Goal: Task Accomplishment & Management: Manage account settings

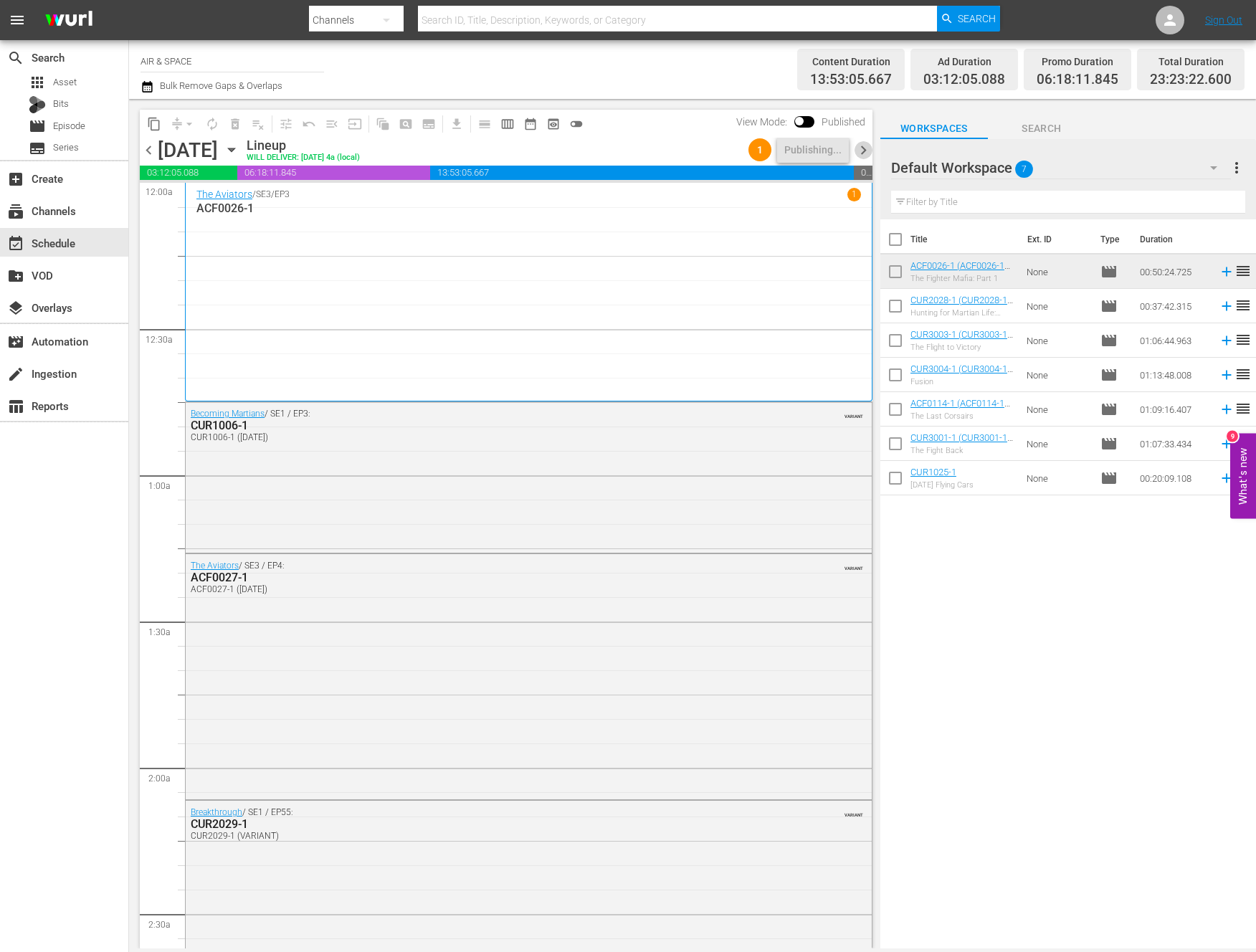
click at [861, 151] on span "chevron_right" at bounding box center [864, 150] width 18 height 18
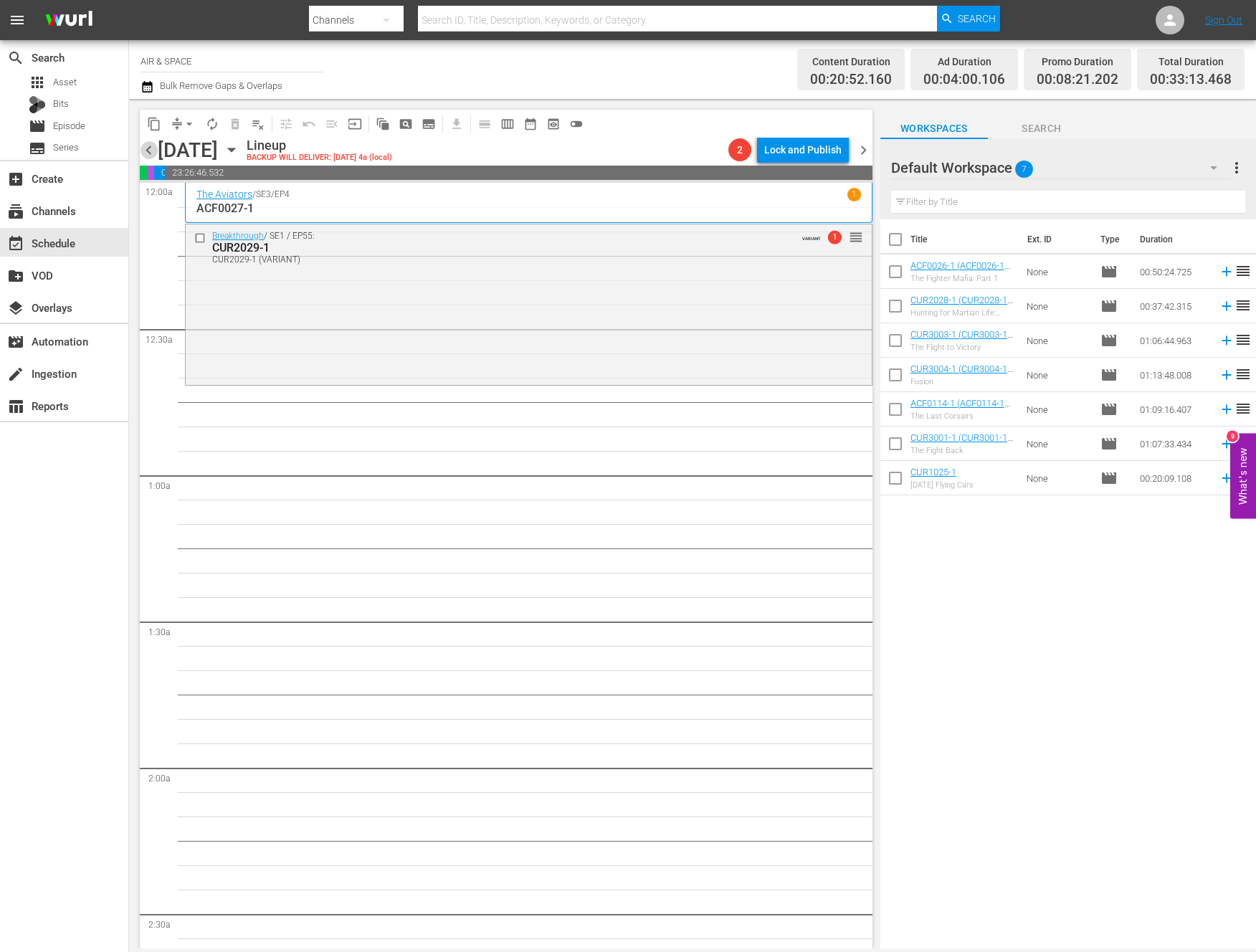
click at [149, 152] on span "chevron_left" at bounding box center [148, 150] width 18 height 18
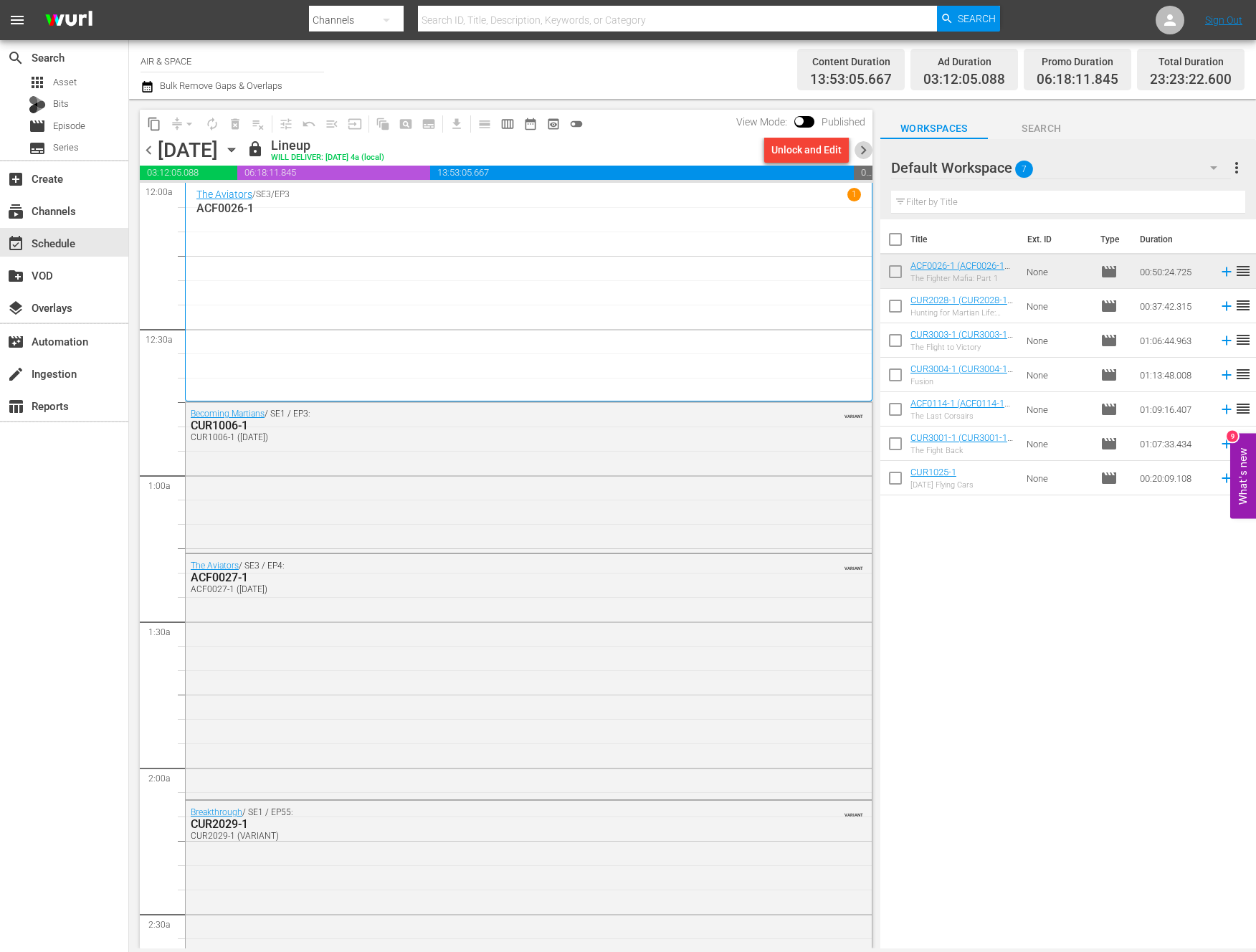
click at [864, 148] on span "chevron_right" at bounding box center [864, 150] width 18 height 18
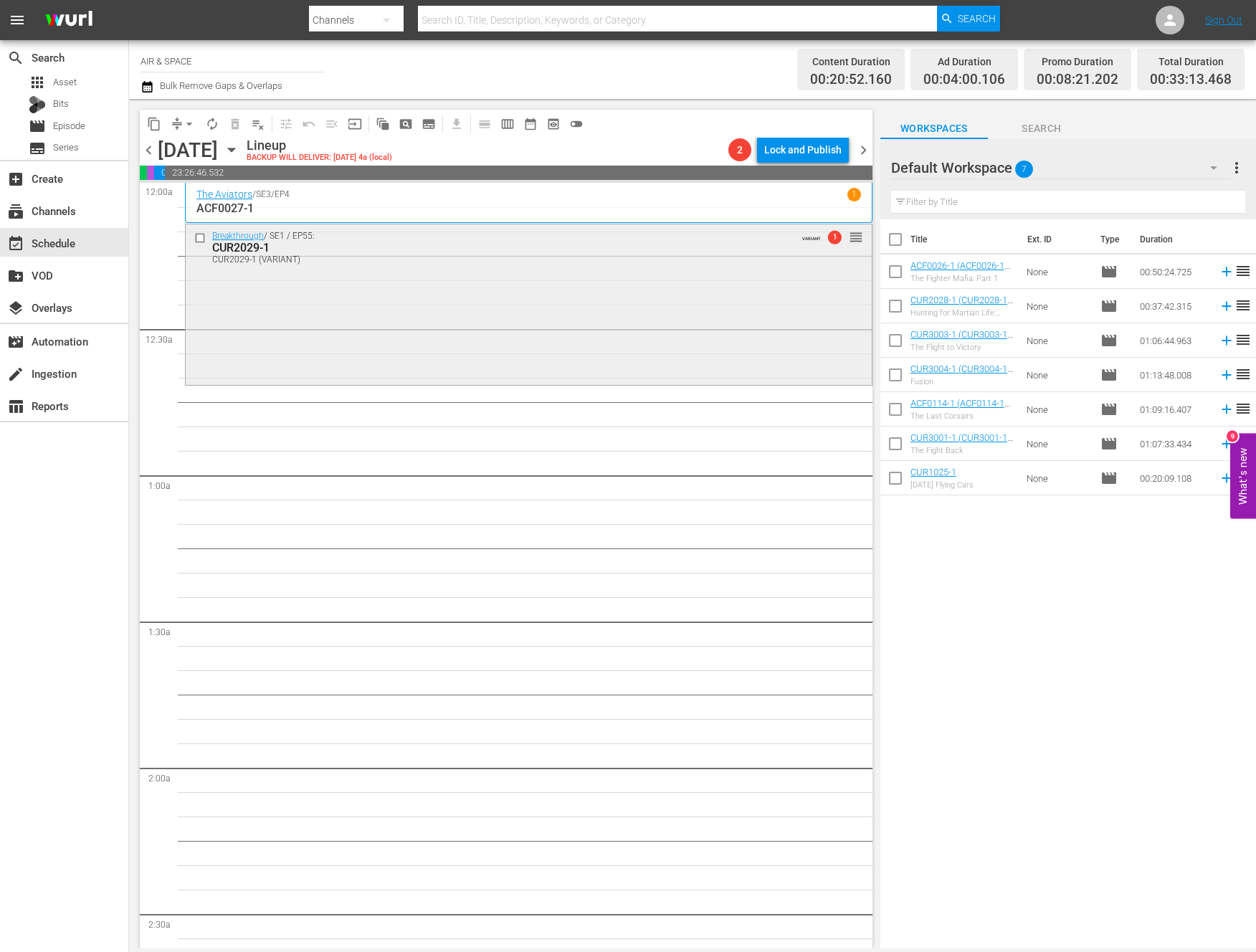
click at [849, 242] on span "reorder" at bounding box center [856, 238] width 14 height 16
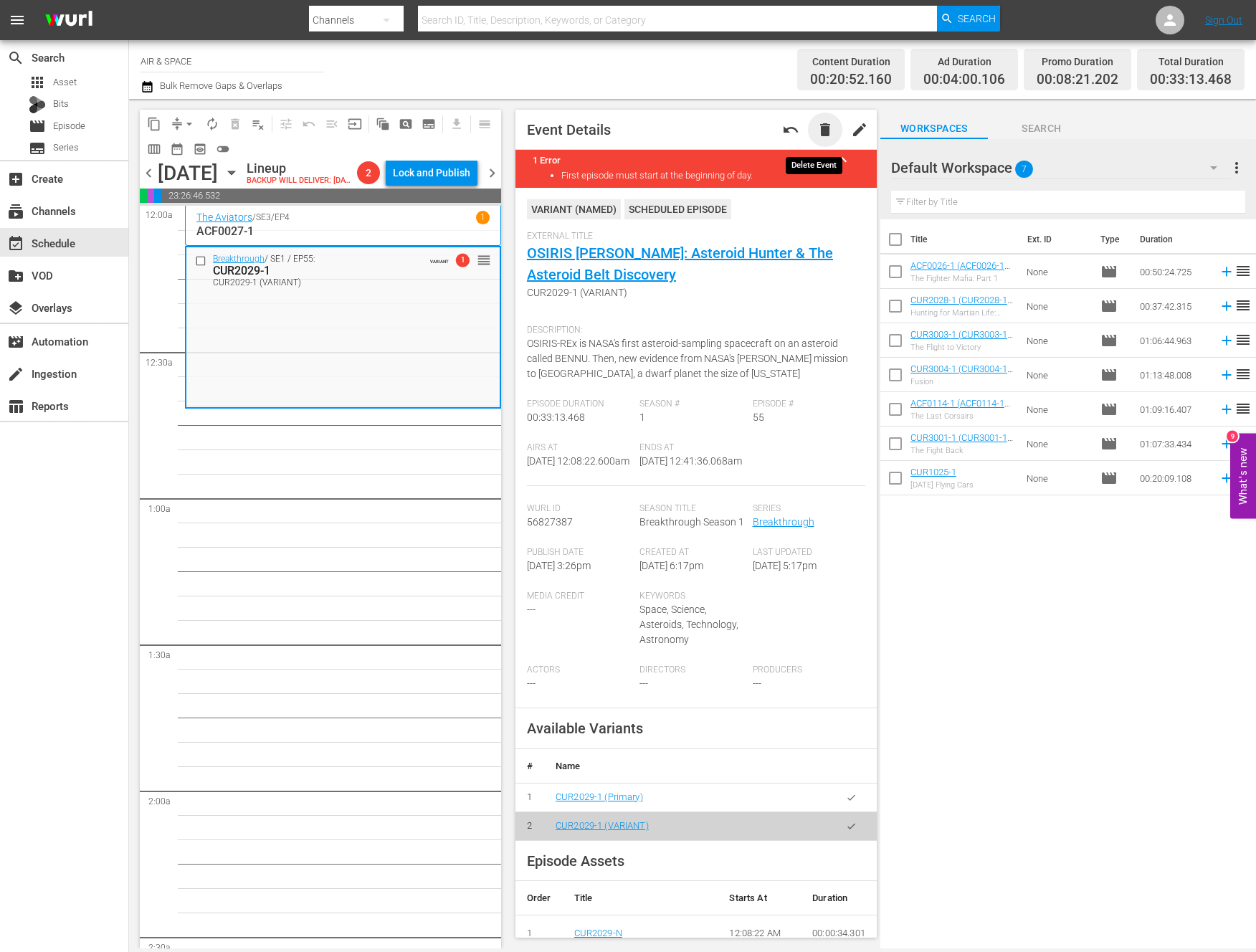
click at [817, 130] on span "delete" at bounding box center [825, 130] width 17 height 17
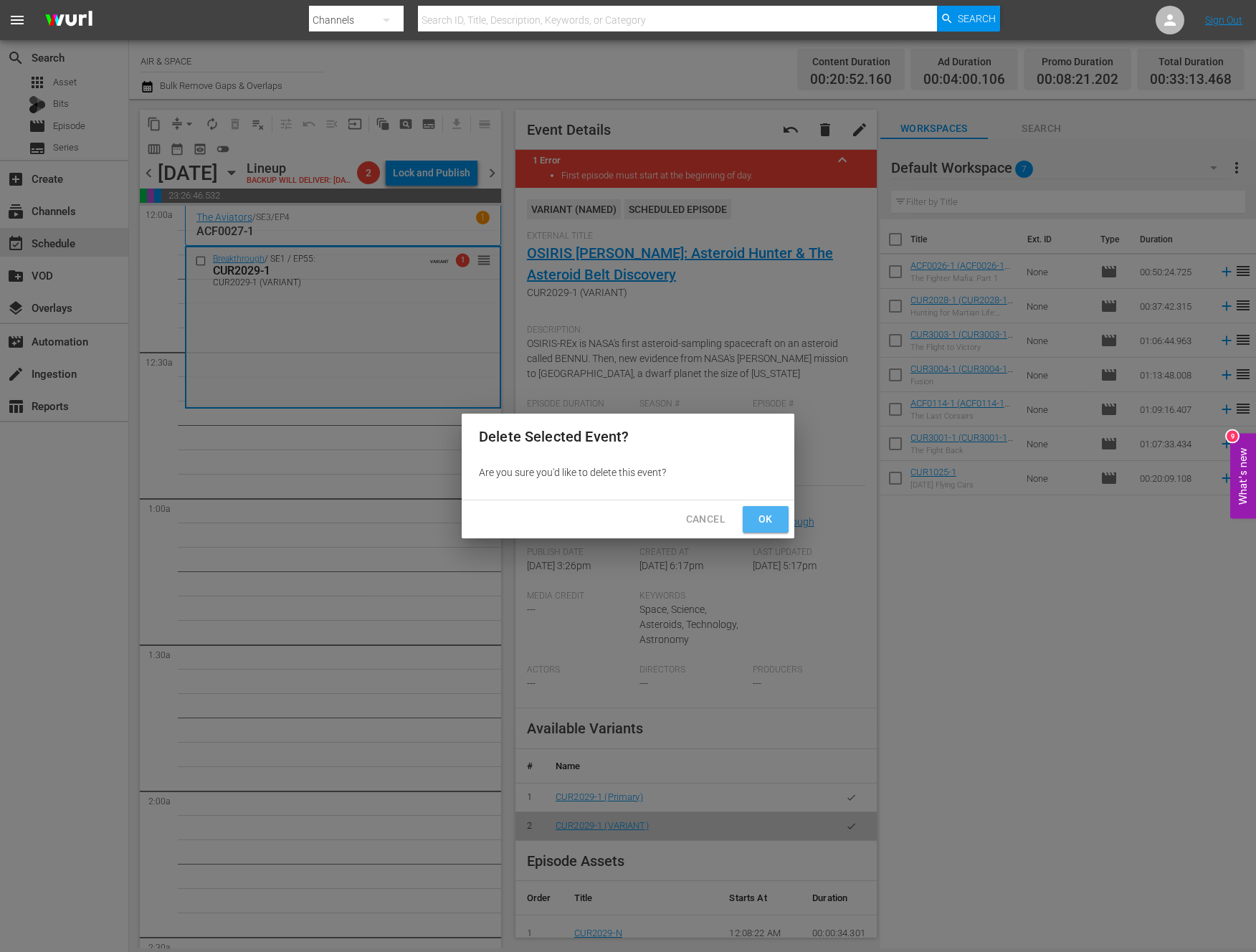
click at [768, 515] on span "Ok" at bounding box center [766, 520] width 23 height 18
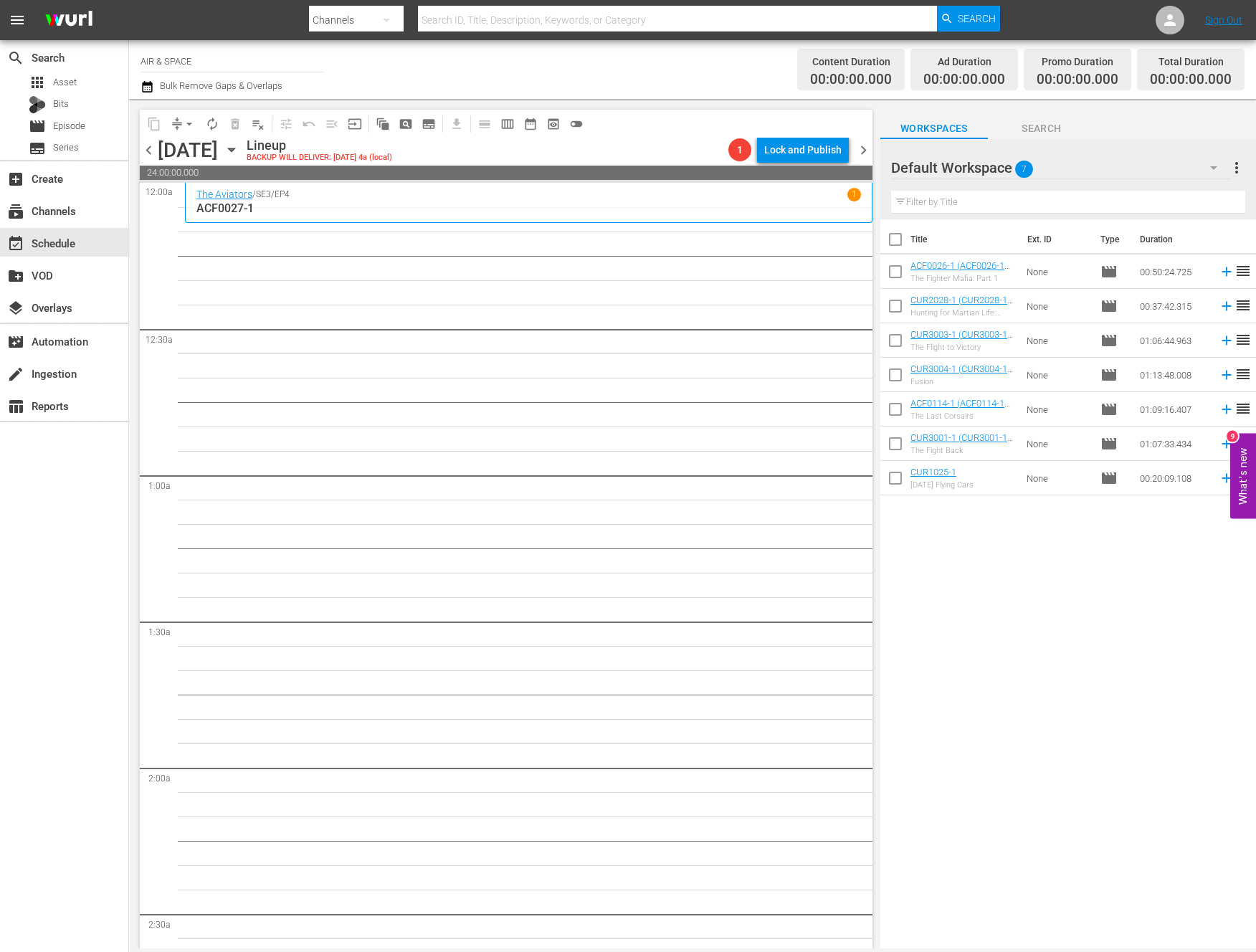
click at [239, 146] on icon "button" at bounding box center [231, 150] width 16 height 16
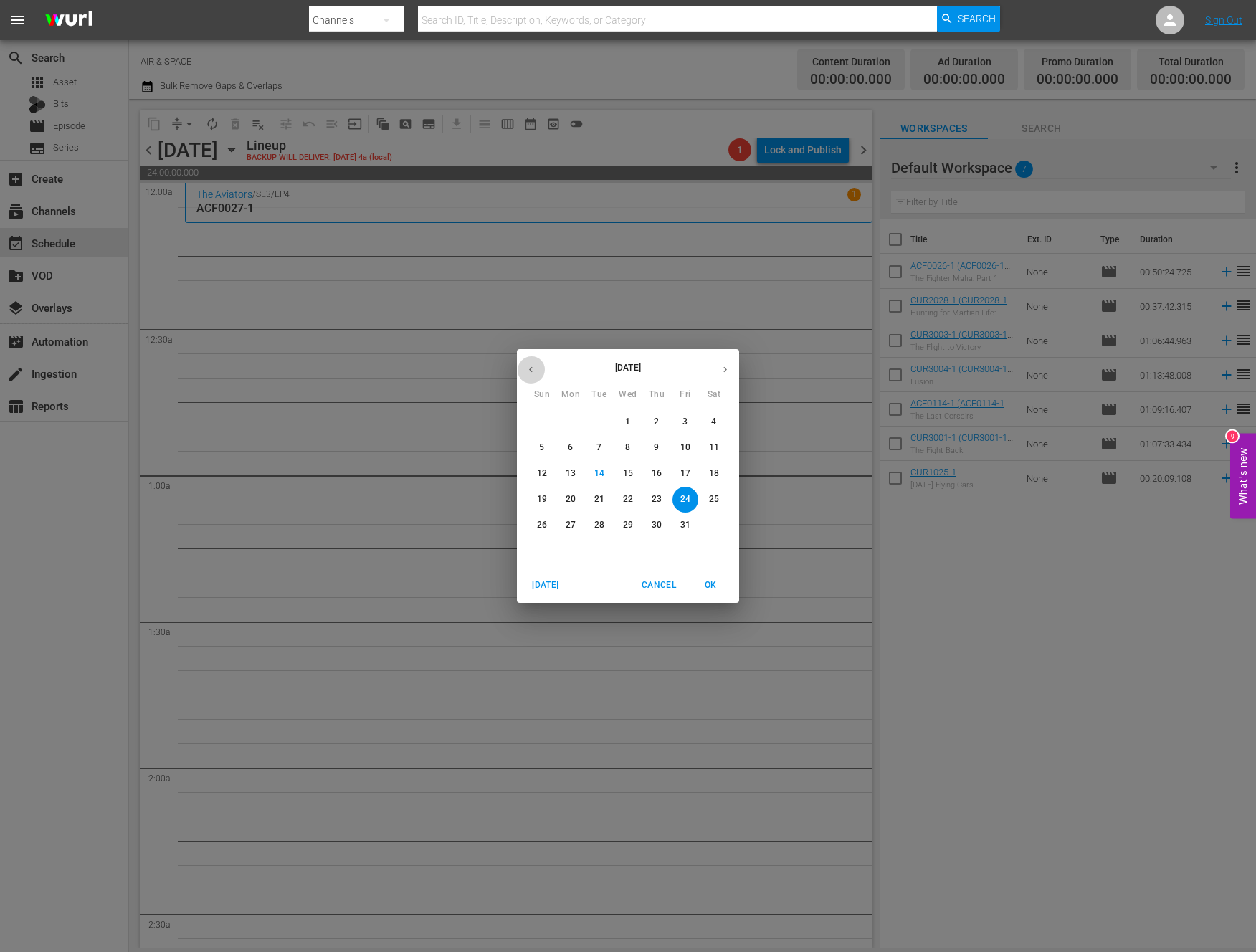
click at [531, 364] on icon "button" at bounding box center [531, 369] width 10 height 10
click at [600, 444] on p "9" at bounding box center [599, 448] width 5 height 12
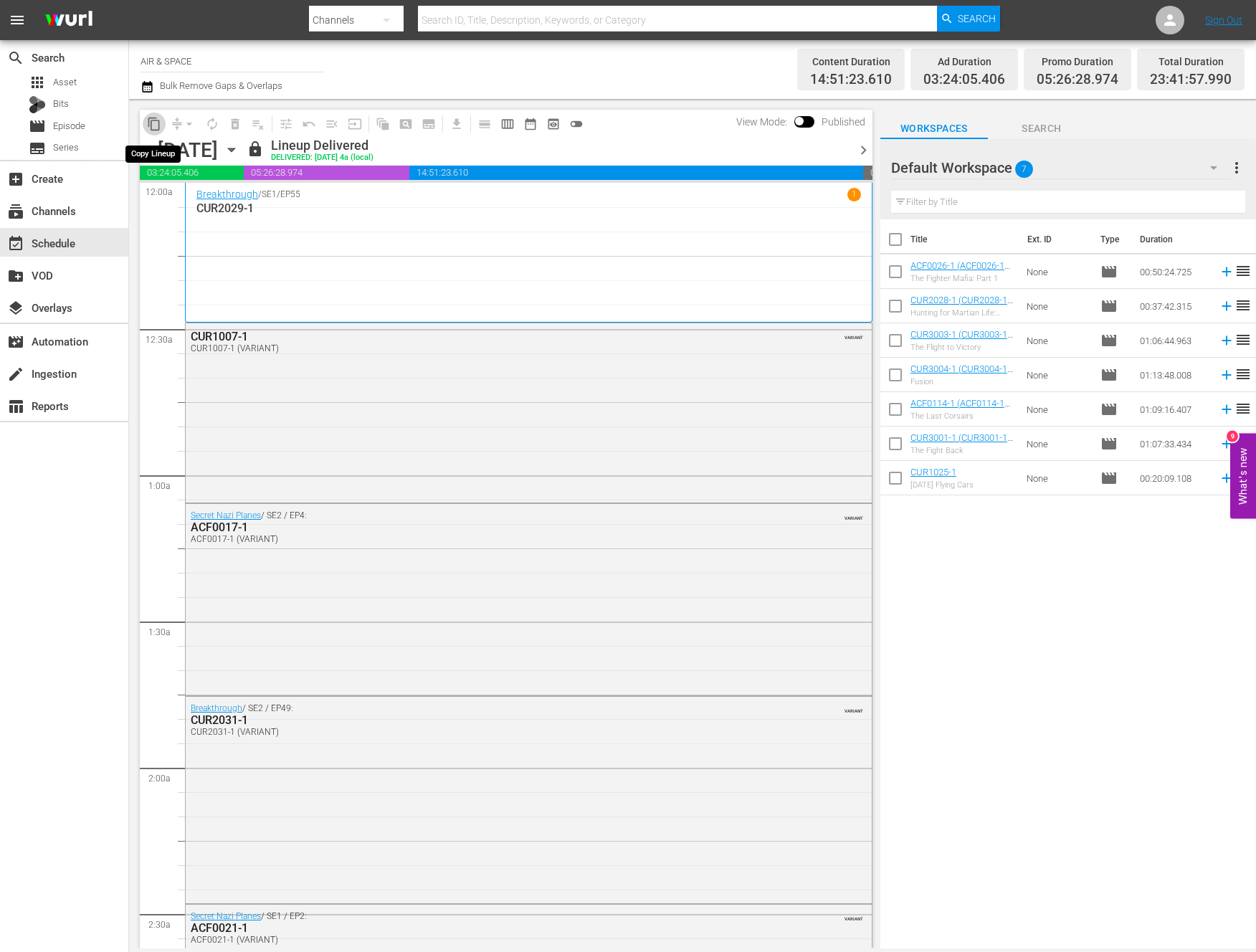
click at [154, 121] on span "content_copy" at bounding box center [154, 124] width 14 height 14
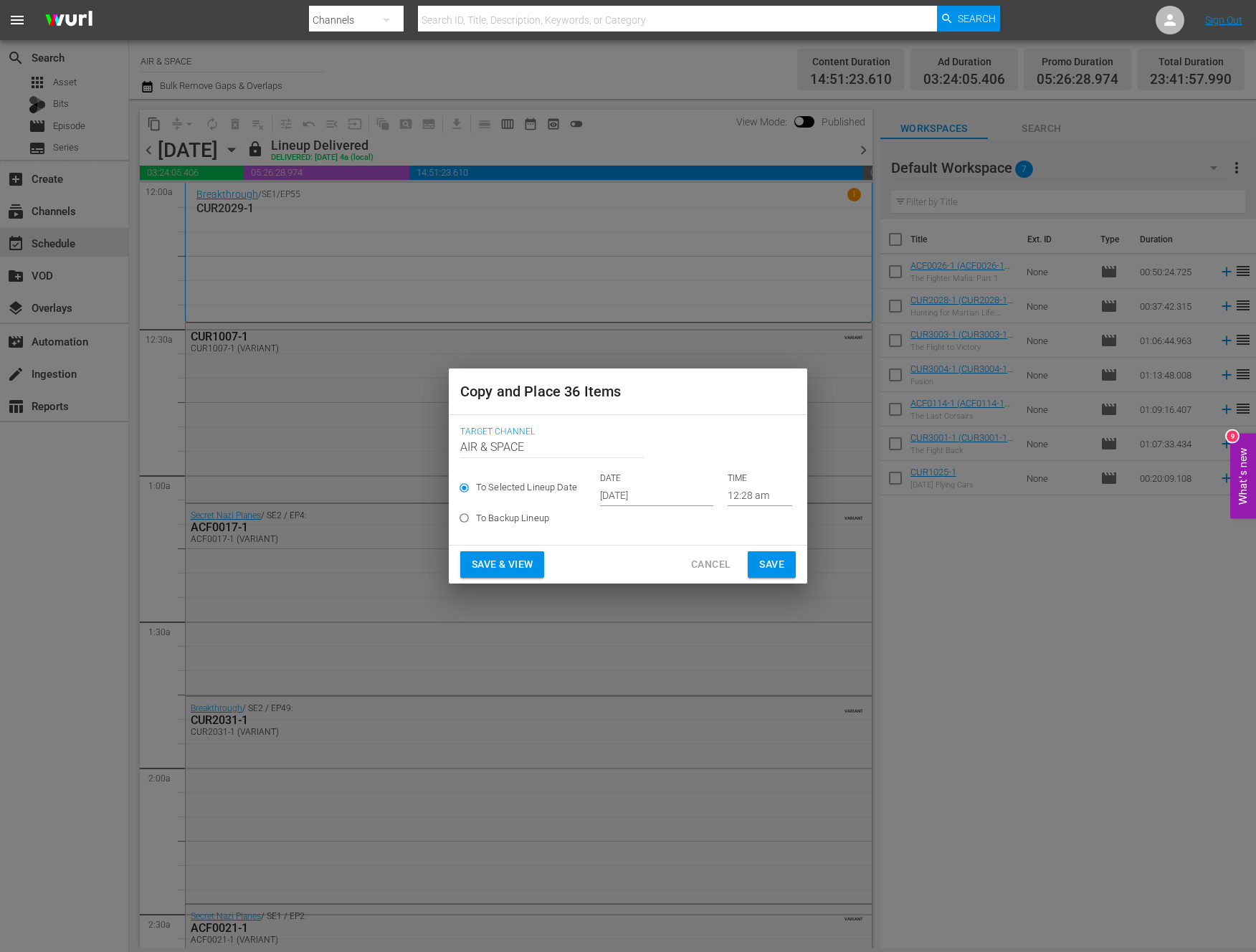
click at [711, 558] on span "Cancel" at bounding box center [710, 564] width 39 height 18
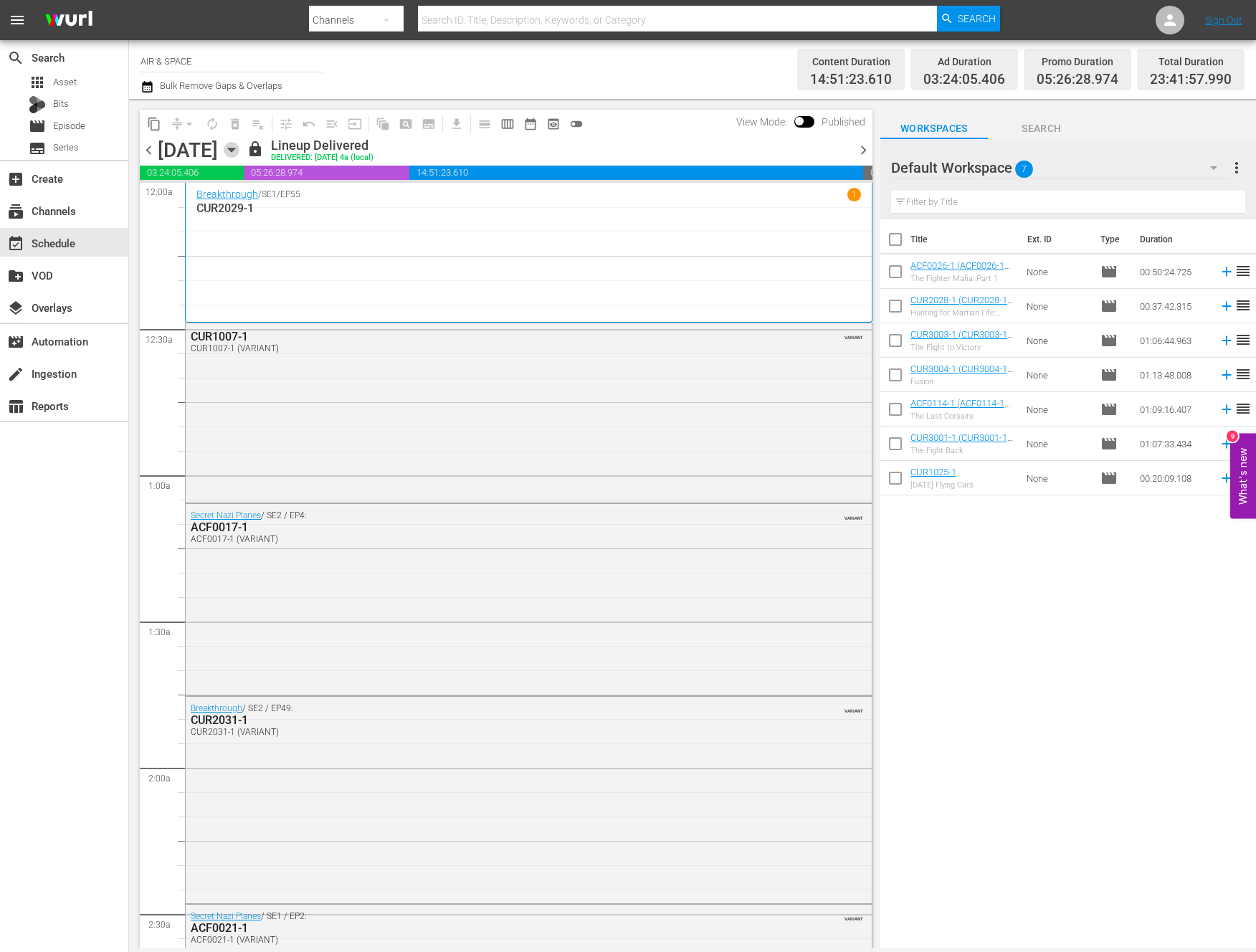
click at [234, 148] on icon "button" at bounding box center [231, 150] width 6 height 3
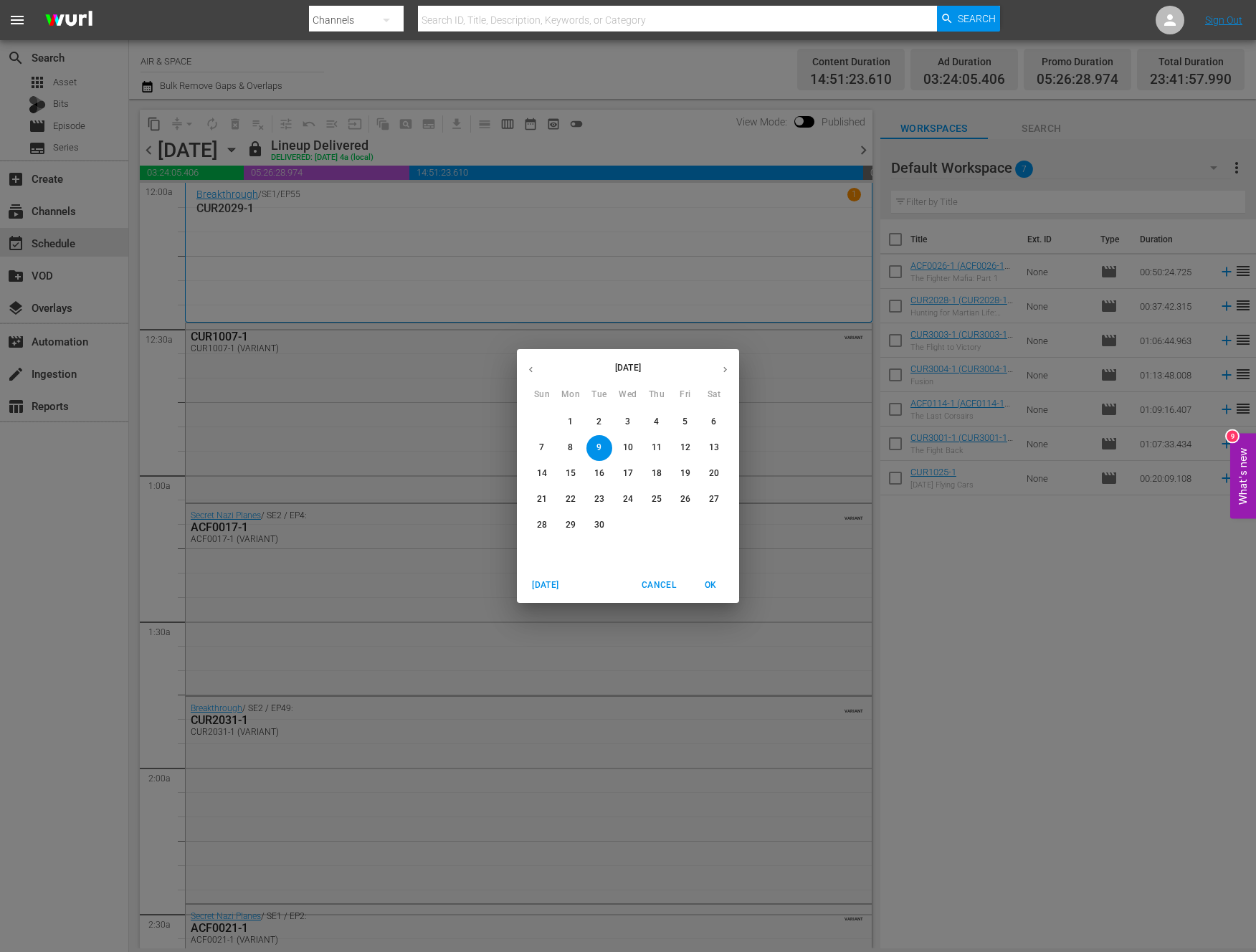
click at [726, 367] on icon "button" at bounding box center [725, 369] width 10 height 10
click at [687, 499] on p "24" at bounding box center [685, 500] width 10 height 12
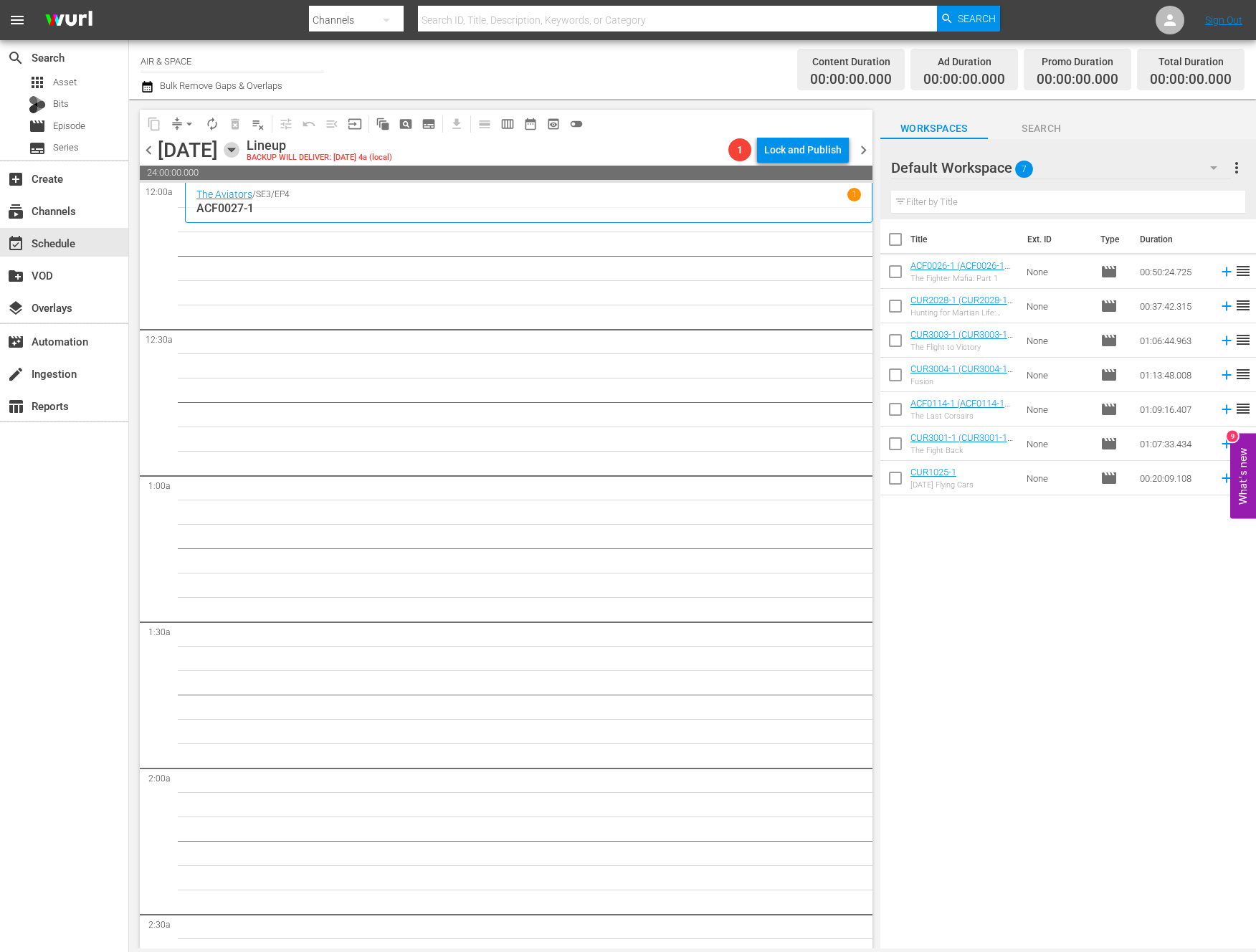
click at [239, 145] on icon "button" at bounding box center [231, 150] width 16 height 16
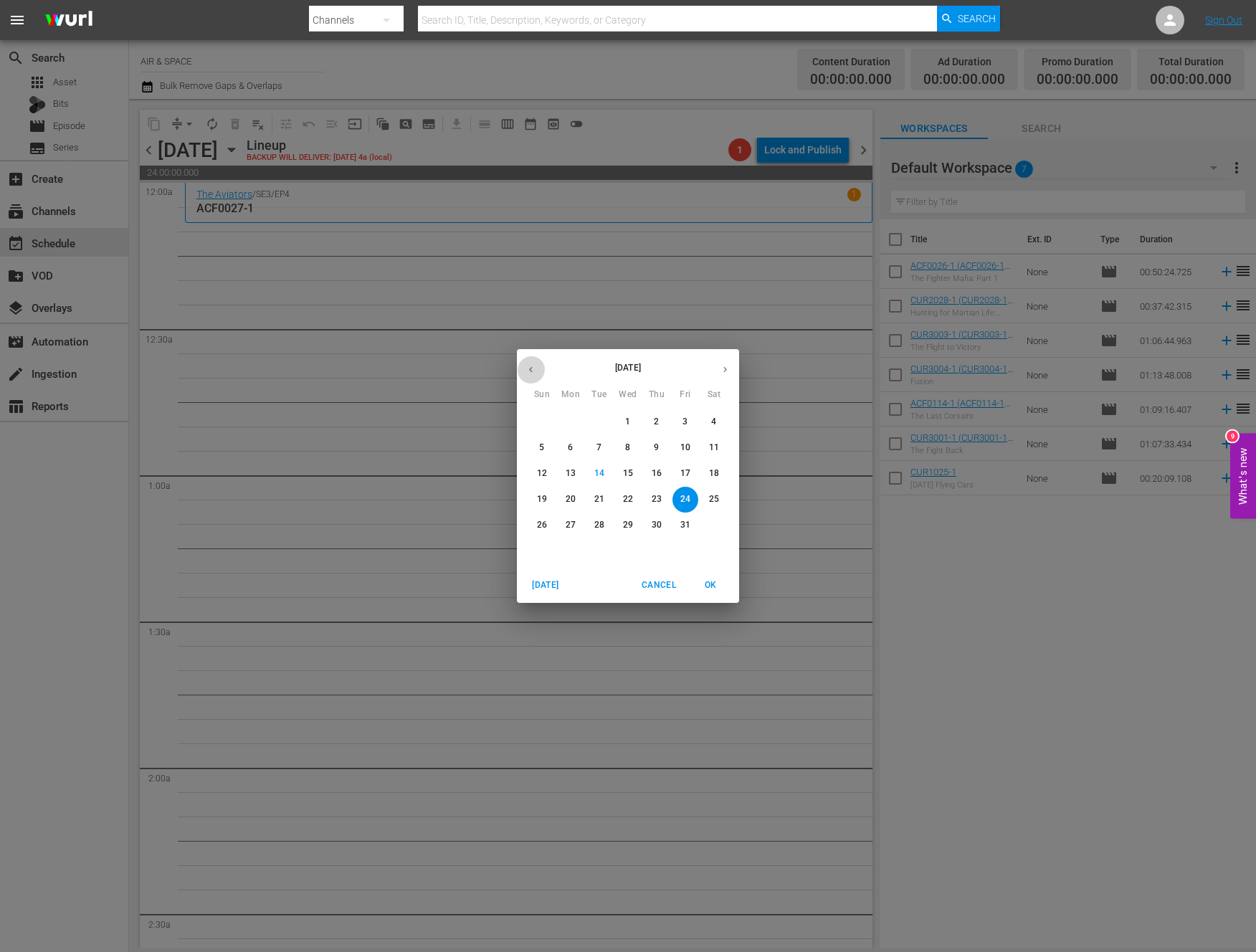
click at [530, 365] on icon "button" at bounding box center [531, 369] width 10 height 10
click at [601, 442] on p "9" at bounding box center [599, 448] width 5 height 12
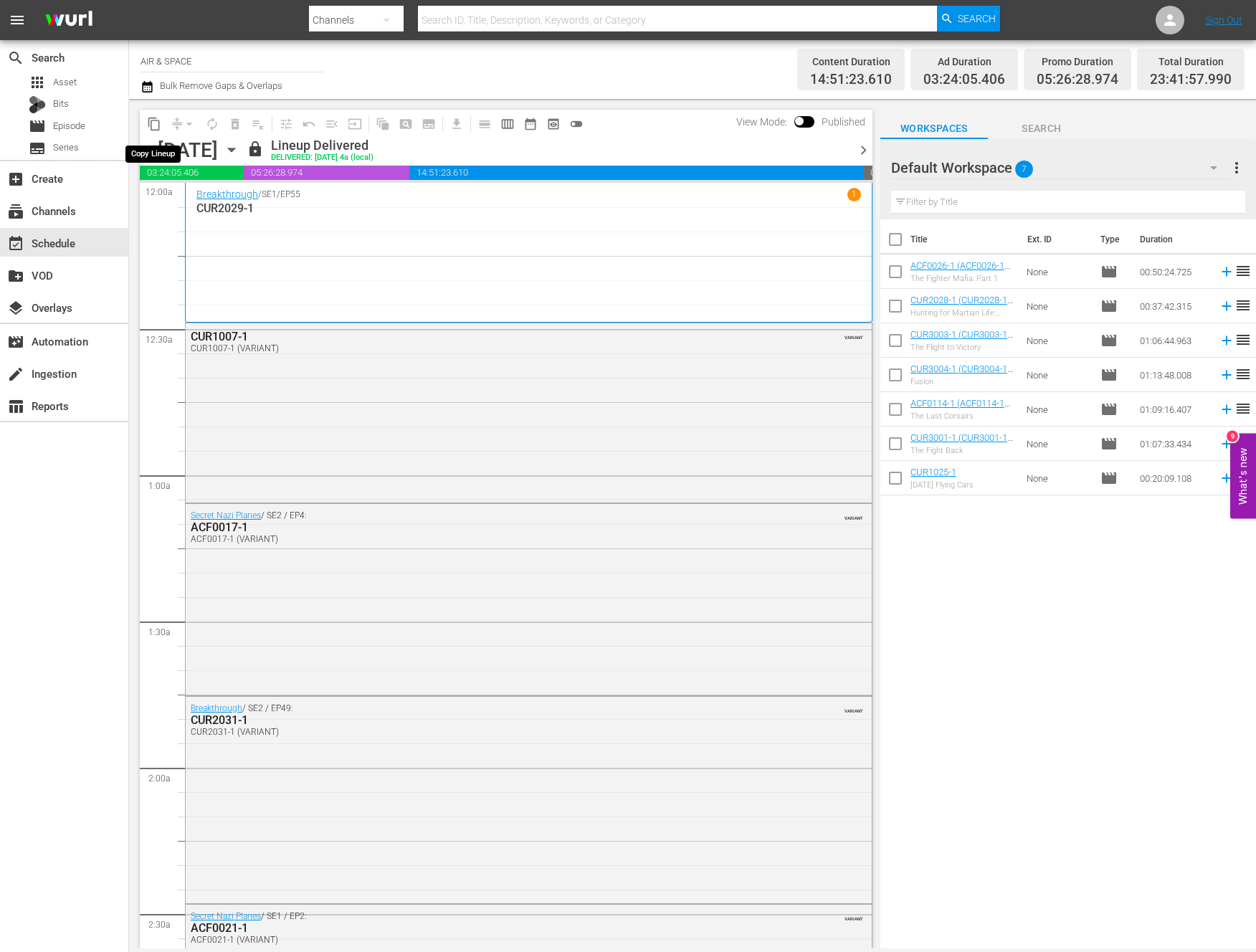
click at [154, 124] on span "content_copy" at bounding box center [154, 124] width 14 height 14
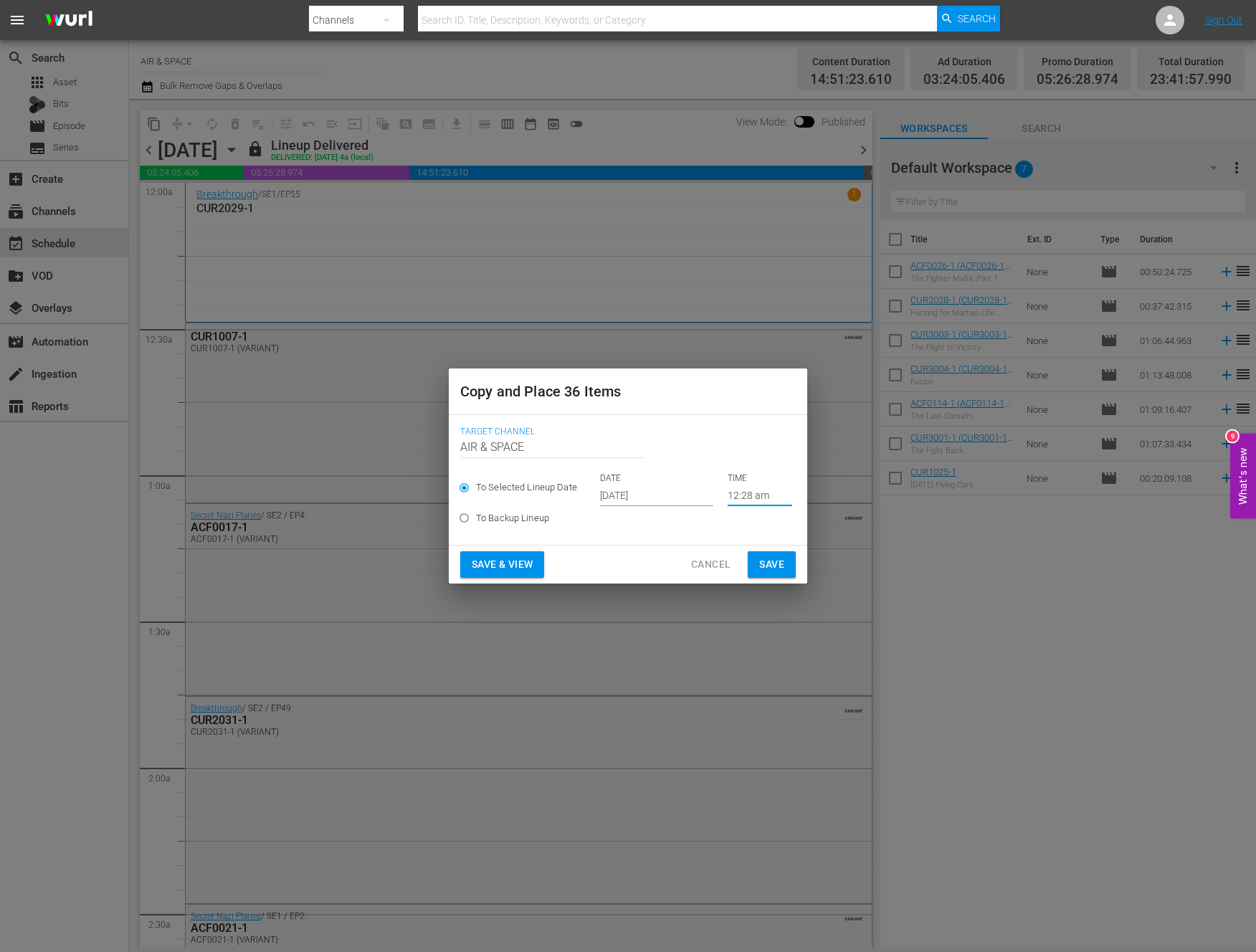
click at [749, 494] on input "12:28 am" at bounding box center [760, 495] width 65 height 22
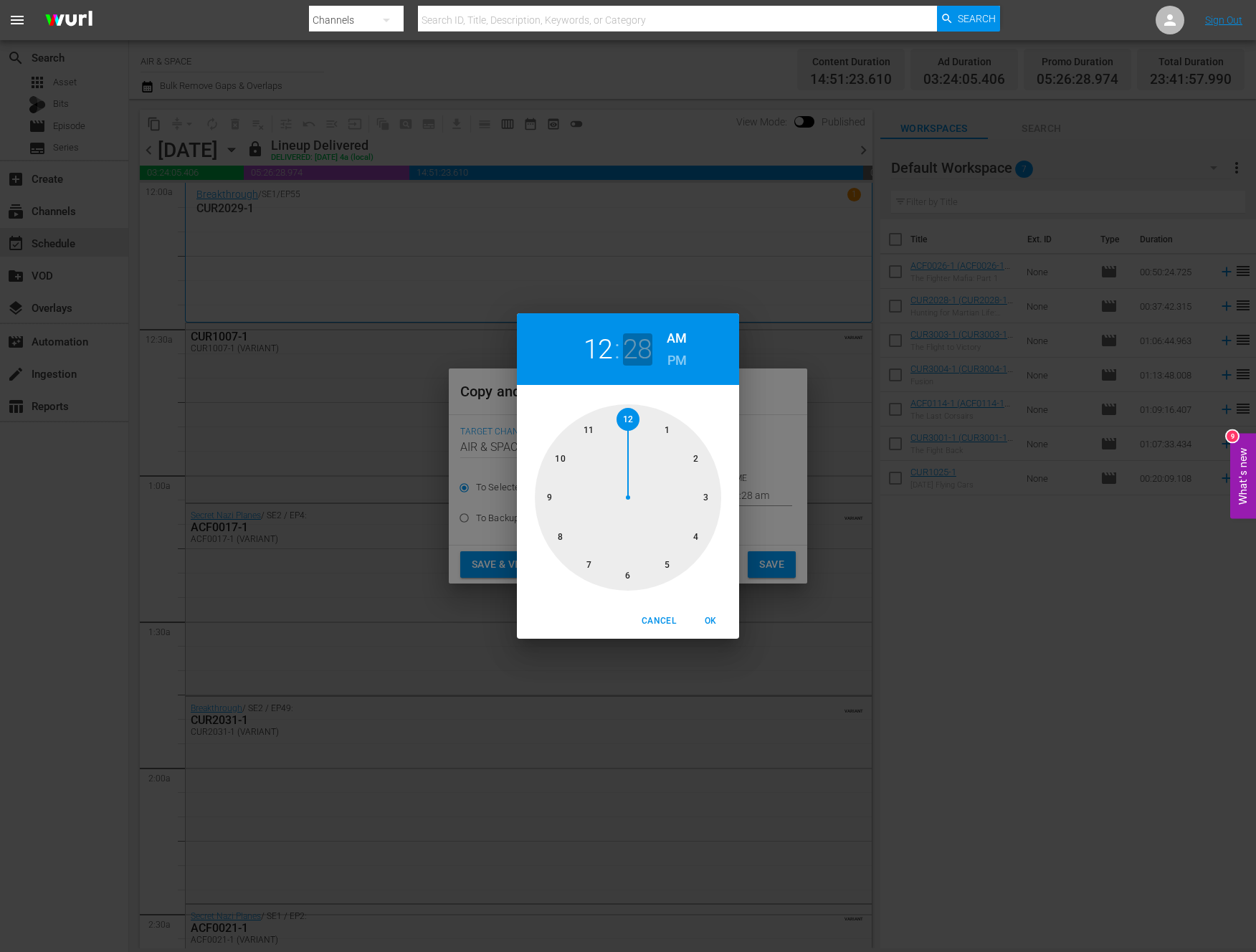
click at [638, 351] on h2 "28" at bounding box center [638, 349] width 30 height 32
drag, startPoint x: 657, startPoint y: 573, endPoint x: 700, endPoint y: 455, distance: 125.6
click at [700, 455] on div at bounding box center [627, 497] width 186 height 186
click at [707, 615] on span "OK" at bounding box center [710, 621] width 34 height 15
type input "12:10 am"
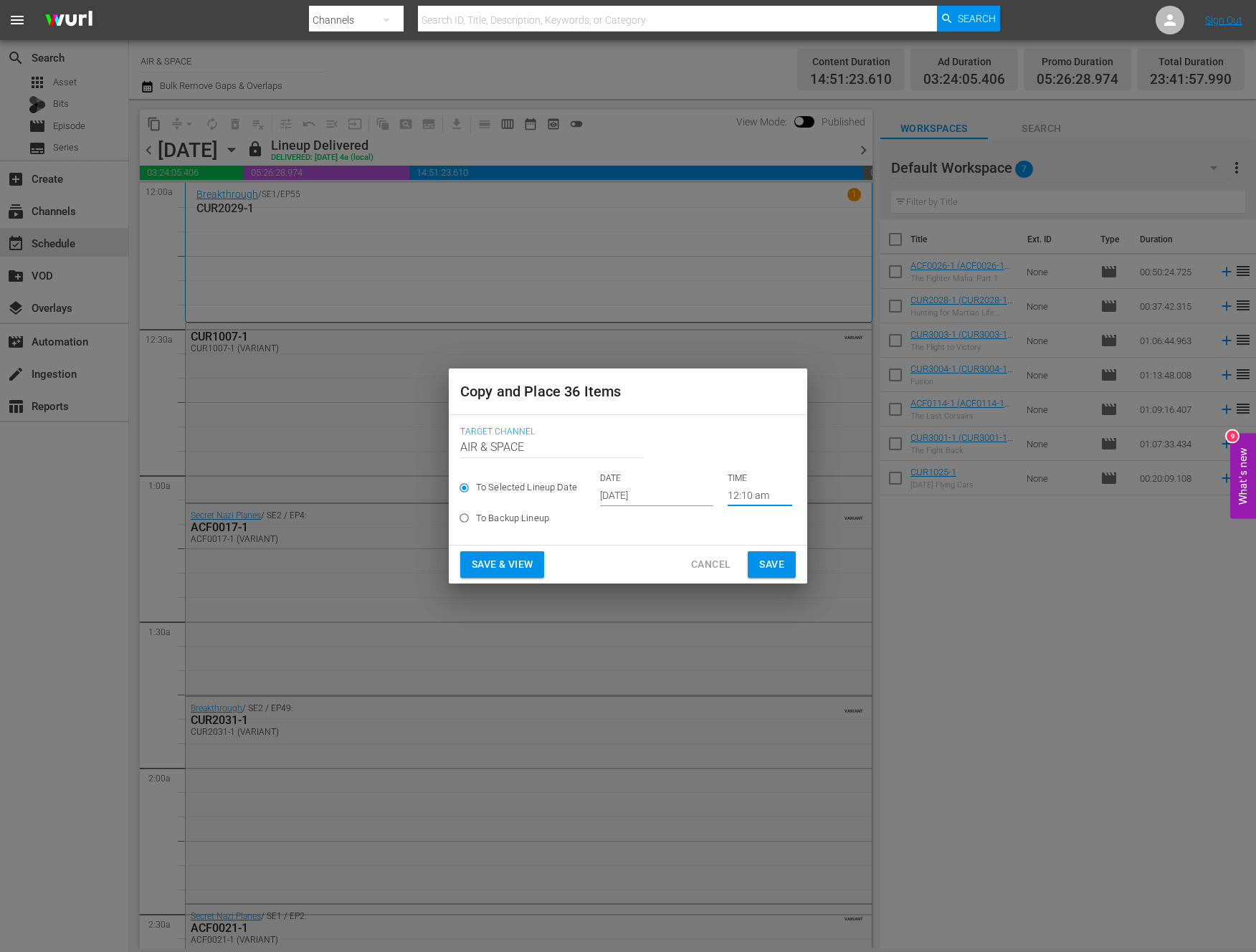
click at [627, 491] on input "[DATE]" at bounding box center [657, 495] width 114 height 22
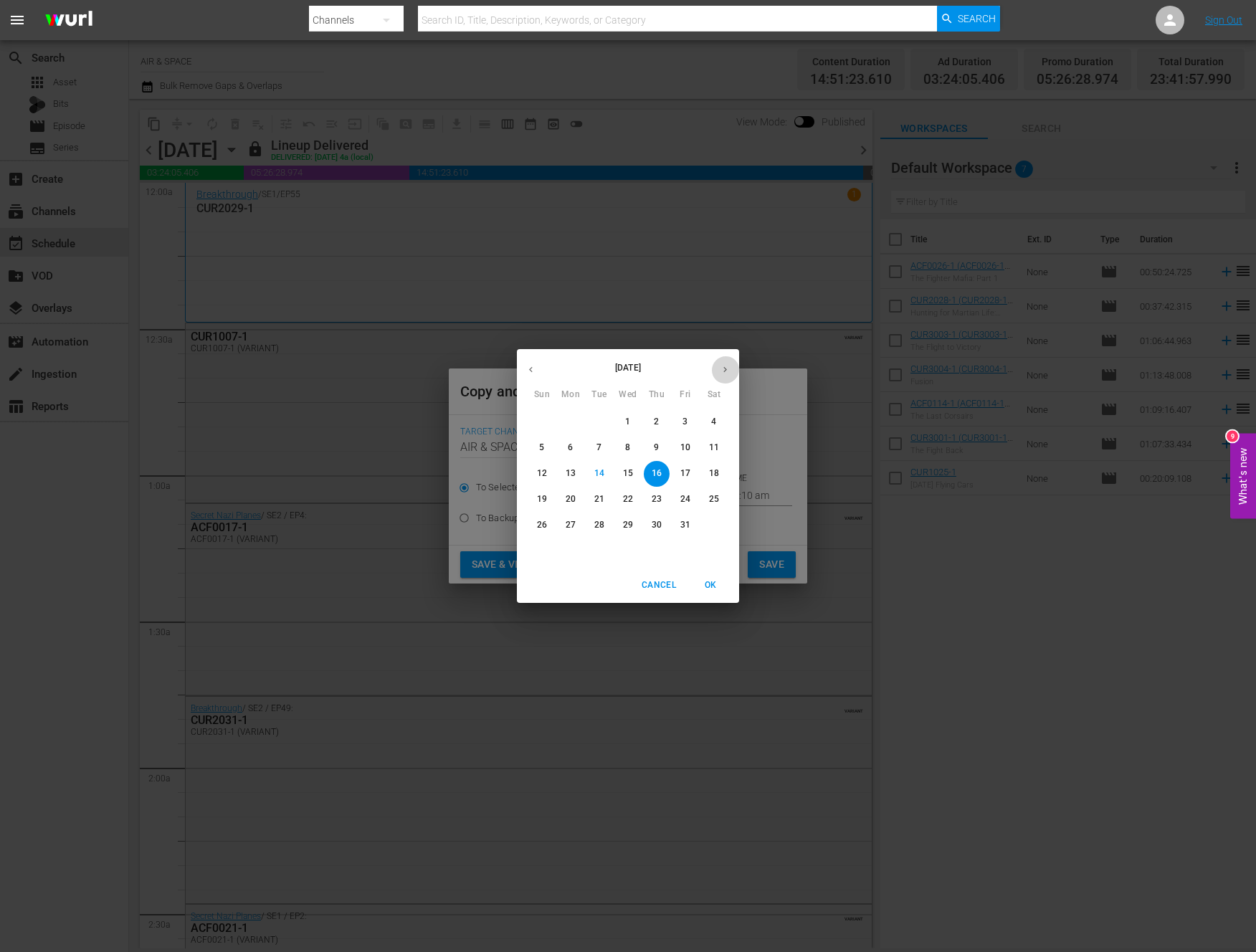
click at [725, 369] on icon "button" at bounding box center [725, 369] width 3 height 6
click at [528, 370] on icon "button" at bounding box center [531, 369] width 10 height 10
click at [685, 494] on p "24" at bounding box center [685, 500] width 10 height 12
type input "[DATE]"
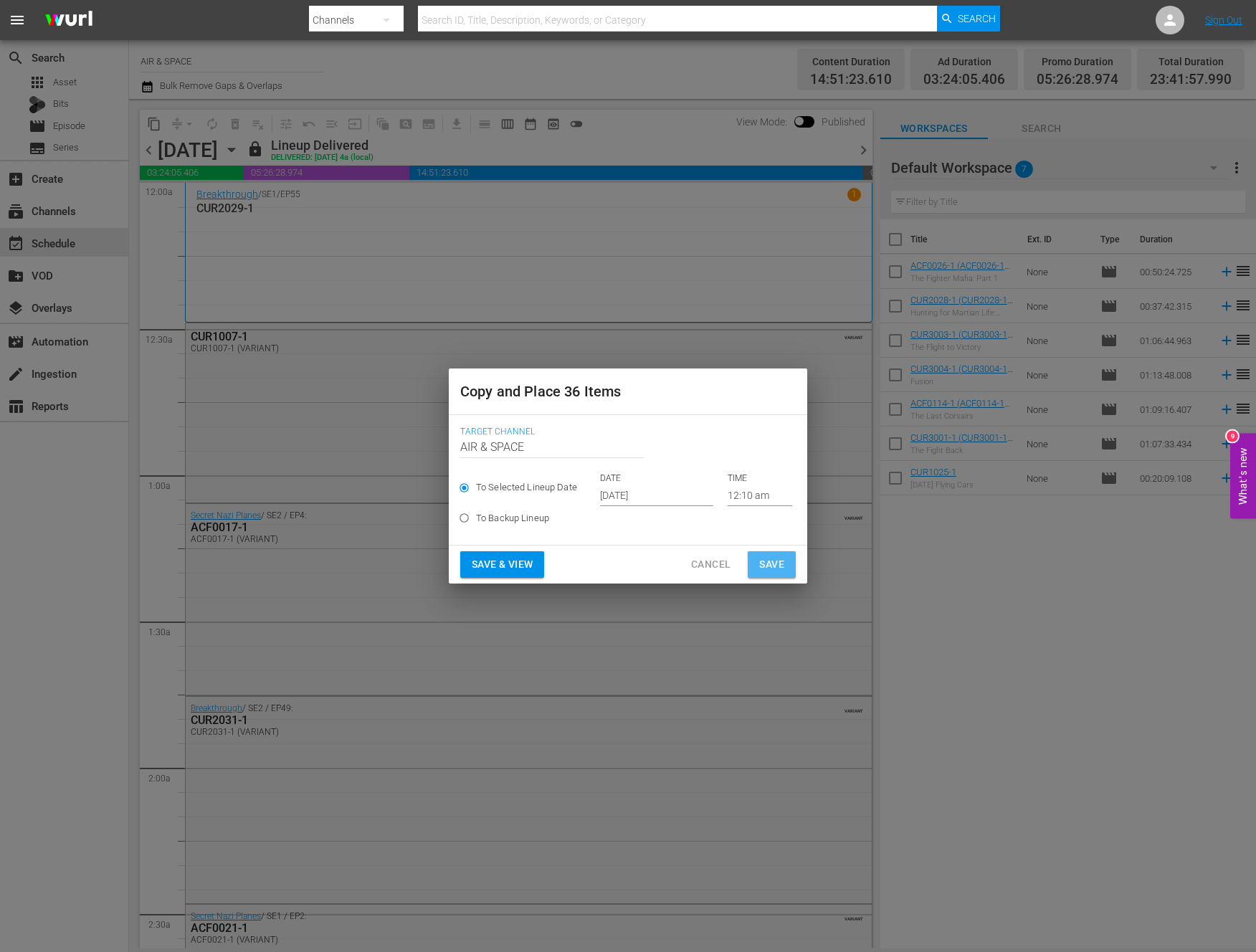
click at [779, 564] on span "Save" at bounding box center [771, 564] width 25 height 18
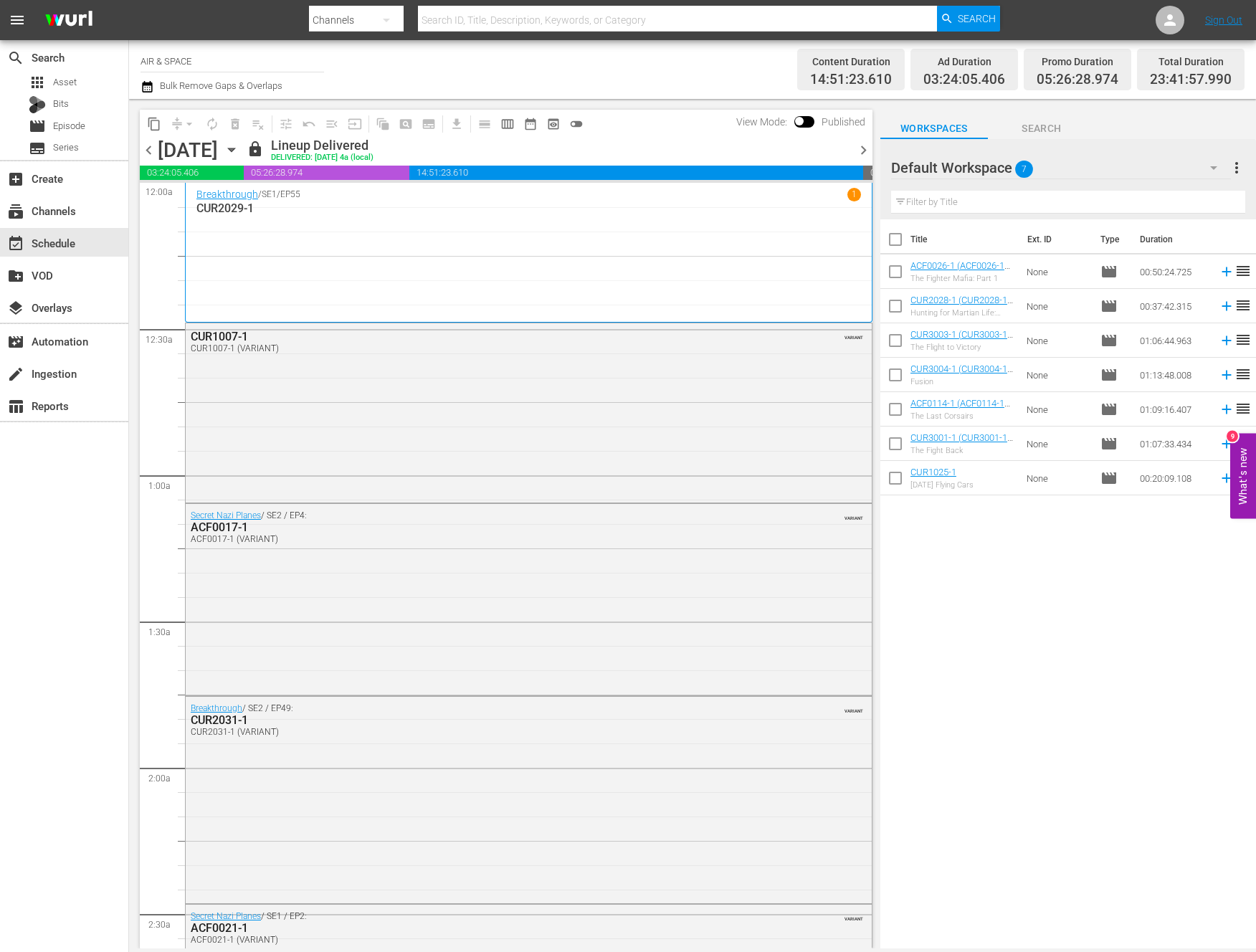
click at [239, 146] on icon "button" at bounding box center [231, 150] width 16 height 16
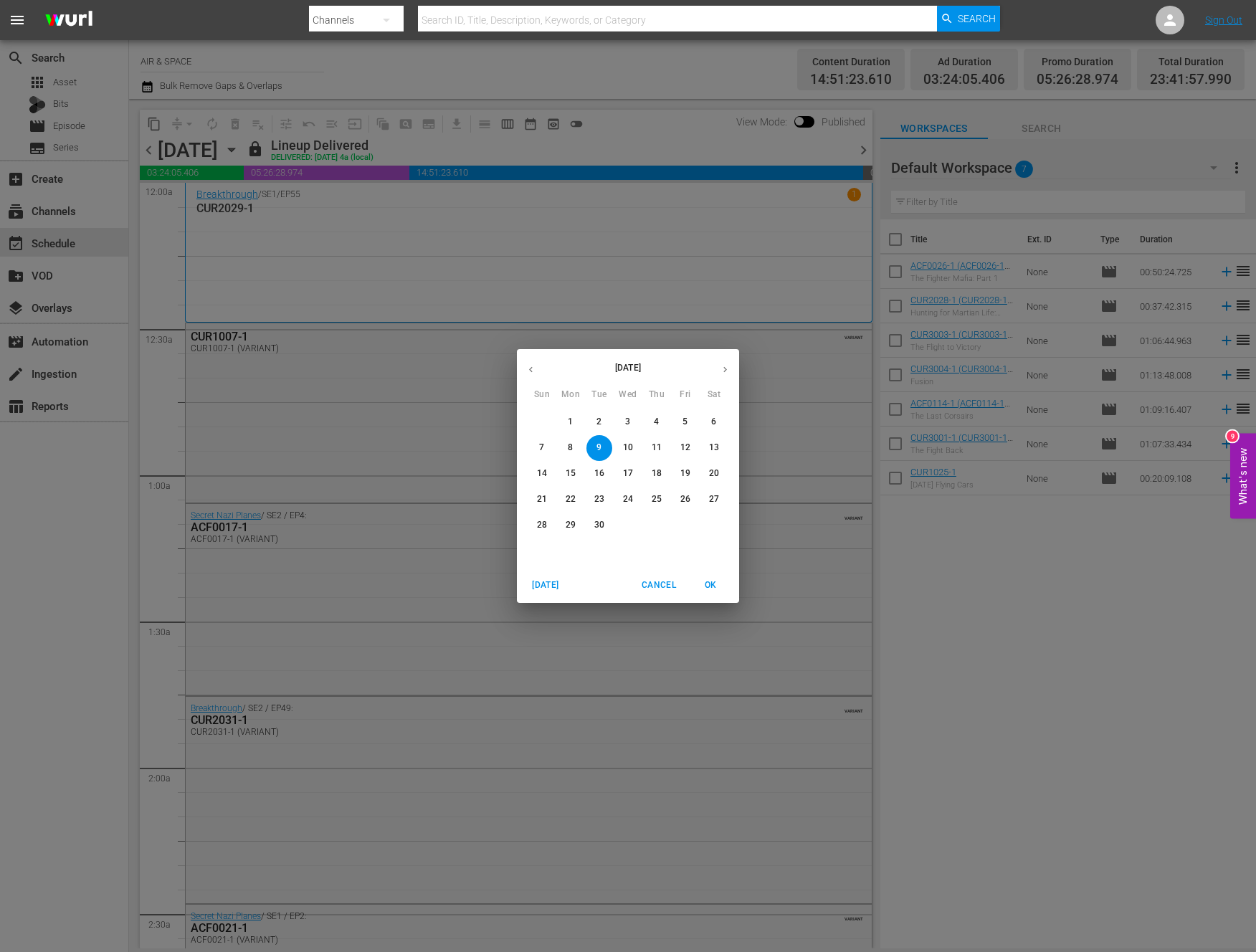
click at [728, 369] on icon "button" at bounding box center [725, 369] width 10 height 10
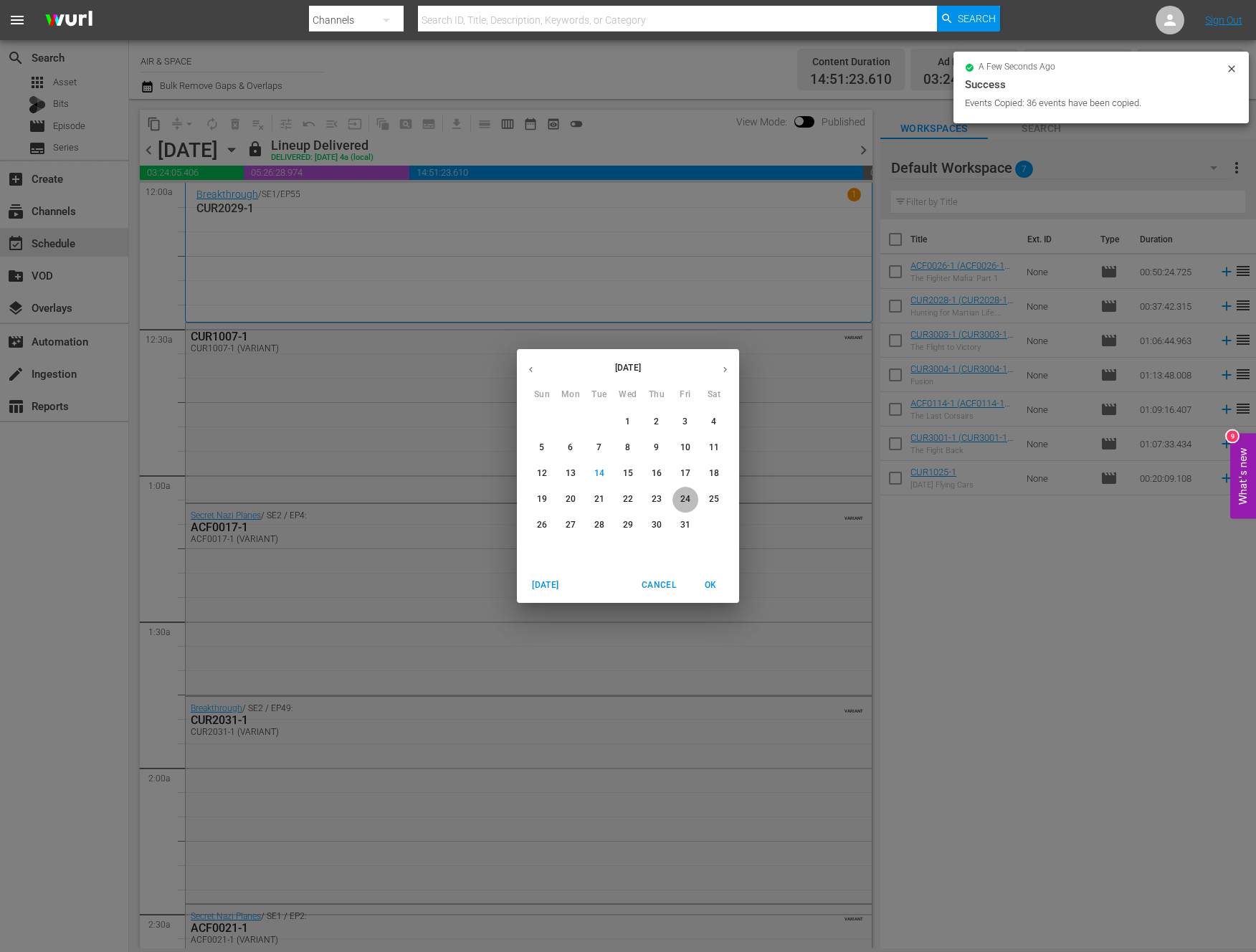
click at [687, 499] on p "24" at bounding box center [685, 500] width 10 height 12
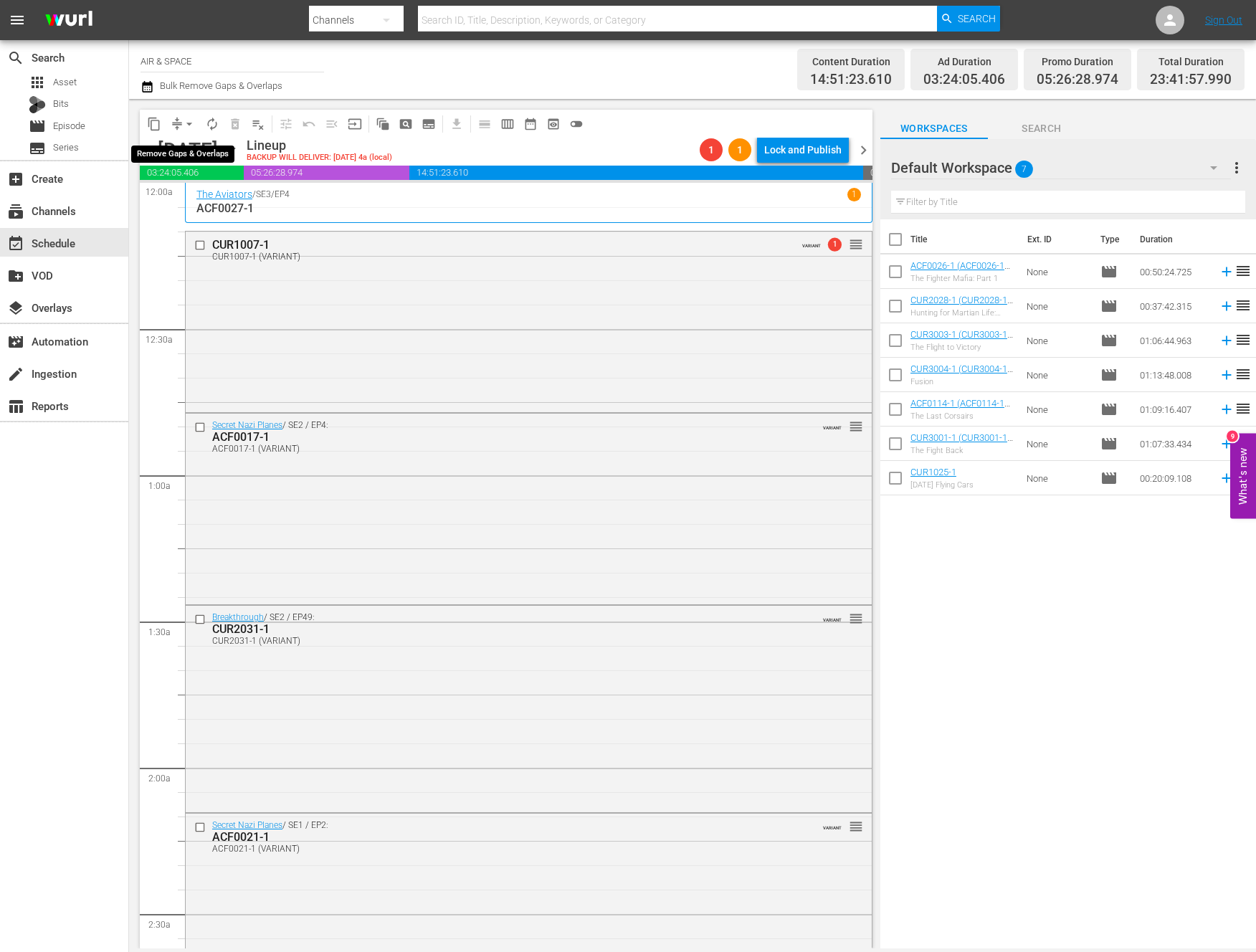
click at [190, 122] on span "arrow_drop_down" at bounding box center [190, 124] width 14 height 14
click at [209, 198] on li "Align to End of Previous Day" at bounding box center [190, 200] width 150 height 24
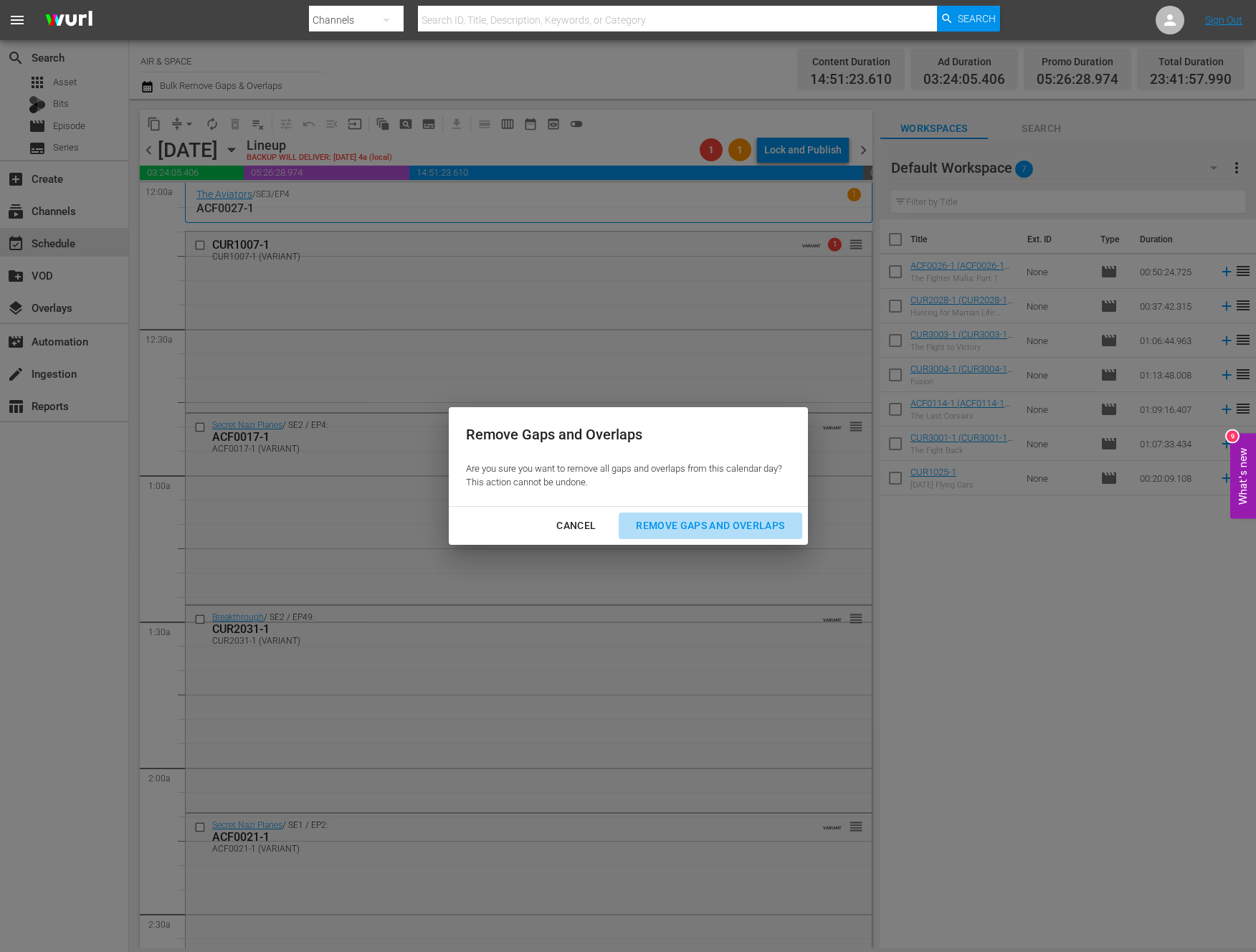
click at [689, 521] on div "Remove Gaps and Overlaps" at bounding box center [710, 526] width 171 height 18
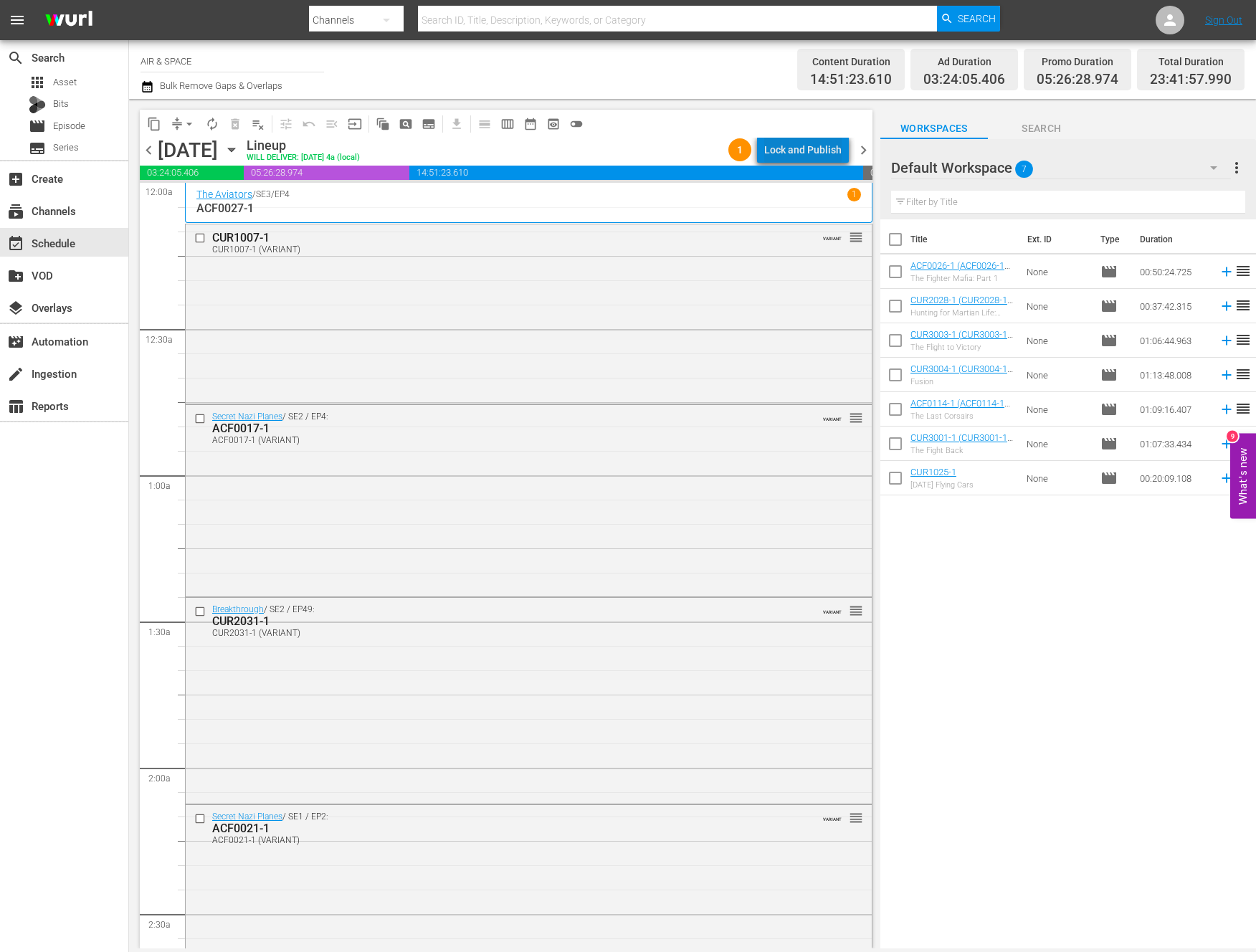
click at [812, 148] on div "Lock and Publish" at bounding box center [803, 150] width 78 height 26
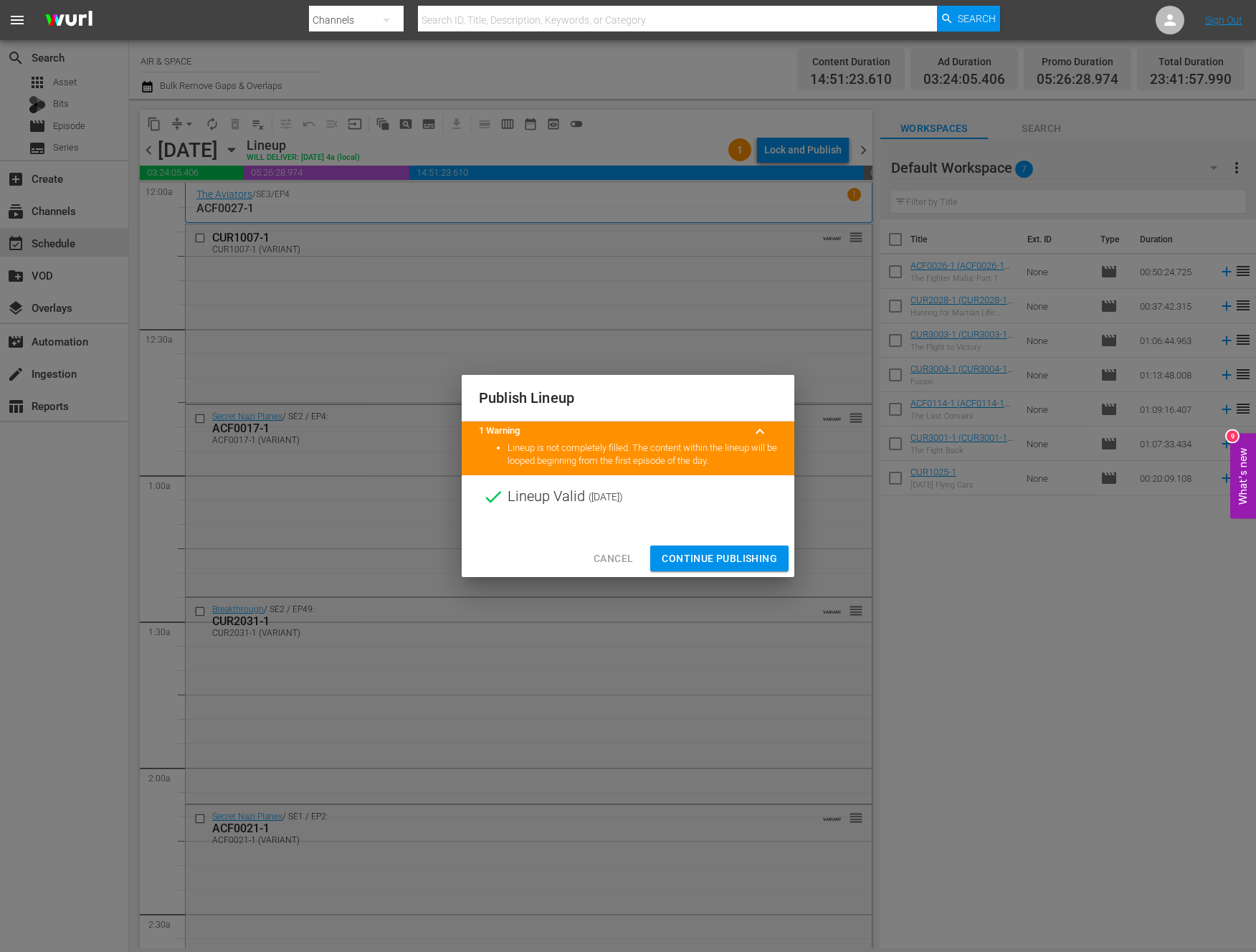
click at [742, 555] on span "Continue Publishing" at bounding box center [720, 559] width 115 height 18
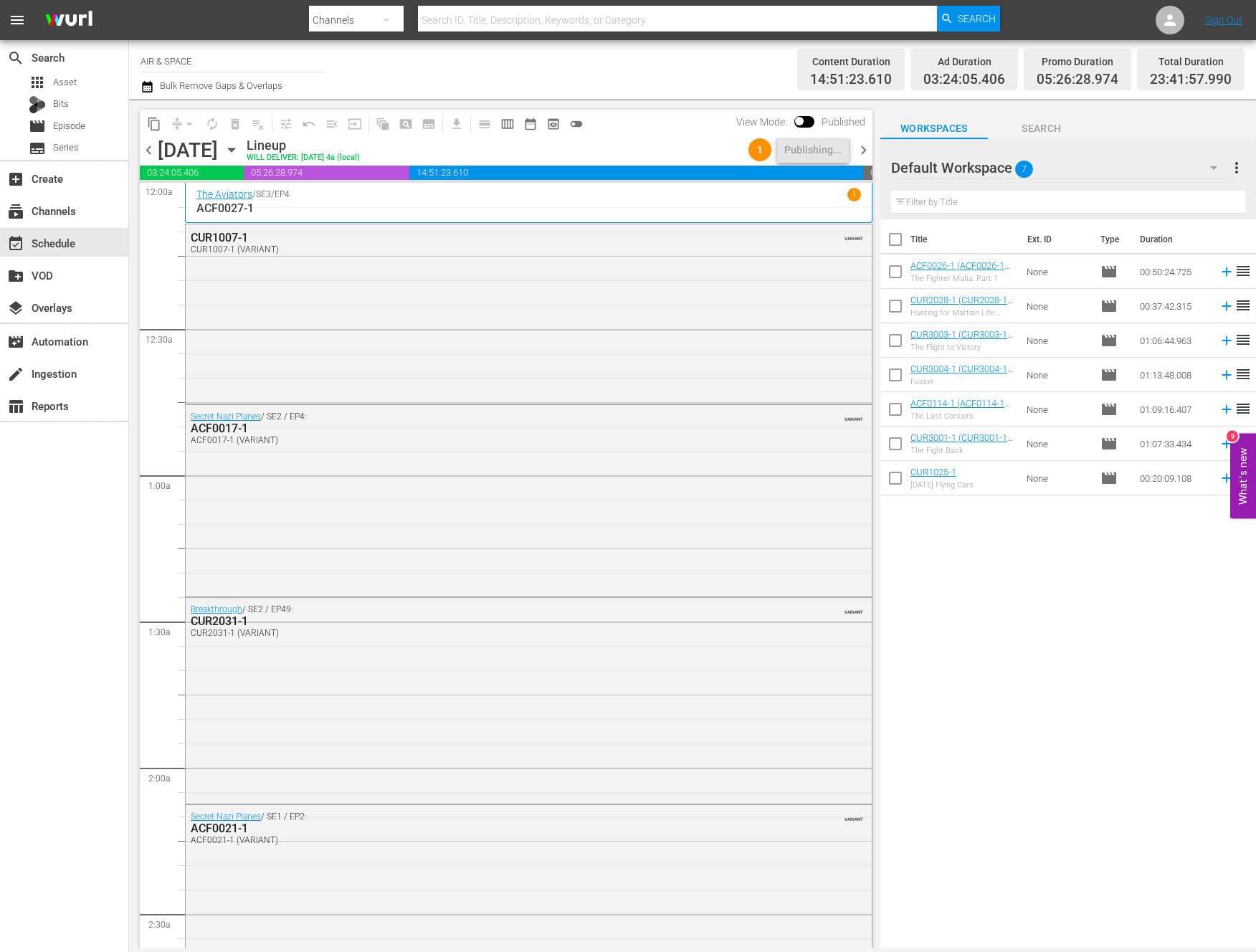
click at [866, 148] on span "chevron_right" at bounding box center [864, 150] width 18 height 18
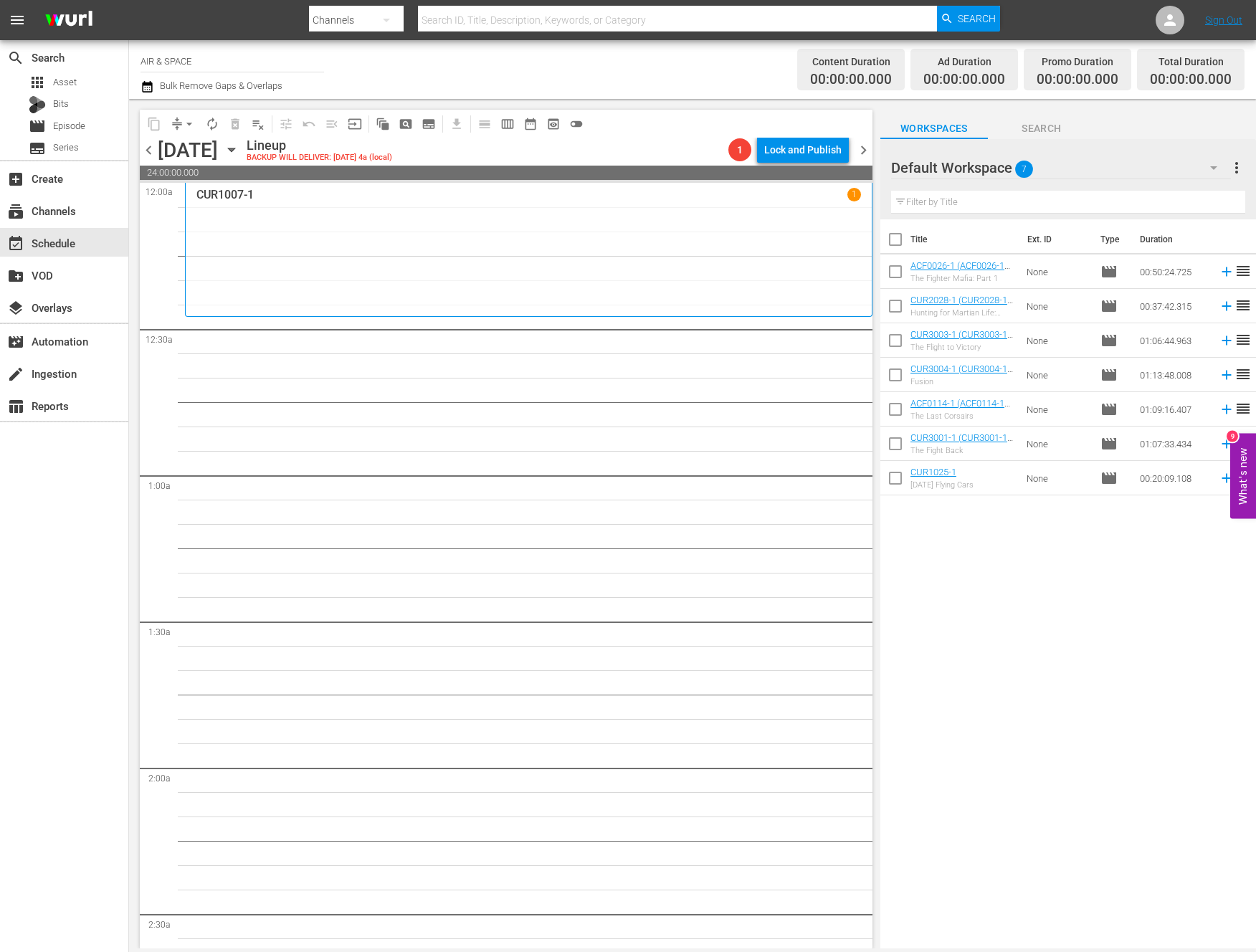
click at [146, 153] on span "chevron_left" at bounding box center [148, 150] width 18 height 18
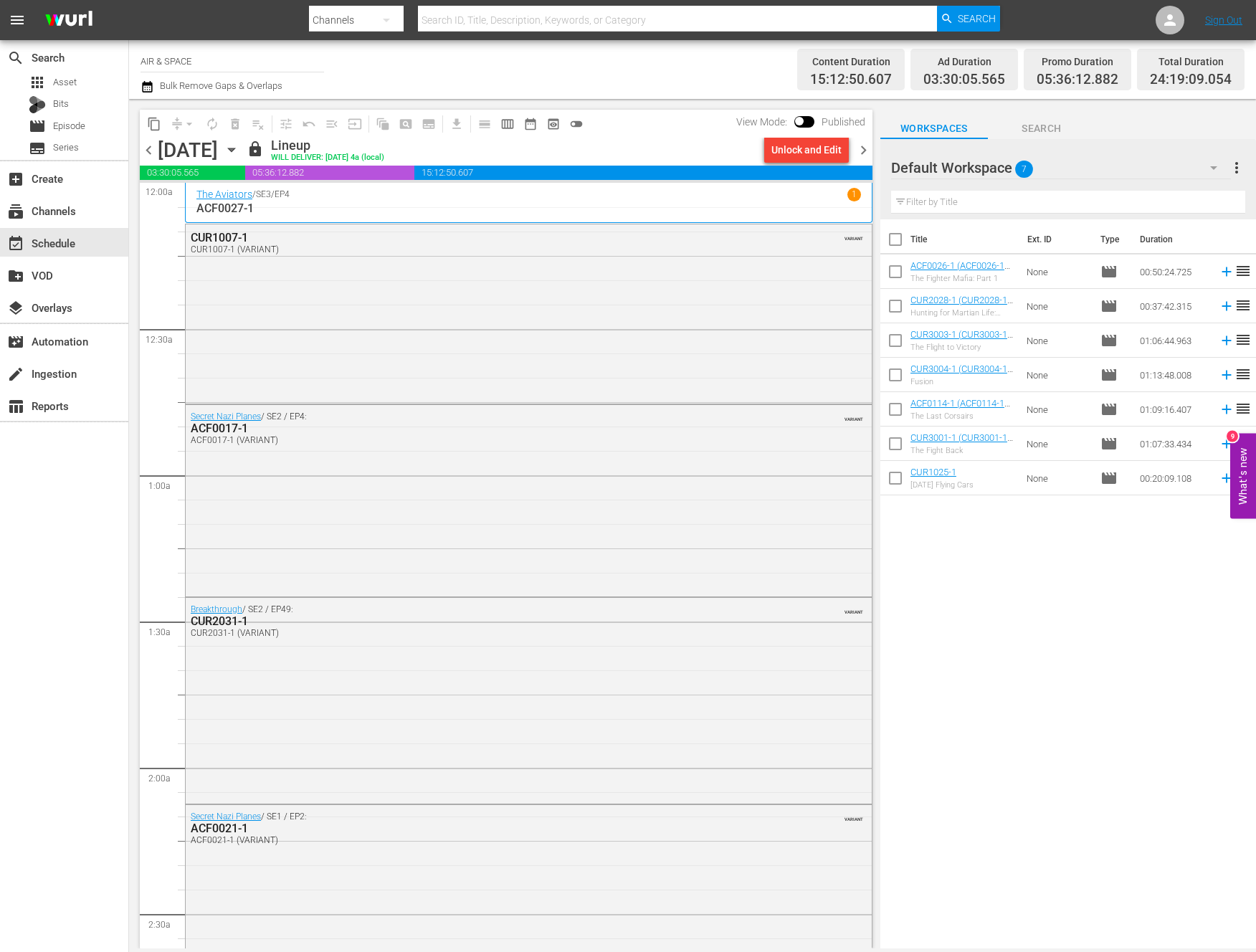
click at [864, 147] on span "chevron_right" at bounding box center [864, 150] width 18 height 18
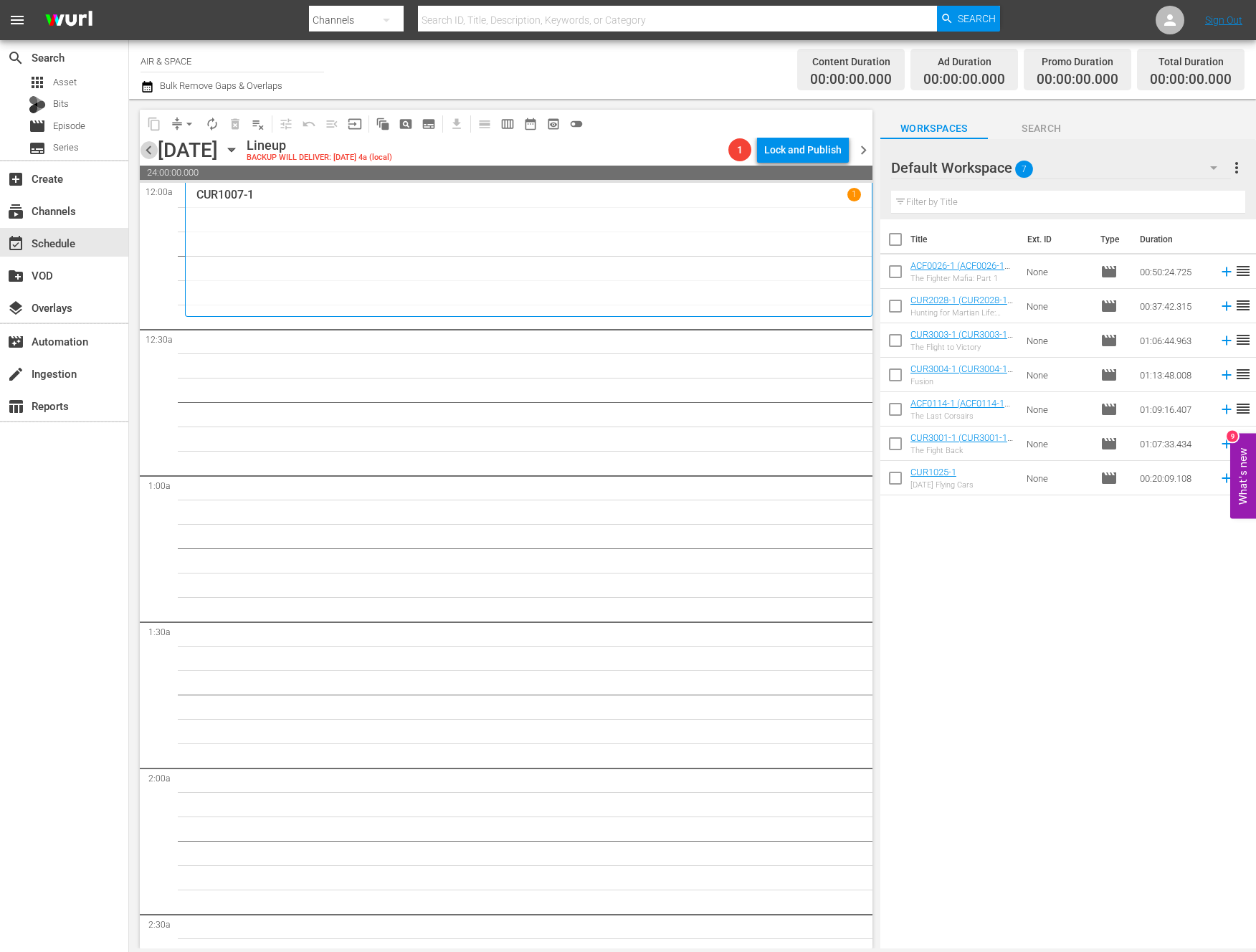
click at [151, 150] on span "chevron_left" at bounding box center [148, 150] width 18 height 18
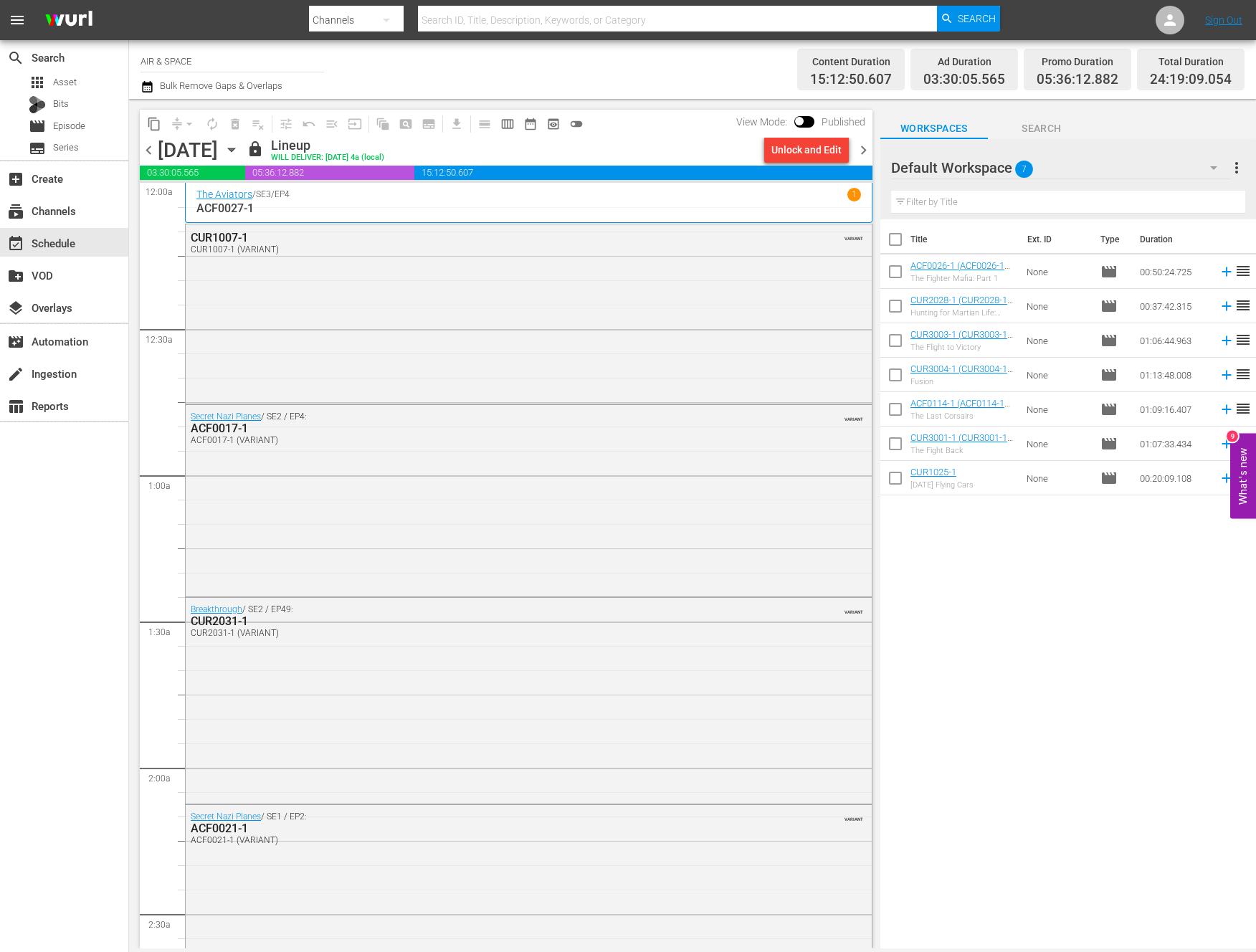
click at [866, 151] on span "chevron_right" at bounding box center [864, 150] width 18 height 18
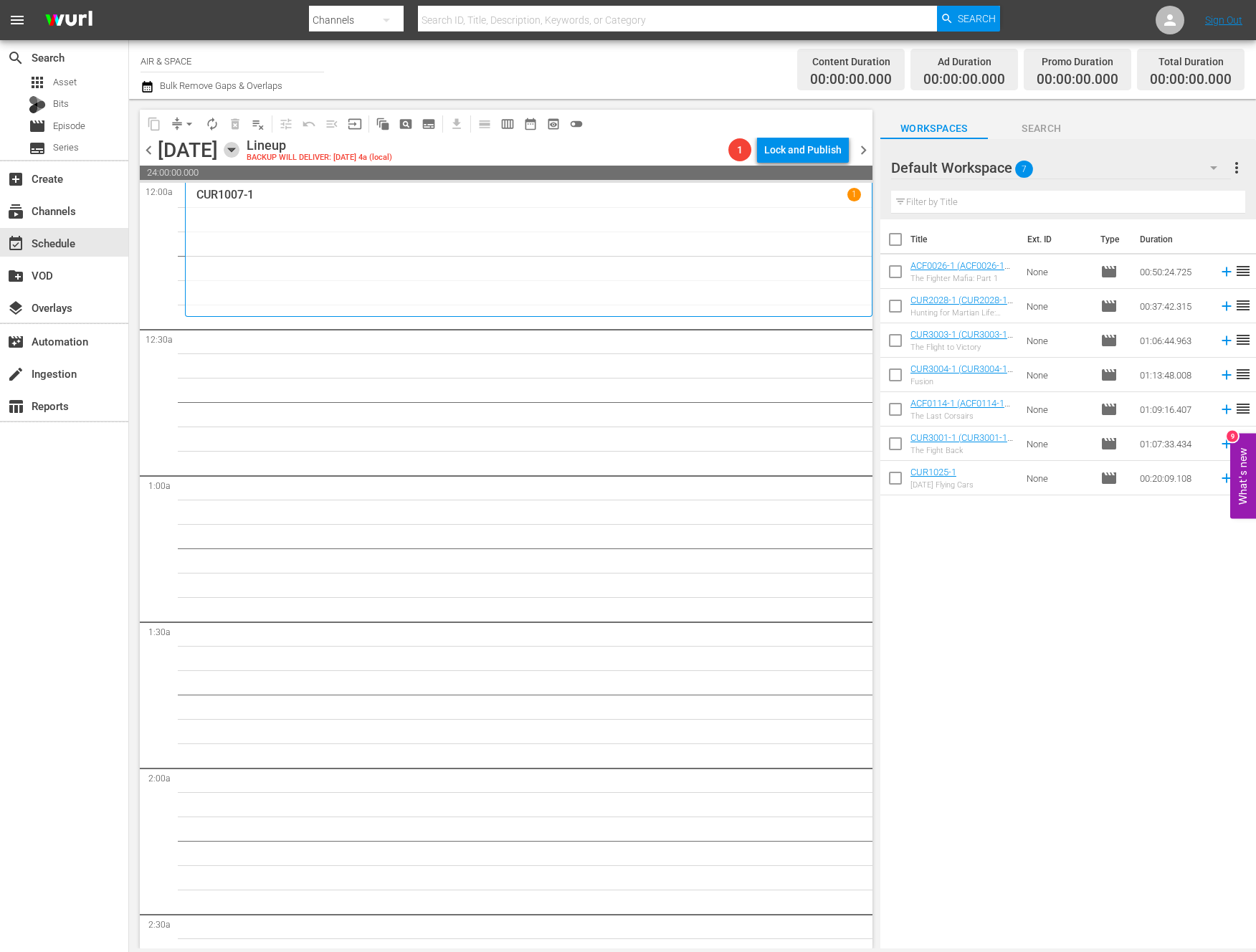
click at [234, 149] on icon "button" at bounding box center [231, 150] width 6 height 3
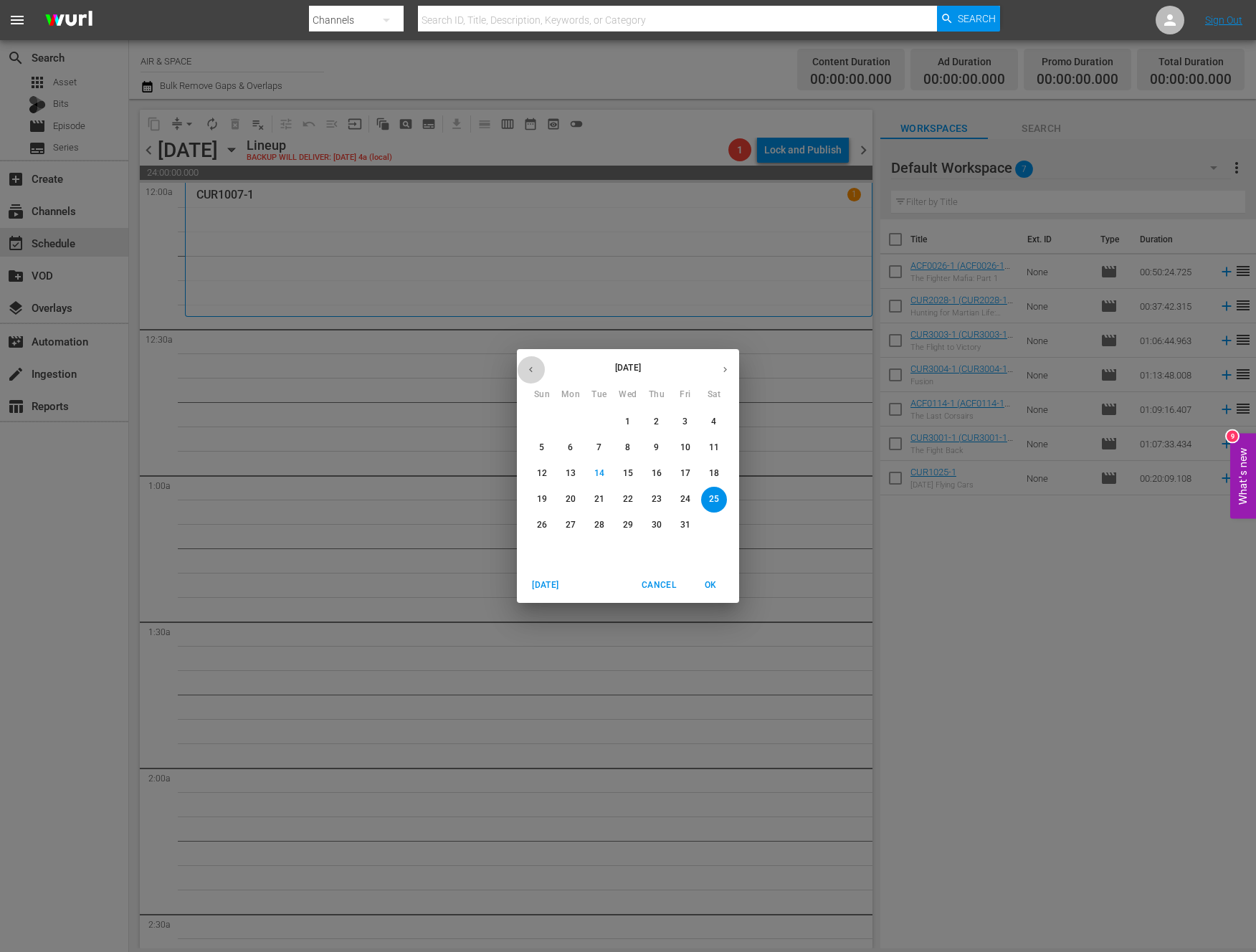
click at [528, 369] on icon "button" at bounding box center [531, 369] width 10 height 10
click at [628, 445] on p "10" at bounding box center [627, 448] width 10 height 12
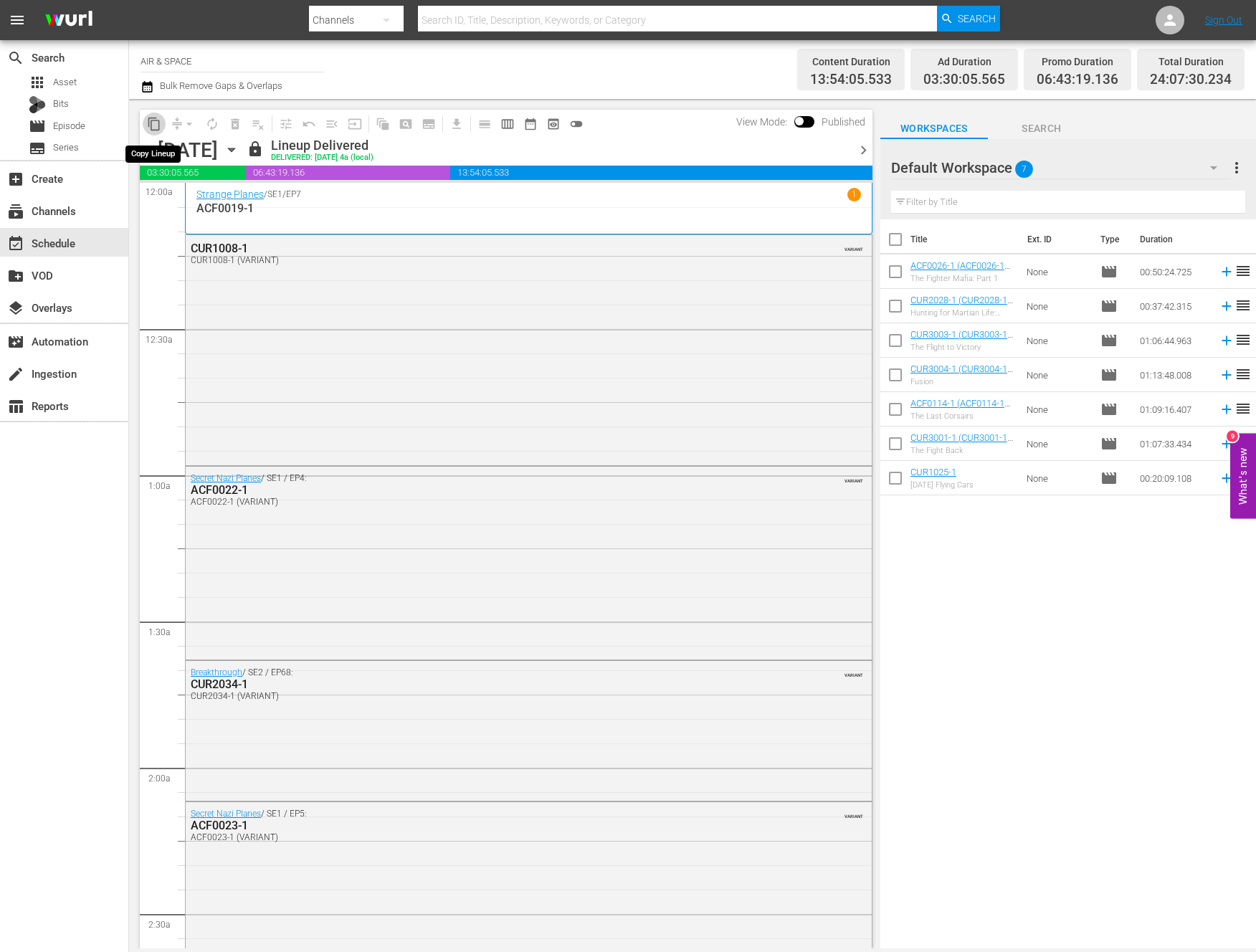
click at [154, 123] on span "content_copy" at bounding box center [154, 124] width 14 height 14
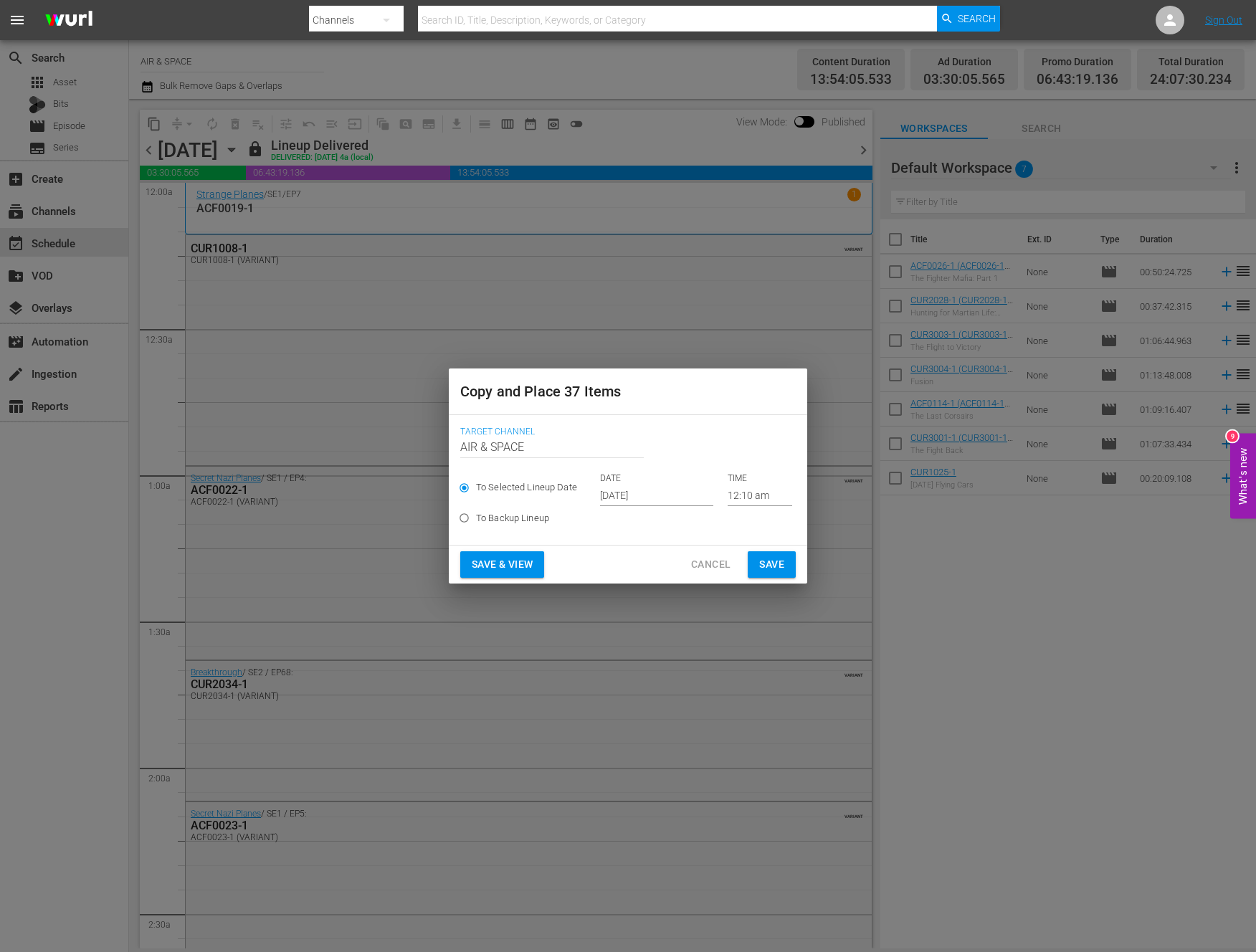
click at [632, 496] on input "[DATE]" at bounding box center [657, 495] width 114 height 22
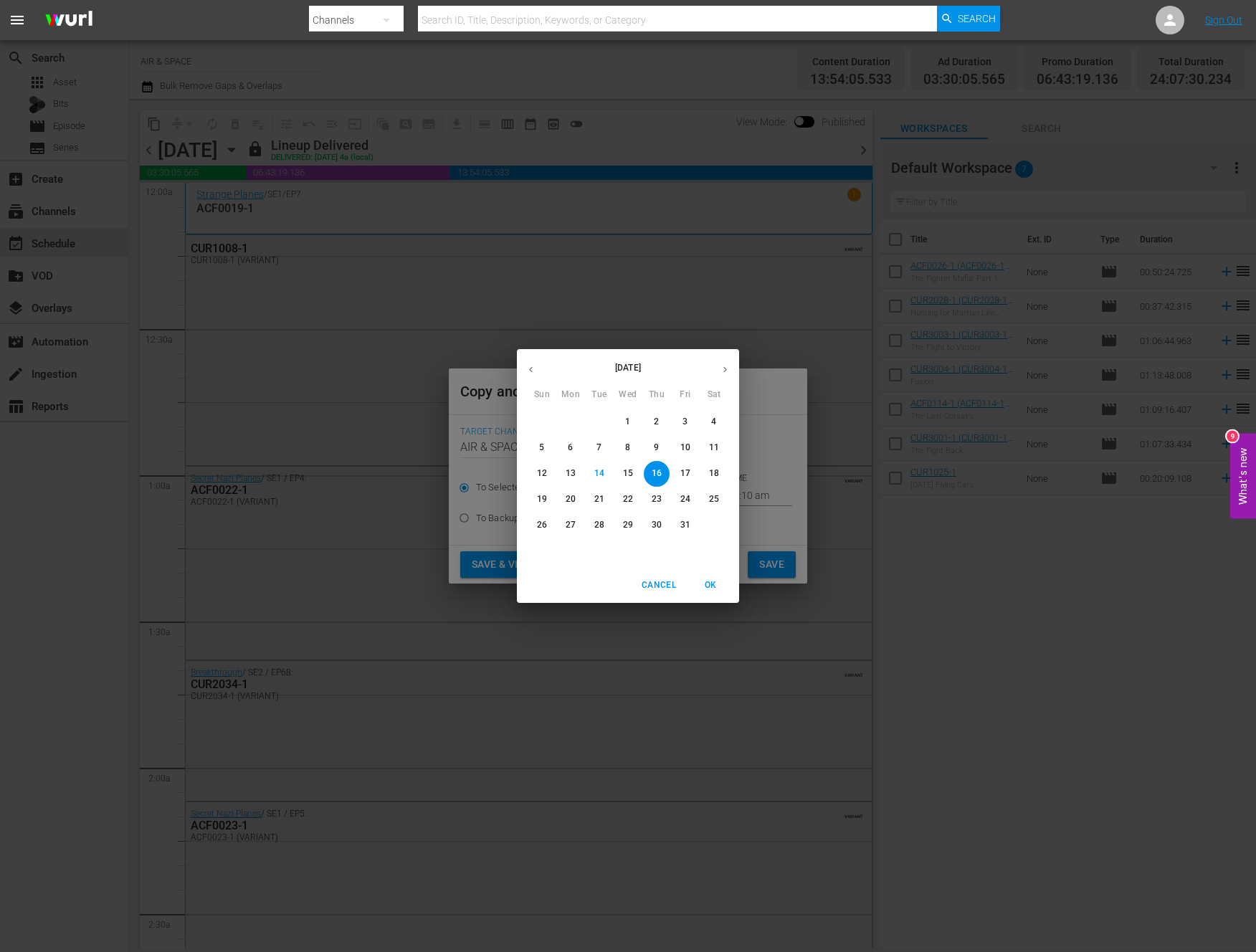
click at [714, 497] on p "25" at bounding box center [714, 500] width 10 height 12
type input "[DATE]"
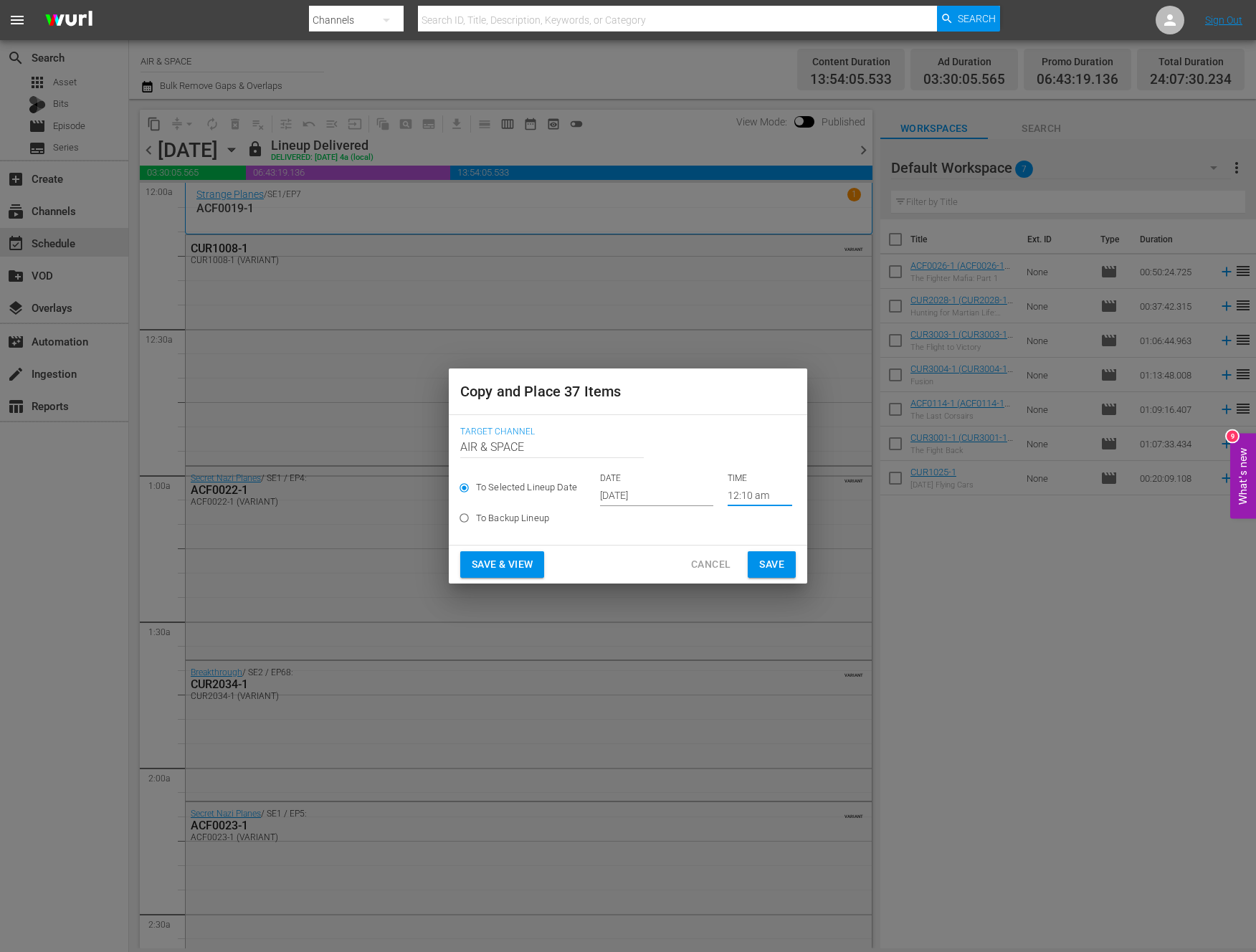
click at [731, 496] on input "12:10 am" at bounding box center [760, 495] width 65 height 22
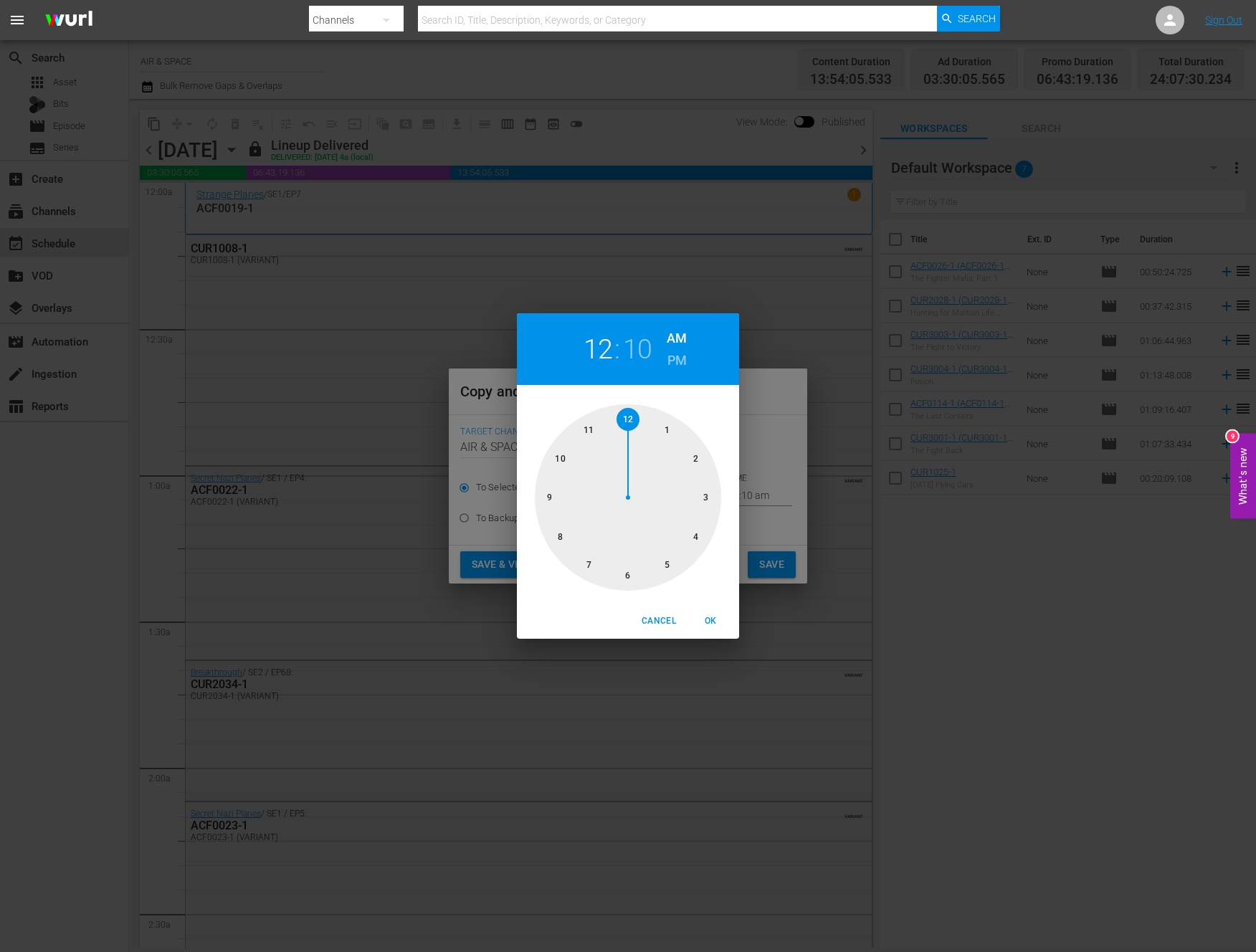
click at [643, 354] on h2 "10" at bounding box center [638, 349] width 30 height 32
drag, startPoint x: 700, startPoint y: 463, endPoint x: 706, endPoint y: 486, distance: 23.8
click at [706, 486] on div at bounding box center [627, 497] width 186 height 186
click at [713, 623] on span "OK" at bounding box center [710, 621] width 34 height 15
type input "12:15 am"
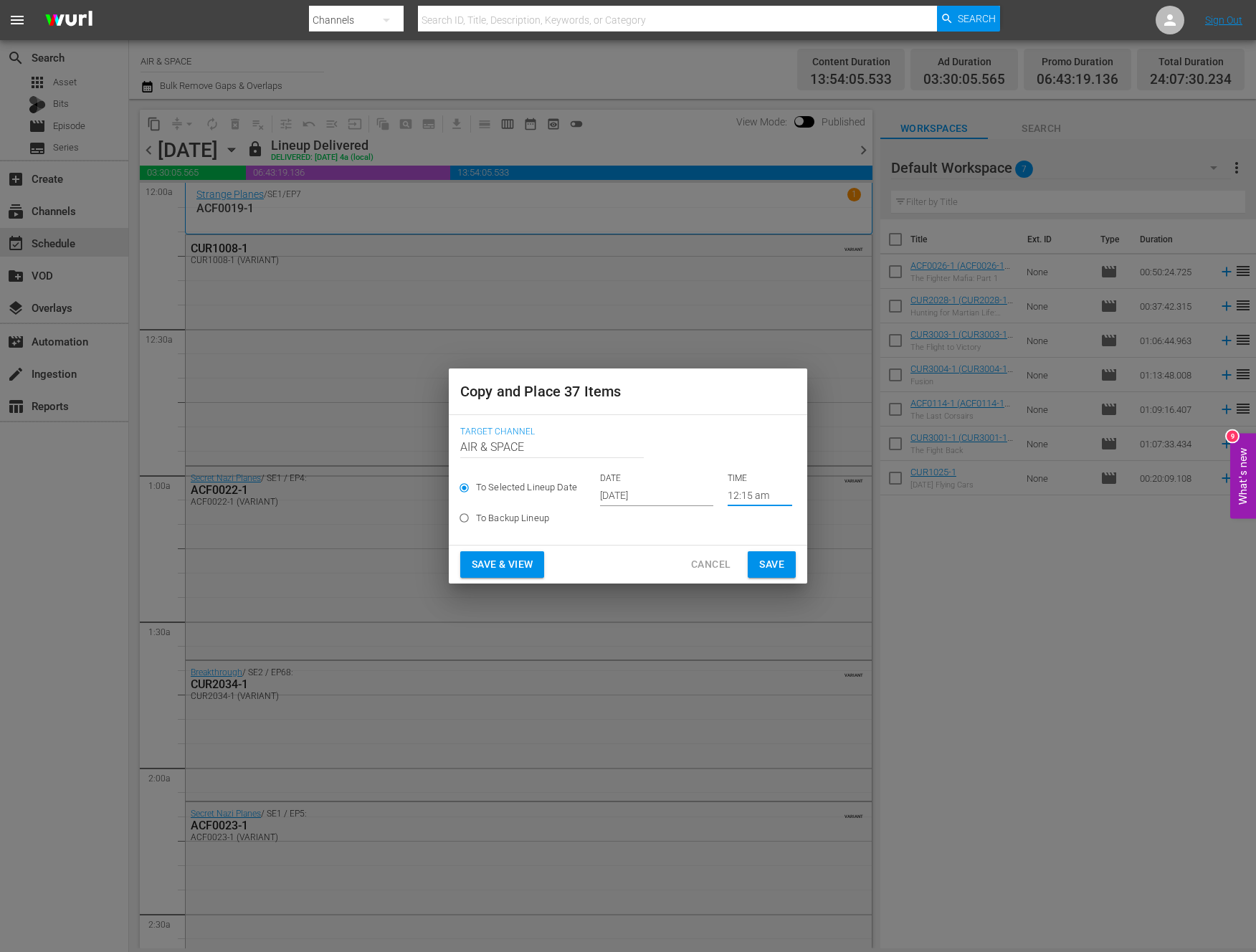
click at [777, 563] on span "Save" at bounding box center [771, 564] width 25 height 18
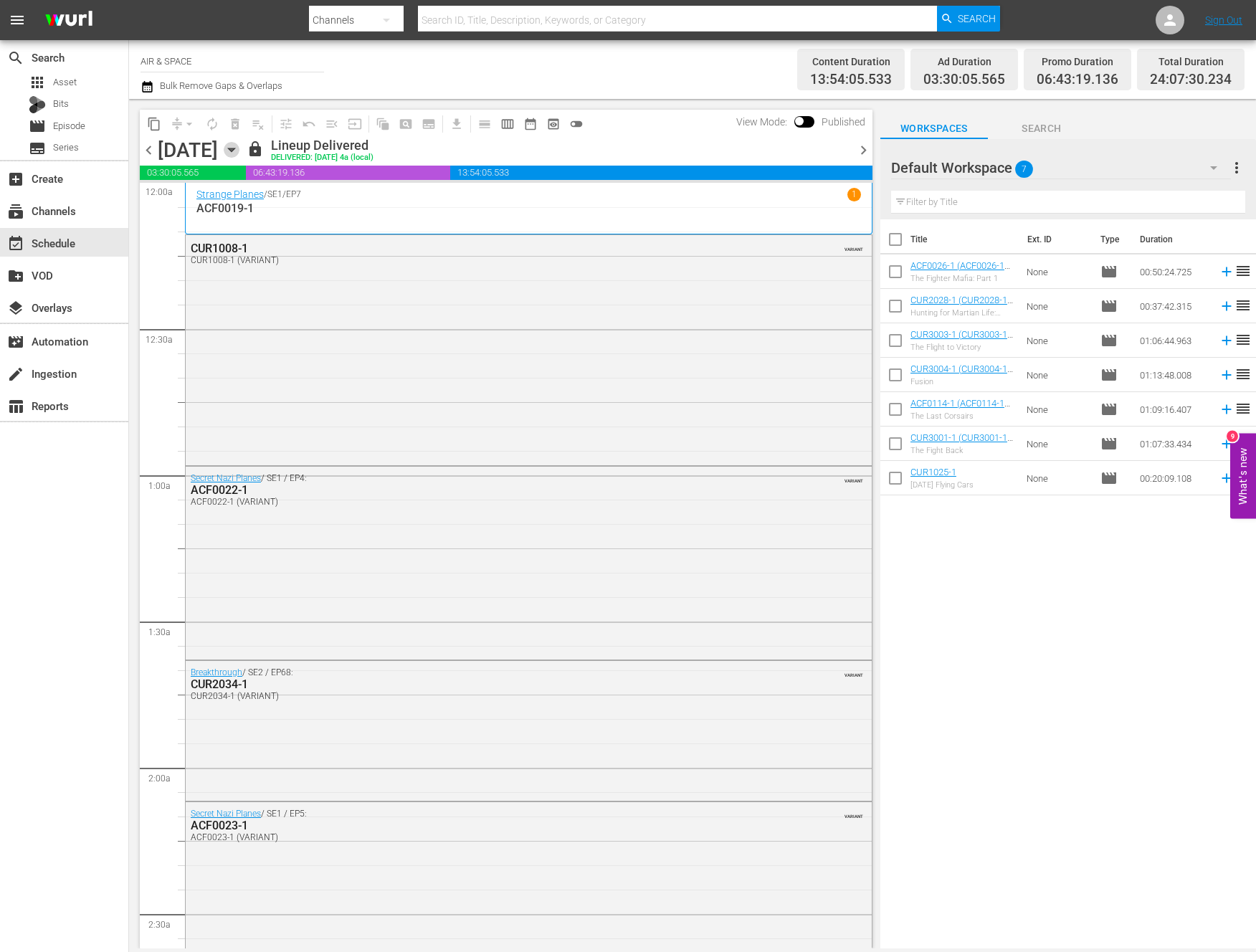
click at [239, 143] on icon "button" at bounding box center [231, 150] width 16 height 16
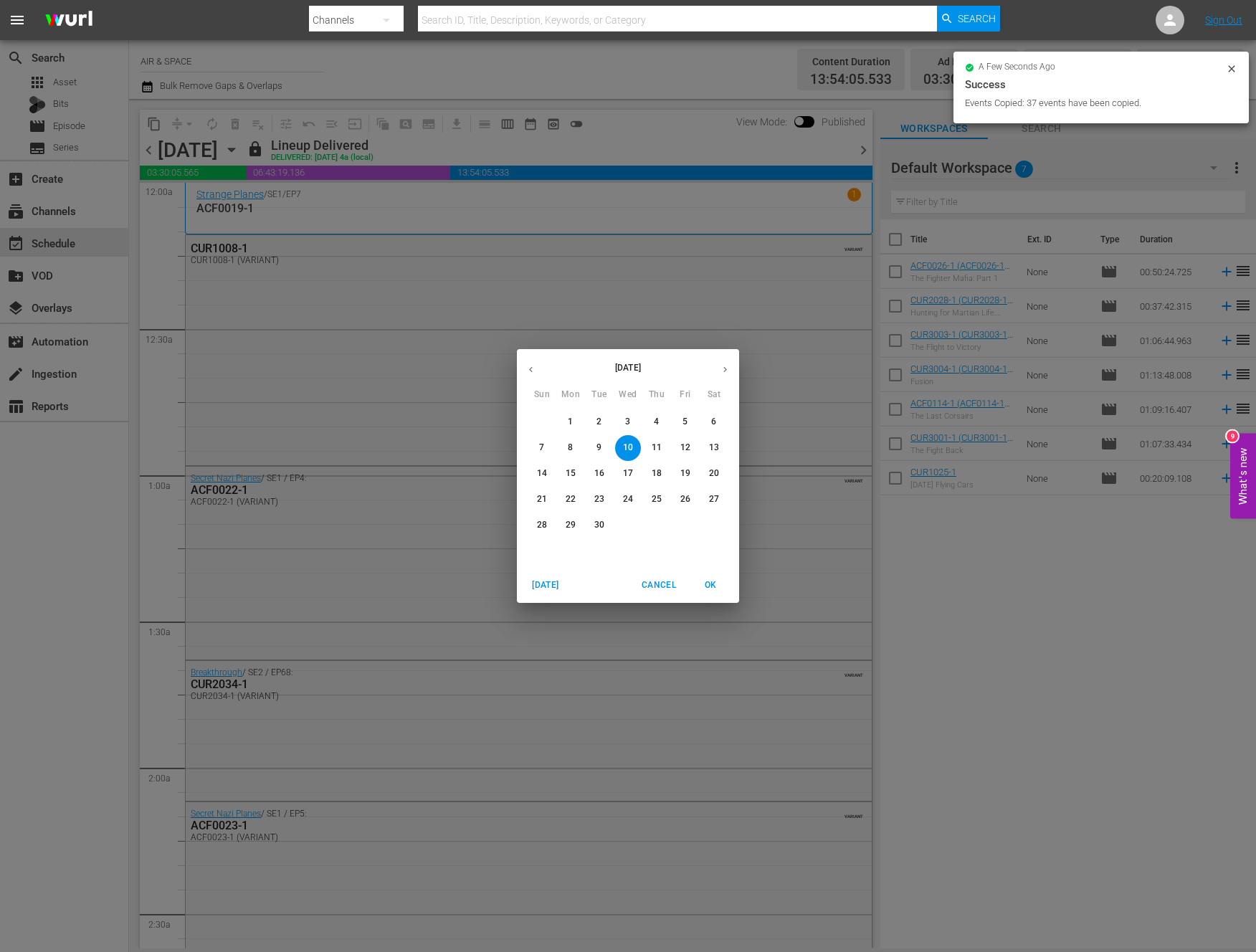
click at [725, 362] on button "button" at bounding box center [725, 369] width 28 height 28
click at [719, 498] on p "25" at bounding box center [714, 500] width 10 height 12
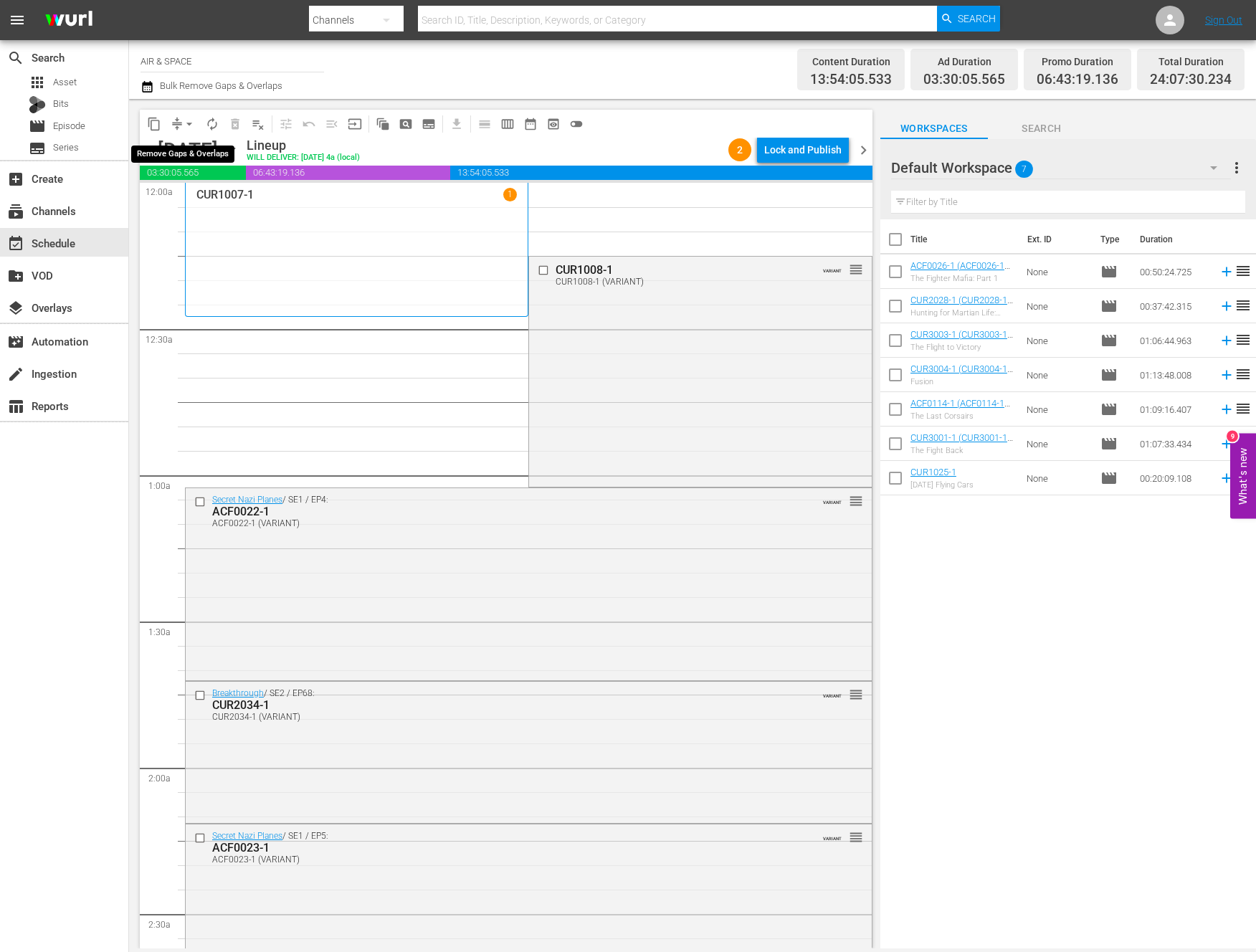
click at [190, 123] on span "arrow_drop_down" at bounding box center [190, 124] width 14 height 14
click at [203, 197] on li "Align to End of Previous Day" at bounding box center [190, 200] width 150 height 24
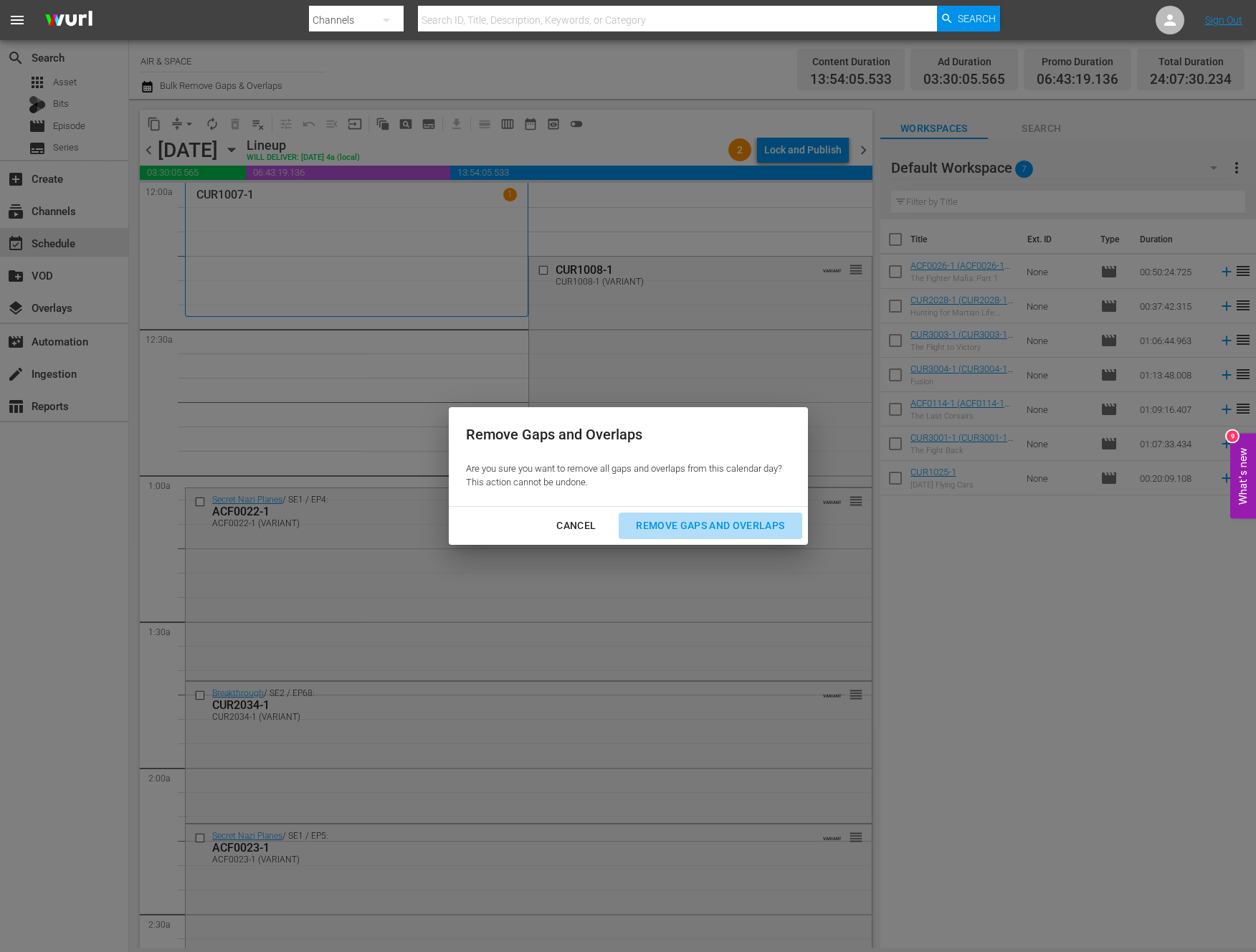
click at [671, 523] on div "Remove Gaps and Overlaps" at bounding box center [710, 526] width 171 height 18
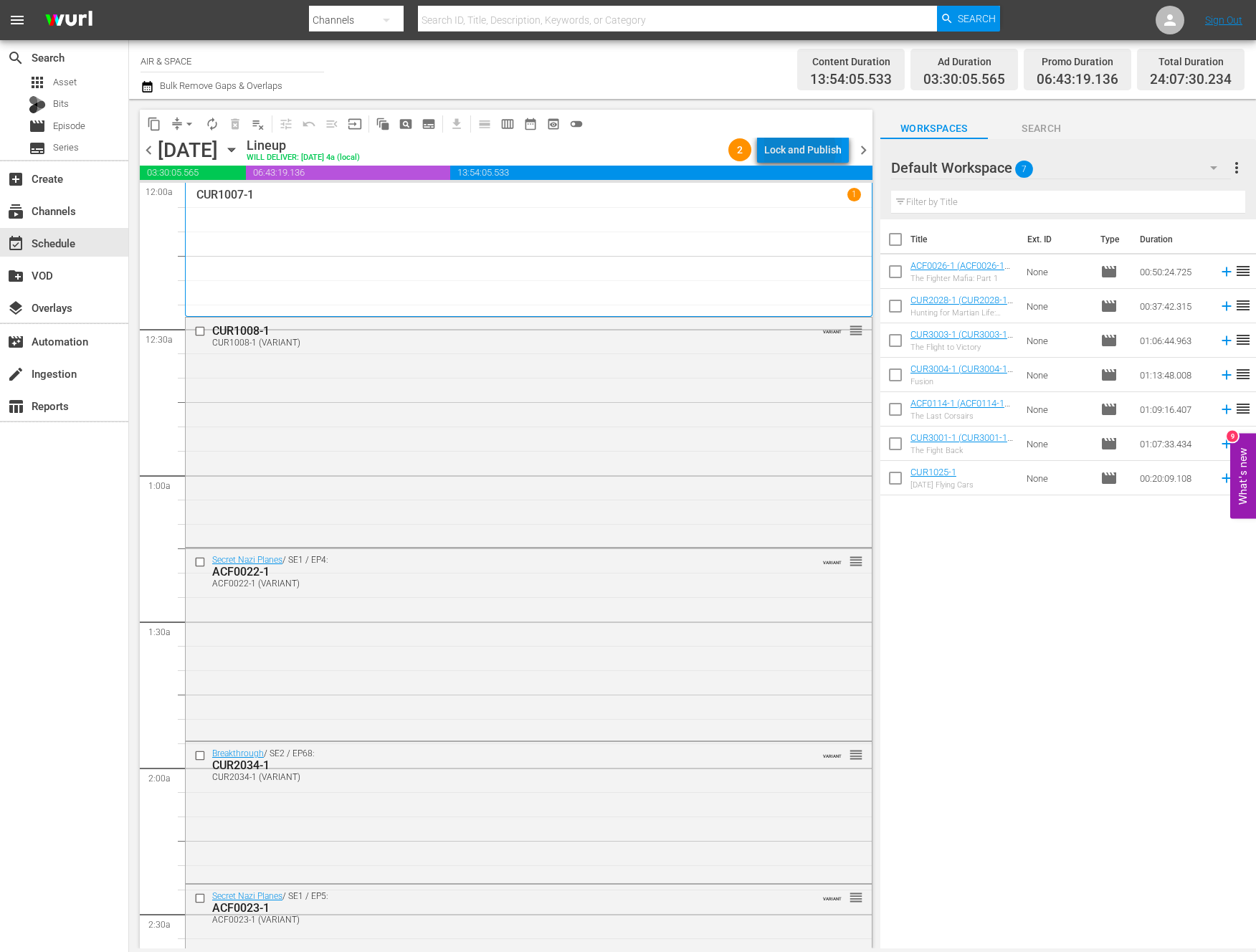
click at [801, 150] on div "Lock and Publish" at bounding box center [803, 150] width 78 height 26
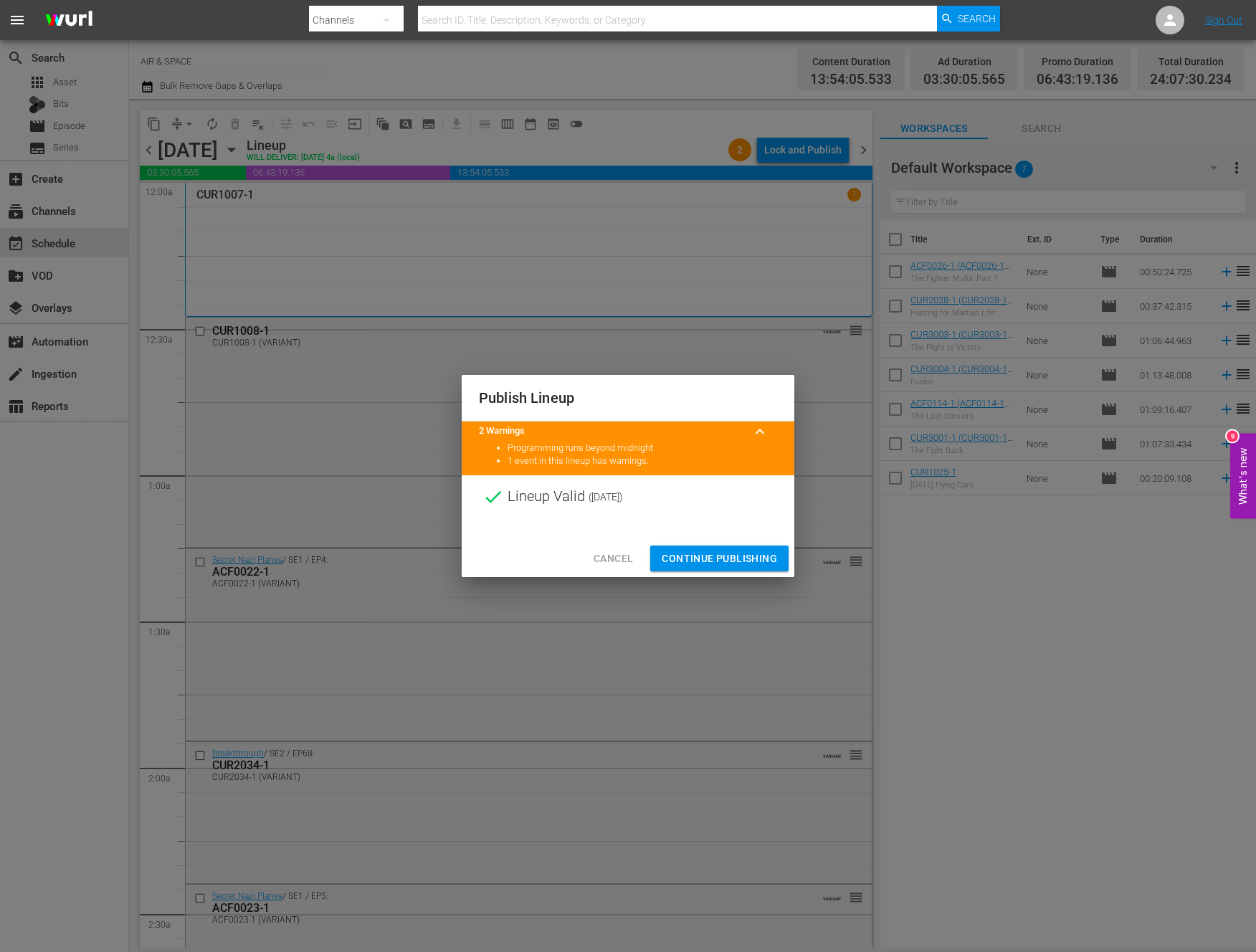
click at [749, 556] on span "Continue Publishing" at bounding box center [720, 559] width 115 height 18
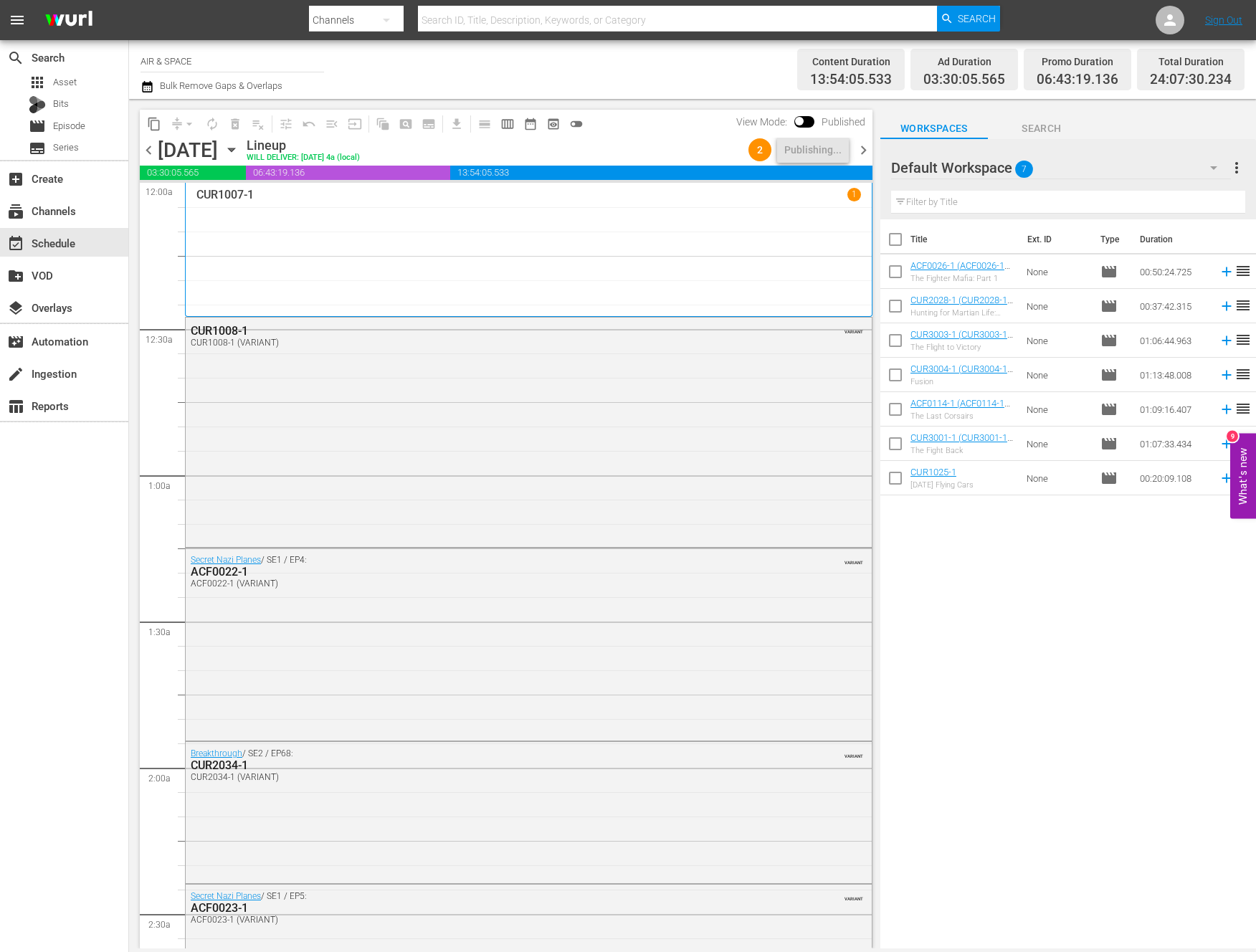
click at [864, 141] on span "chevron_right" at bounding box center [864, 150] width 18 height 18
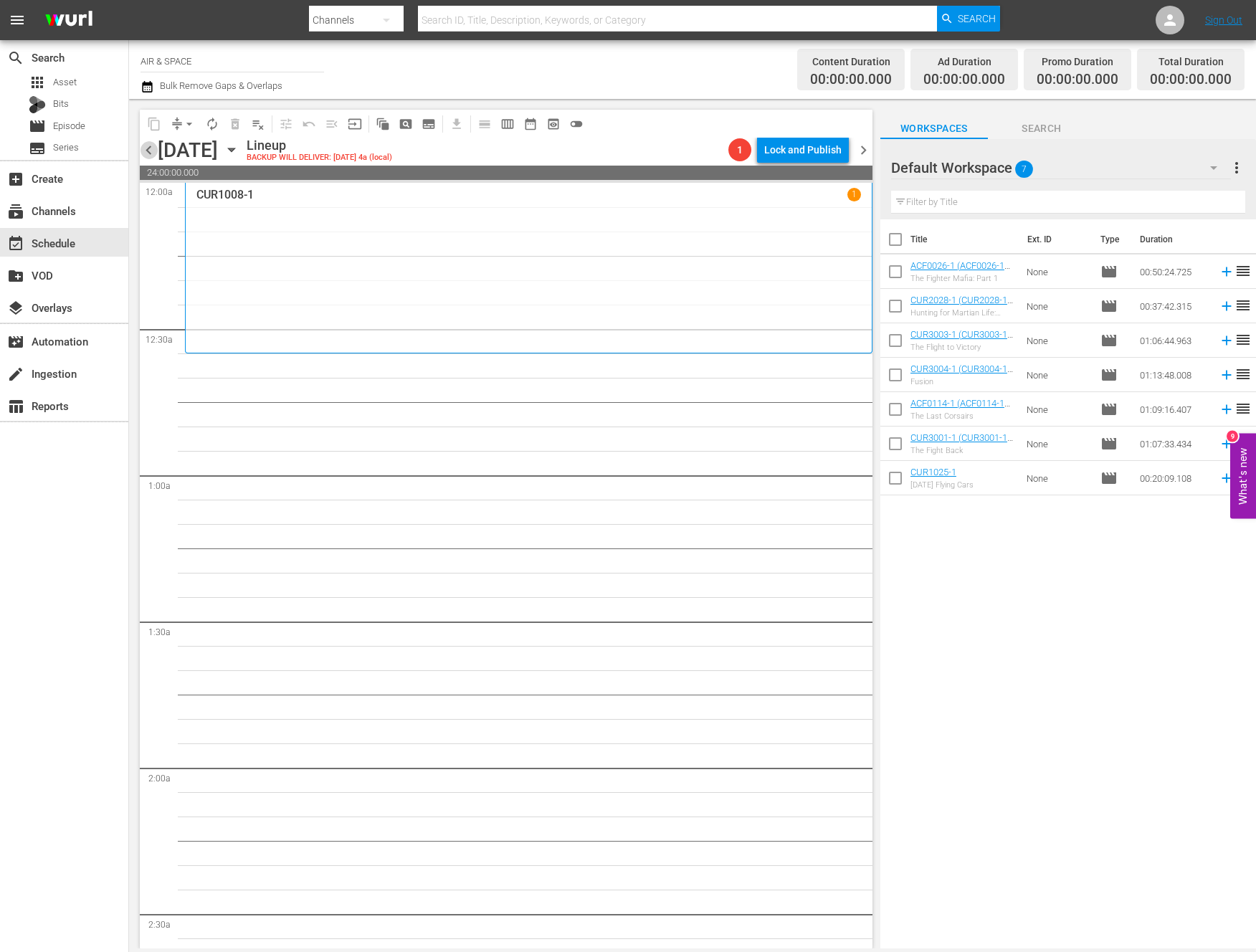
click at [149, 148] on span "chevron_left" at bounding box center [148, 150] width 18 height 18
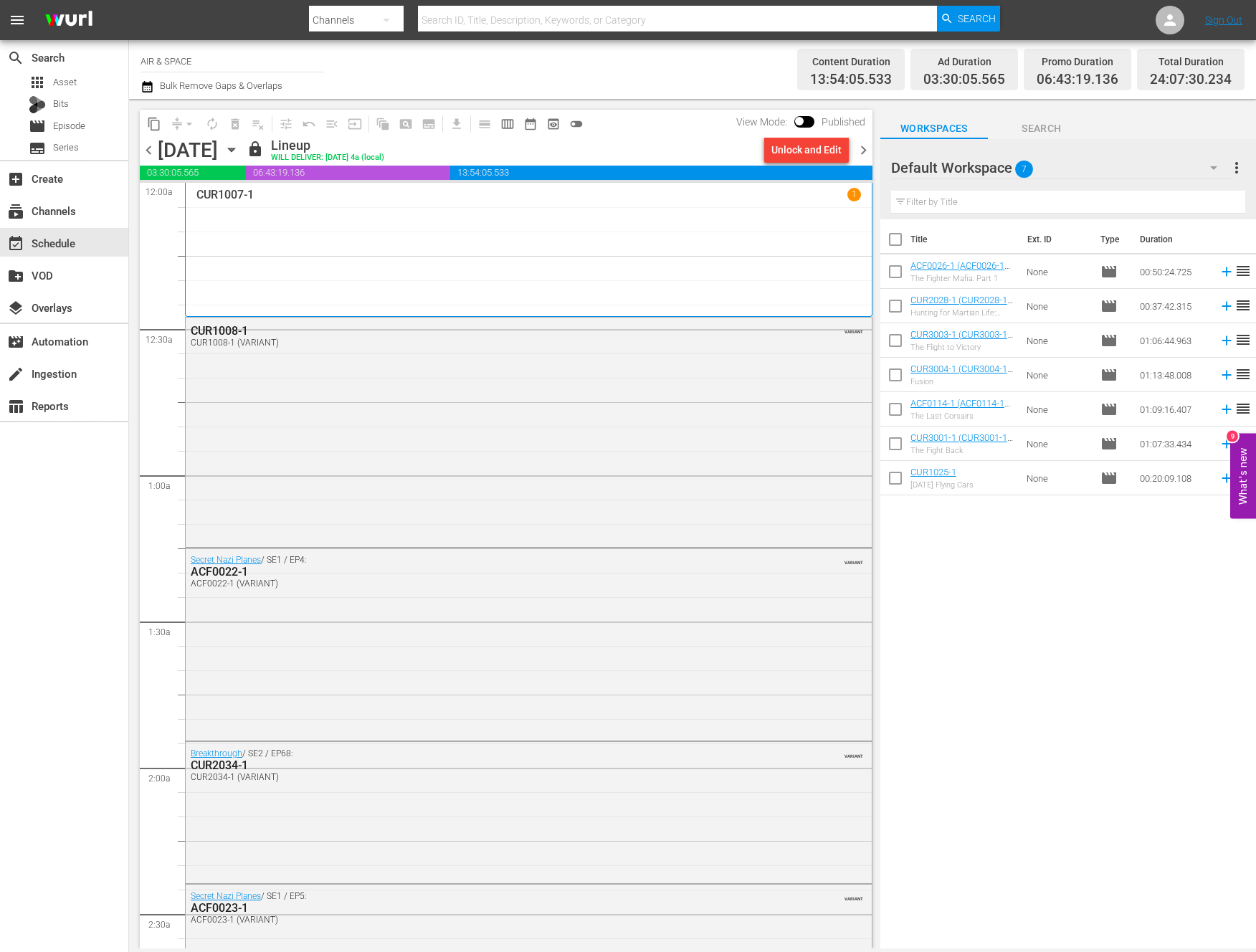
click at [148, 150] on span "chevron_left" at bounding box center [148, 150] width 18 height 18
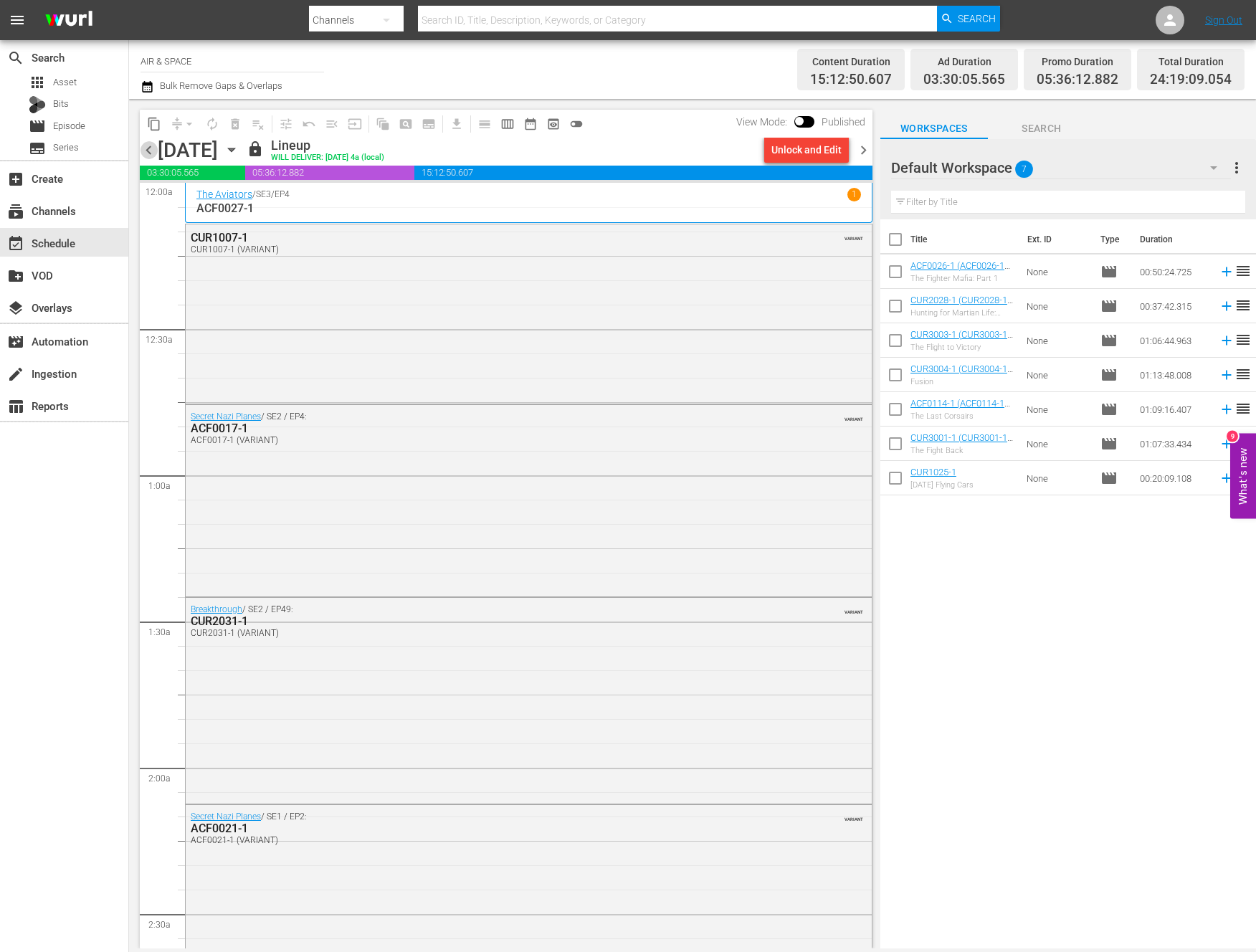
click at [148, 150] on span "chevron_left" at bounding box center [148, 150] width 18 height 18
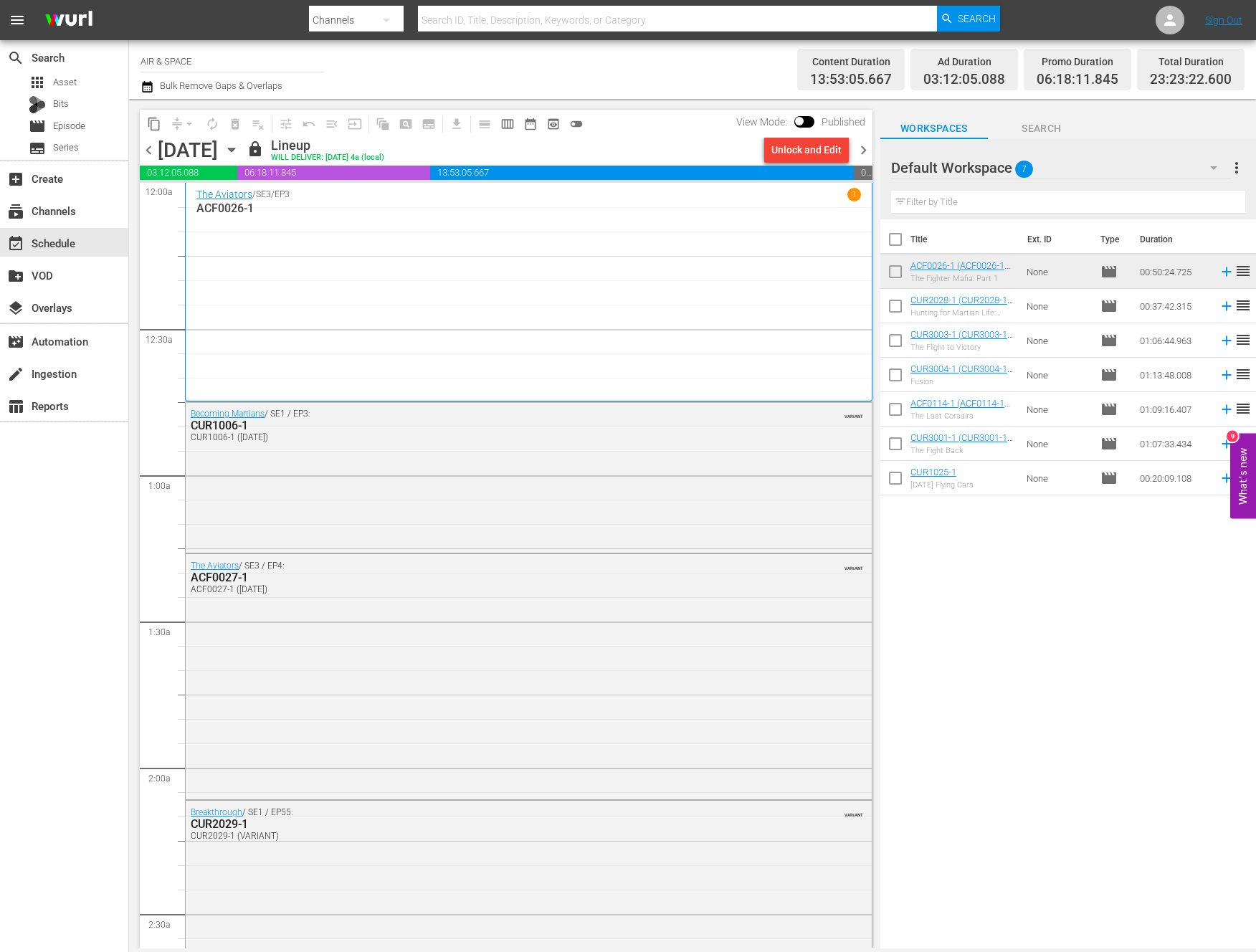
click at [148, 150] on span "chevron_left" at bounding box center [148, 150] width 18 height 18
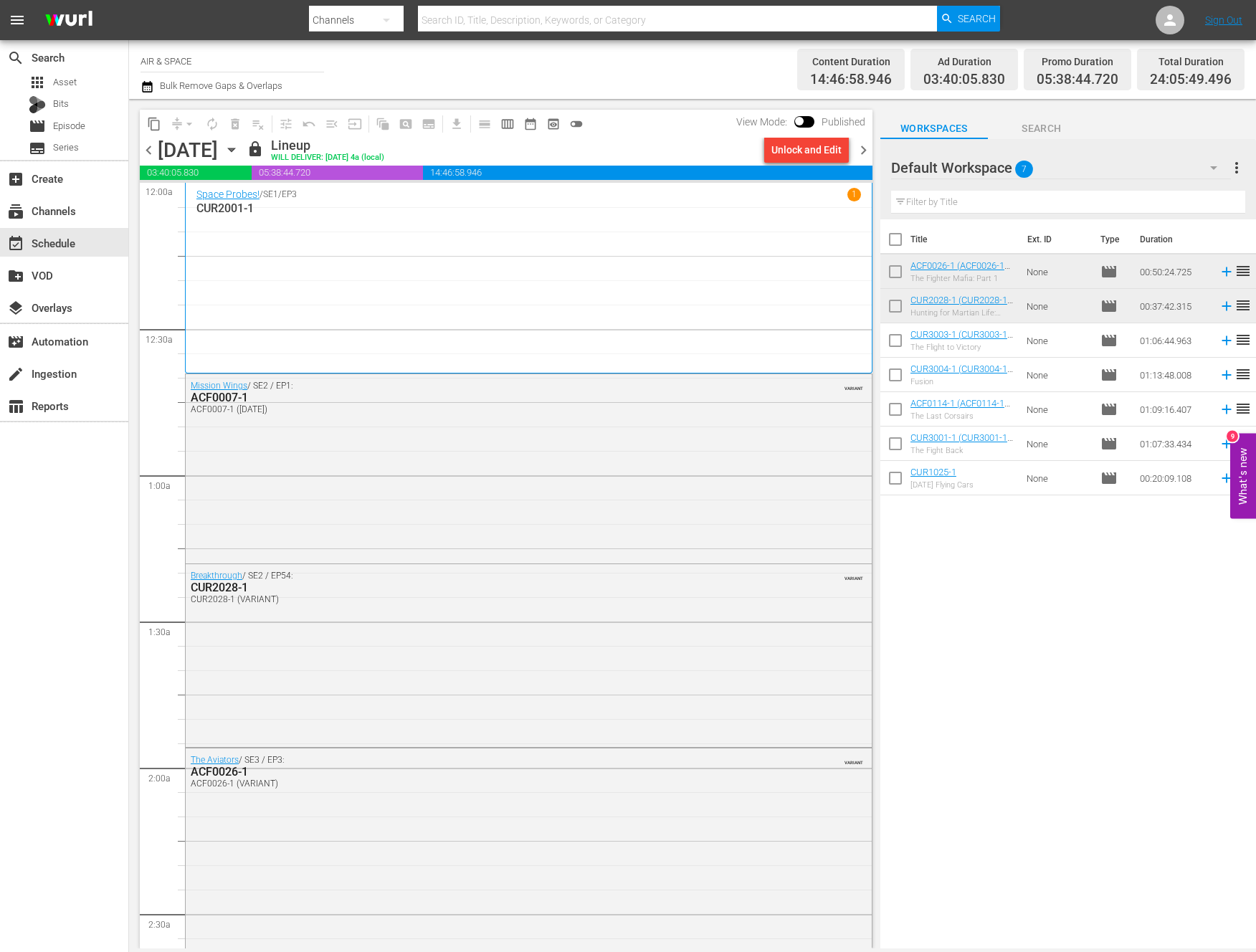
click at [866, 150] on span "chevron_right" at bounding box center [864, 150] width 18 height 18
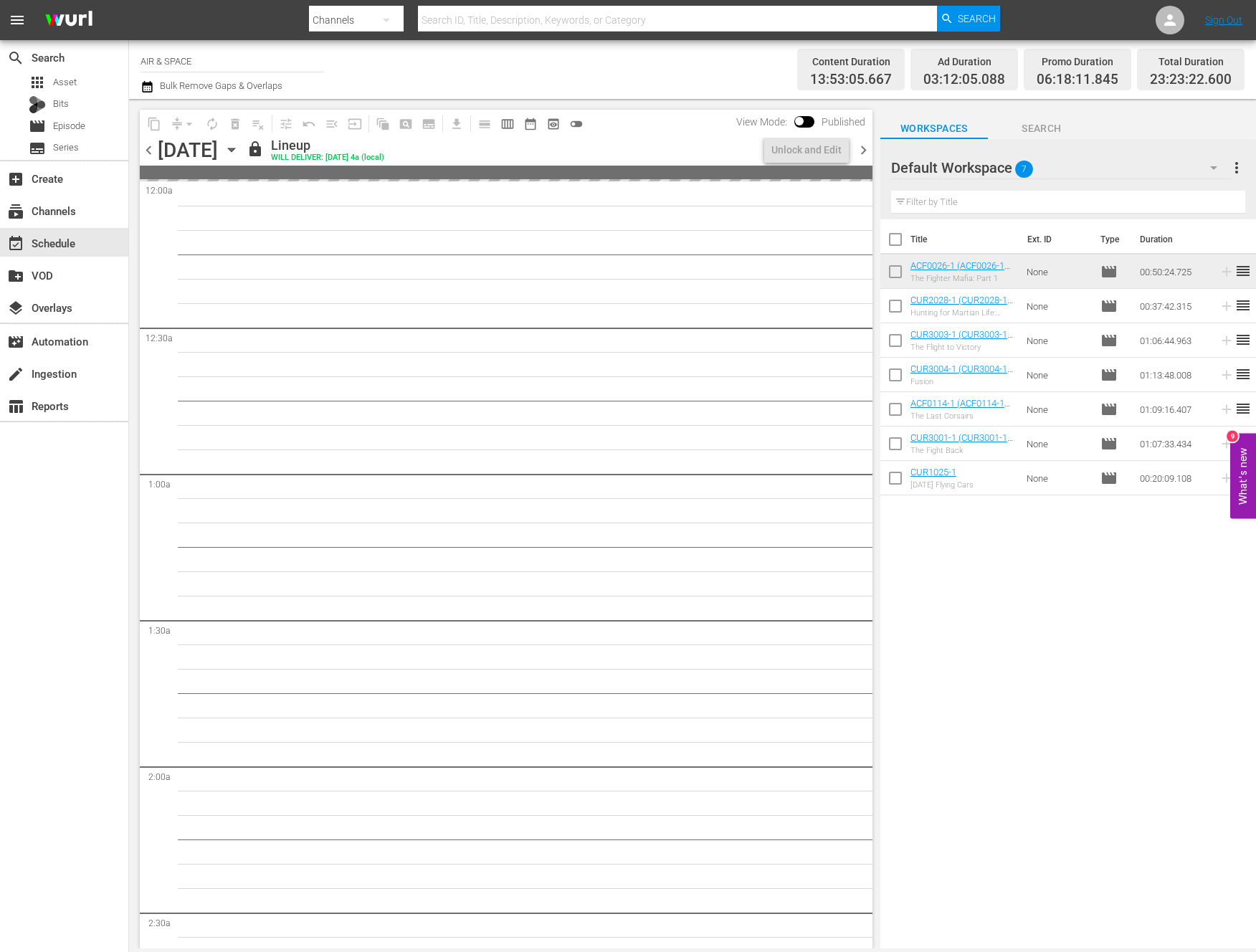
click at [866, 150] on span "chevron_right" at bounding box center [864, 150] width 18 height 18
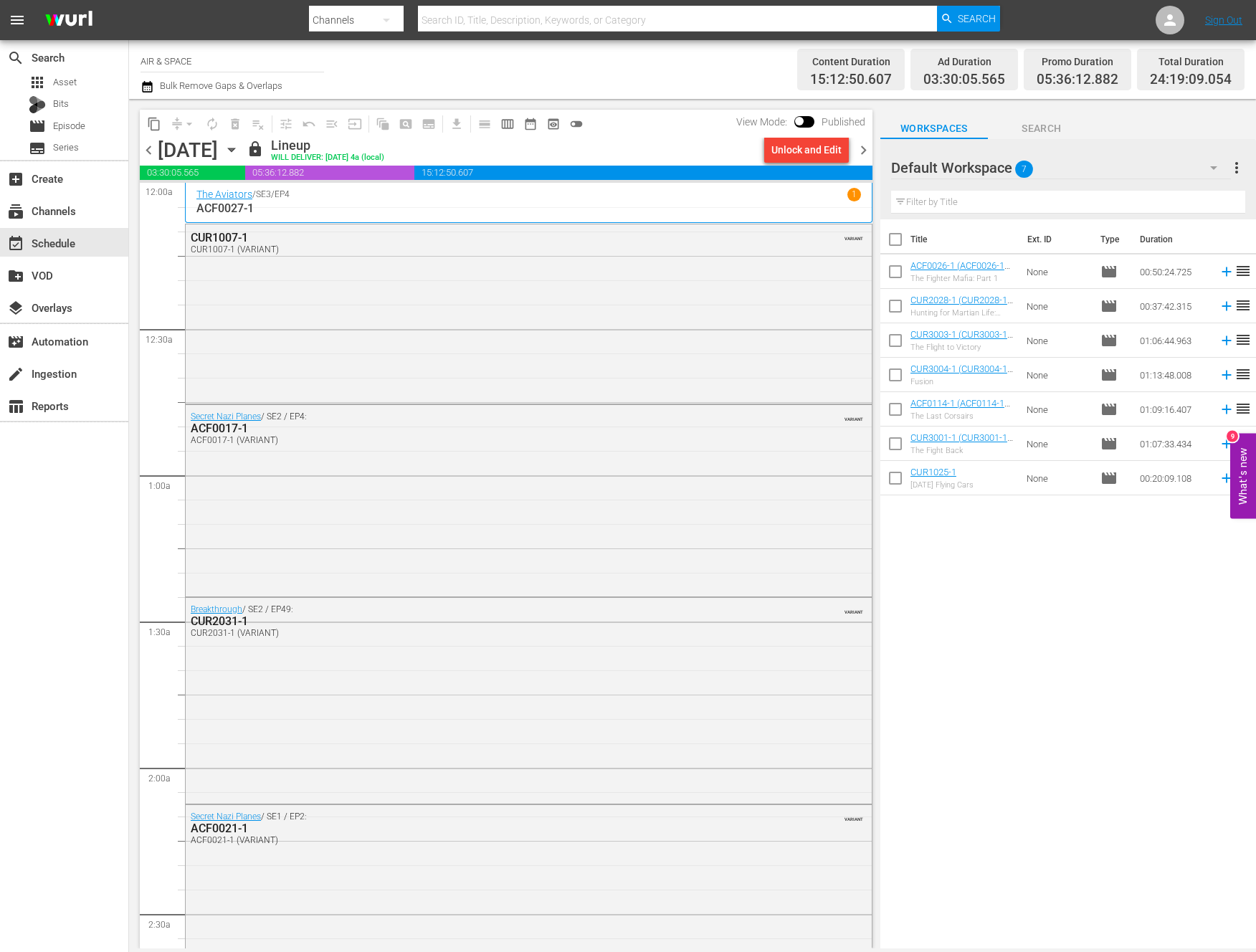
click at [866, 150] on span "chevron_right" at bounding box center [864, 150] width 18 height 18
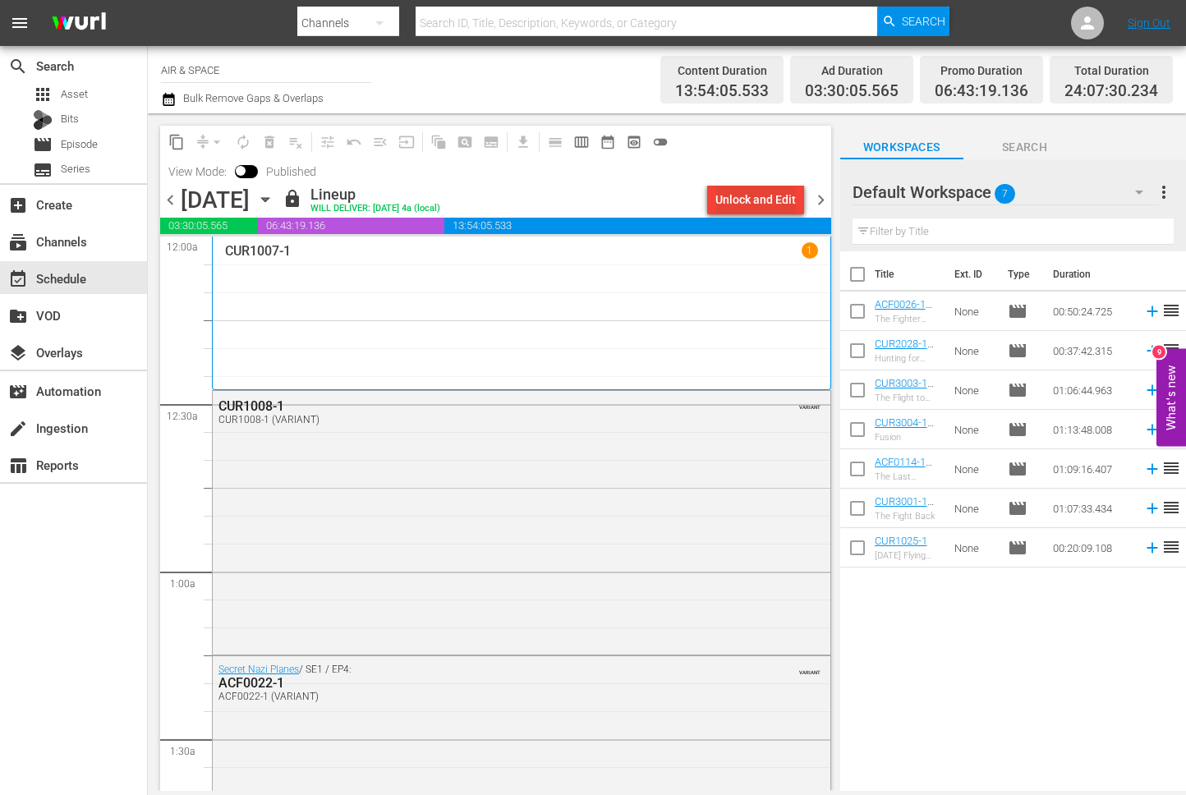
click at [810, 190] on button "chevron_right" at bounding box center [820, 200] width 21 height 21
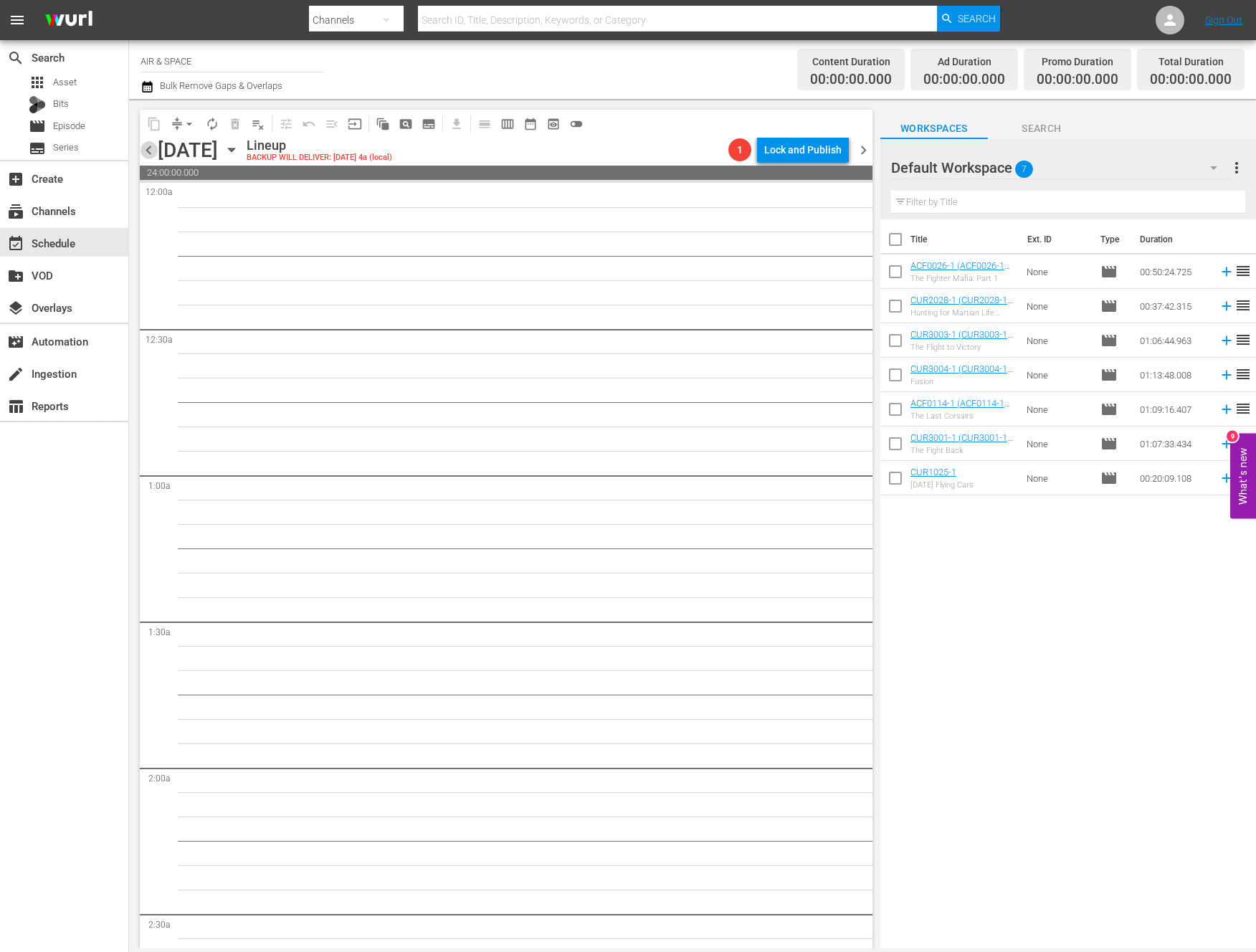
click at [144, 151] on span "chevron_left" at bounding box center [148, 150] width 18 height 18
click at [239, 147] on icon "button" at bounding box center [231, 150] width 16 height 16
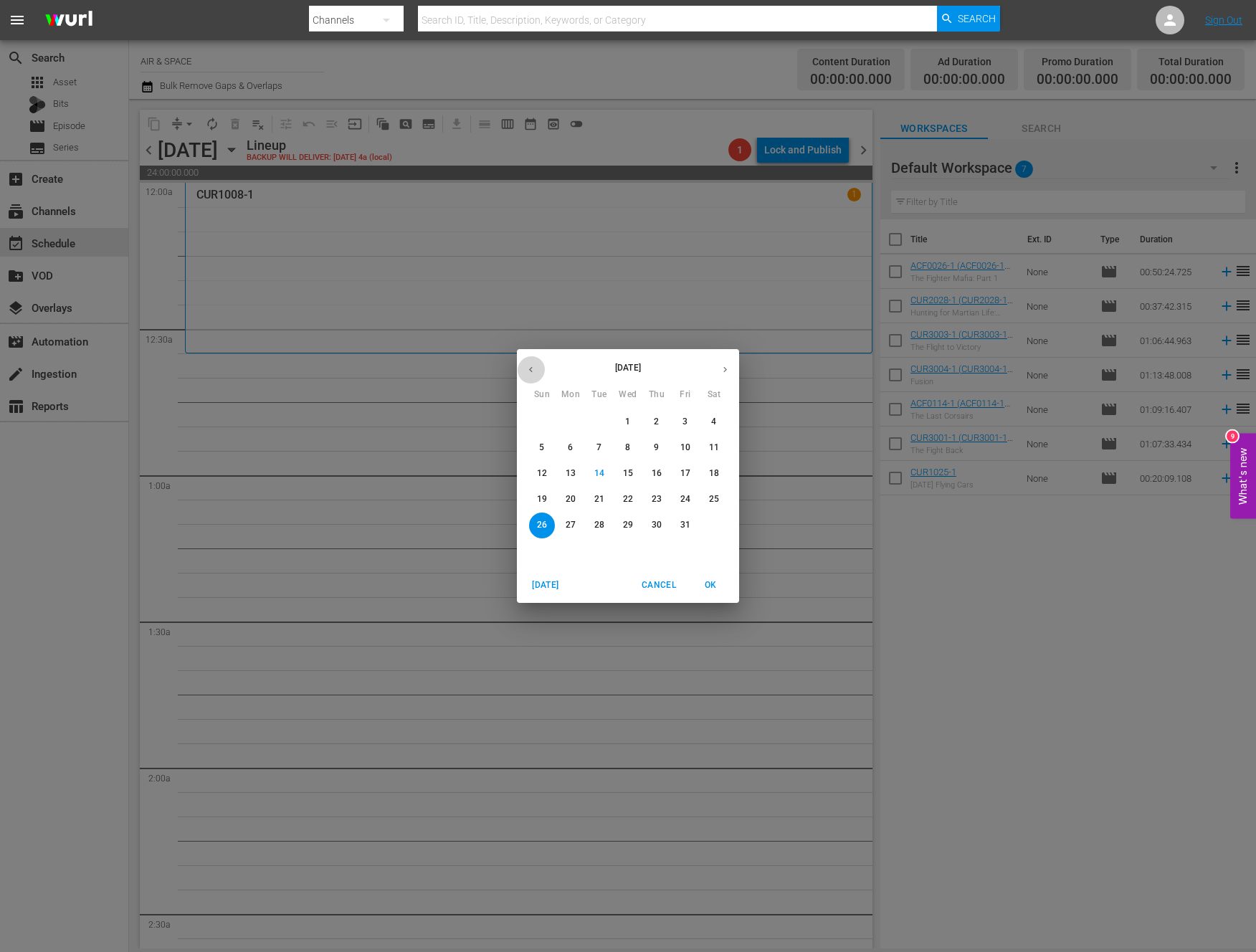
click at [535, 370] on icon "button" at bounding box center [531, 369] width 10 height 10
click at [659, 444] on p "11" at bounding box center [656, 448] width 10 height 12
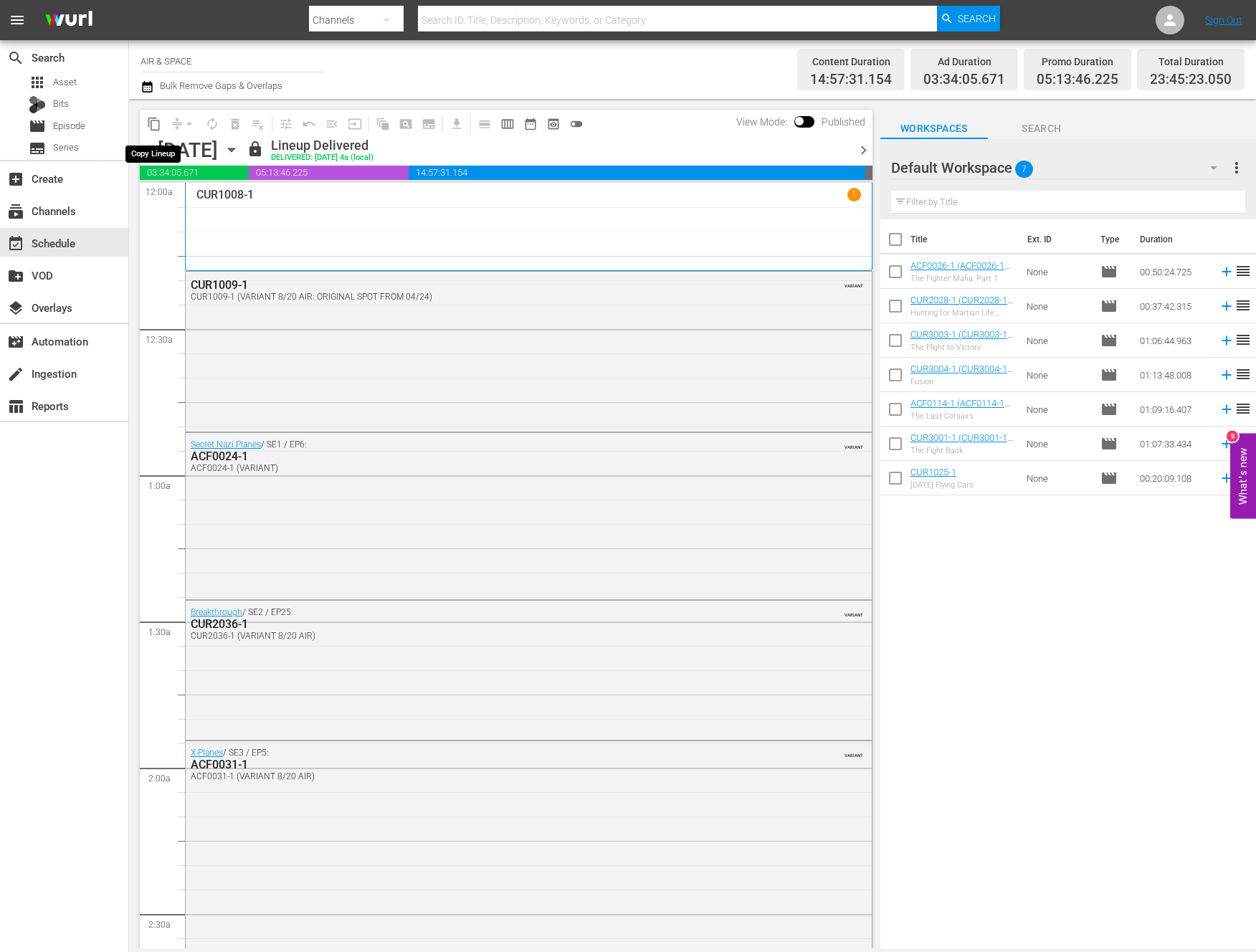
click at [154, 121] on span "content_copy" at bounding box center [154, 124] width 14 height 14
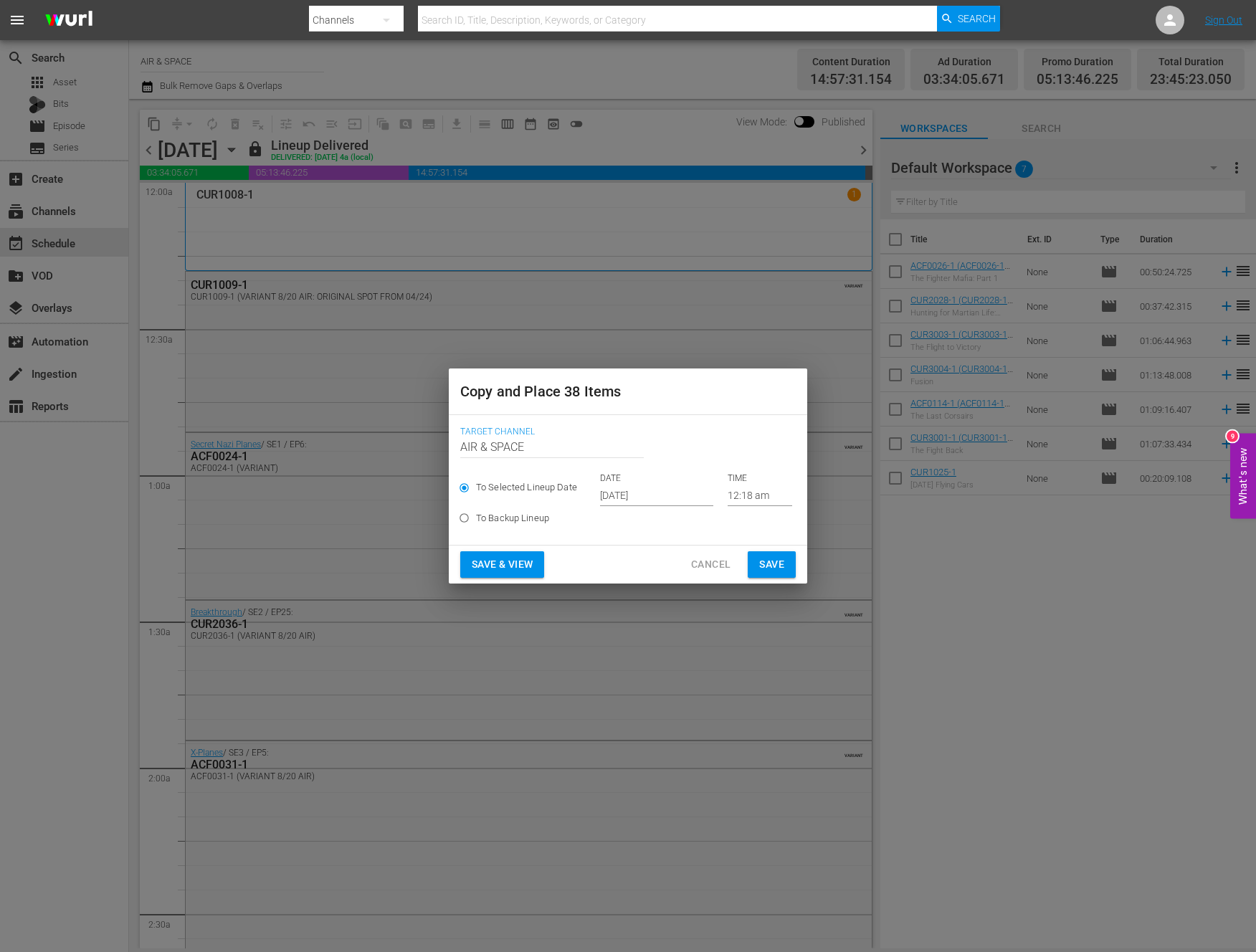
click at [634, 487] on input "[DATE]" at bounding box center [657, 495] width 114 height 22
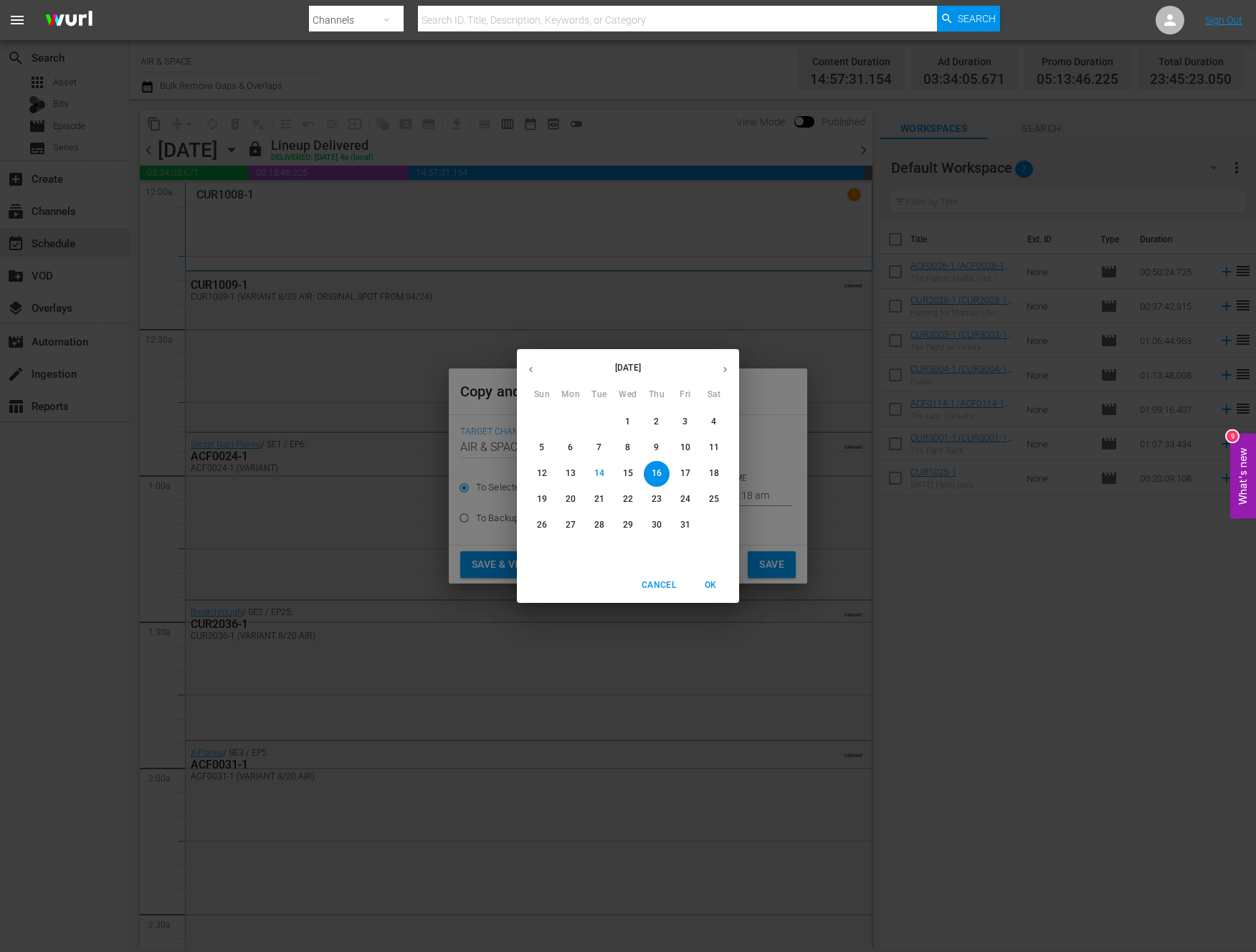
click at [655, 585] on span "Cancel" at bounding box center [659, 585] width 34 height 15
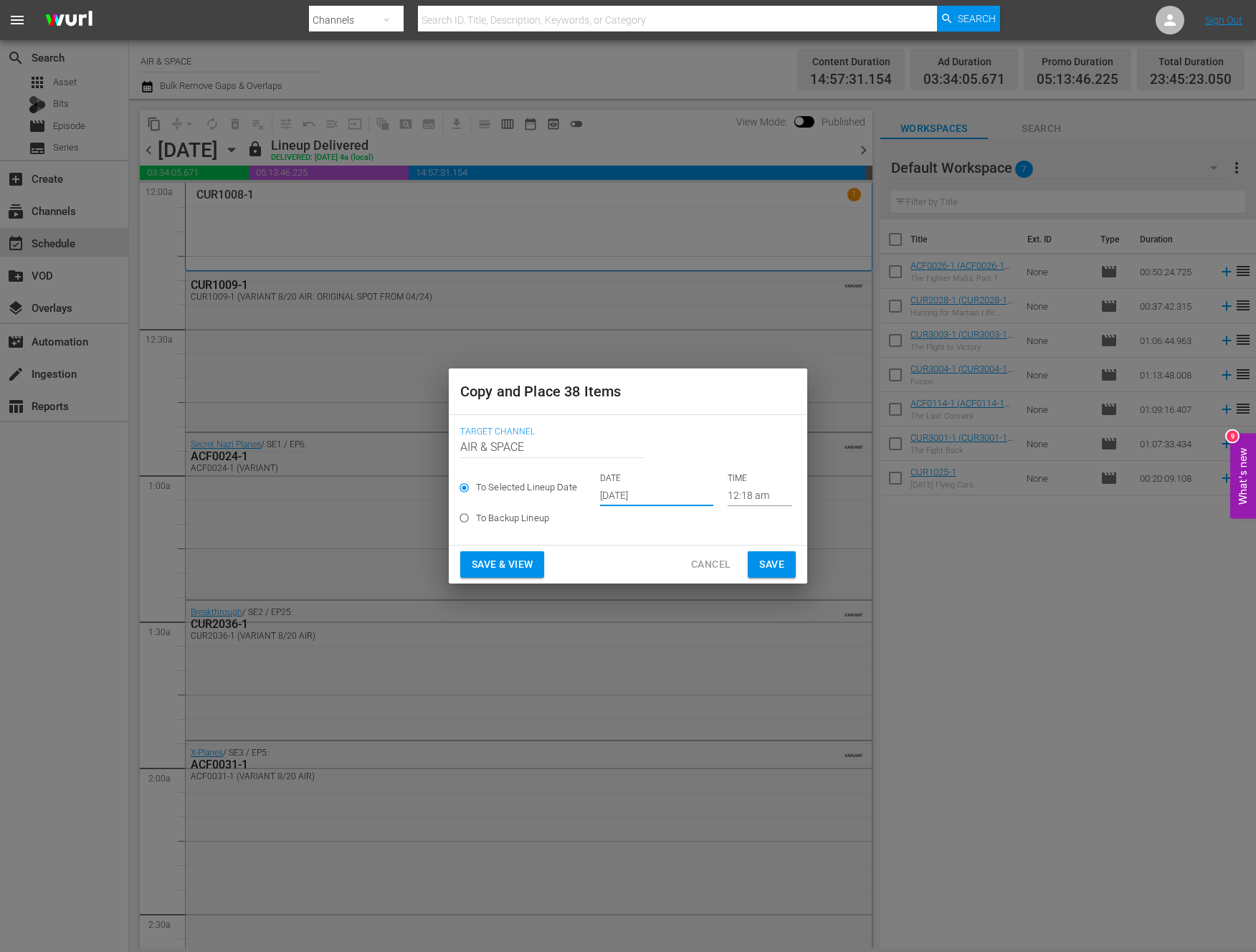
click at [735, 497] on input "12:18 am" at bounding box center [760, 495] width 65 height 22
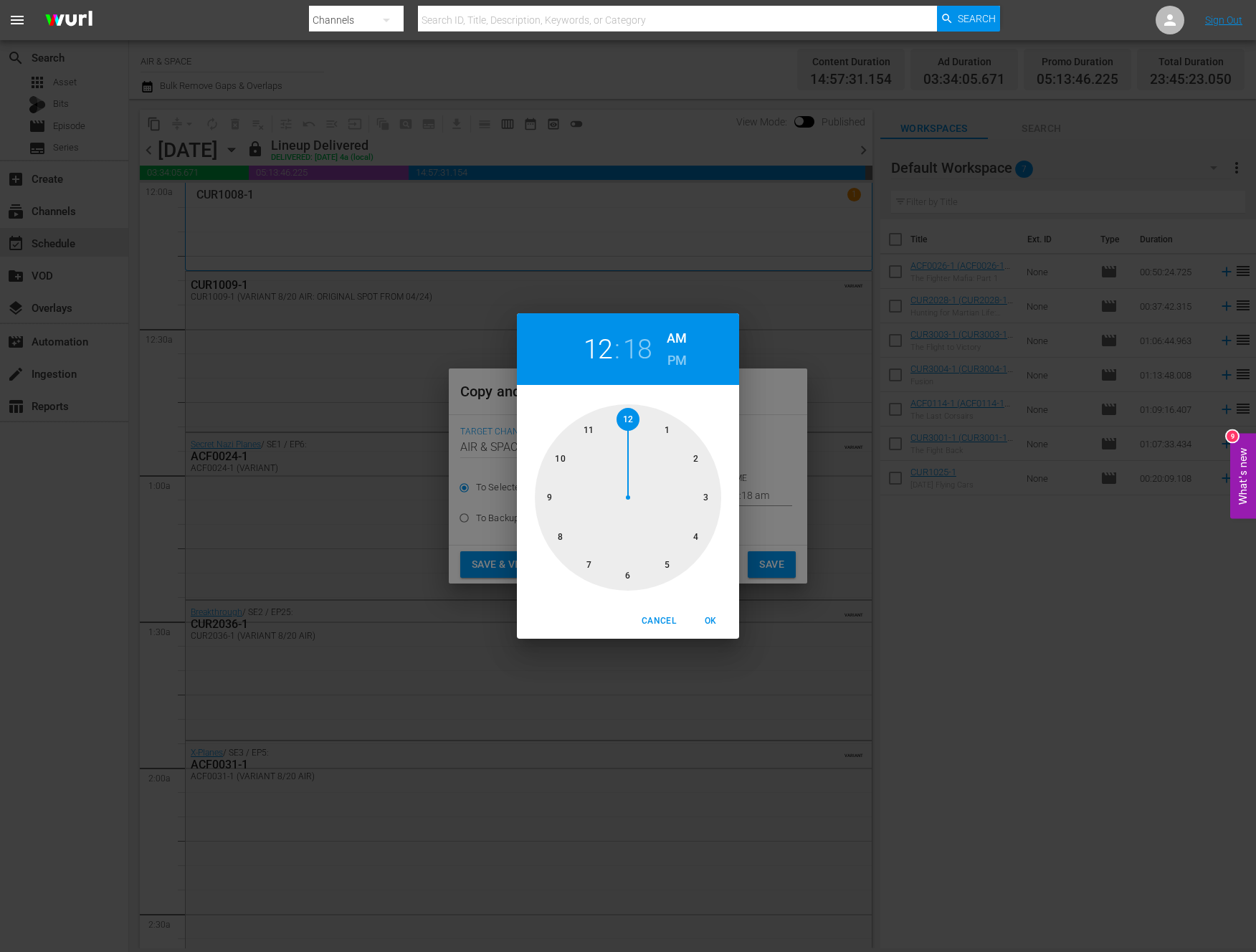
click at [642, 339] on h2 "18" at bounding box center [638, 349] width 30 height 32
drag, startPoint x: 697, startPoint y: 521, endPoint x: 581, endPoint y: 579, distance: 129.7
click at [581, 579] on div at bounding box center [627, 497] width 186 height 186
click at [710, 619] on span "OK" at bounding box center [710, 621] width 34 height 15
type input "12:35 am"
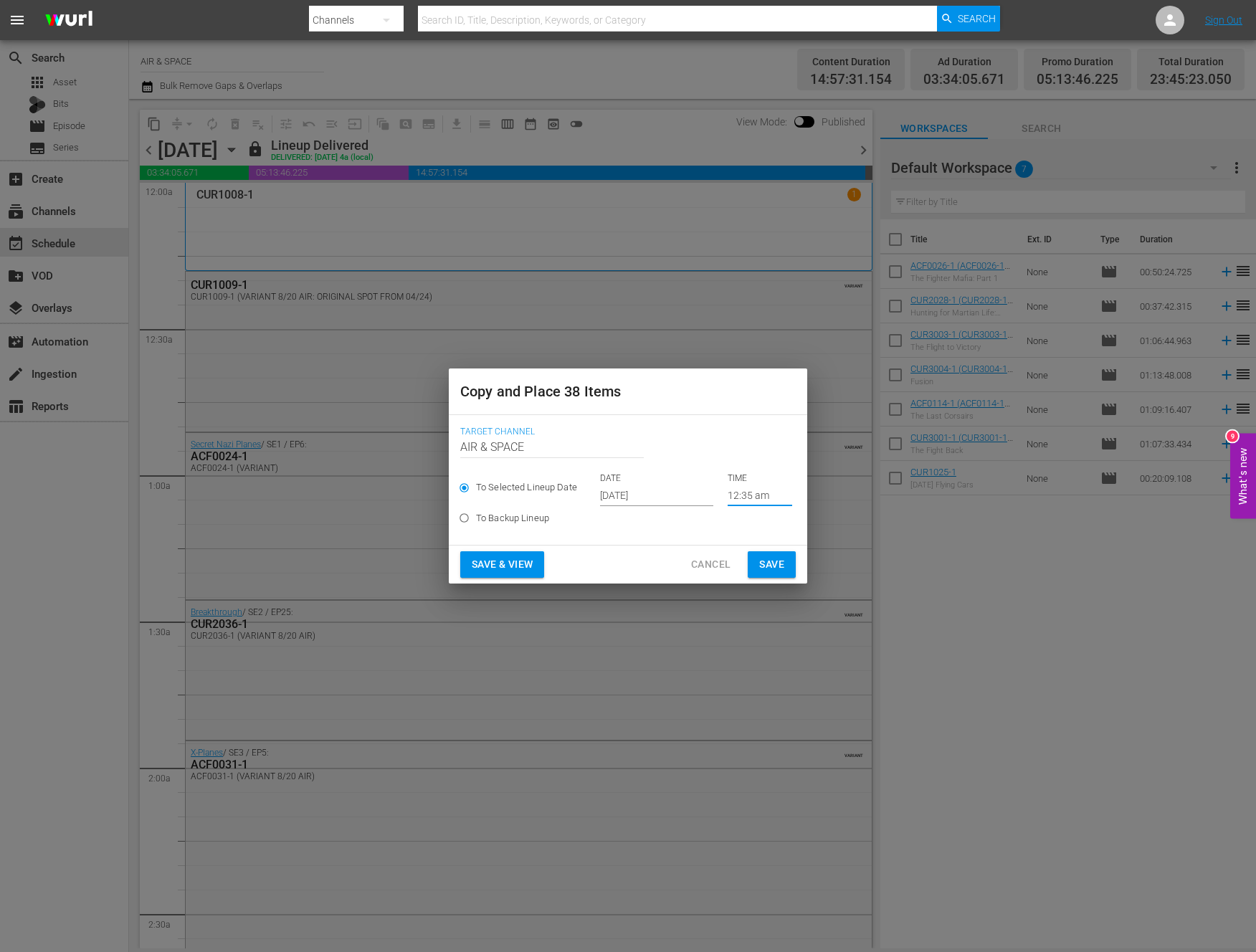
click at [630, 491] on input "[DATE]" at bounding box center [657, 495] width 114 height 22
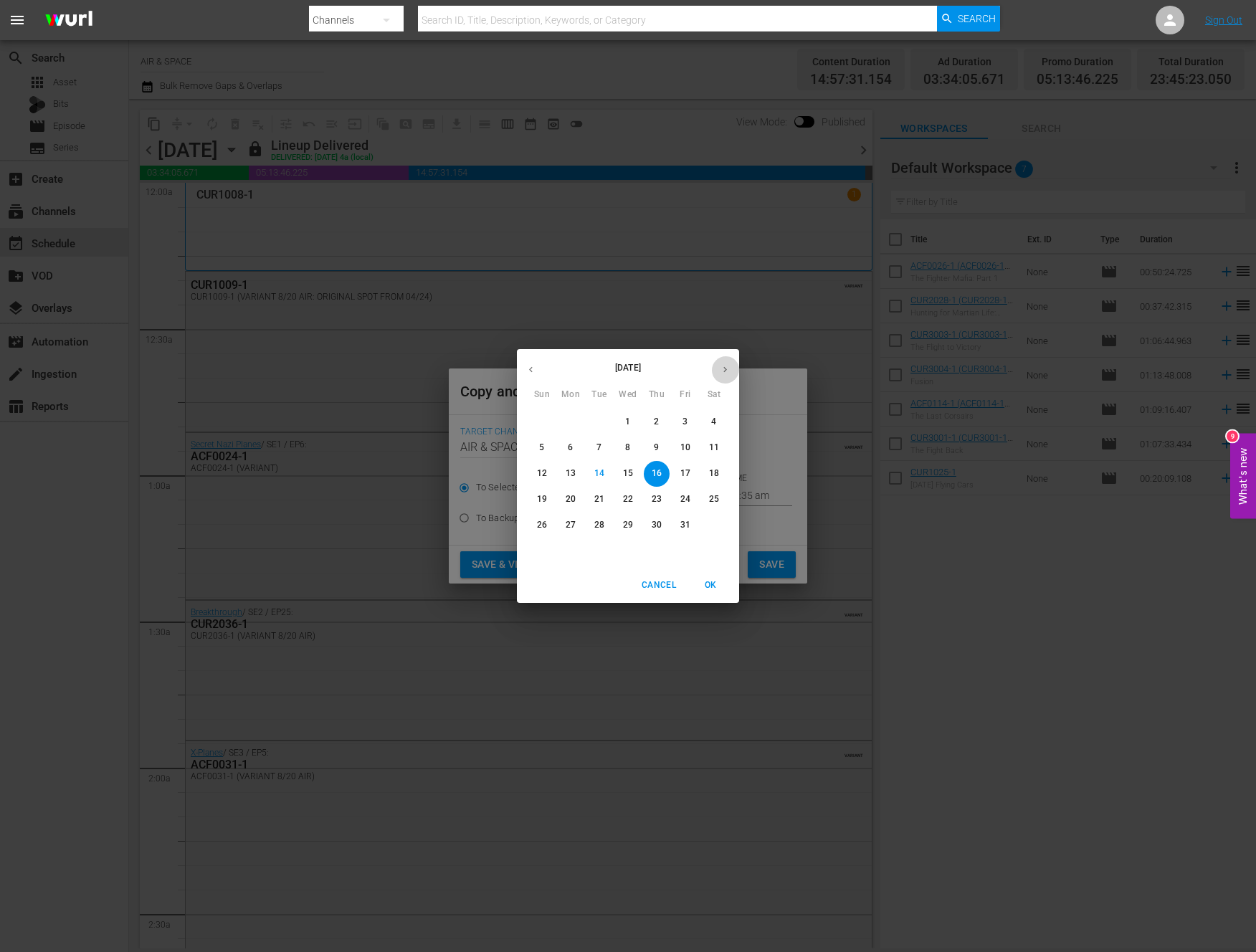
click at [728, 368] on icon "button" at bounding box center [725, 369] width 10 height 10
click at [529, 362] on button "button" at bounding box center [531, 369] width 28 height 28
click at [543, 526] on p "26" at bounding box center [542, 525] width 10 height 12
type input "[DATE]"
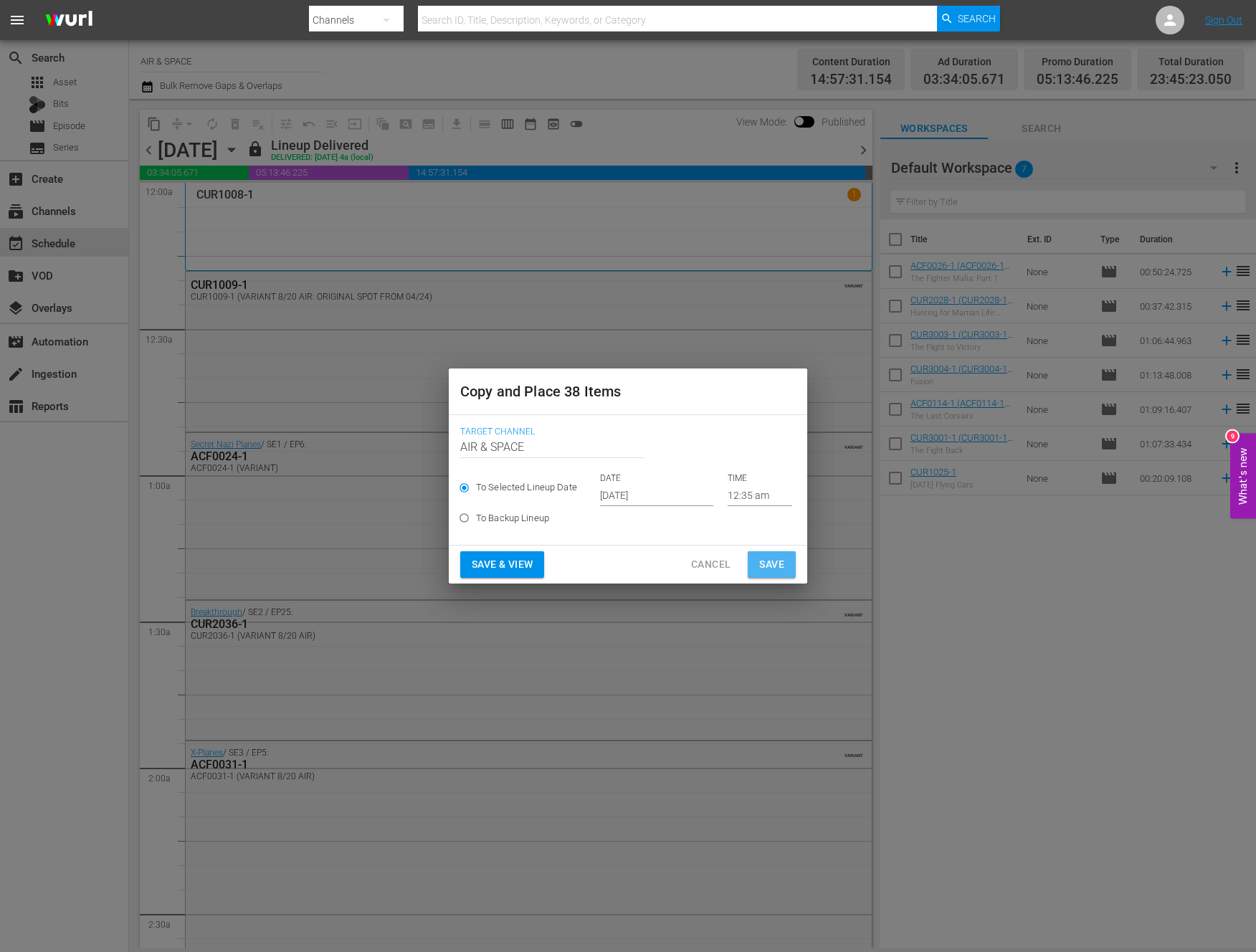
click at [780, 564] on span "Save" at bounding box center [771, 564] width 25 height 18
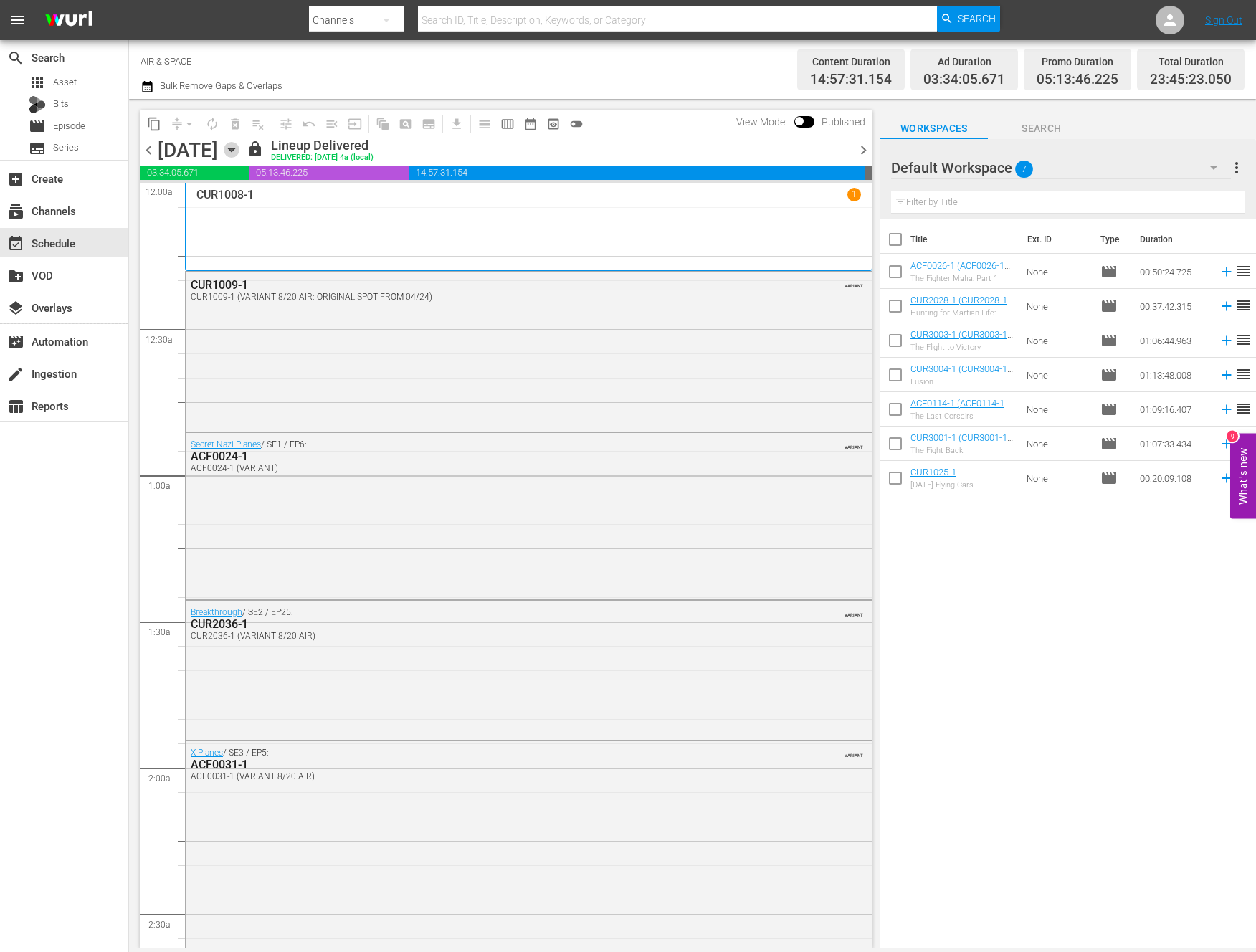
click at [239, 148] on icon "button" at bounding box center [231, 150] width 16 height 16
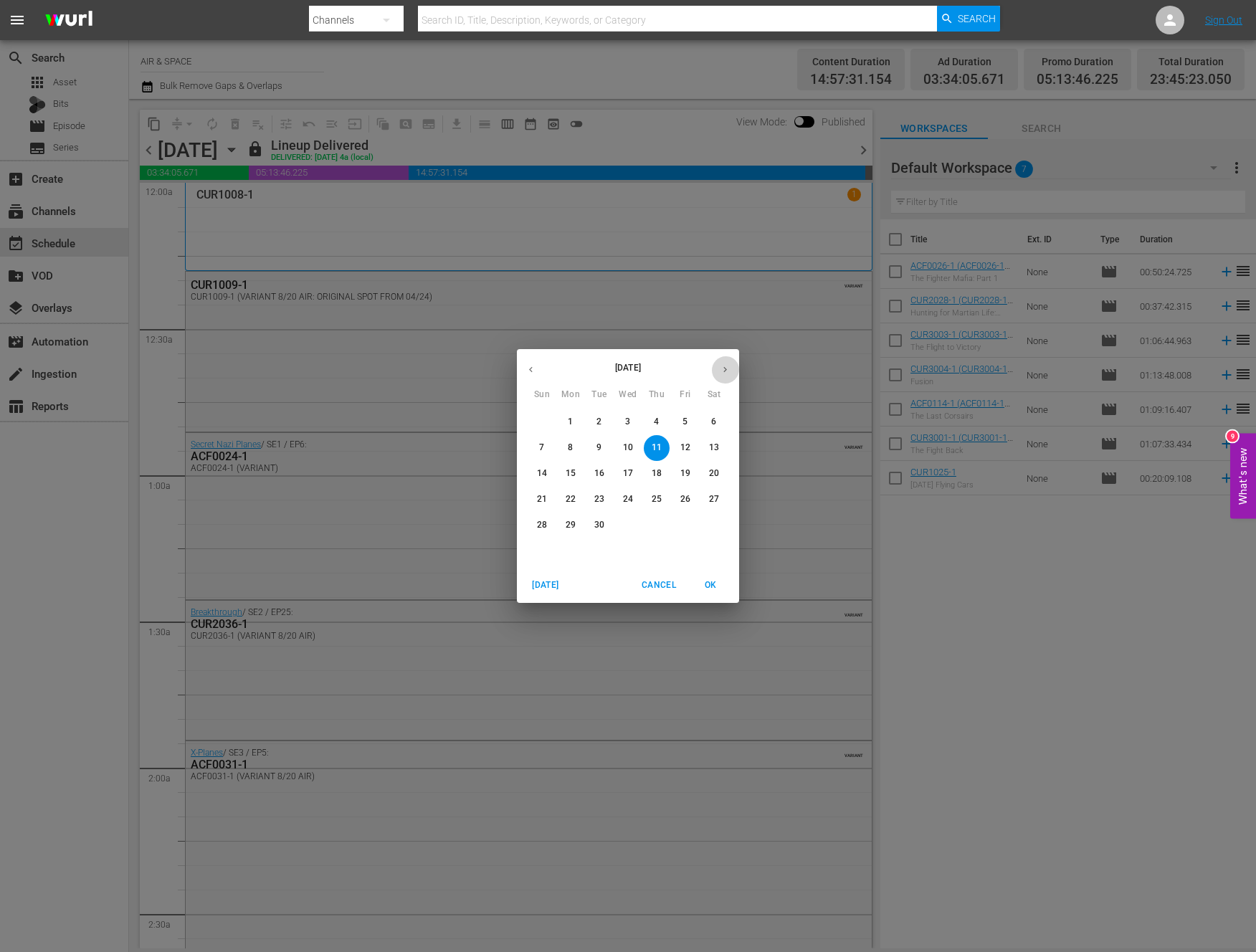
click at [717, 366] on button "button" at bounding box center [725, 369] width 28 height 28
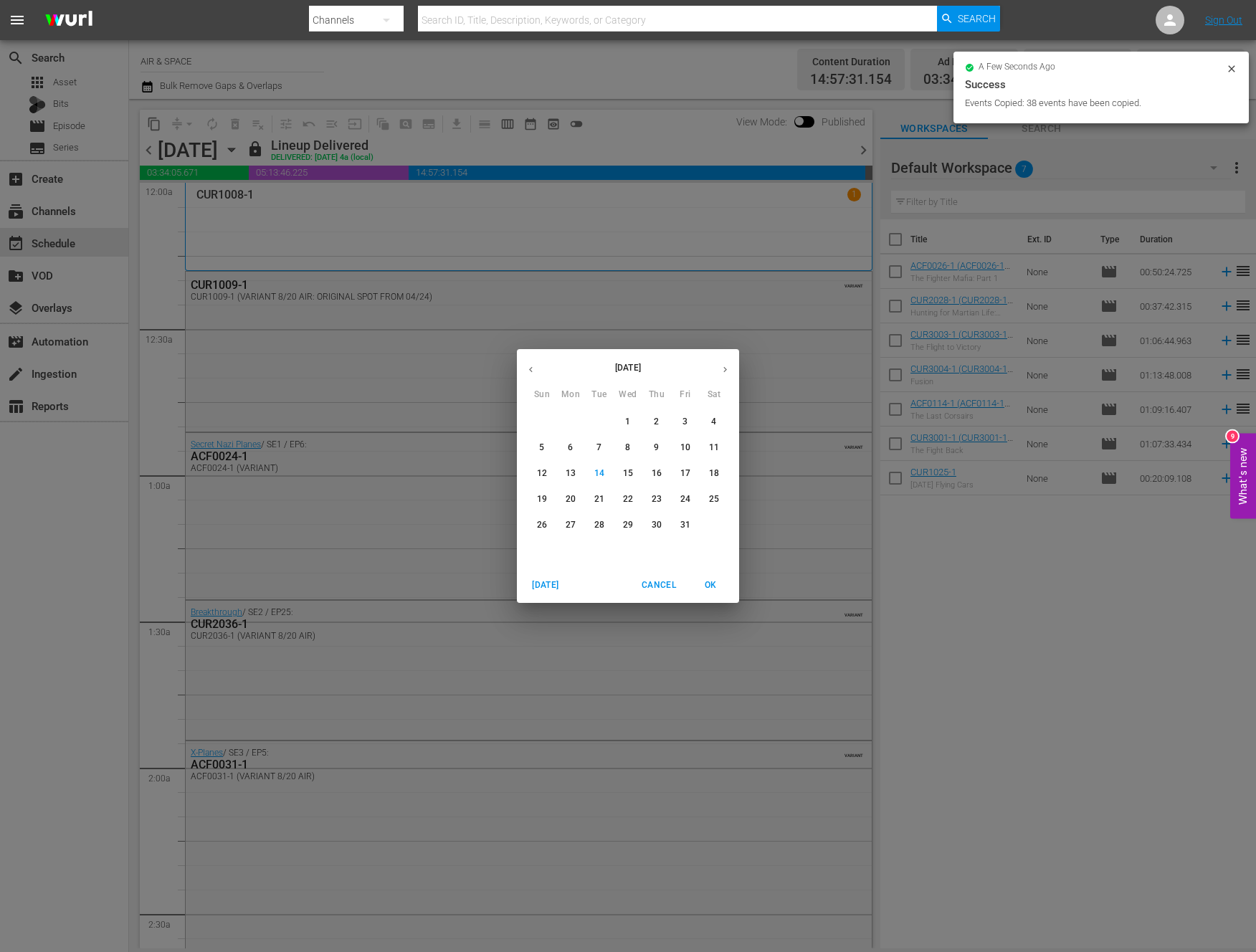
click at [543, 524] on p "26" at bounding box center [542, 525] width 10 height 12
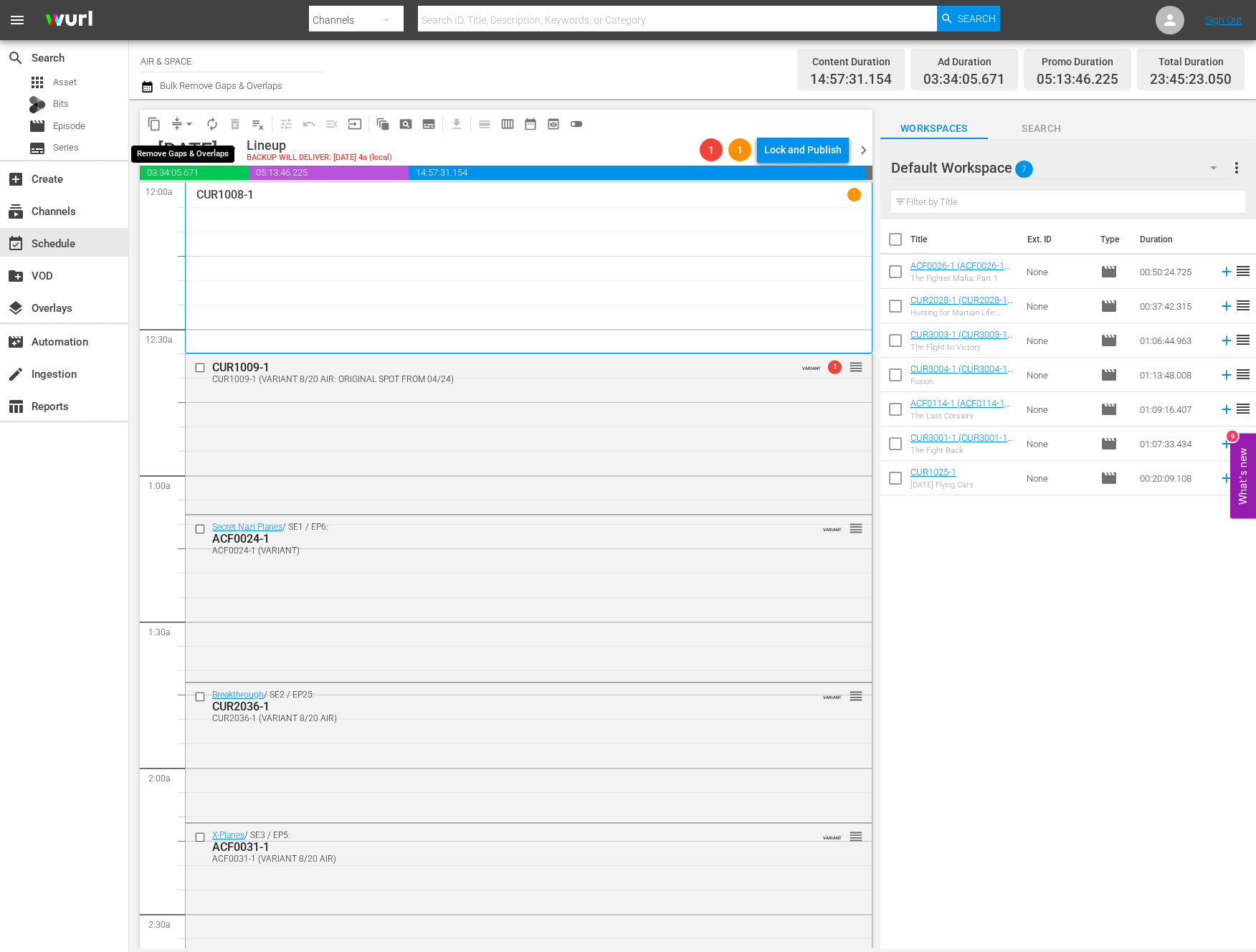
click at [188, 121] on span "arrow_drop_down" at bounding box center [190, 124] width 14 height 14
click at [200, 204] on li "Align to End of Previous Day" at bounding box center [190, 200] width 150 height 24
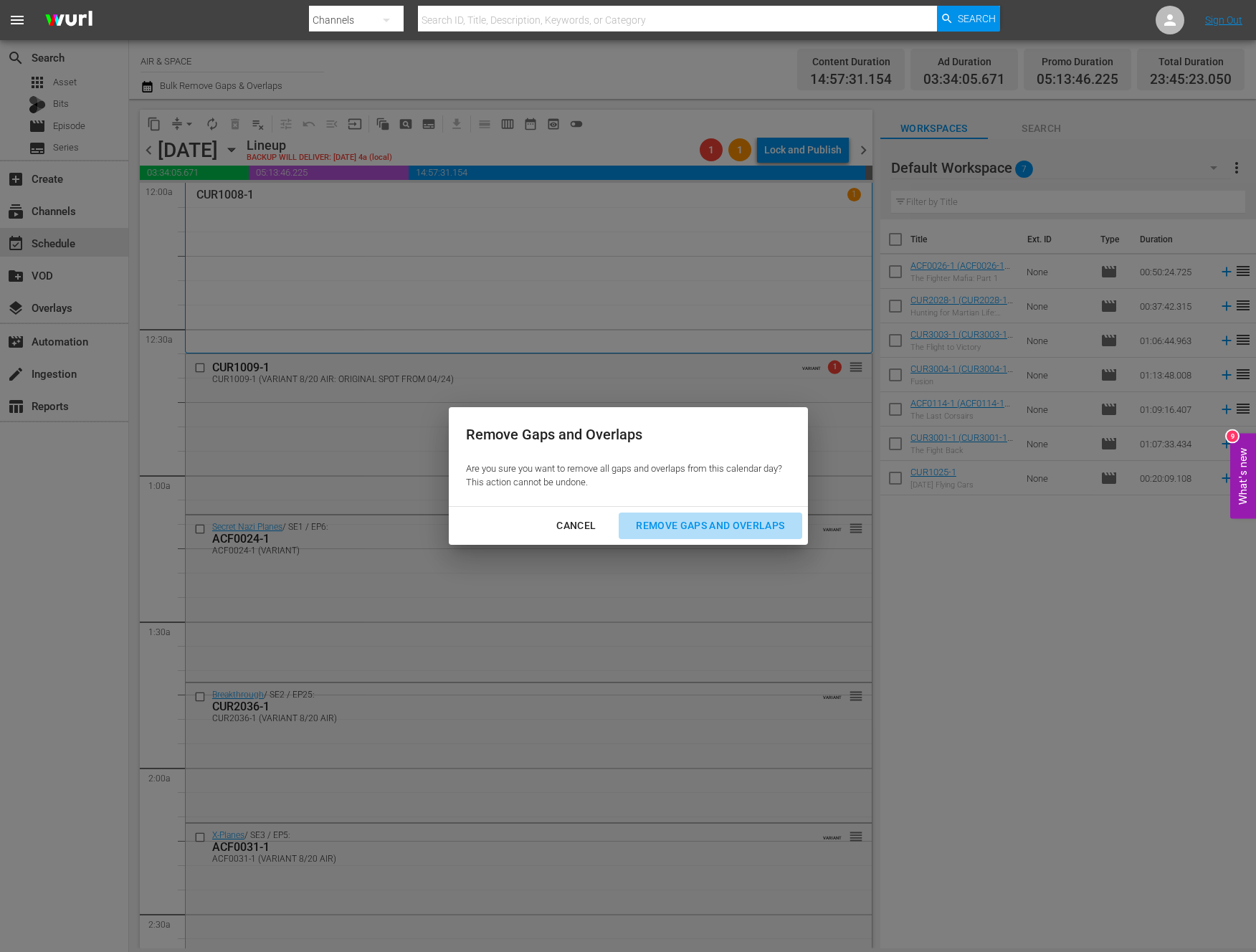
click at [735, 519] on div "Remove Gaps and Overlaps" at bounding box center [710, 526] width 171 height 18
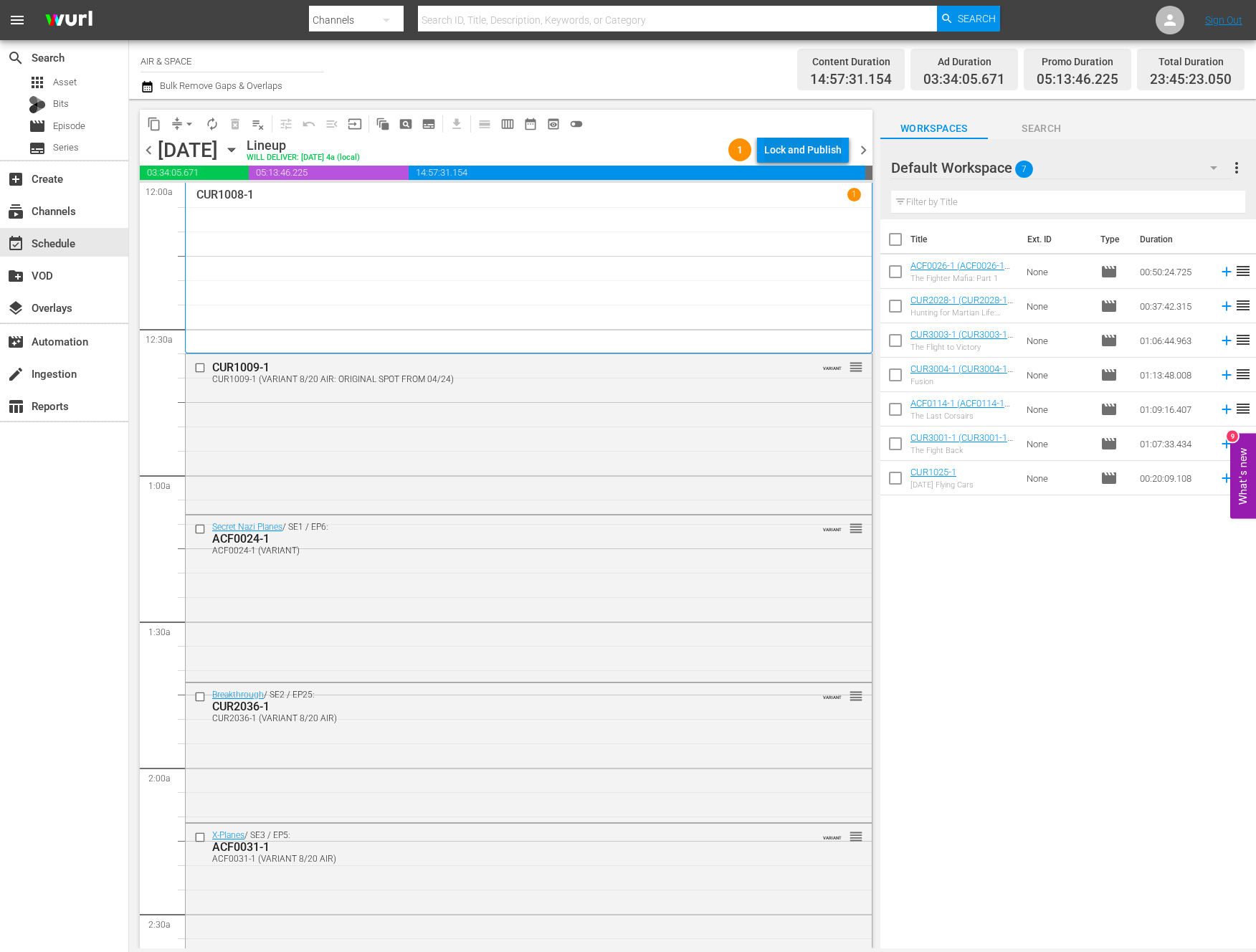
click at [808, 154] on div "Lock and Publish" at bounding box center [803, 150] width 78 height 26
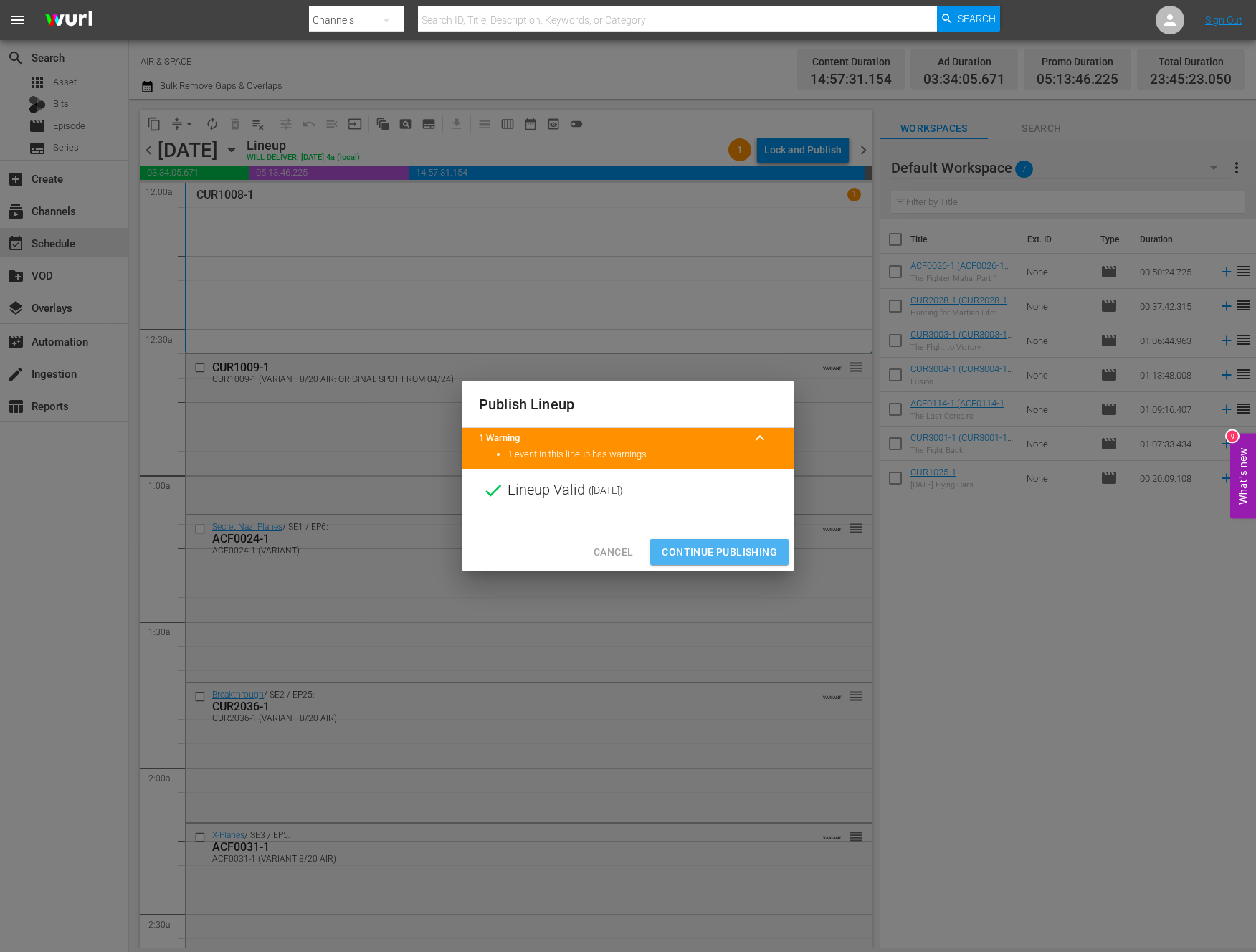
click at [727, 551] on span "Continue Publishing" at bounding box center [720, 552] width 115 height 18
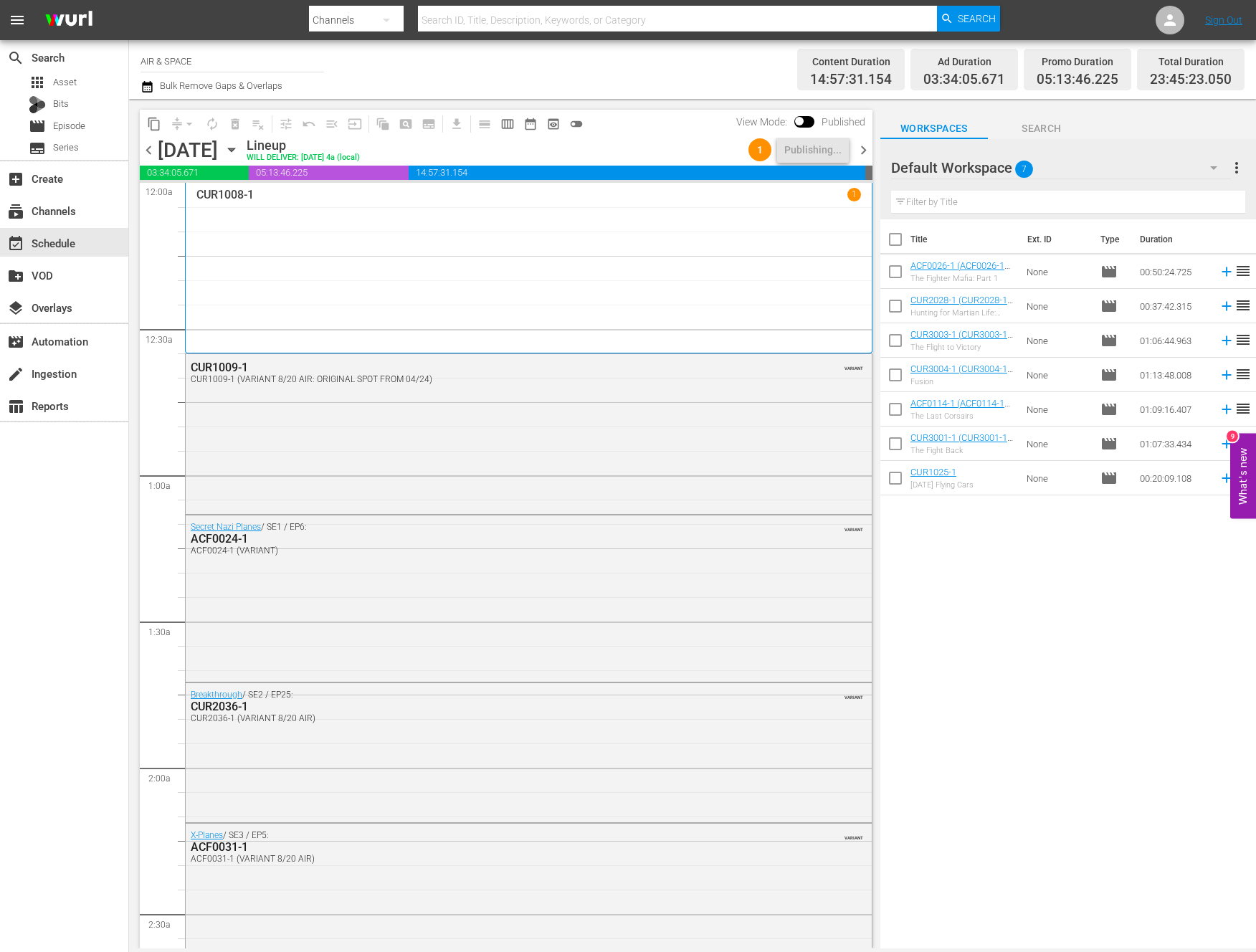
click at [864, 149] on span "chevron_right" at bounding box center [864, 150] width 18 height 18
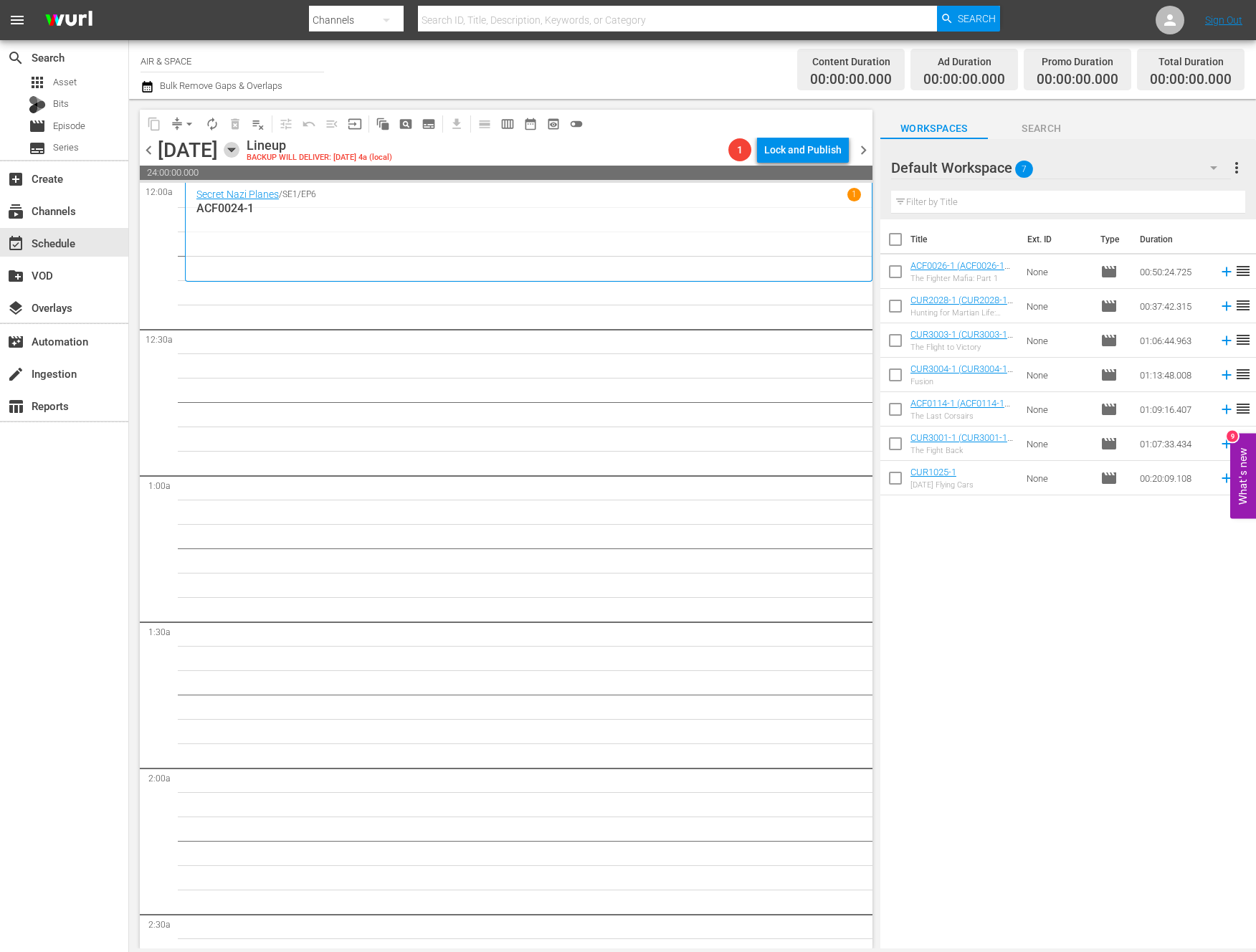
click at [239, 149] on icon "button" at bounding box center [231, 150] width 16 height 16
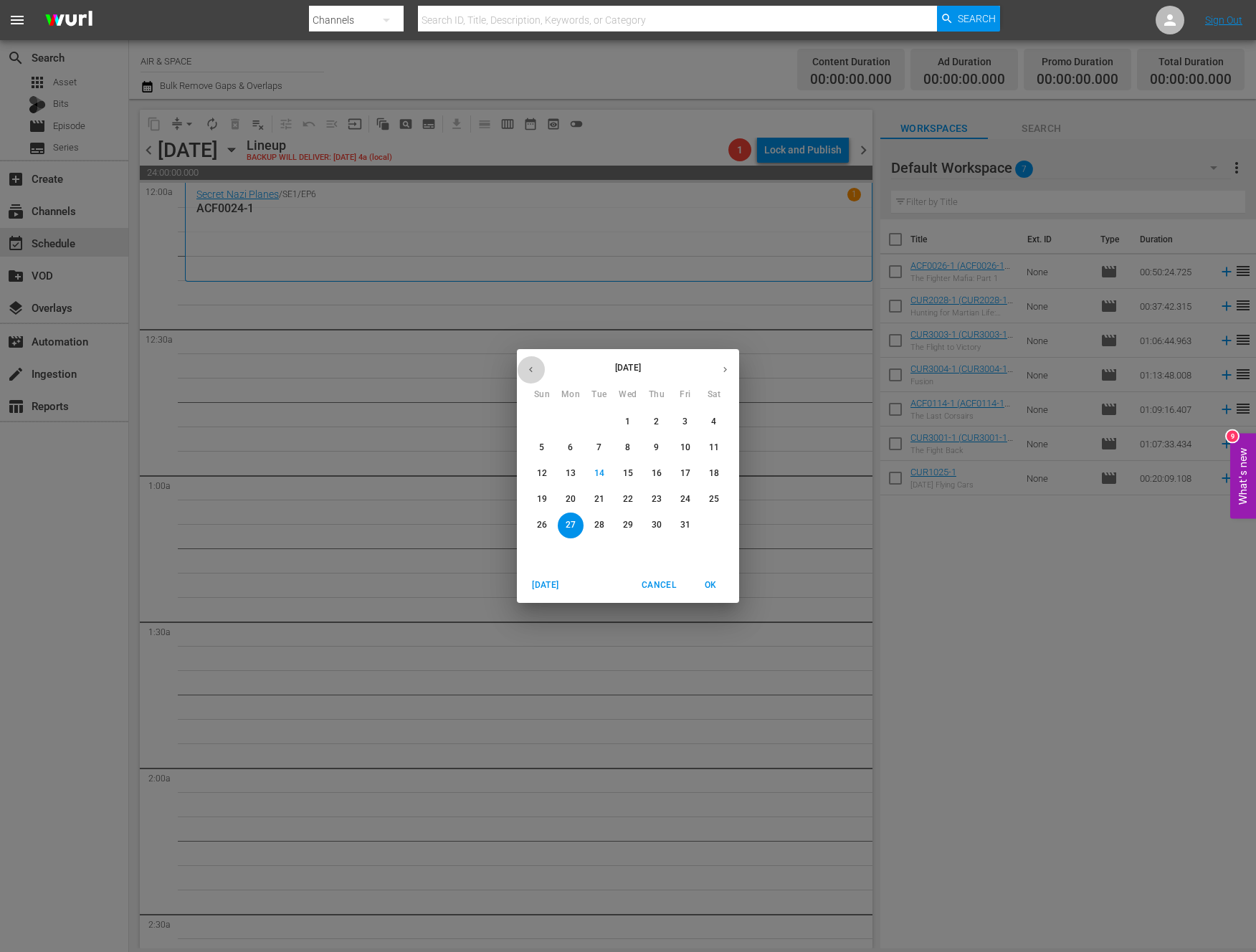
click at [529, 370] on icon "button" at bounding box center [531, 369] width 10 height 10
click at [686, 444] on p "12" at bounding box center [685, 448] width 10 height 12
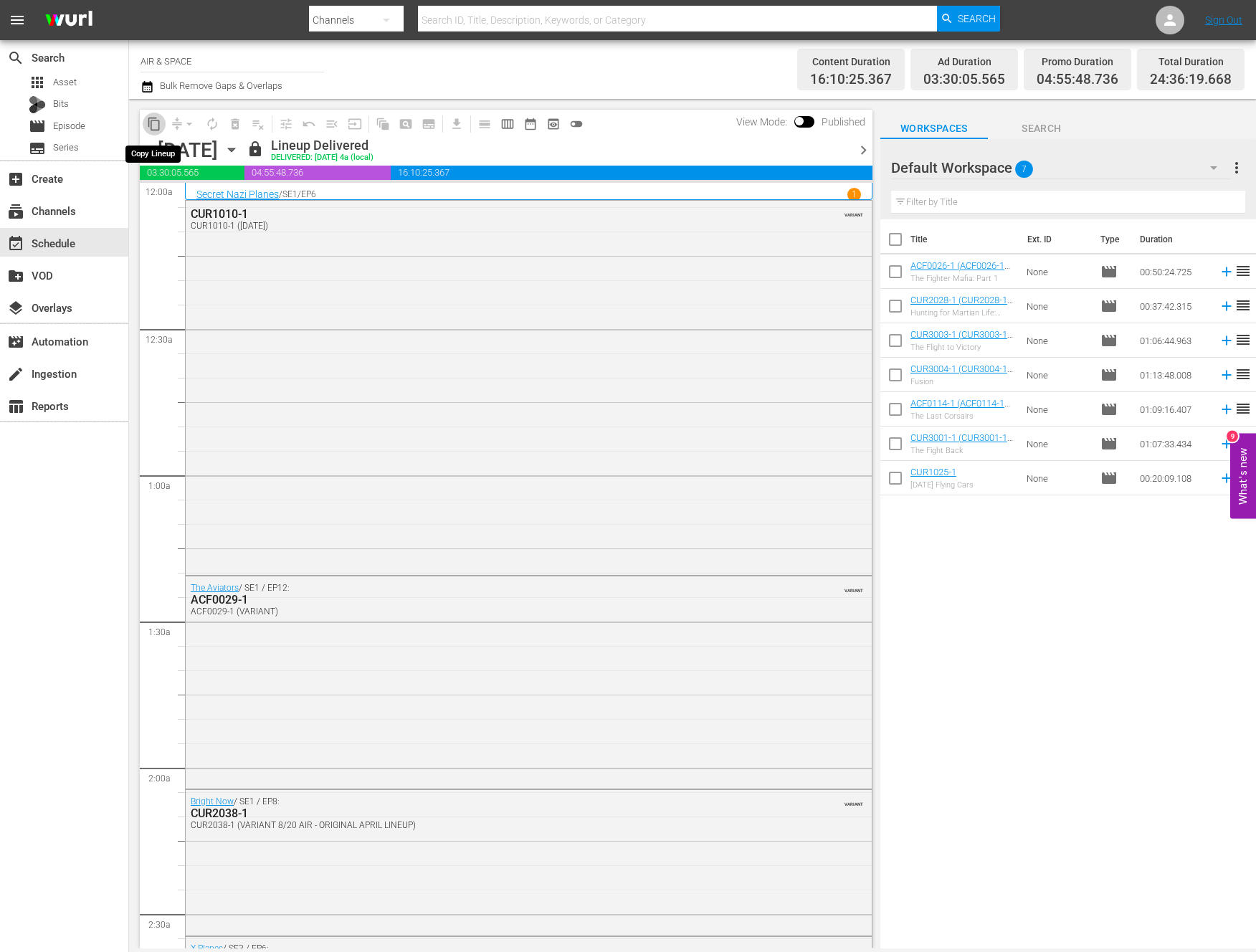
click at [155, 124] on span "content_copy" at bounding box center [154, 124] width 14 height 14
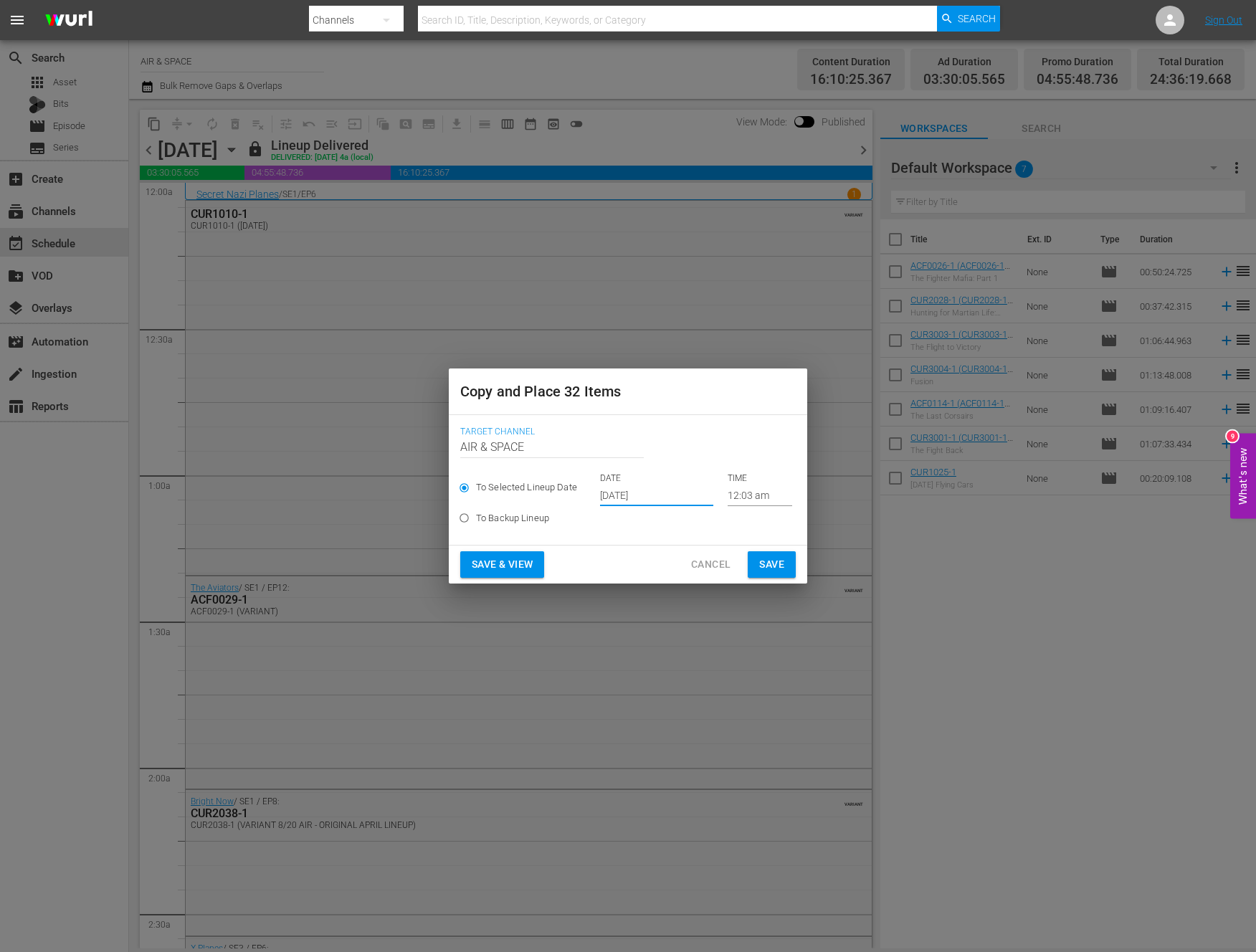
click at [644, 495] on input "[DATE]" at bounding box center [657, 495] width 114 height 22
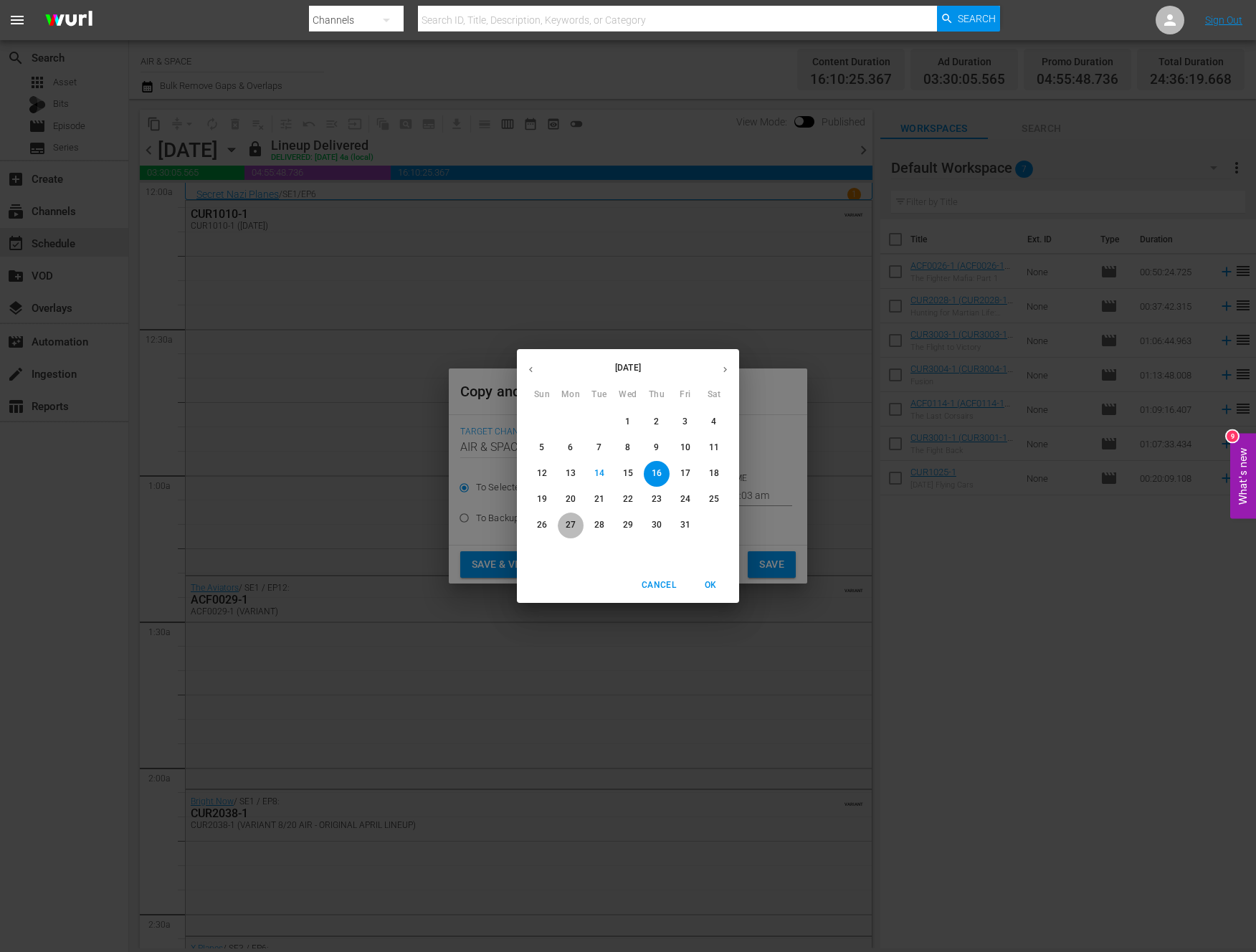
click at [569, 523] on p "27" at bounding box center [570, 525] width 10 height 12
type input "[DATE]"
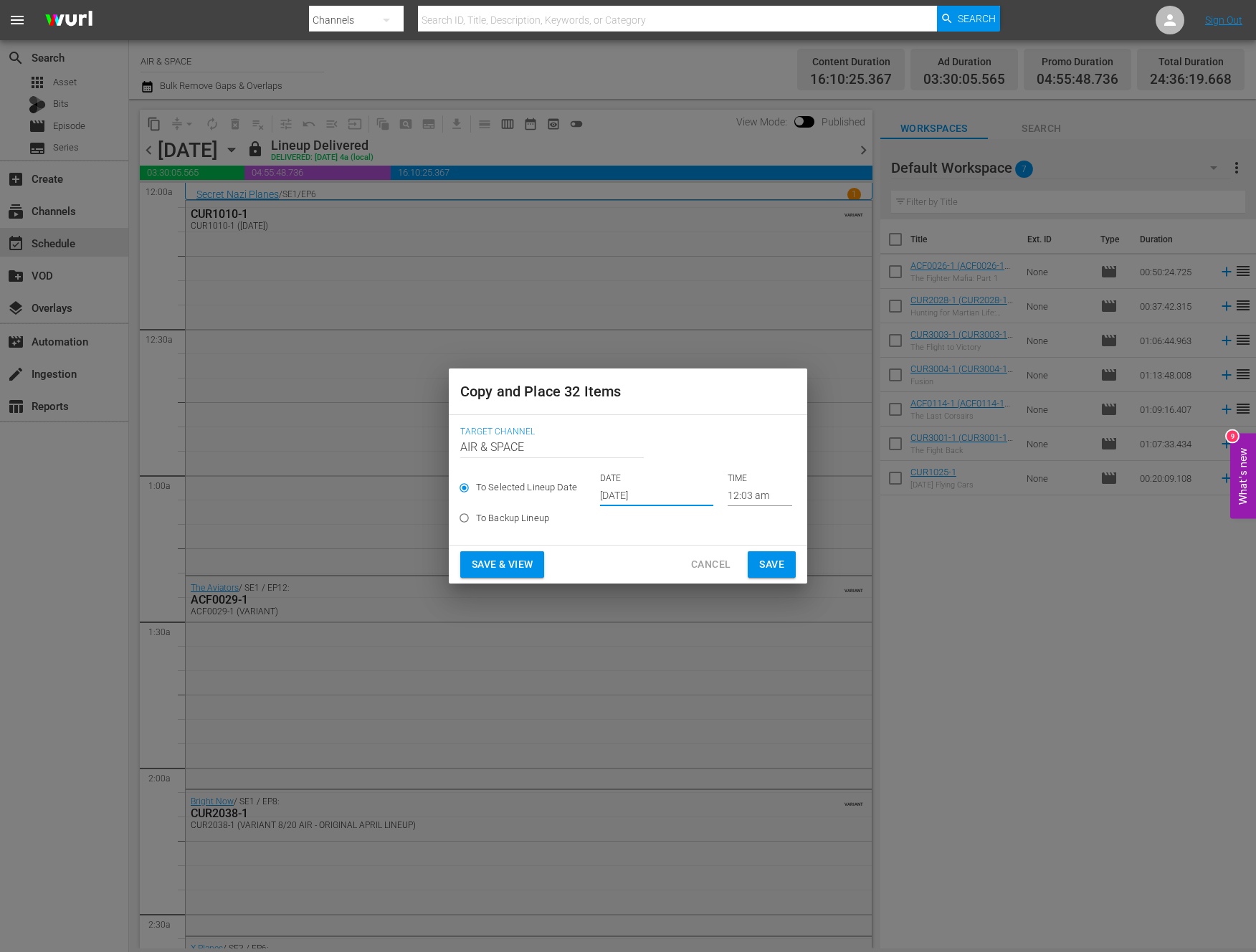
click at [739, 494] on input "12:03 am" at bounding box center [760, 495] width 65 height 22
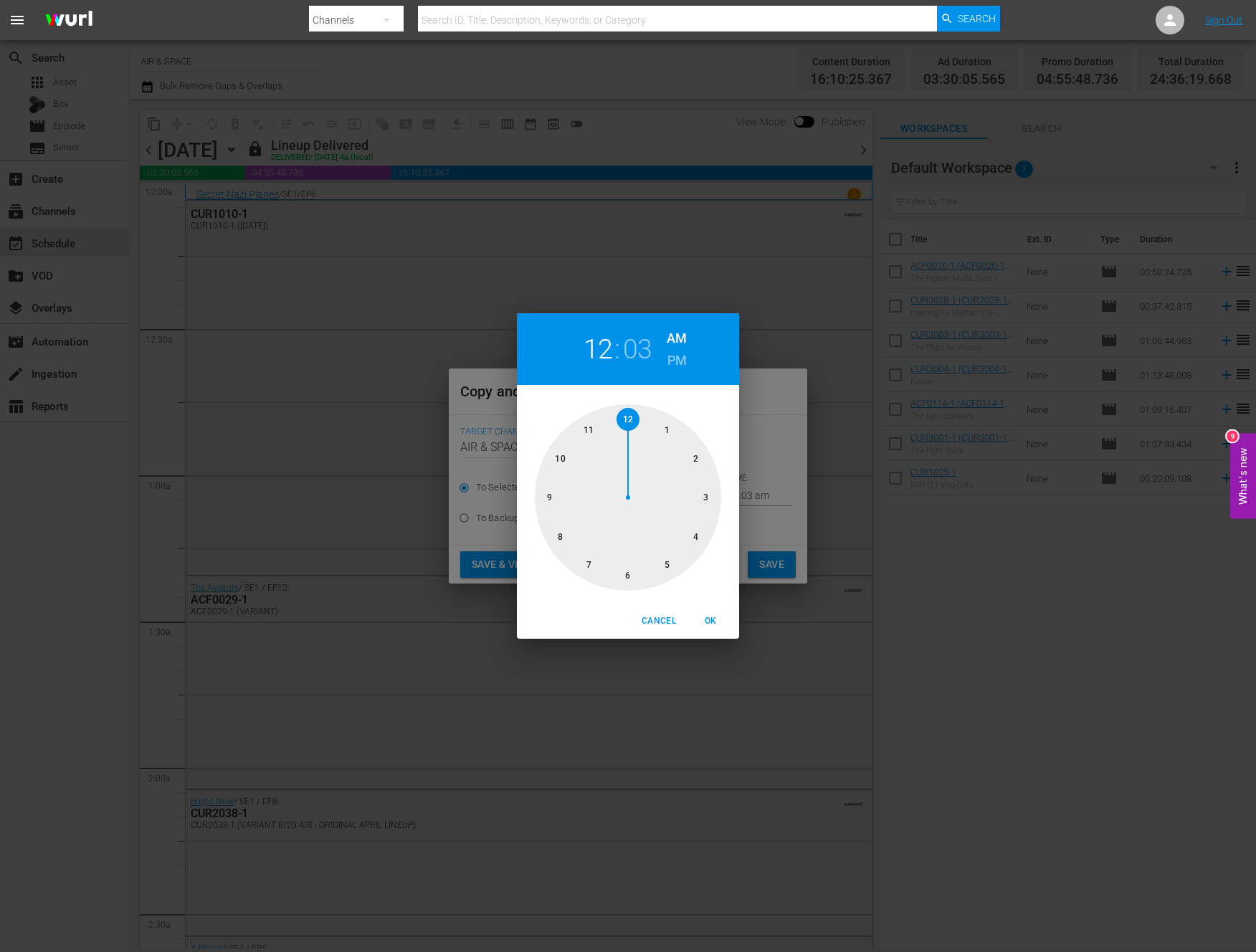
click at [641, 351] on h2 "03" at bounding box center [638, 349] width 30 height 32
drag, startPoint x: 685, startPoint y: 471, endPoint x: 699, endPoint y: 549, distance: 79.2
click at [699, 549] on div at bounding box center [627, 497] width 186 height 186
click at [712, 610] on button "OK" at bounding box center [710, 621] width 46 height 24
type input "12:20 am"
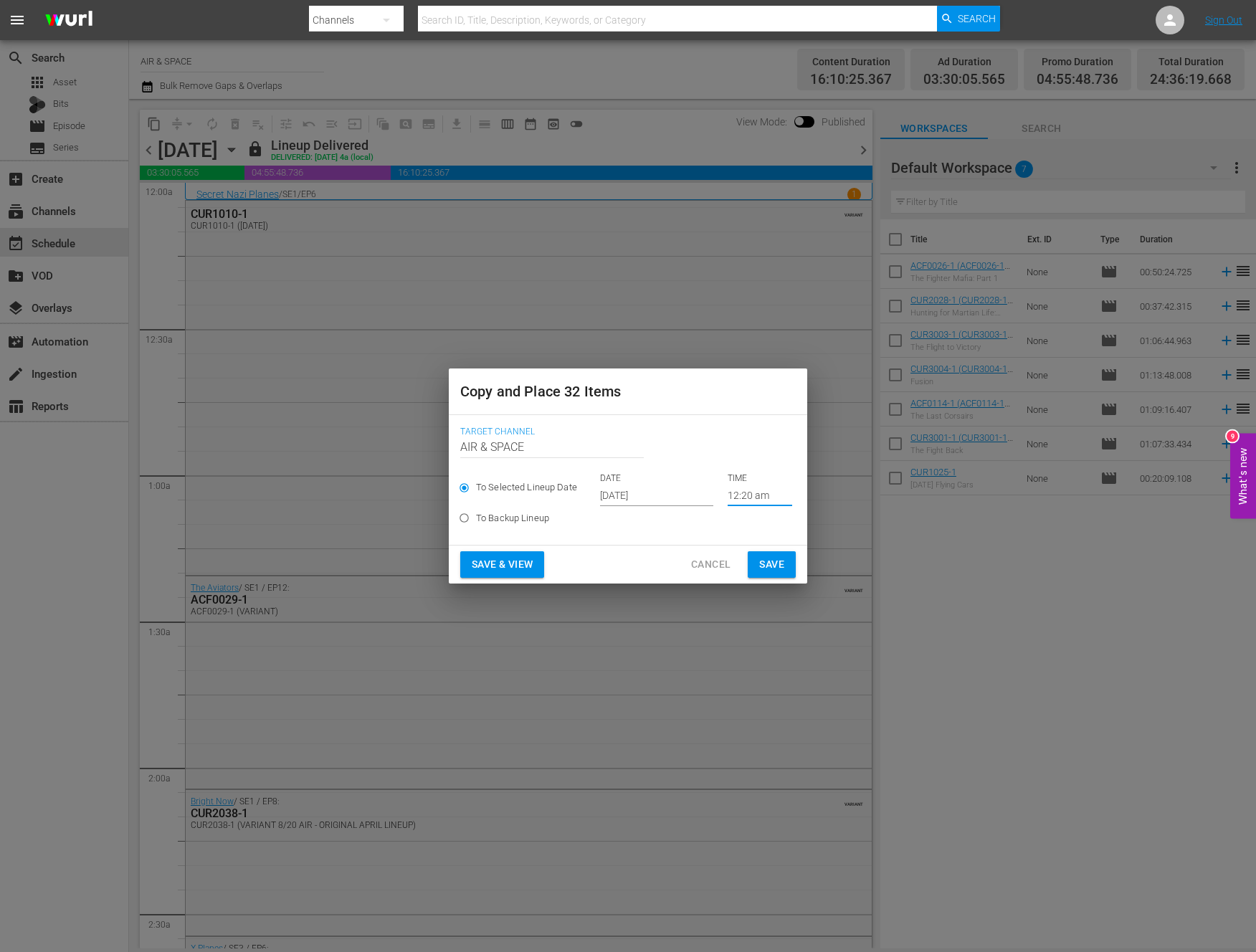
click at [770, 564] on span "Save" at bounding box center [771, 564] width 25 height 18
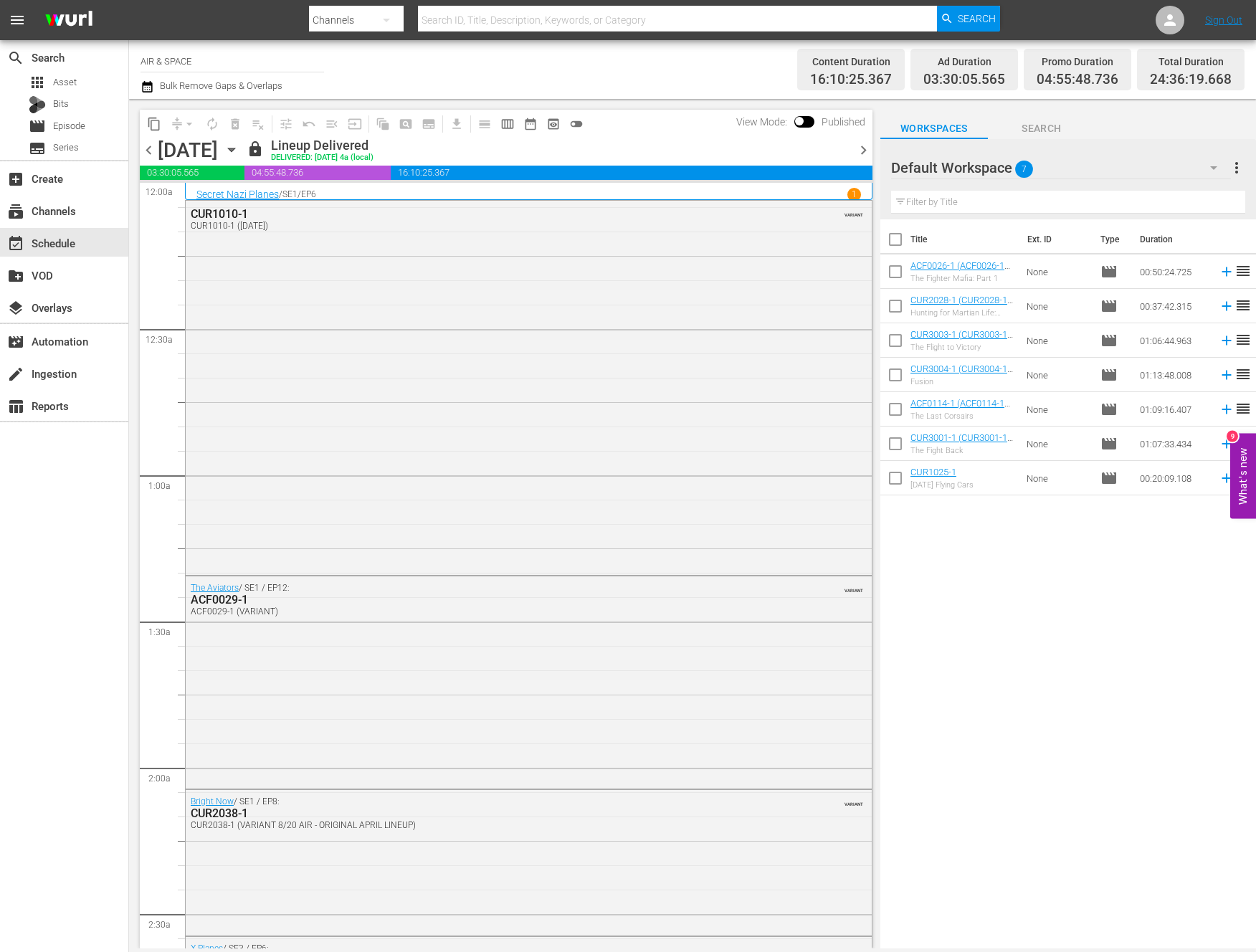
click at [234, 148] on icon "button" at bounding box center [231, 150] width 6 height 3
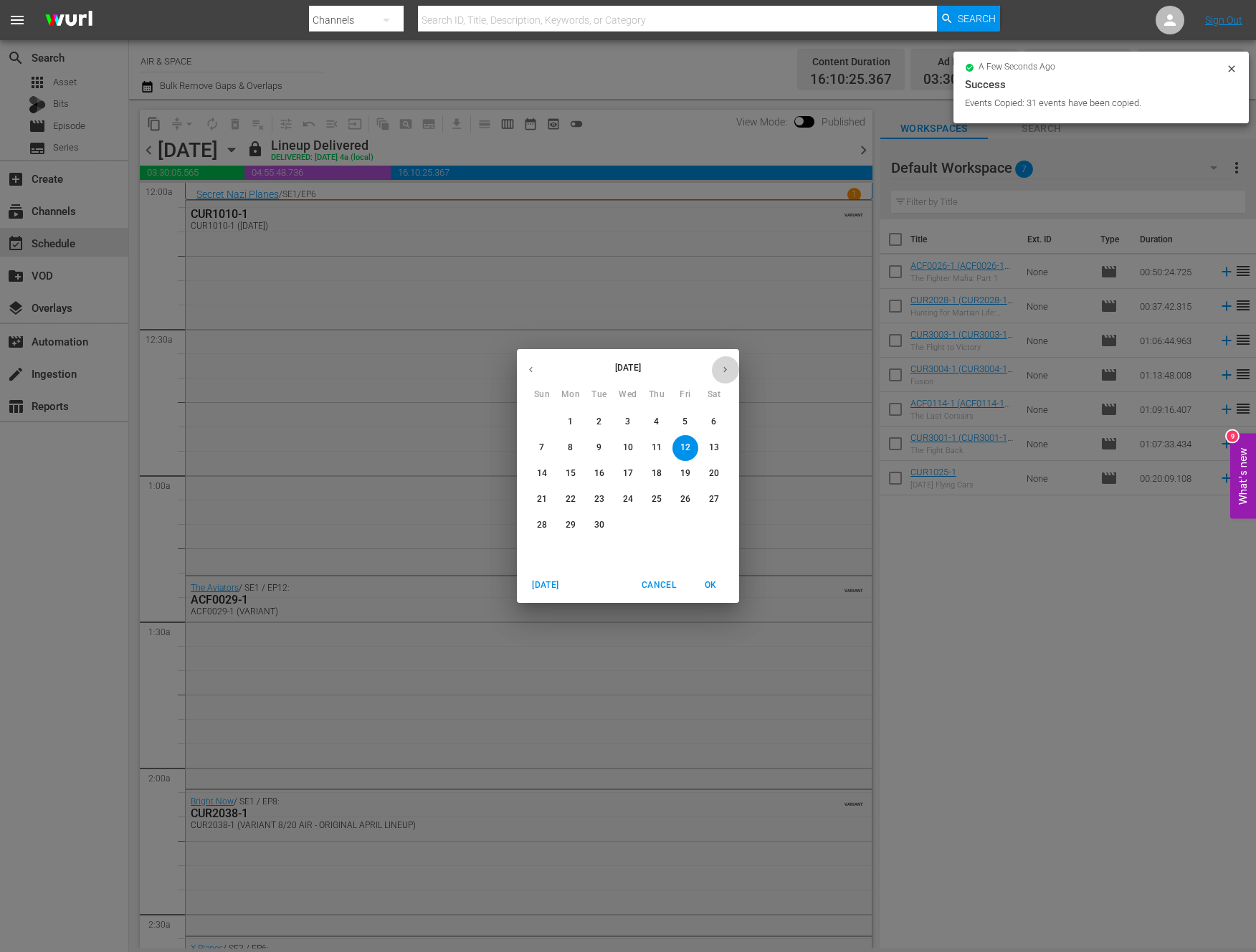
click at [724, 364] on icon "button" at bounding box center [725, 369] width 10 height 10
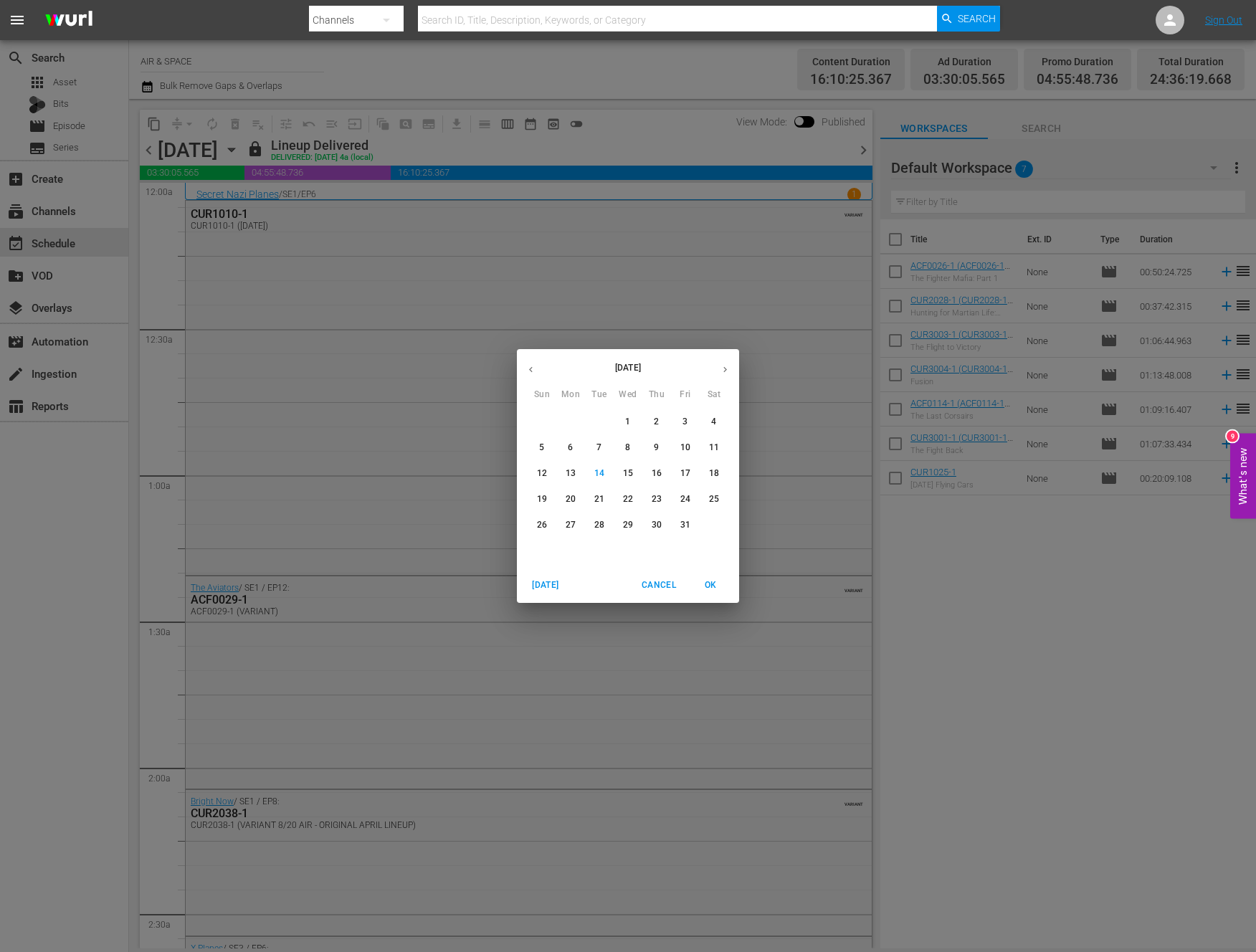
click at [571, 521] on p "27" at bounding box center [570, 525] width 10 height 12
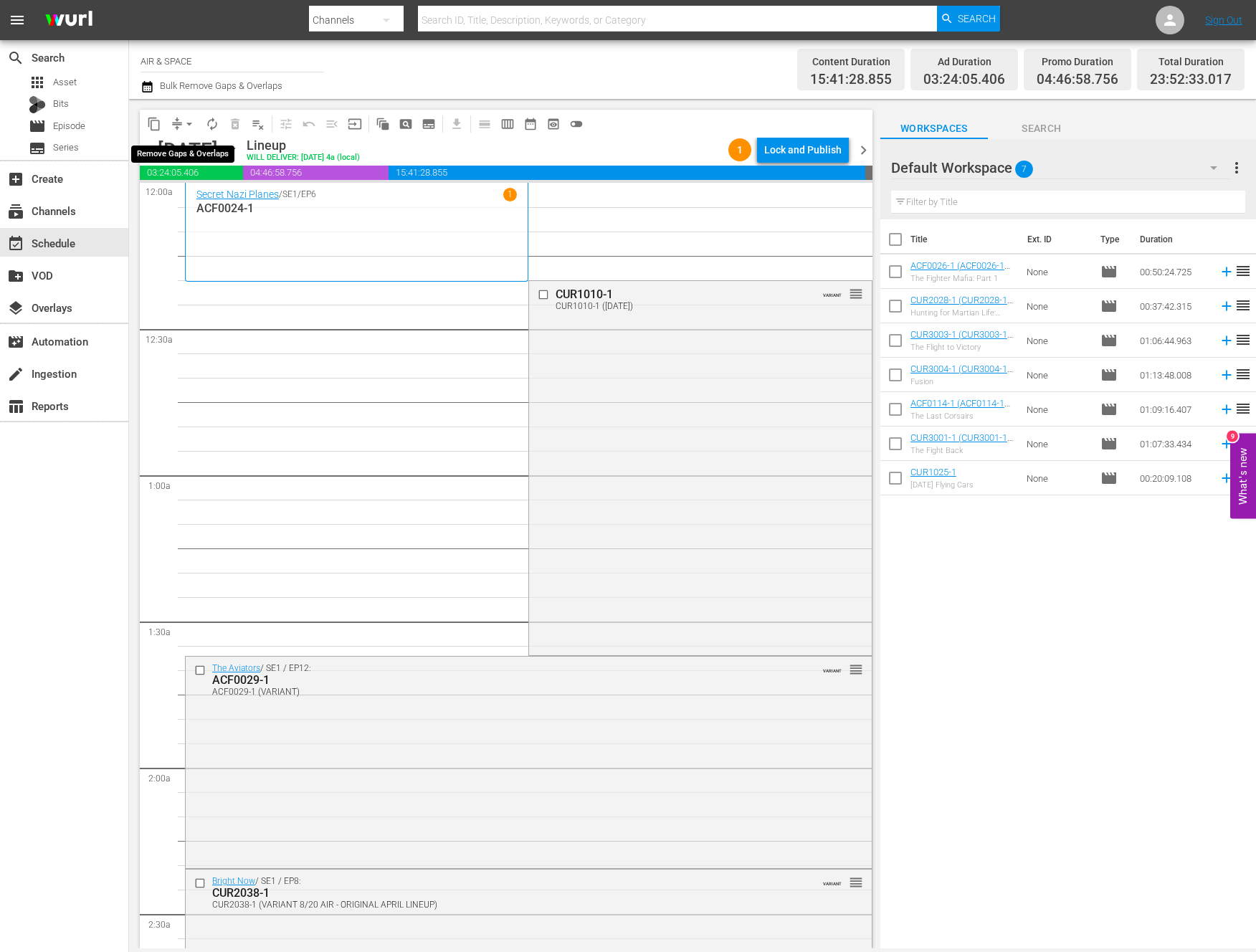
click at [188, 121] on span "arrow_drop_down" at bounding box center [190, 124] width 14 height 14
click at [189, 197] on li "Align to End of Previous Day" at bounding box center [190, 200] width 150 height 24
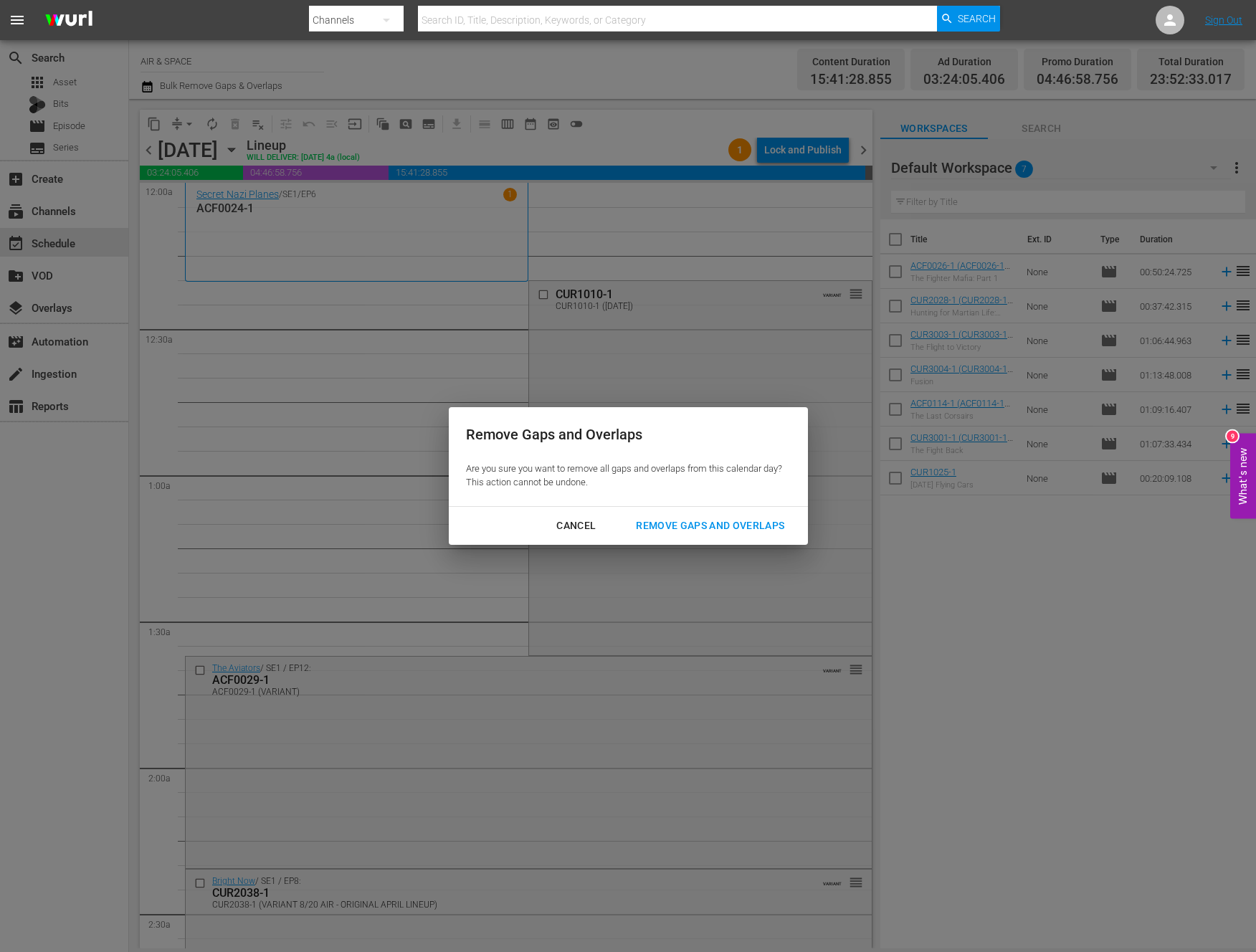
click at [706, 527] on div "Remove Gaps and Overlaps" at bounding box center [710, 526] width 171 height 18
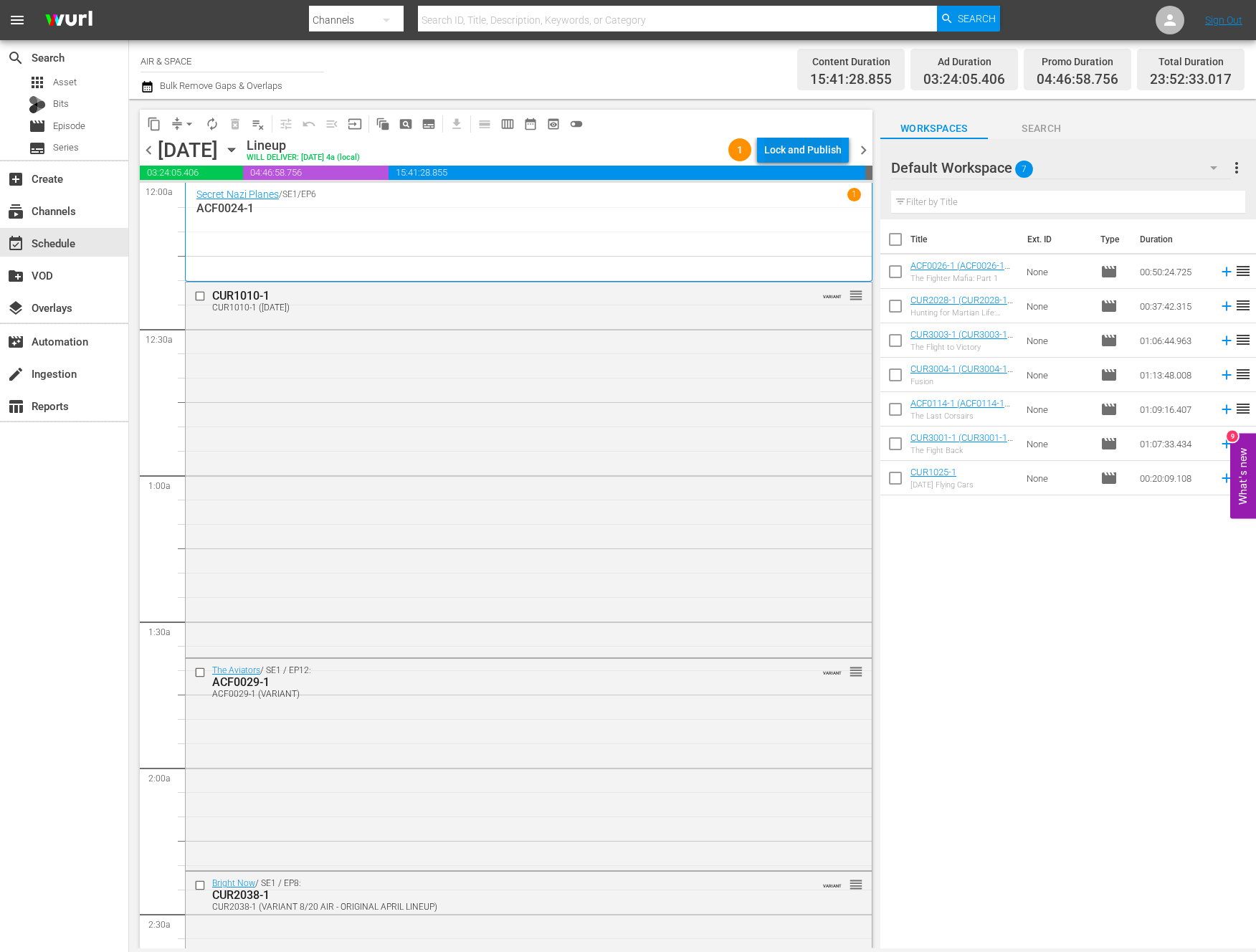
click at [799, 146] on div "Lock and Publish" at bounding box center [803, 150] width 78 height 26
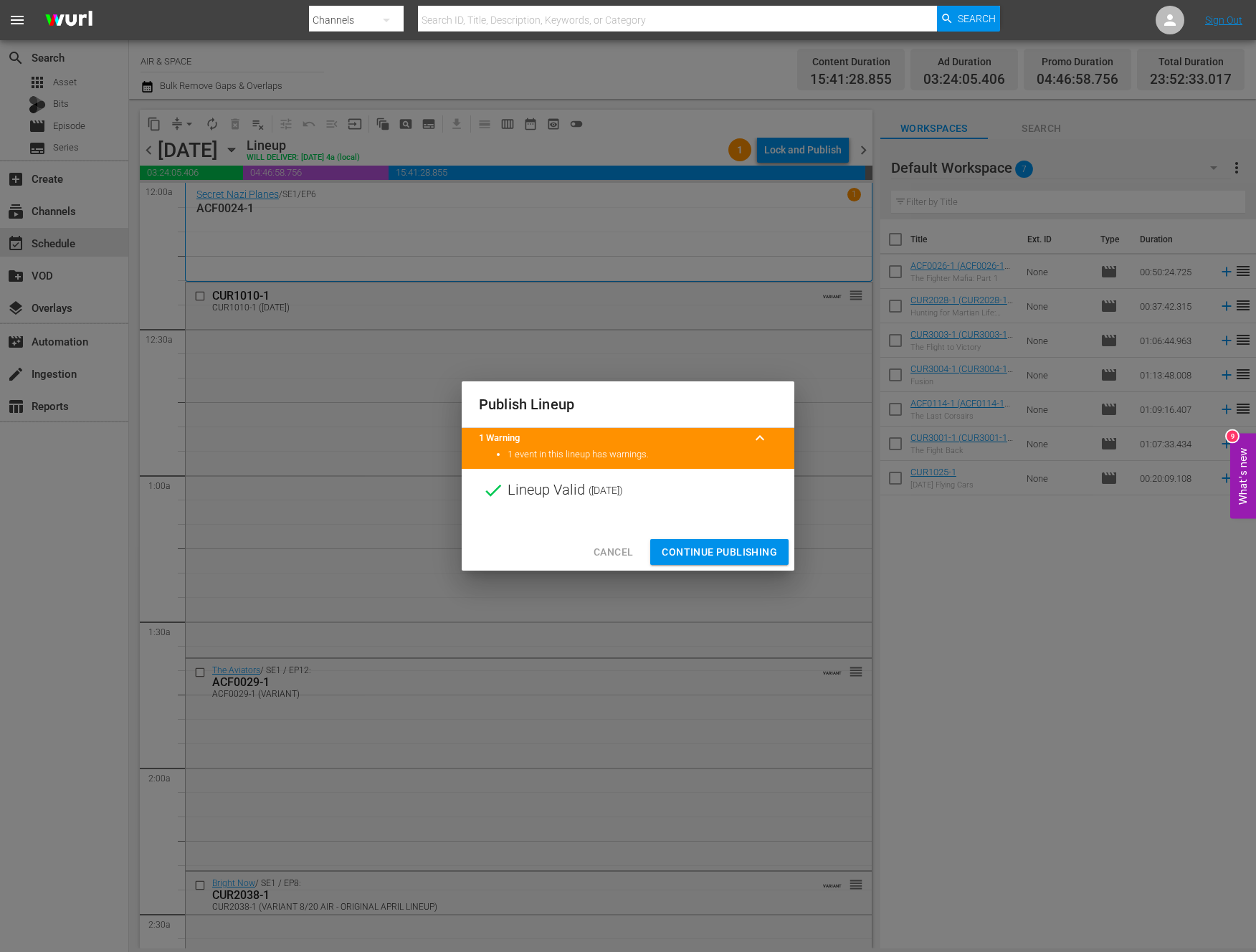
click at [705, 553] on span "Continue Publishing" at bounding box center [720, 552] width 115 height 18
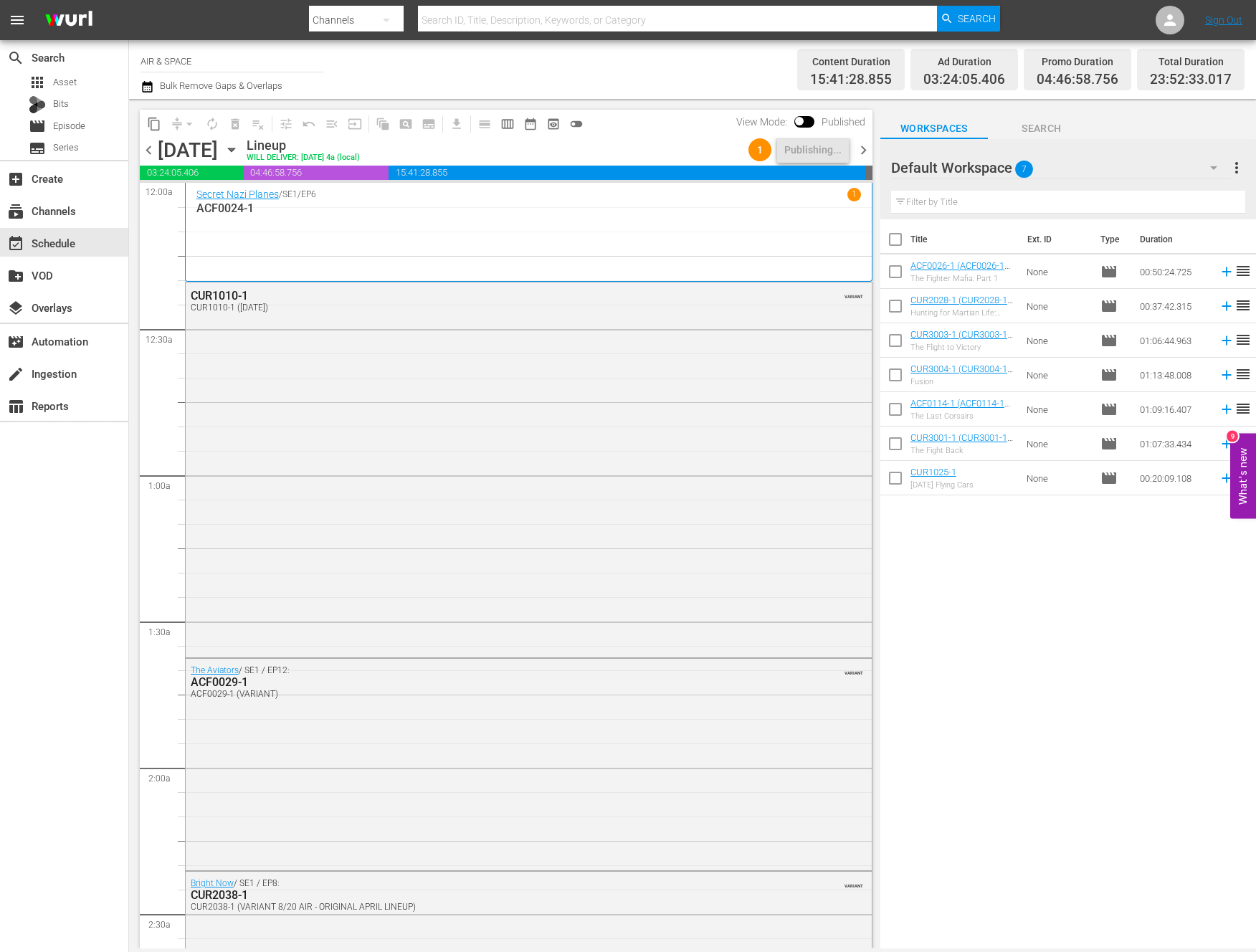
click at [861, 148] on span "chevron_right" at bounding box center [864, 150] width 18 height 18
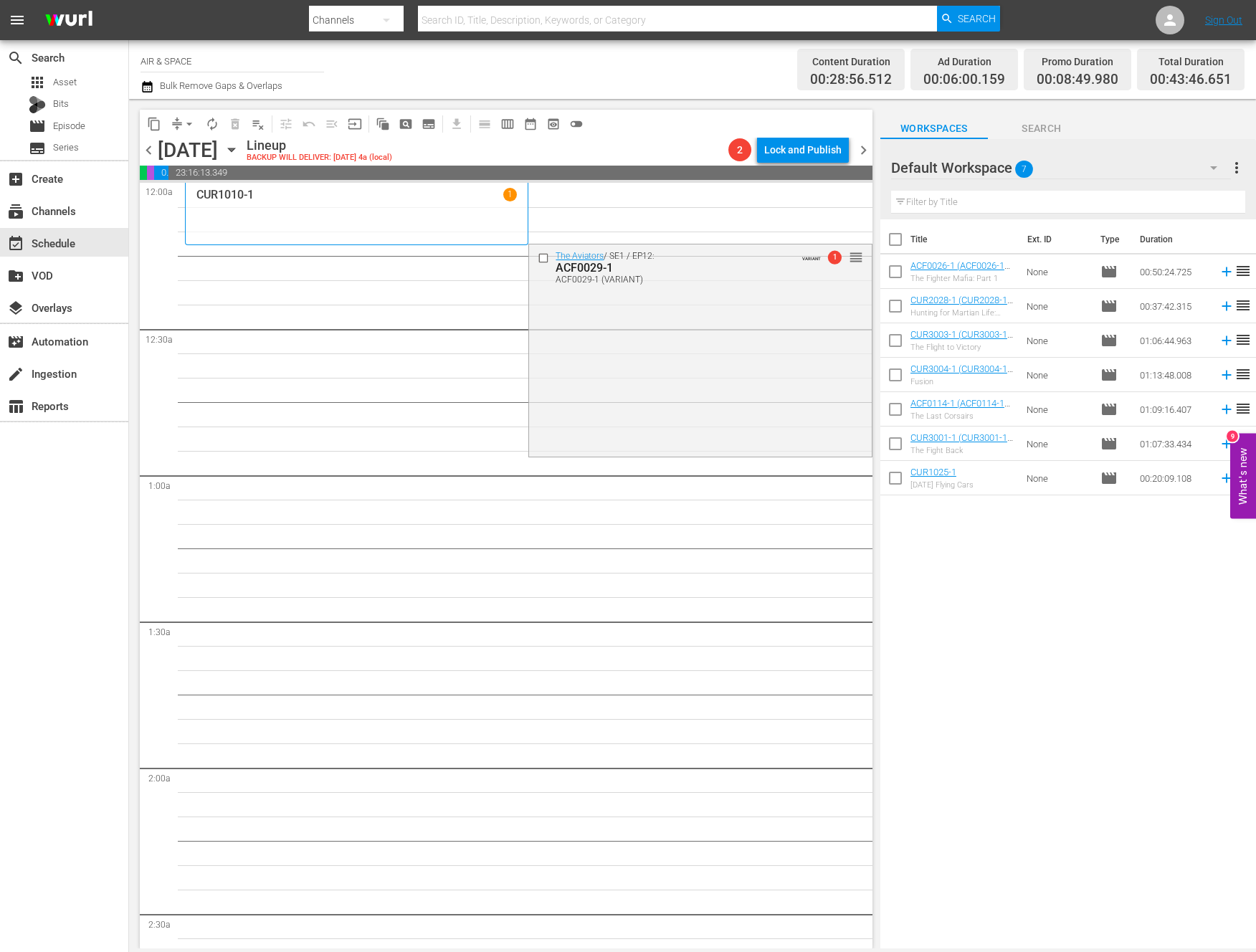
click at [148, 153] on span "chevron_left" at bounding box center [148, 150] width 18 height 18
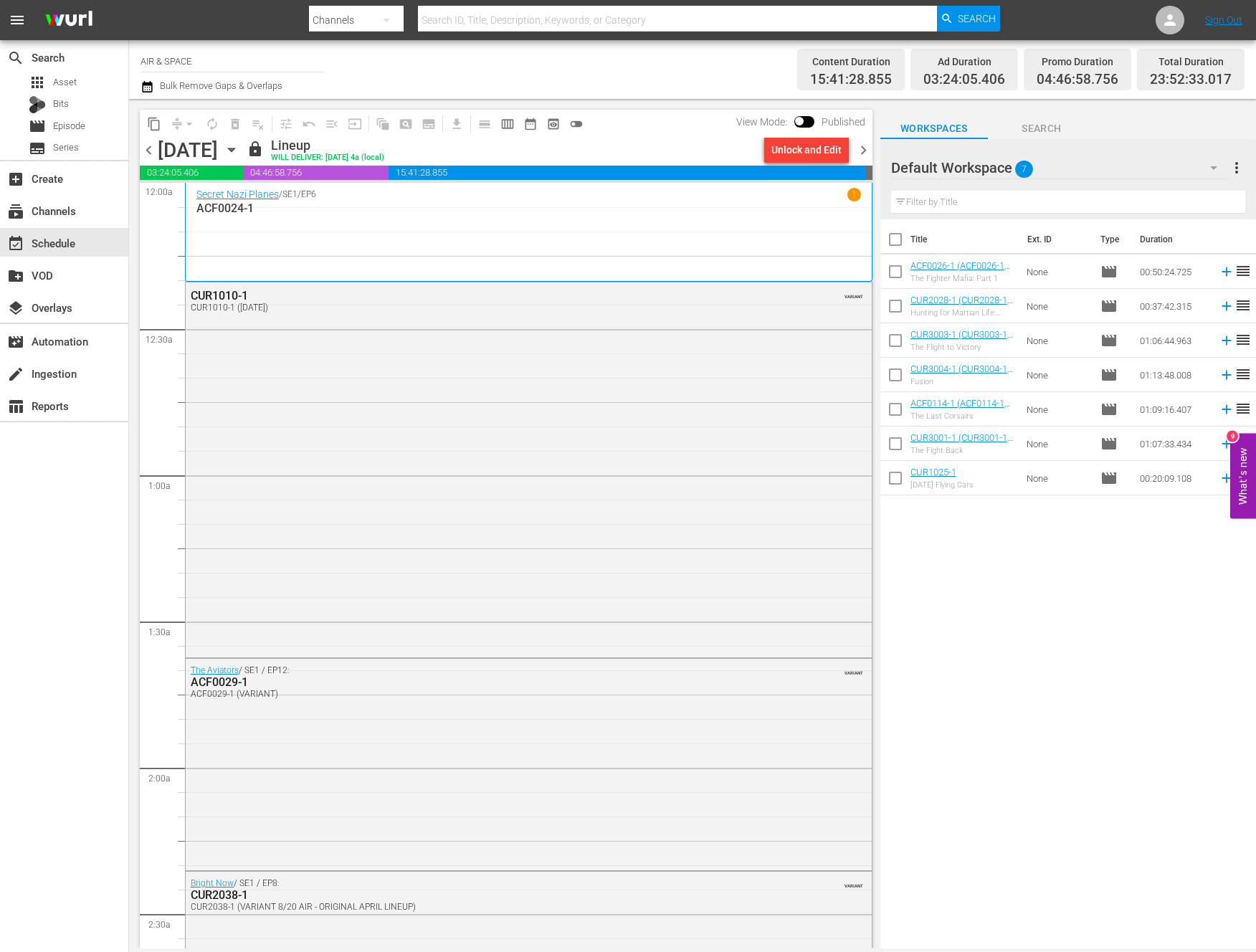
click at [864, 152] on span "chevron_right" at bounding box center [864, 150] width 18 height 18
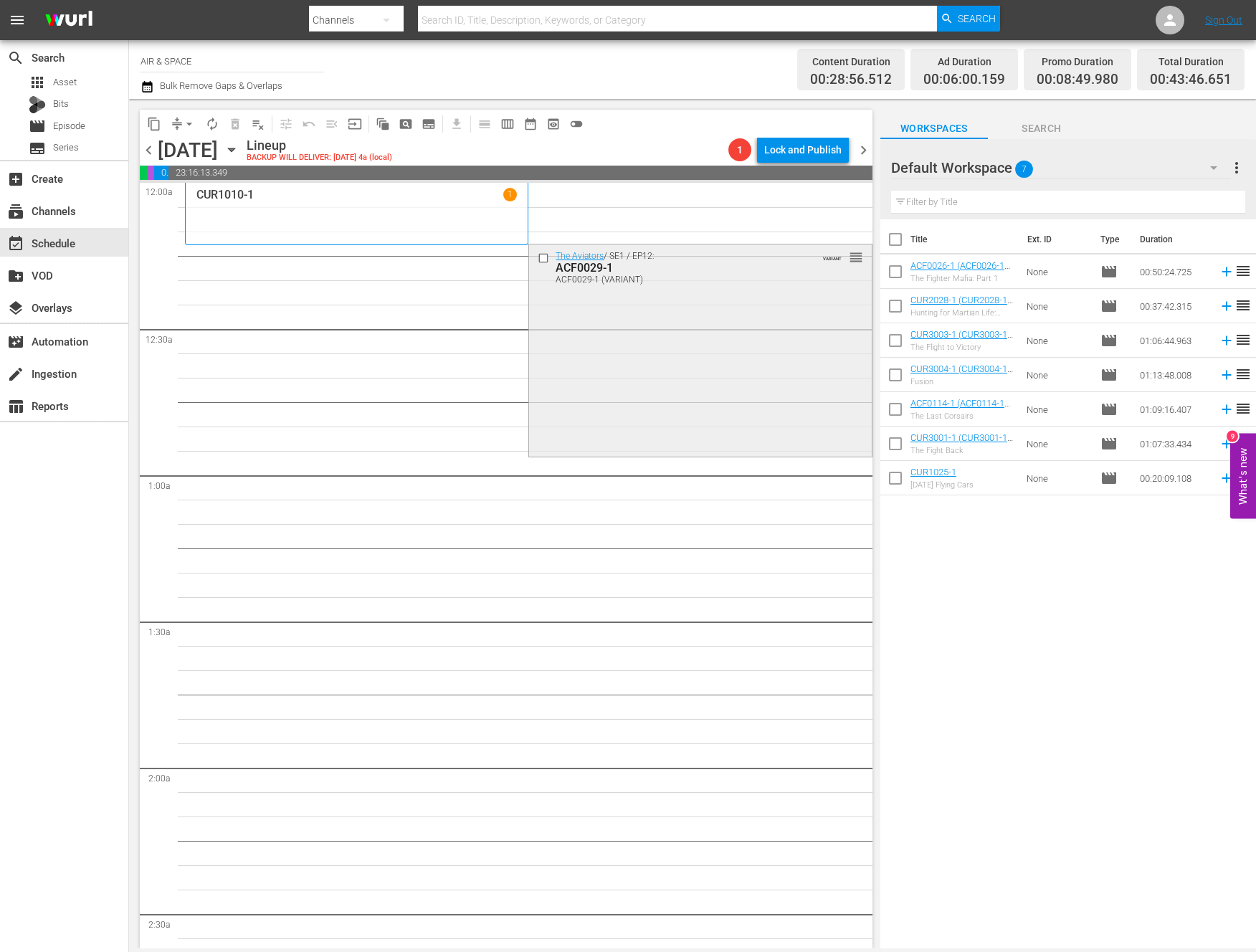
click at [796, 294] on div "The Aviators / SE1 / EP12: ACF0029-1 ACF0029-1 (VARIANT) VARIANT reorder" at bounding box center [700, 349] width 342 height 210
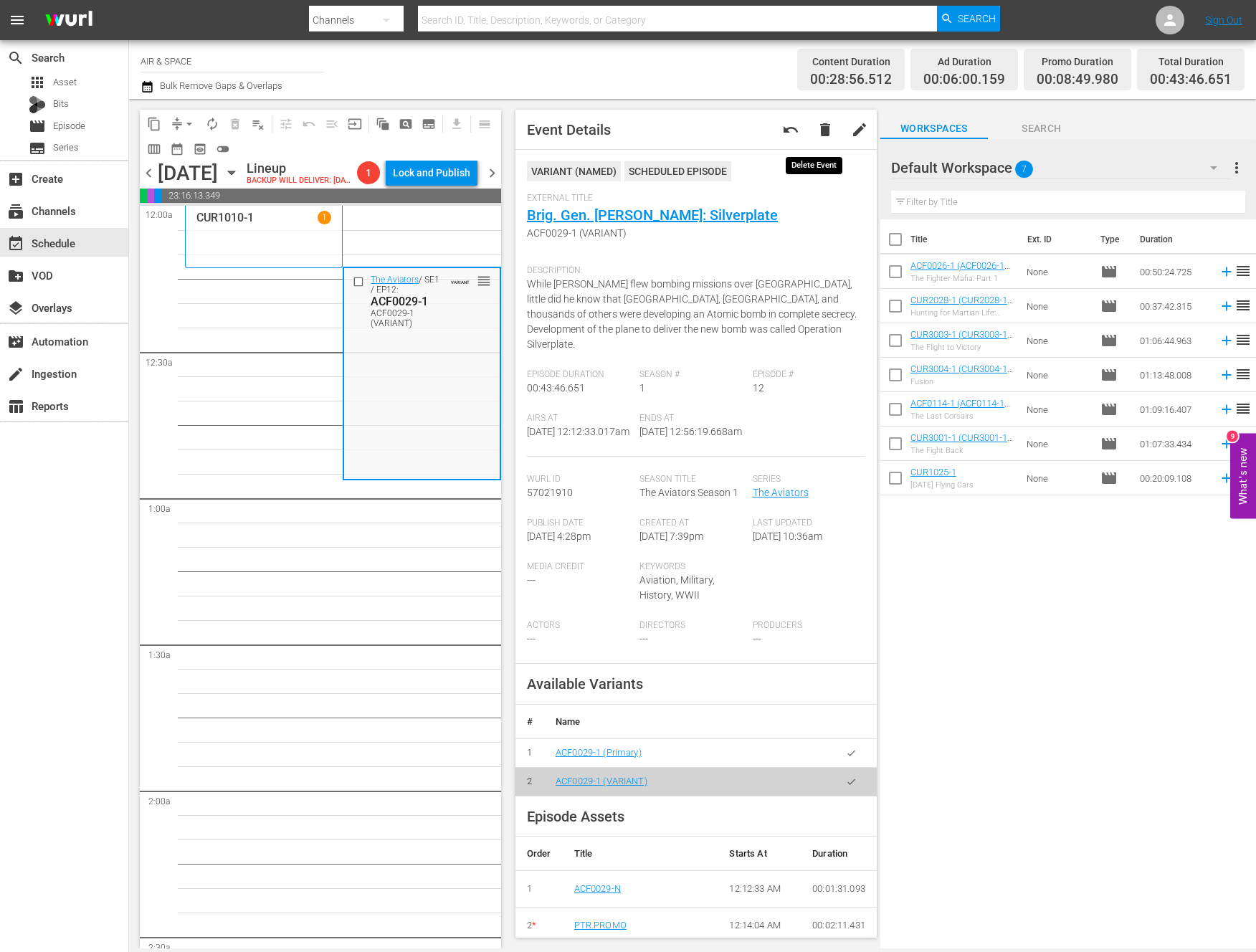
click at [817, 128] on span "delete" at bounding box center [825, 130] width 17 height 17
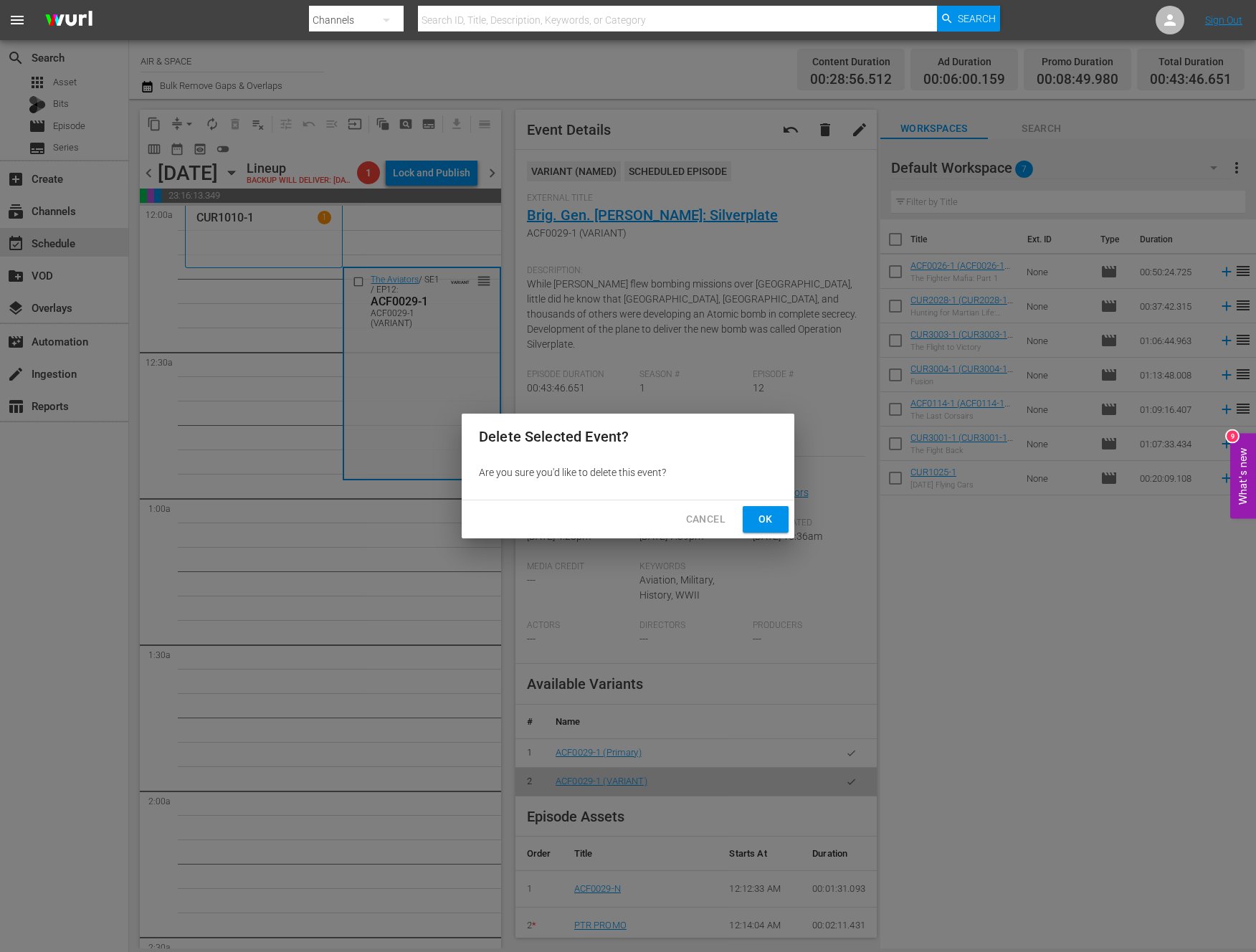
click at [763, 515] on span "Ok" at bounding box center [766, 520] width 23 height 18
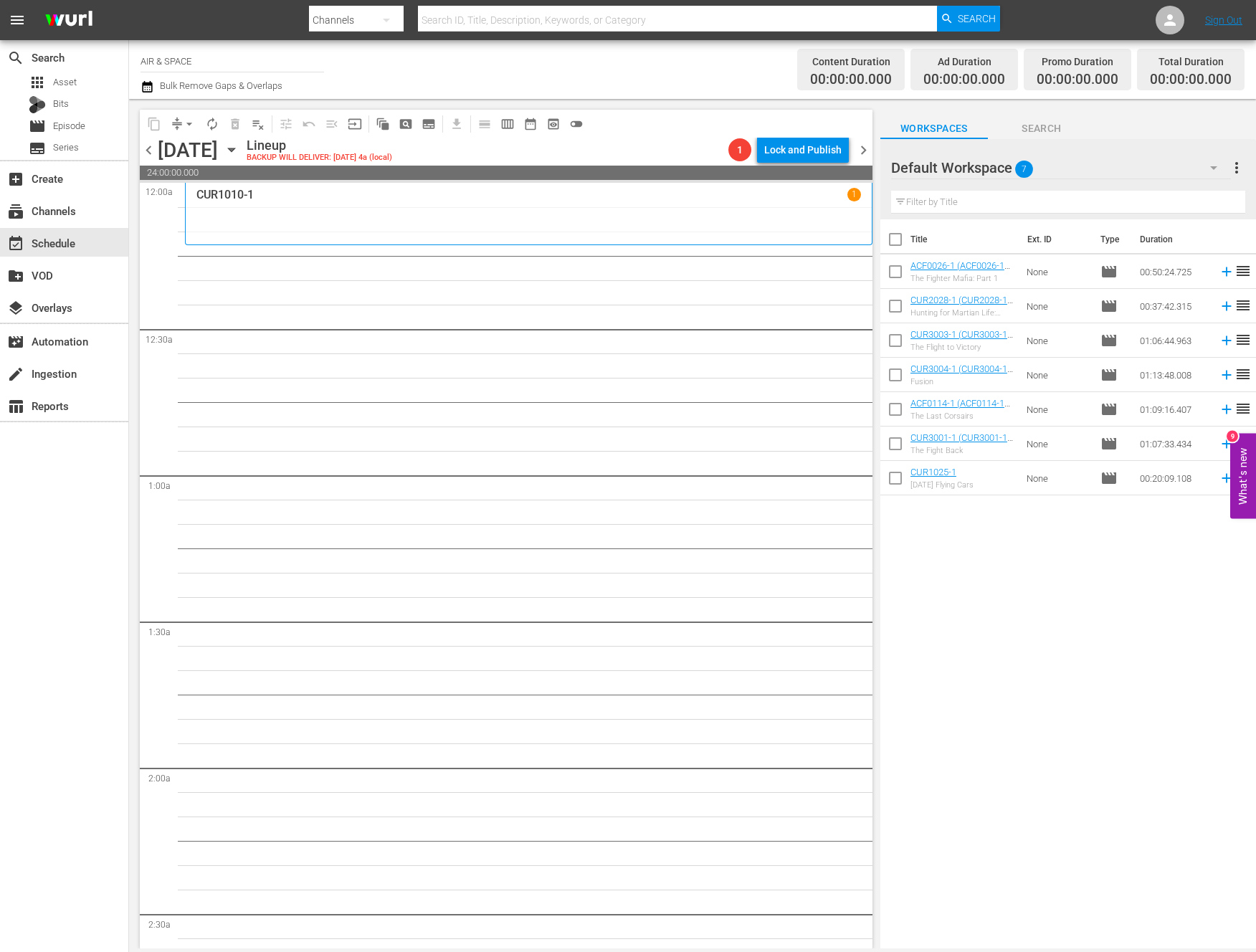
click at [234, 149] on icon "button" at bounding box center [231, 150] width 6 height 3
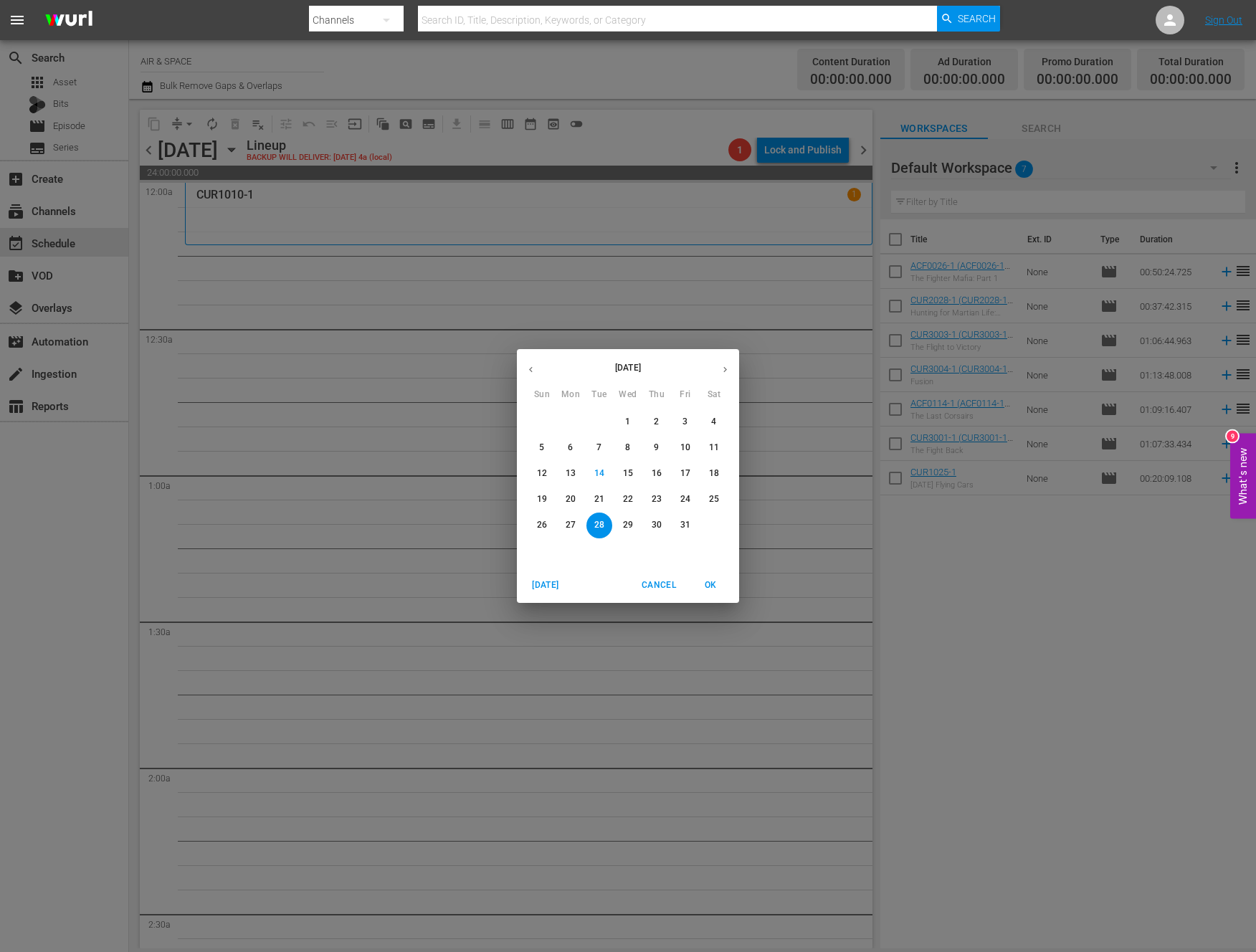
click at [530, 370] on icon "button" at bounding box center [531, 369] width 10 height 10
click at [713, 446] on p "13" at bounding box center [714, 448] width 10 height 12
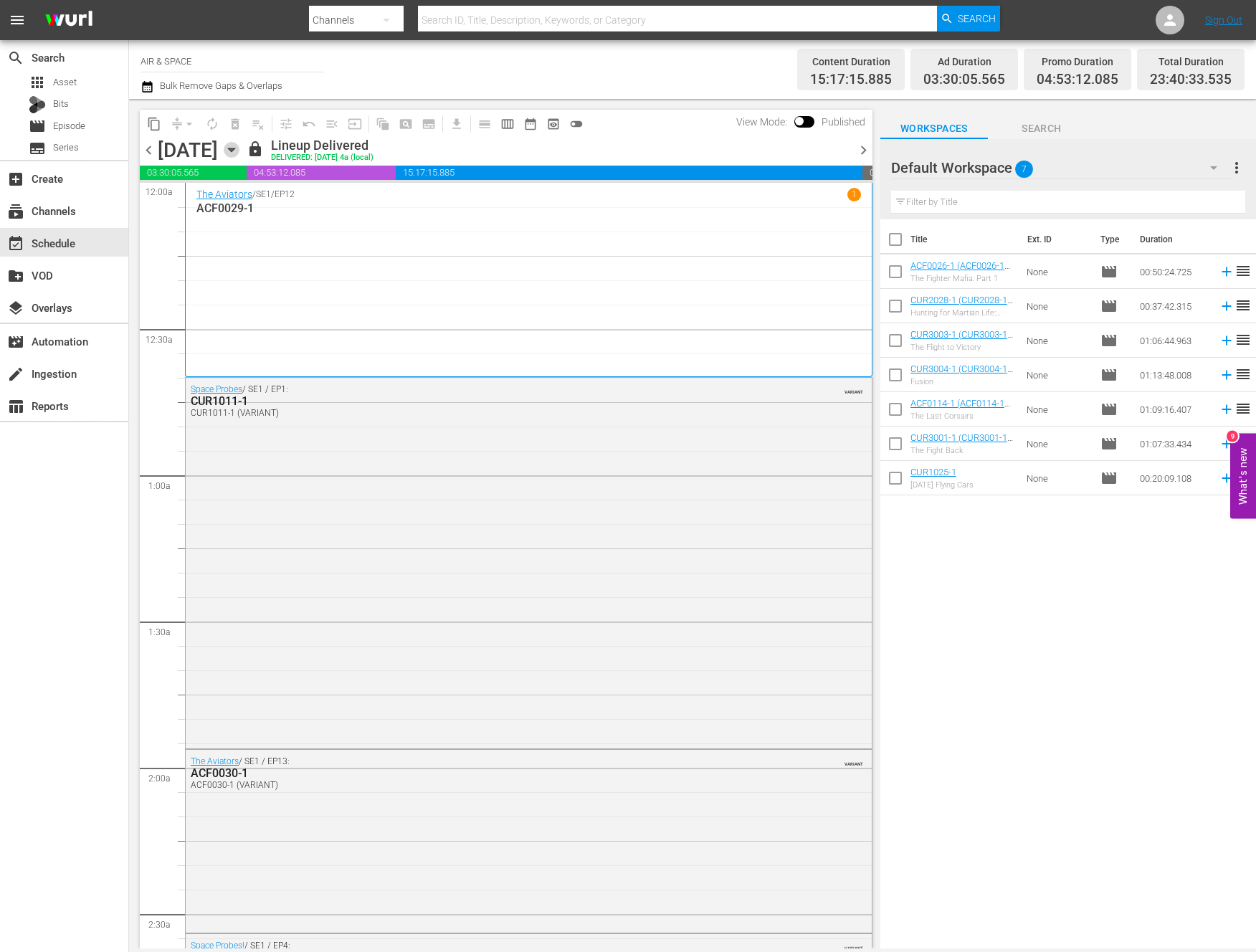
click at [239, 146] on icon "button" at bounding box center [231, 150] width 16 height 16
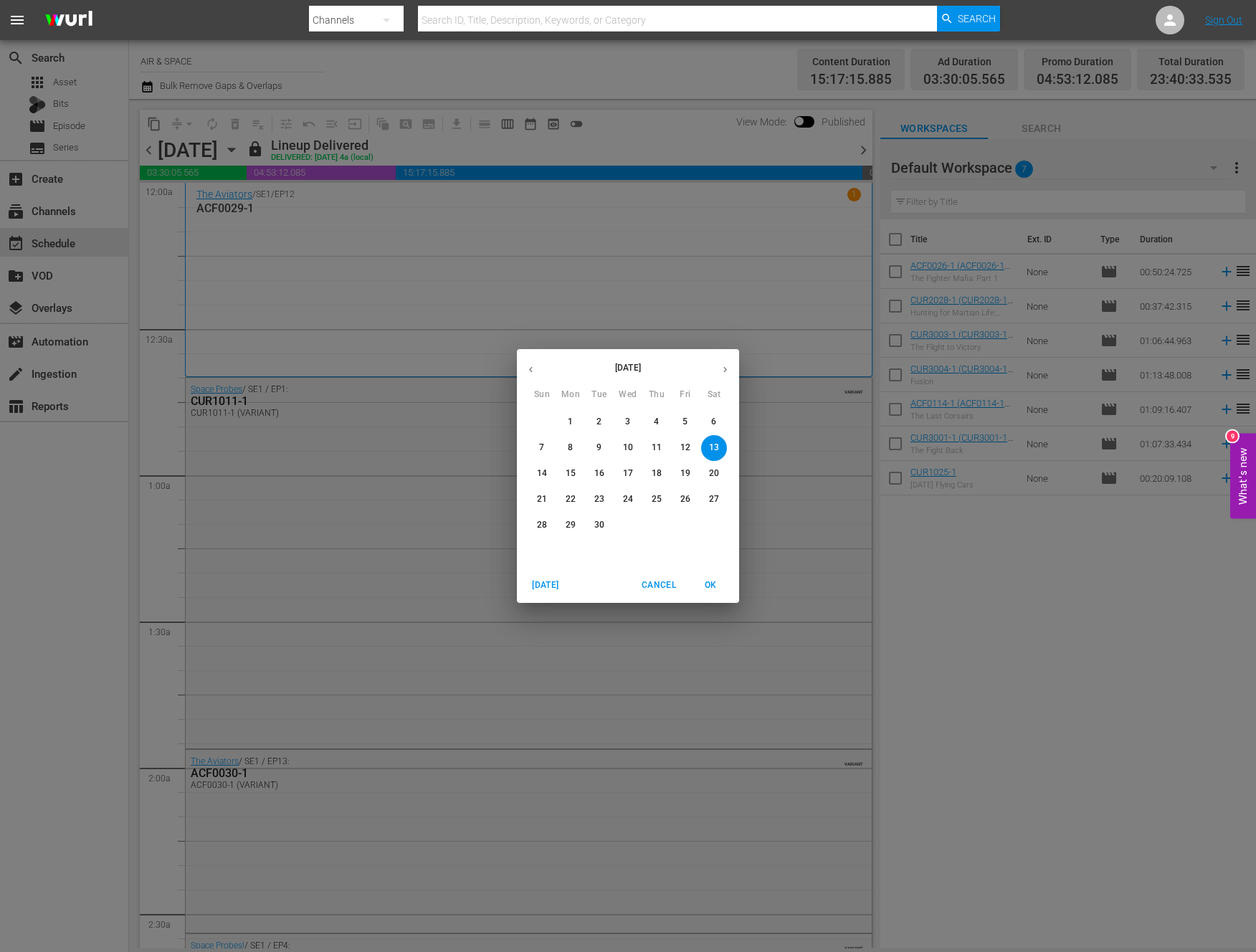
click at [728, 370] on icon "button" at bounding box center [725, 369] width 10 height 10
click at [576, 524] on span "27" at bounding box center [571, 525] width 26 height 12
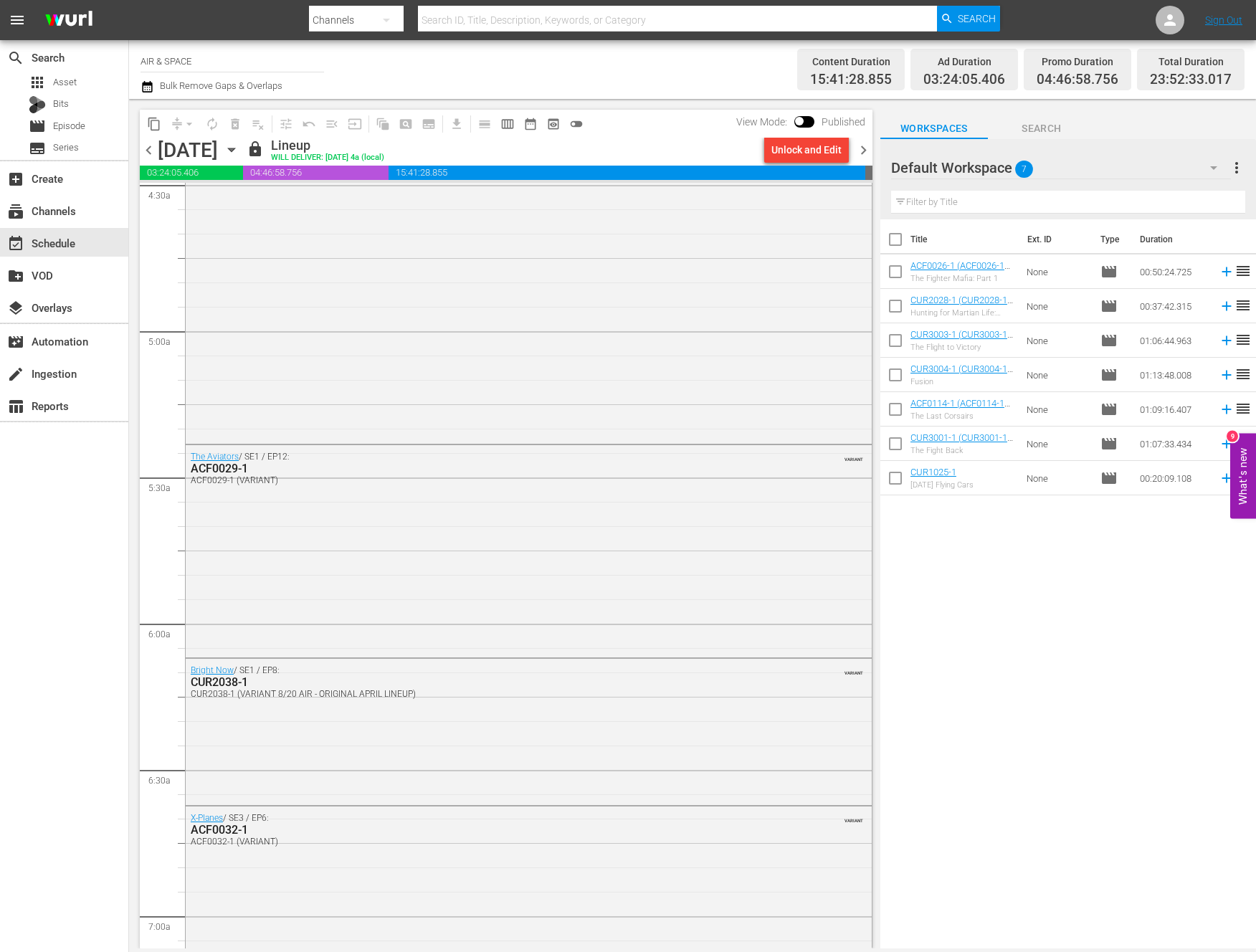
scroll to position [6318, 0]
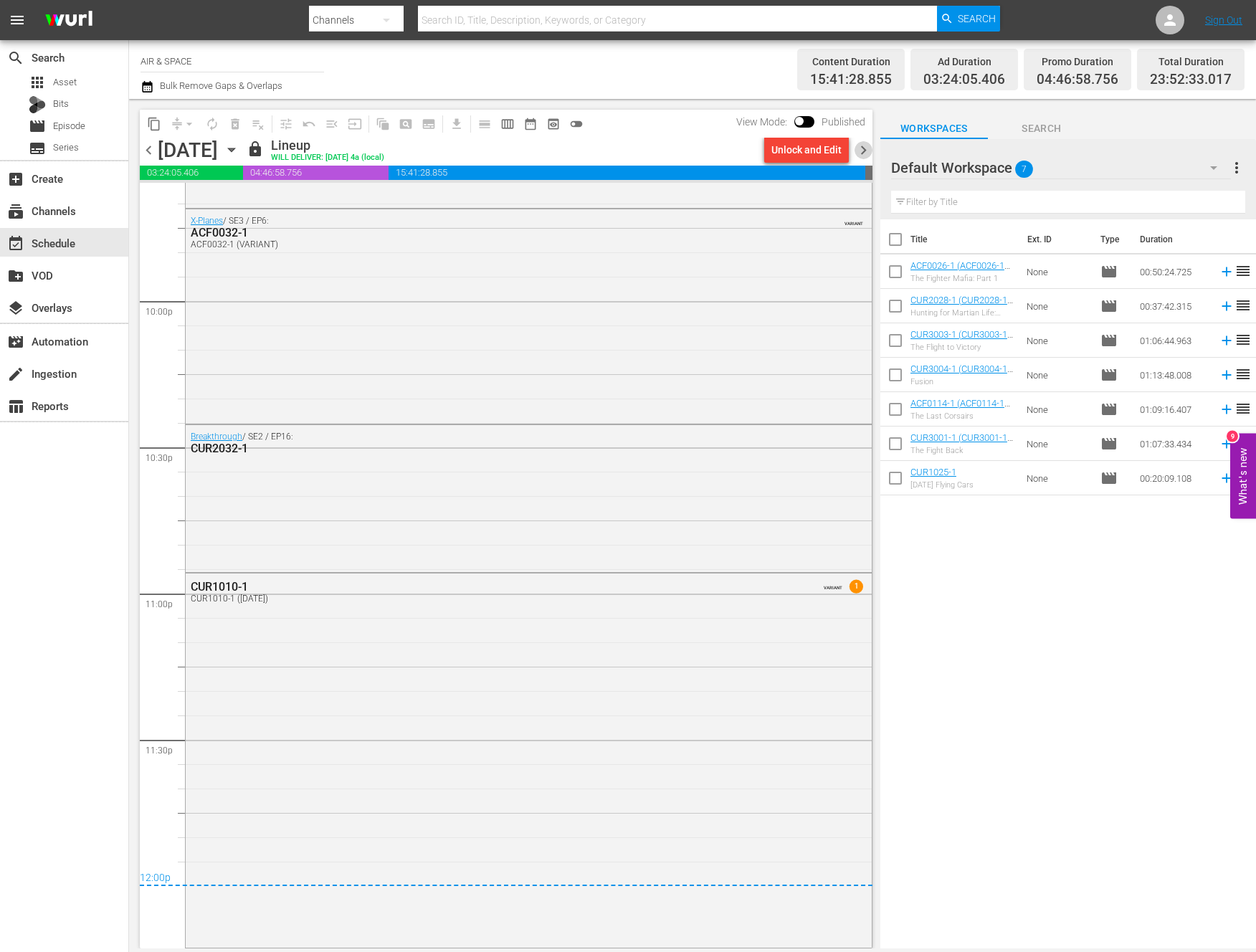
click at [862, 150] on span "chevron_right" at bounding box center [864, 150] width 18 height 18
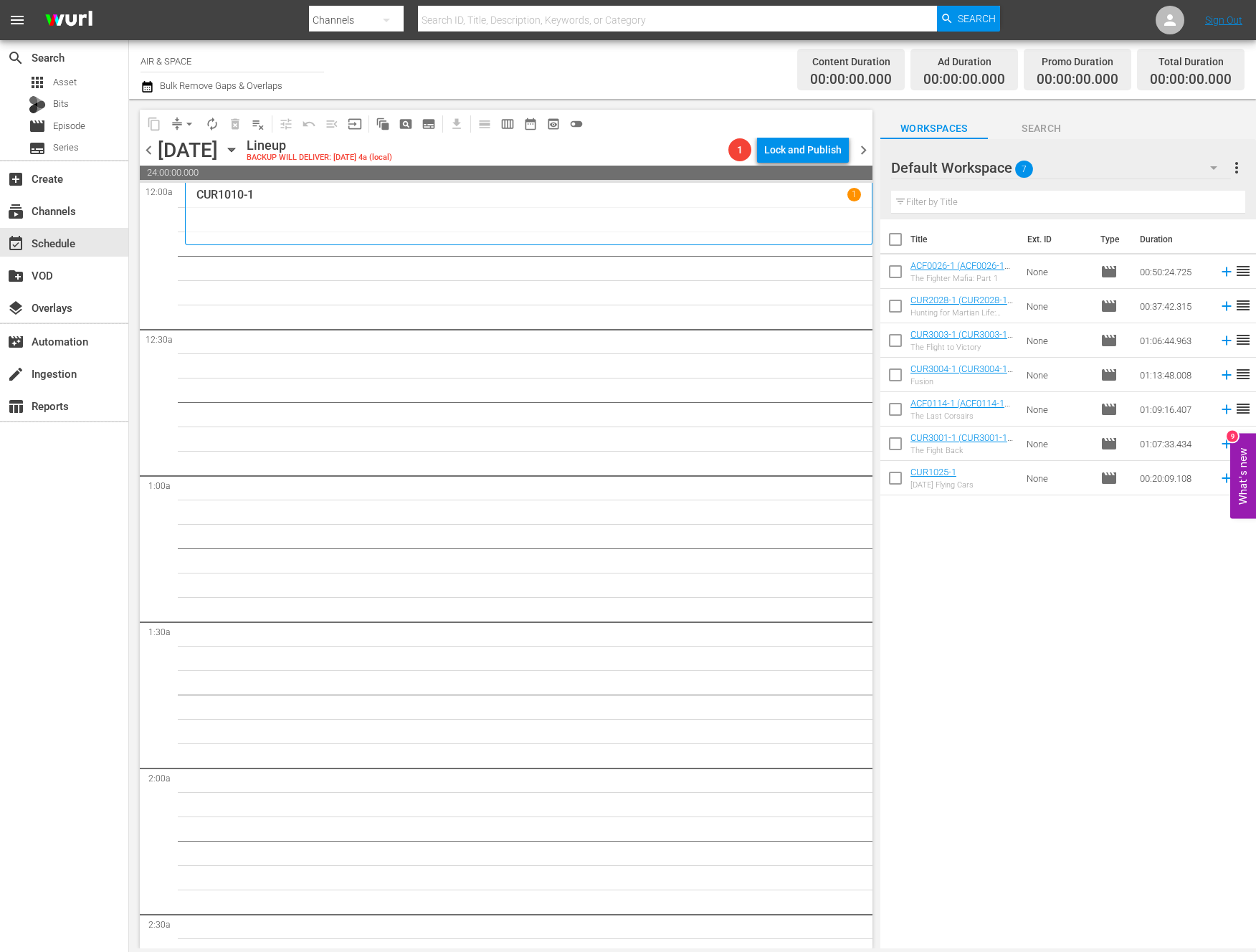
click at [234, 149] on icon "button" at bounding box center [231, 150] width 6 height 3
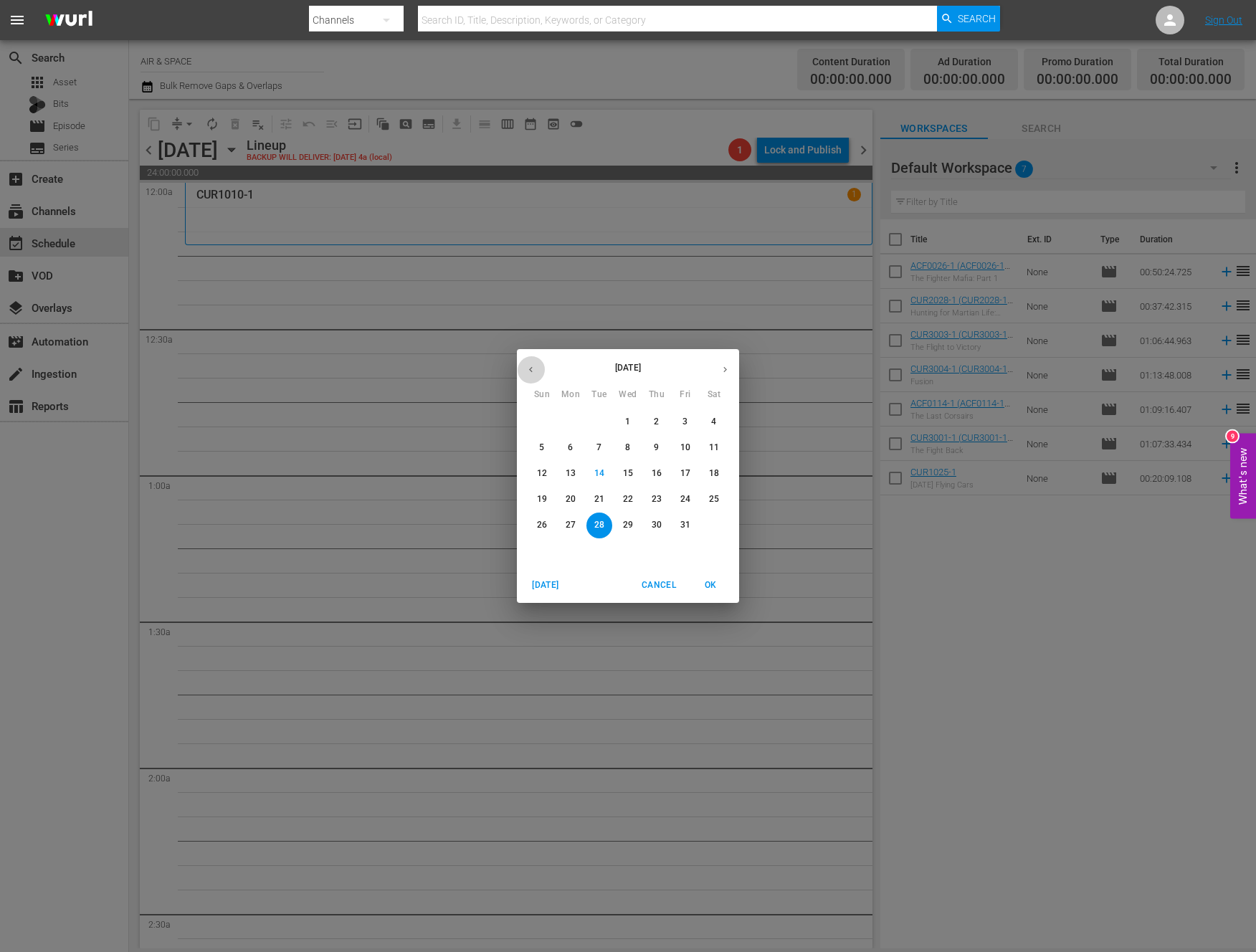
click at [529, 368] on icon "button" at bounding box center [531, 369] width 10 height 10
click at [714, 447] on p "13" at bounding box center [714, 448] width 10 height 12
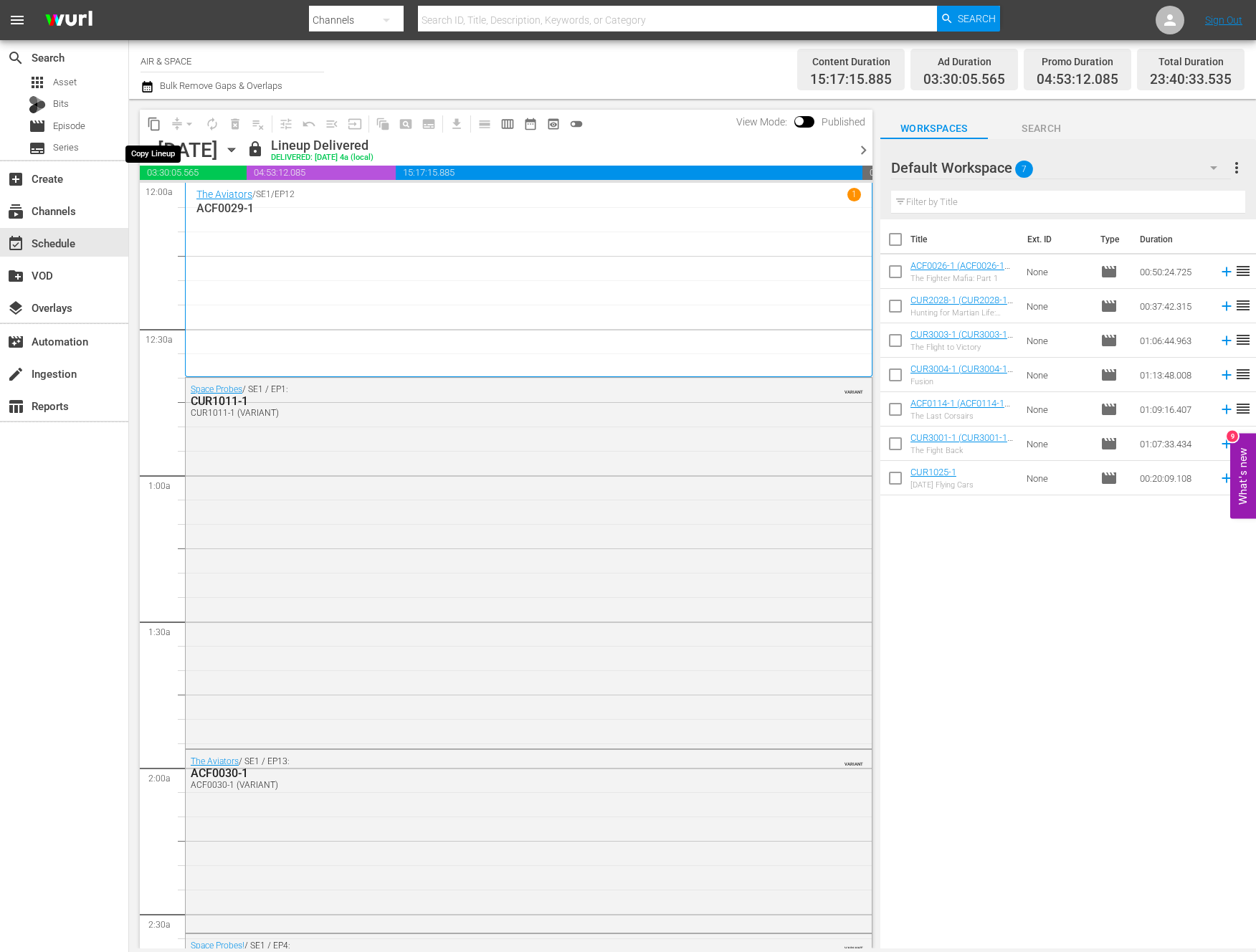
click at [155, 118] on span "content_copy" at bounding box center [154, 124] width 14 height 14
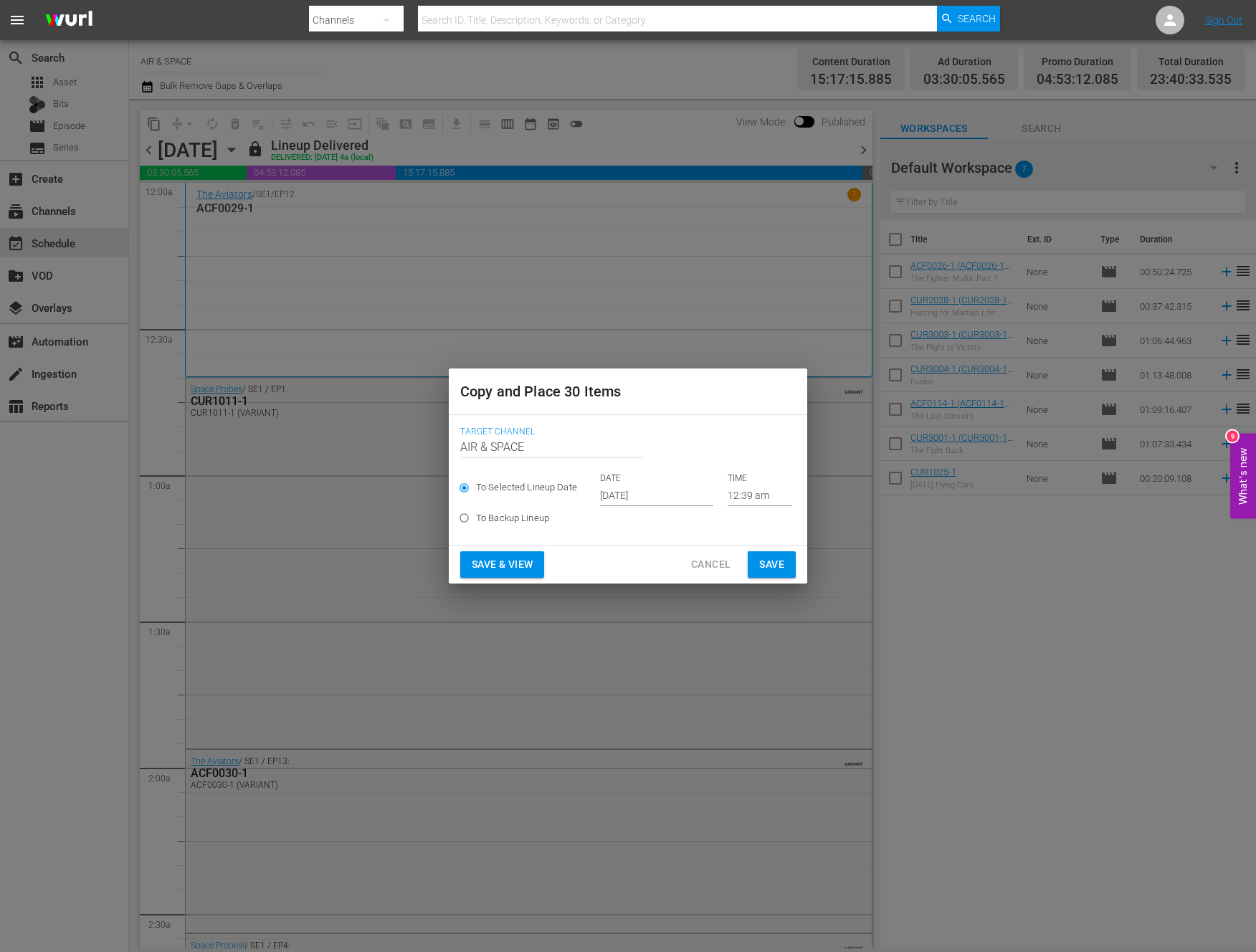
click at [648, 499] on input "[DATE]" at bounding box center [657, 495] width 114 height 22
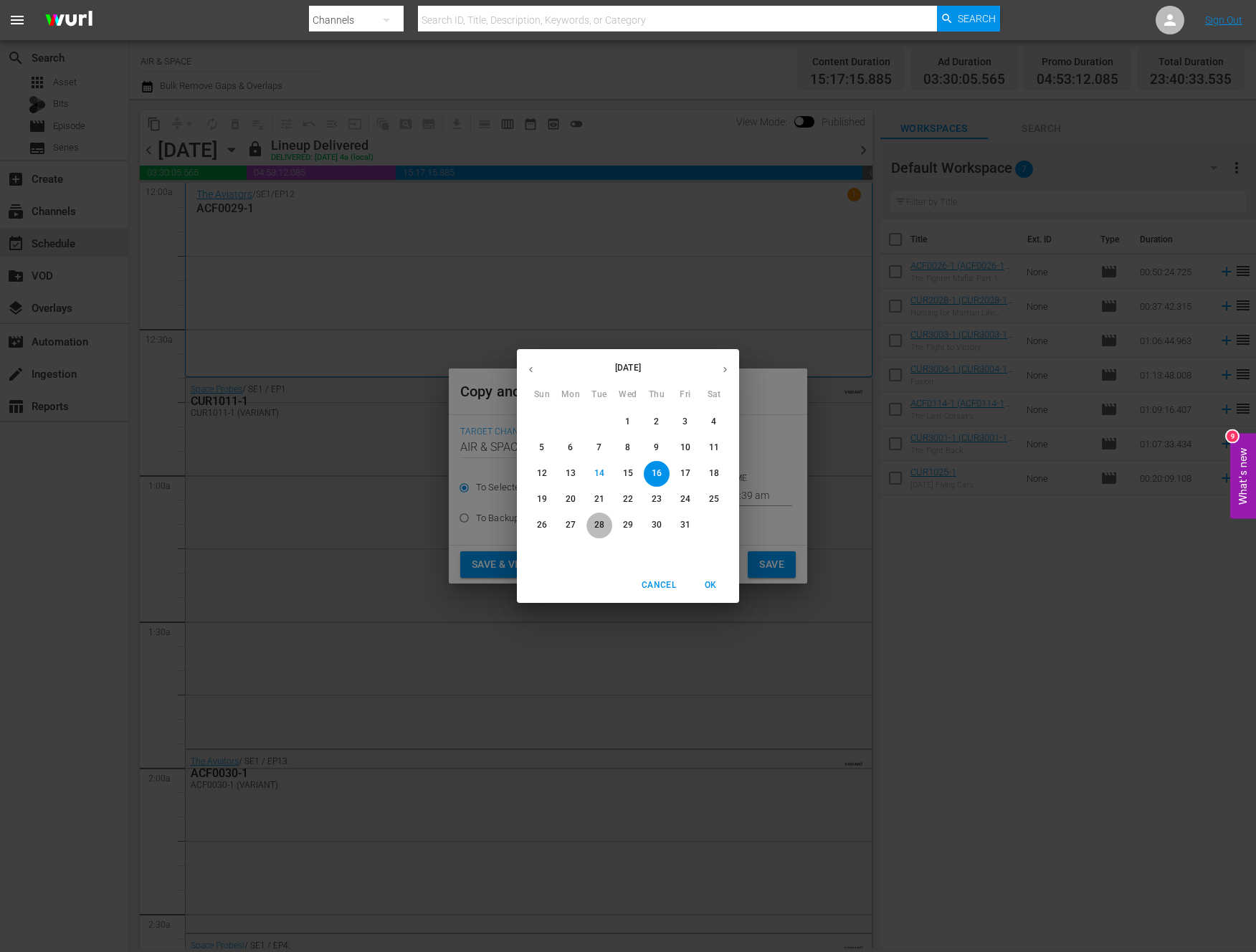
click at [599, 524] on p "28" at bounding box center [599, 525] width 10 height 12
type input "[DATE]"
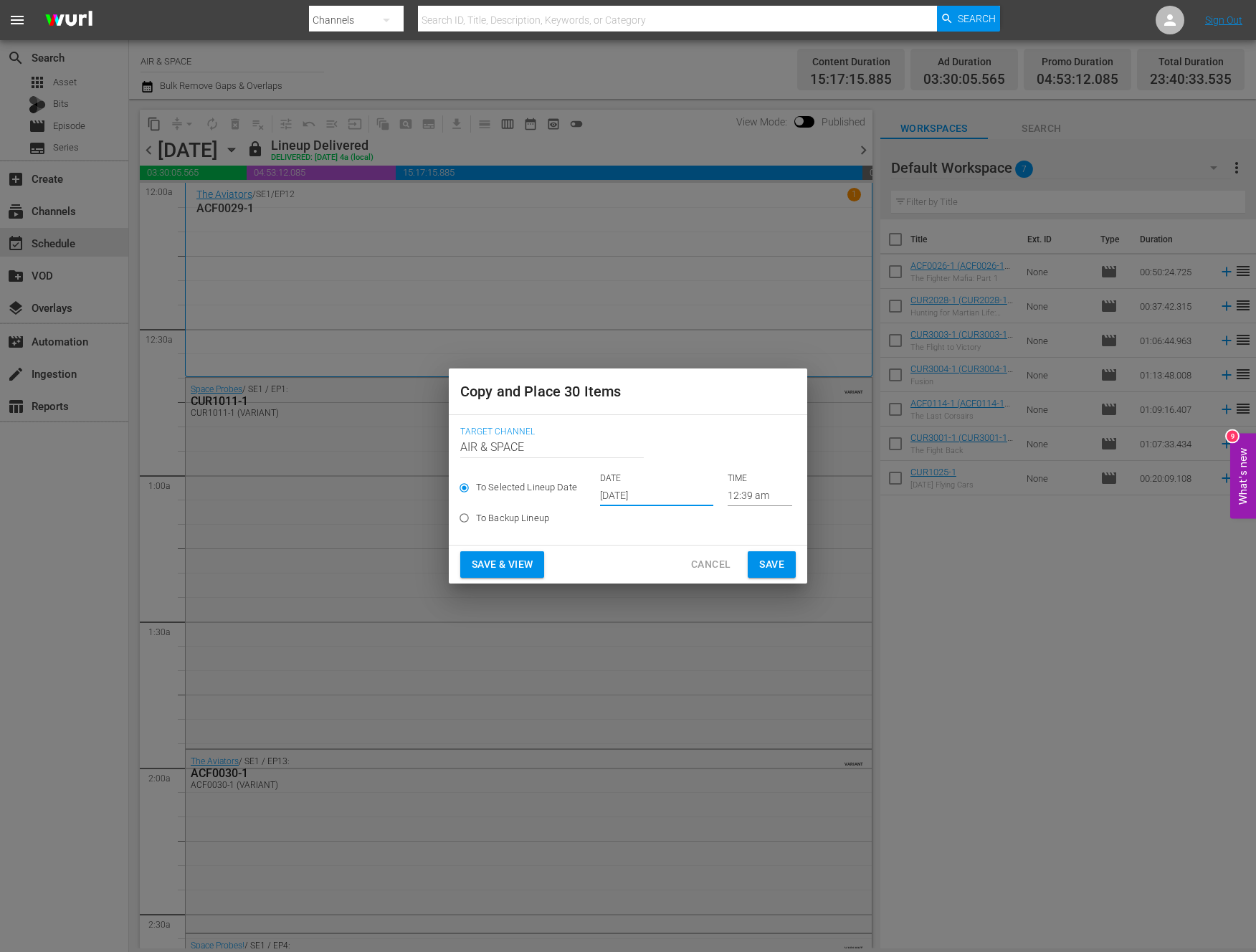
click at [741, 496] on input "12:39 am" at bounding box center [760, 495] width 65 height 22
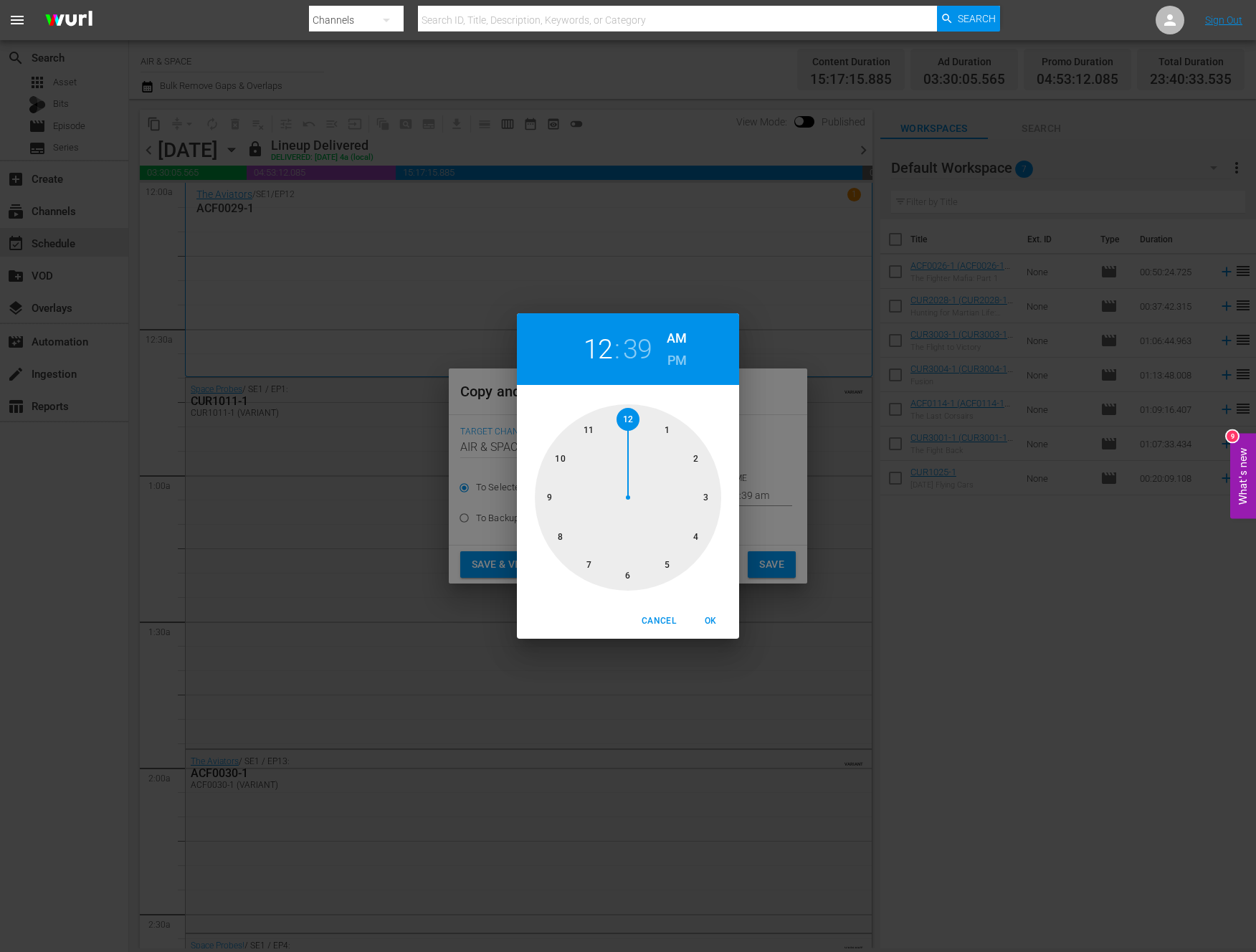
click at [644, 347] on h2 "39" at bounding box center [638, 349] width 30 height 32
drag, startPoint x: 579, startPoint y: 549, endPoint x: 721, endPoint y: 503, distance: 149.3
click at [721, 503] on div at bounding box center [627, 497] width 186 height 186
click at [709, 615] on span "OK" at bounding box center [710, 621] width 34 height 15
type input "12:15 am"
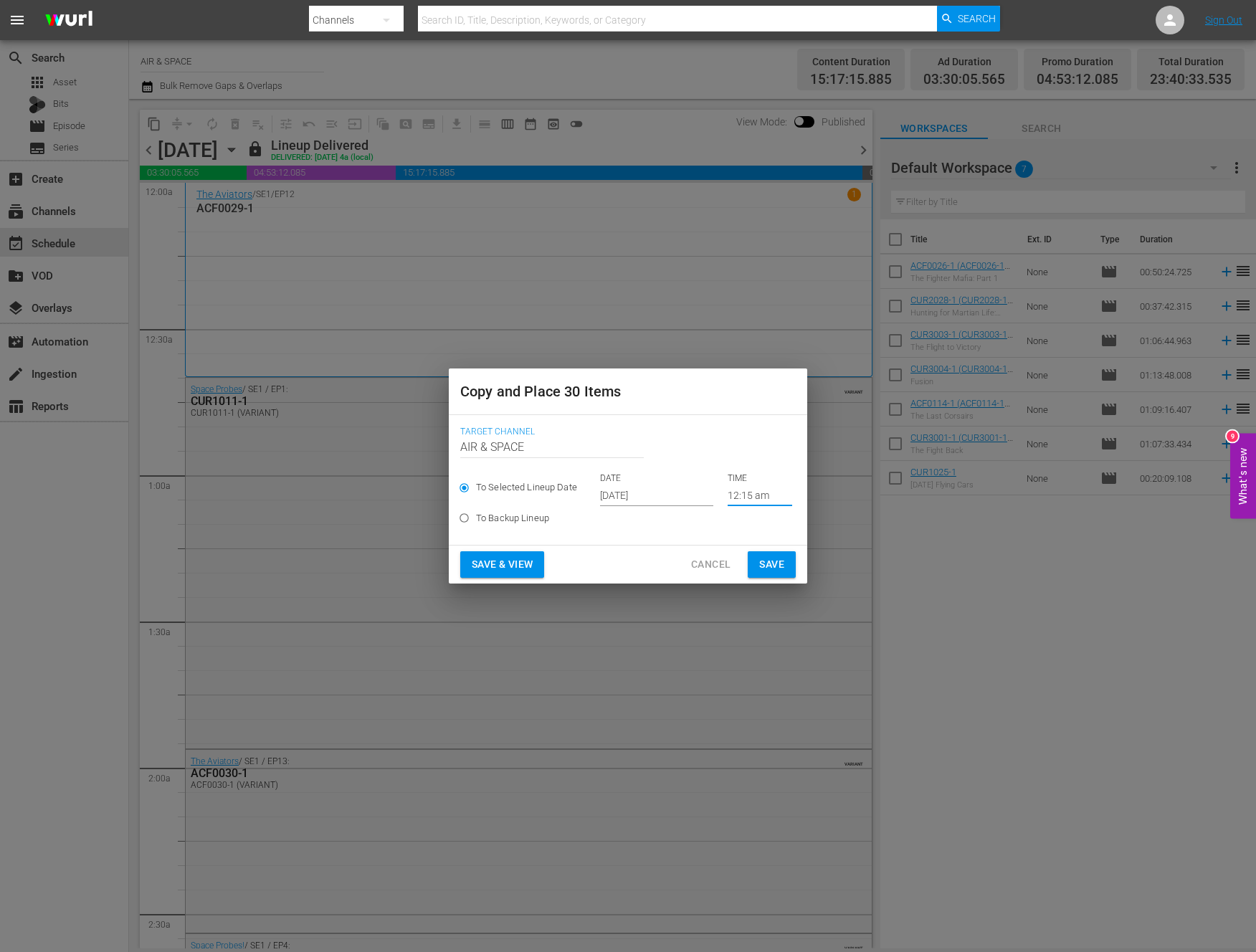
click at [772, 562] on span "Save" at bounding box center [771, 564] width 25 height 18
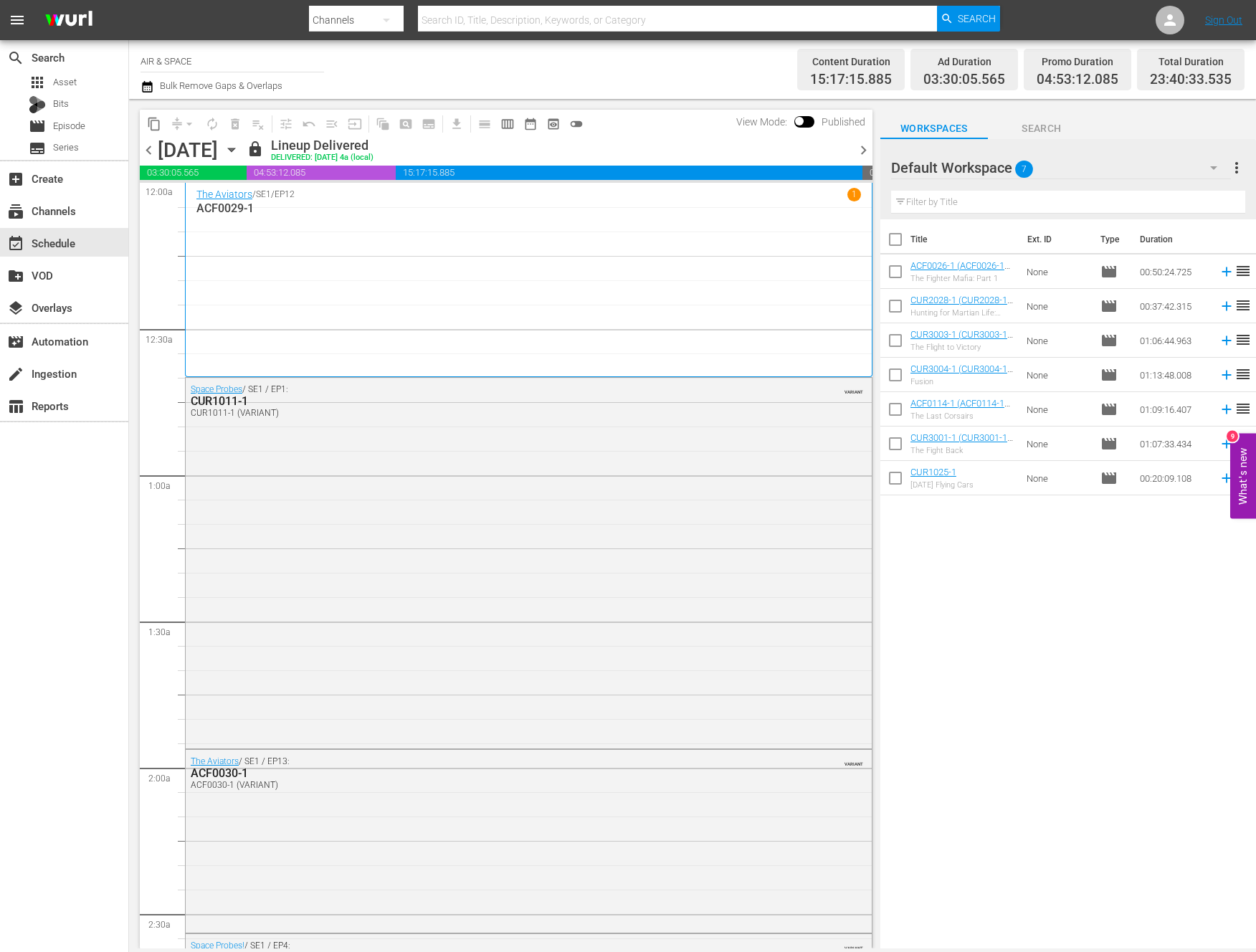
click at [234, 148] on icon "button" at bounding box center [231, 150] width 6 height 3
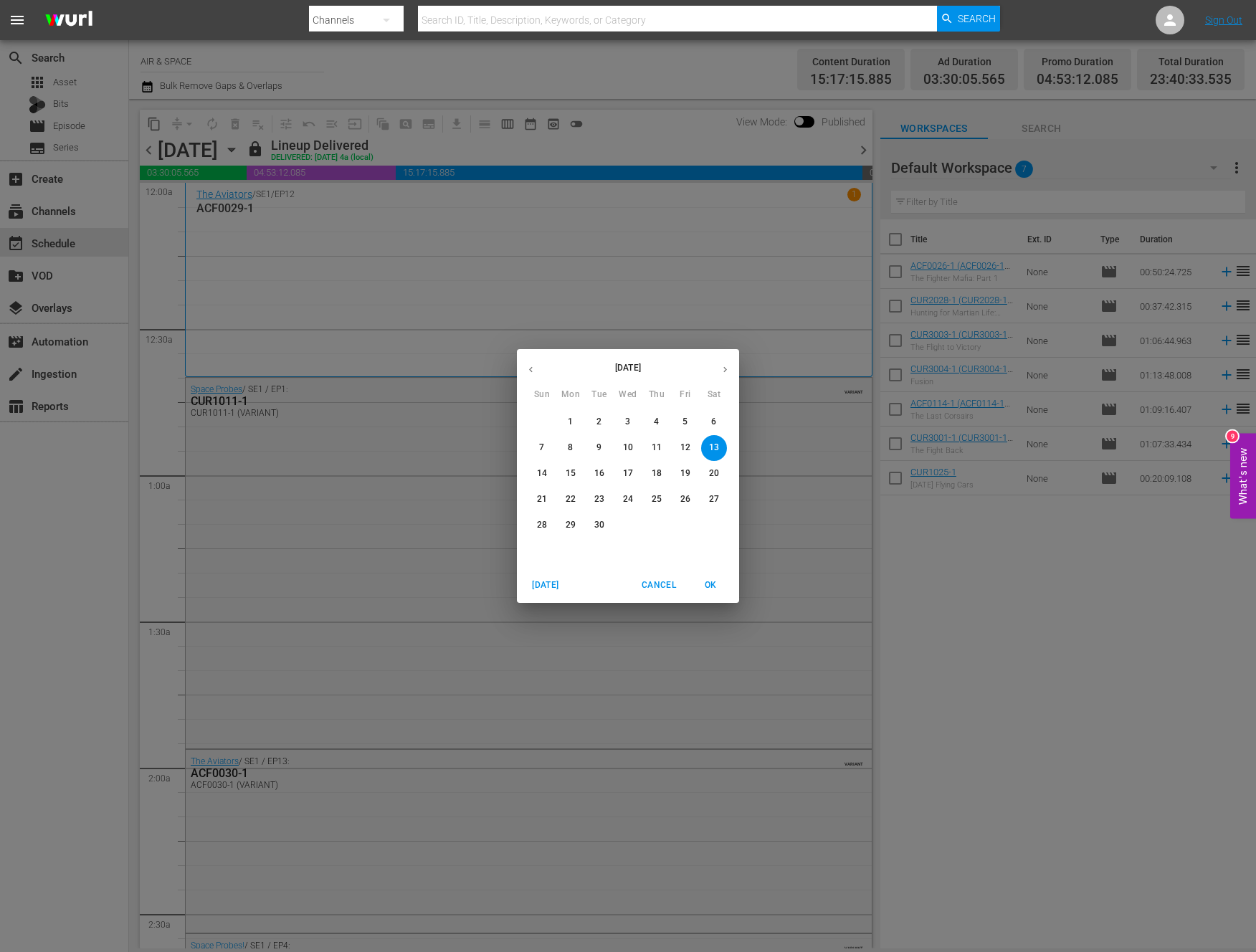
click at [723, 368] on icon "button" at bounding box center [725, 369] width 10 height 10
click at [602, 523] on p "28" at bounding box center [599, 525] width 10 height 12
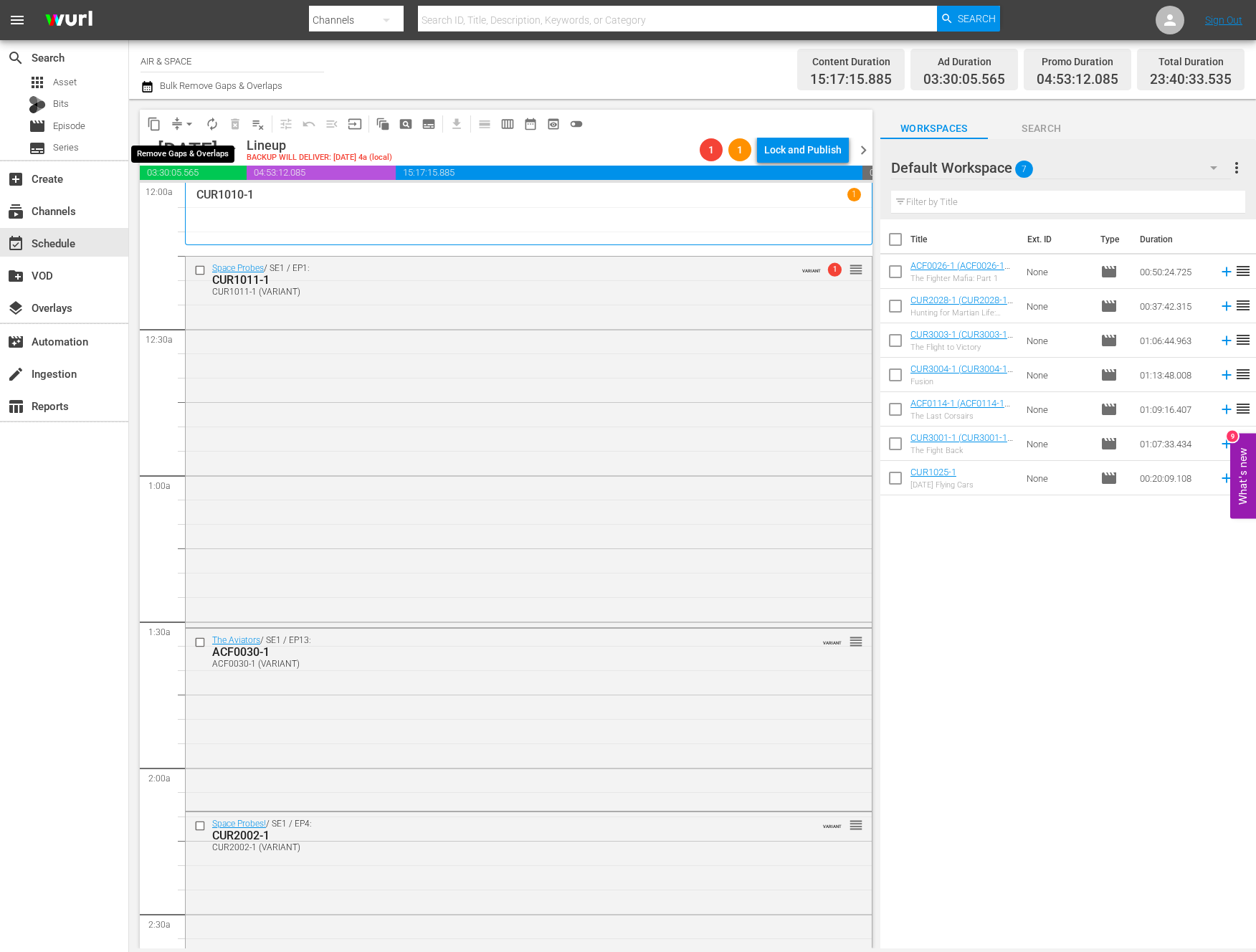
click at [189, 118] on span "arrow_drop_down" at bounding box center [190, 124] width 14 height 14
click at [210, 198] on li "Align to End of Previous Day" at bounding box center [190, 200] width 150 height 24
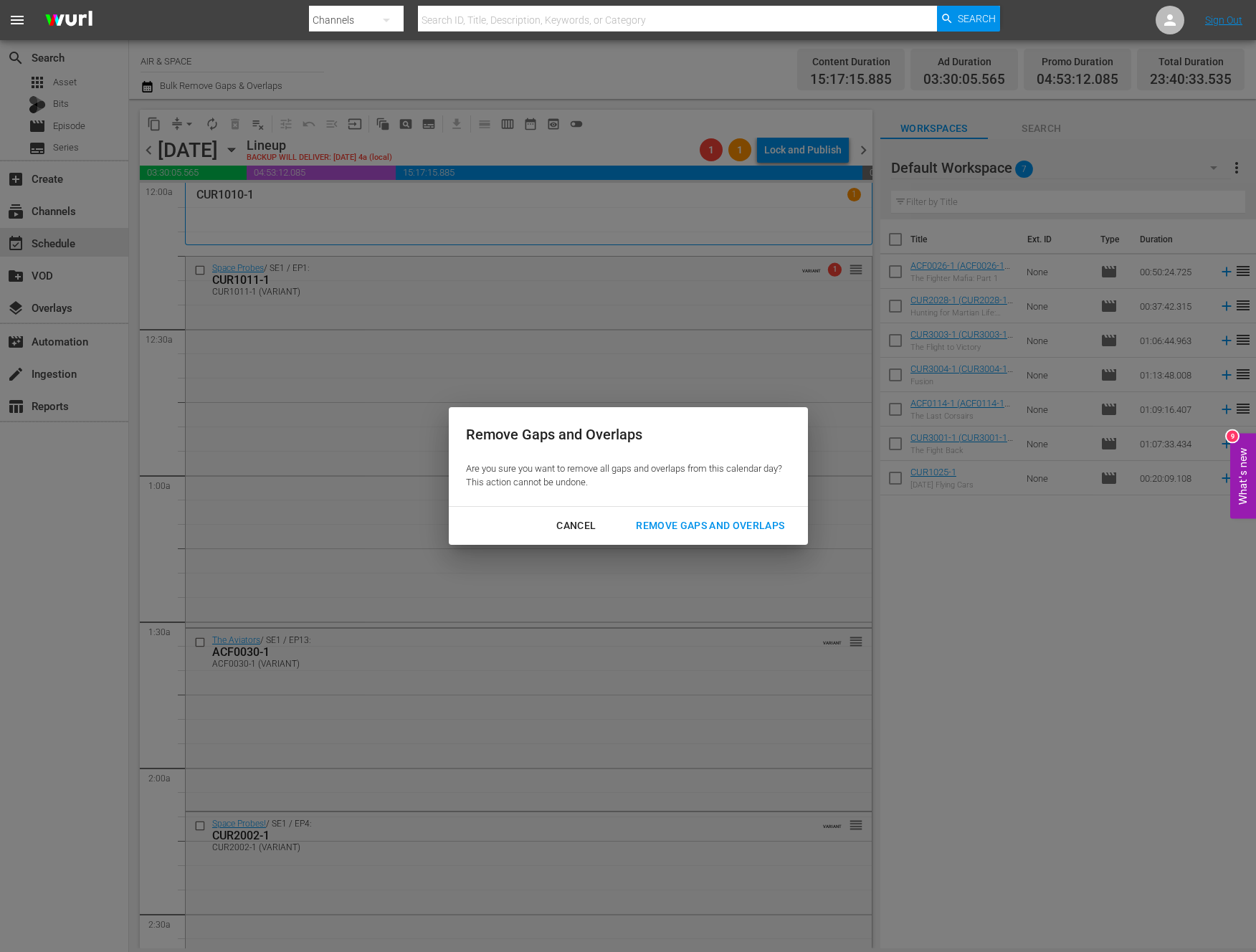
click at [698, 524] on div "Remove Gaps and Overlaps" at bounding box center [710, 526] width 171 height 18
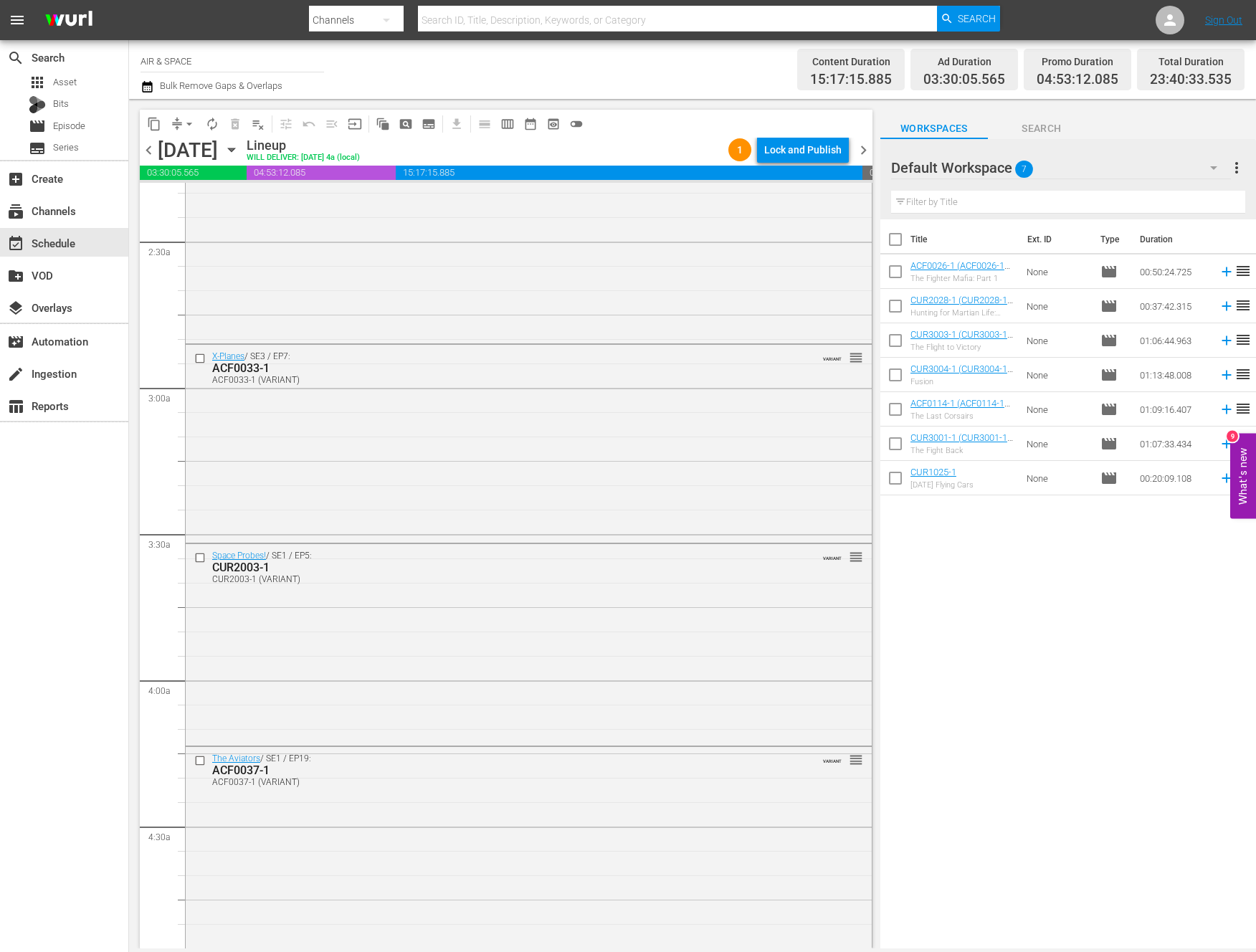
scroll to position [48, 0]
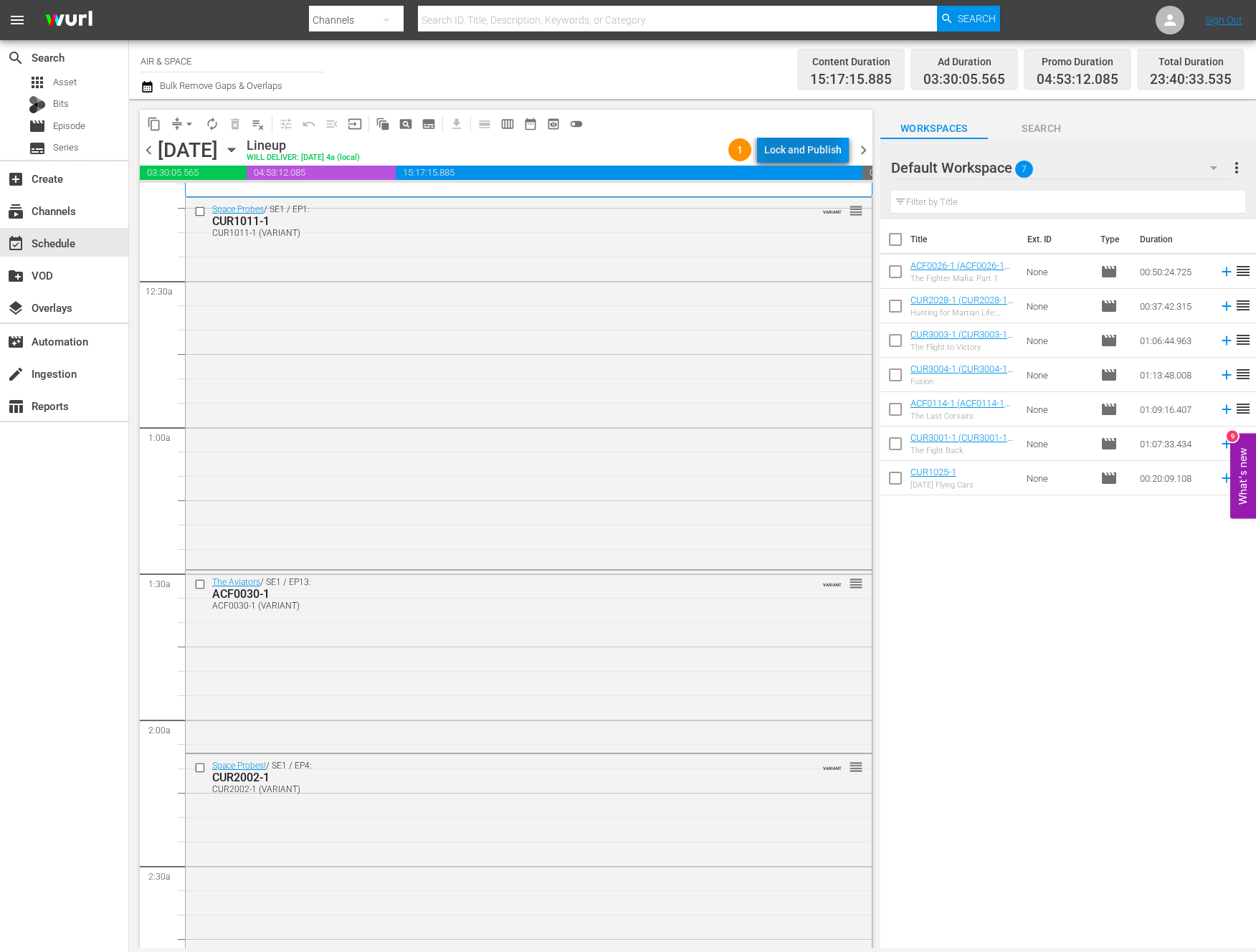
click at [788, 147] on div "Lock and Publish" at bounding box center [803, 150] width 78 height 26
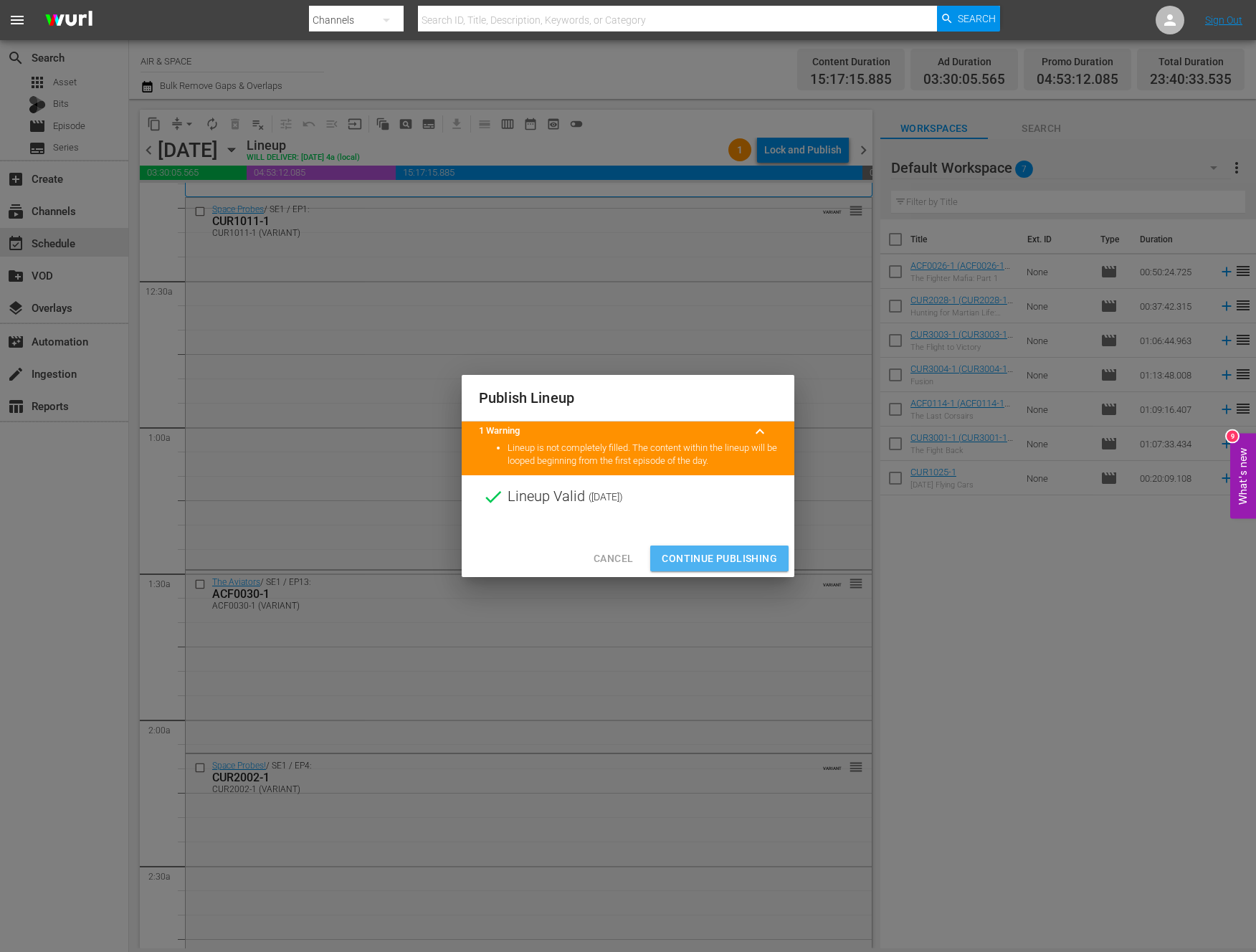
click at [700, 559] on span "Continue Publishing" at bounding box center [720, 559] width 115 height 18
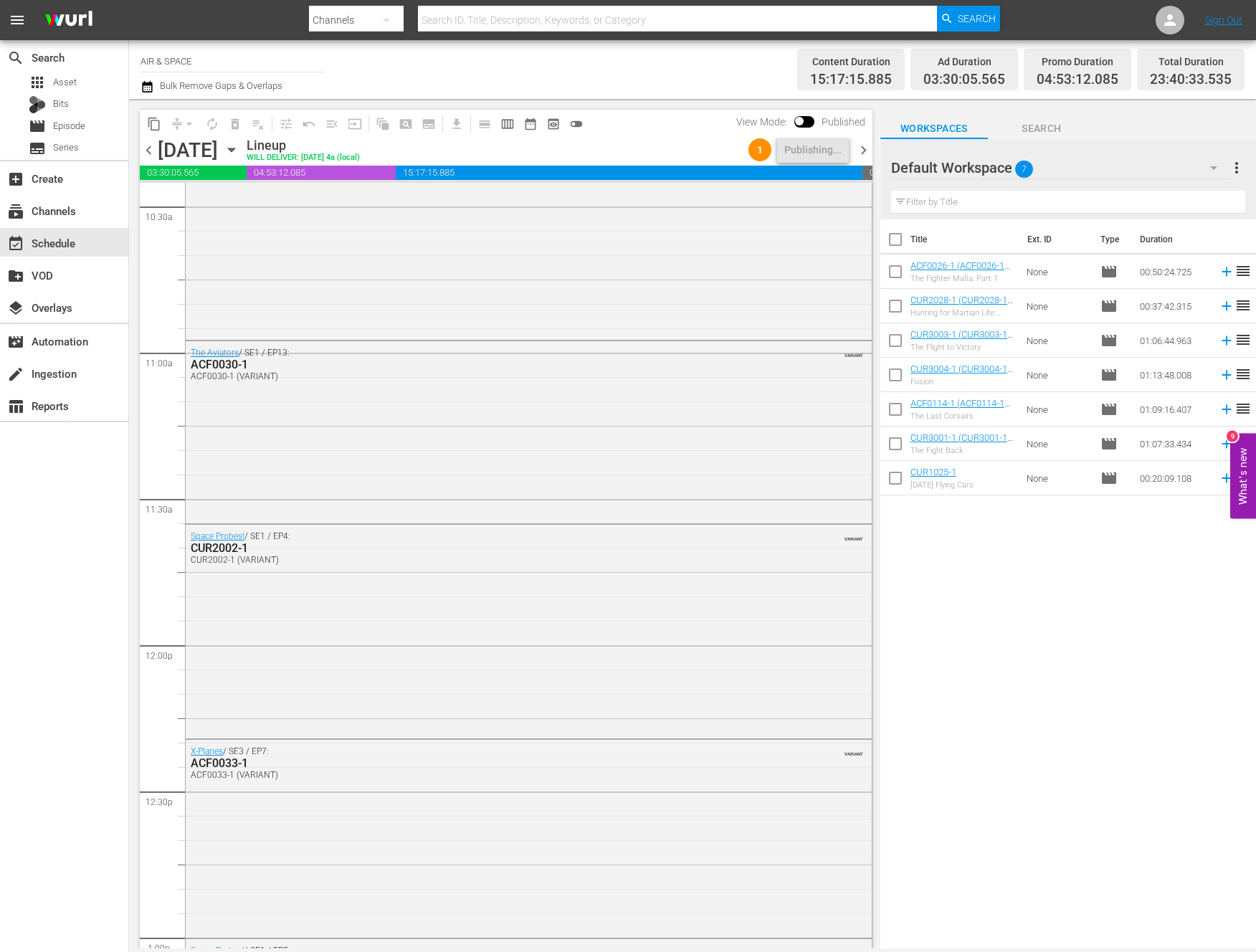
scroll to position [0, 0]
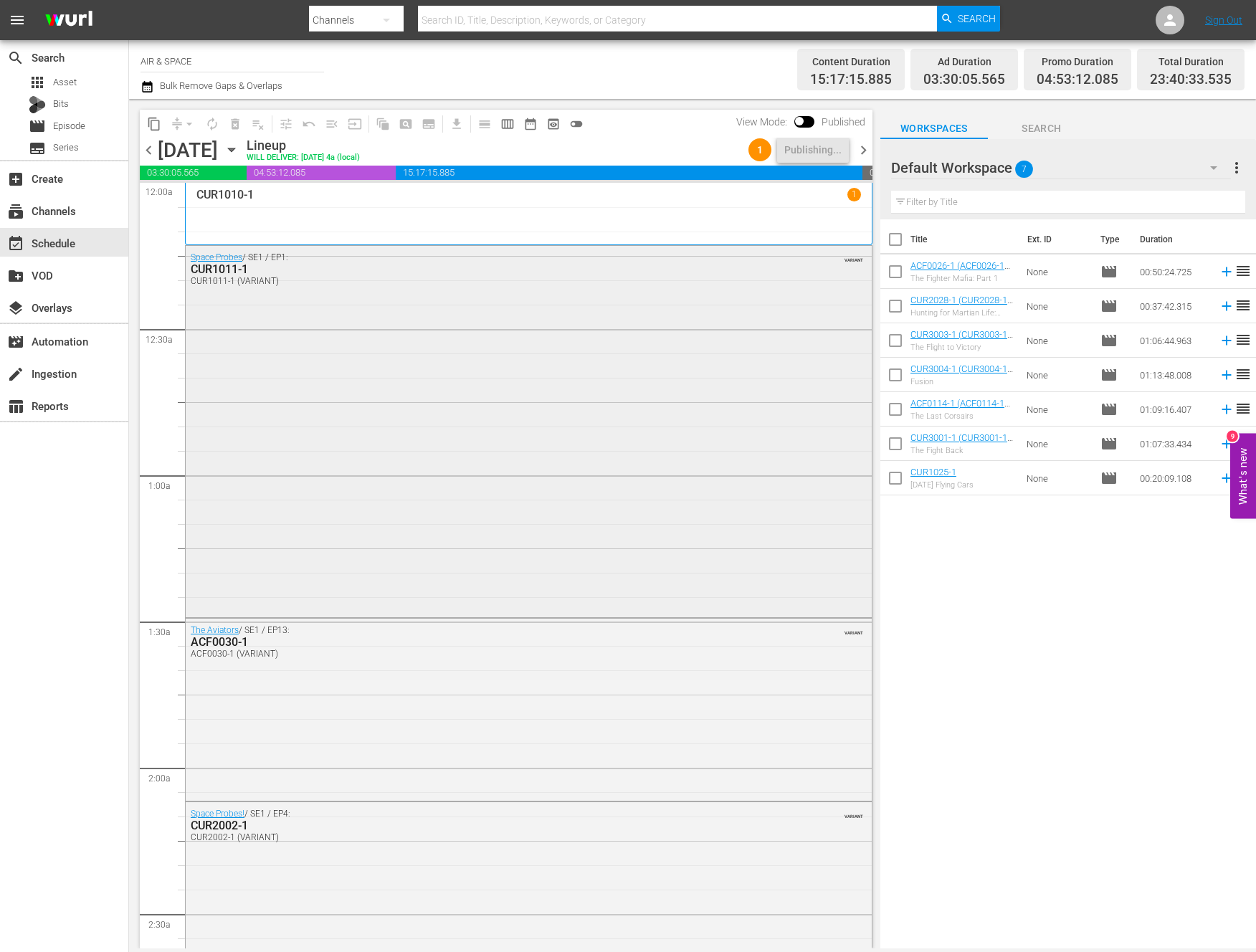
click at [335, 272] on div "CUR1011-1" at bounding box center [490, 269] width 599 height 14
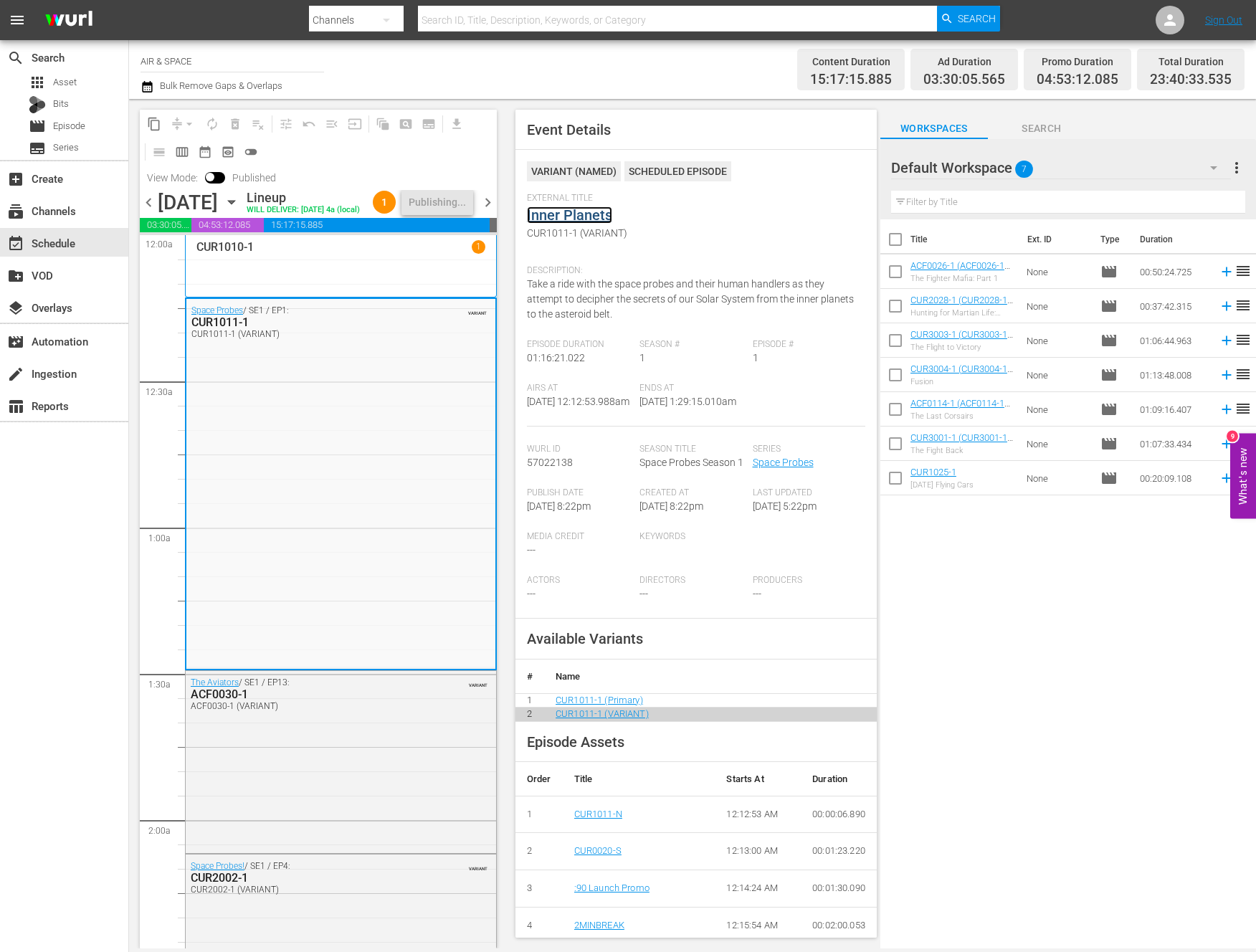
click at [563, 218] on link "Inner Planets" at bounding box center [569, 215] width 86 height 17
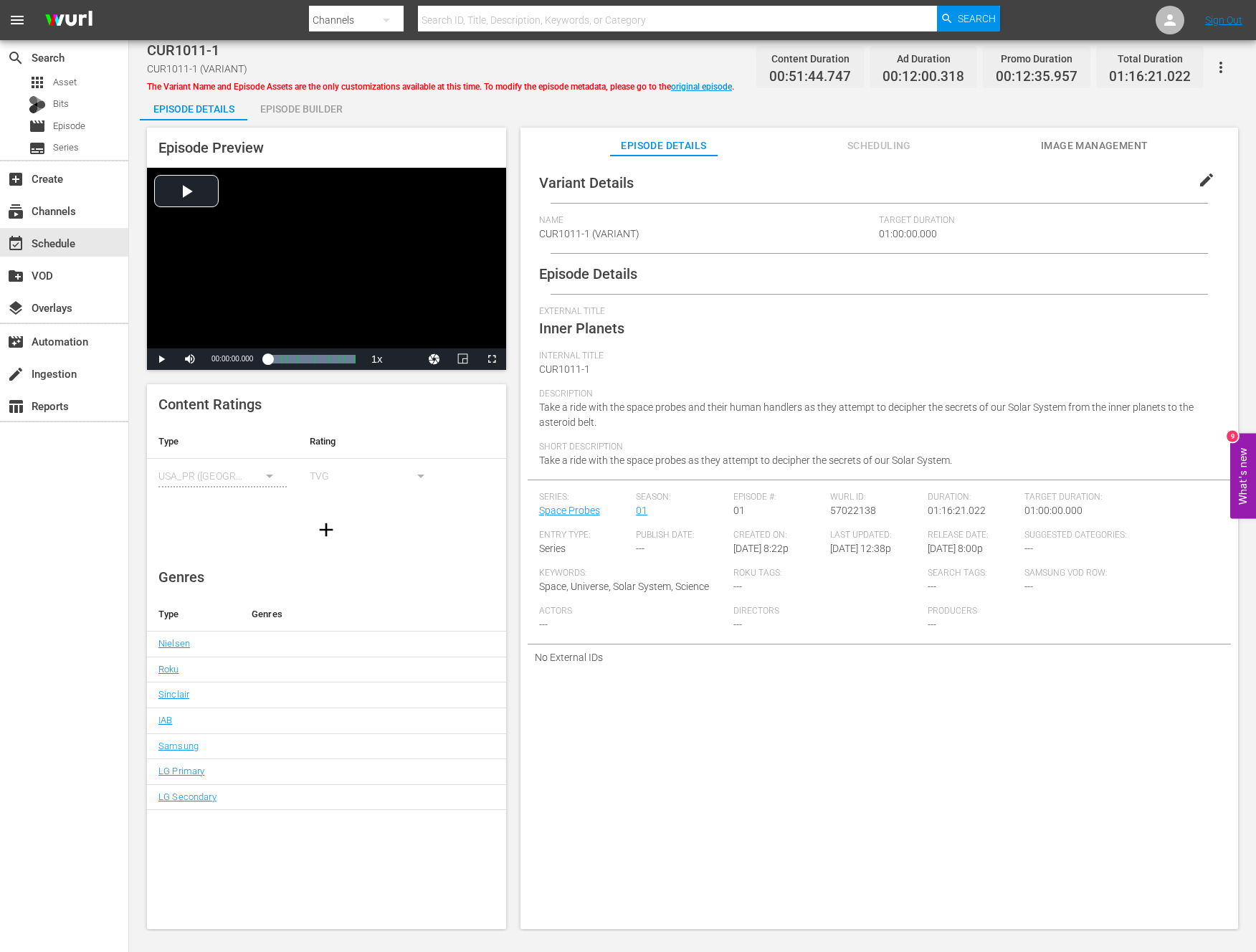
click at [1220, 62] on icon "button" at bounding box center [1221, 67] width 3 height 11
click at [1123, 78] on div "Add Episode to Workspace" at bounding box center [1138, 72] width 178 height 34
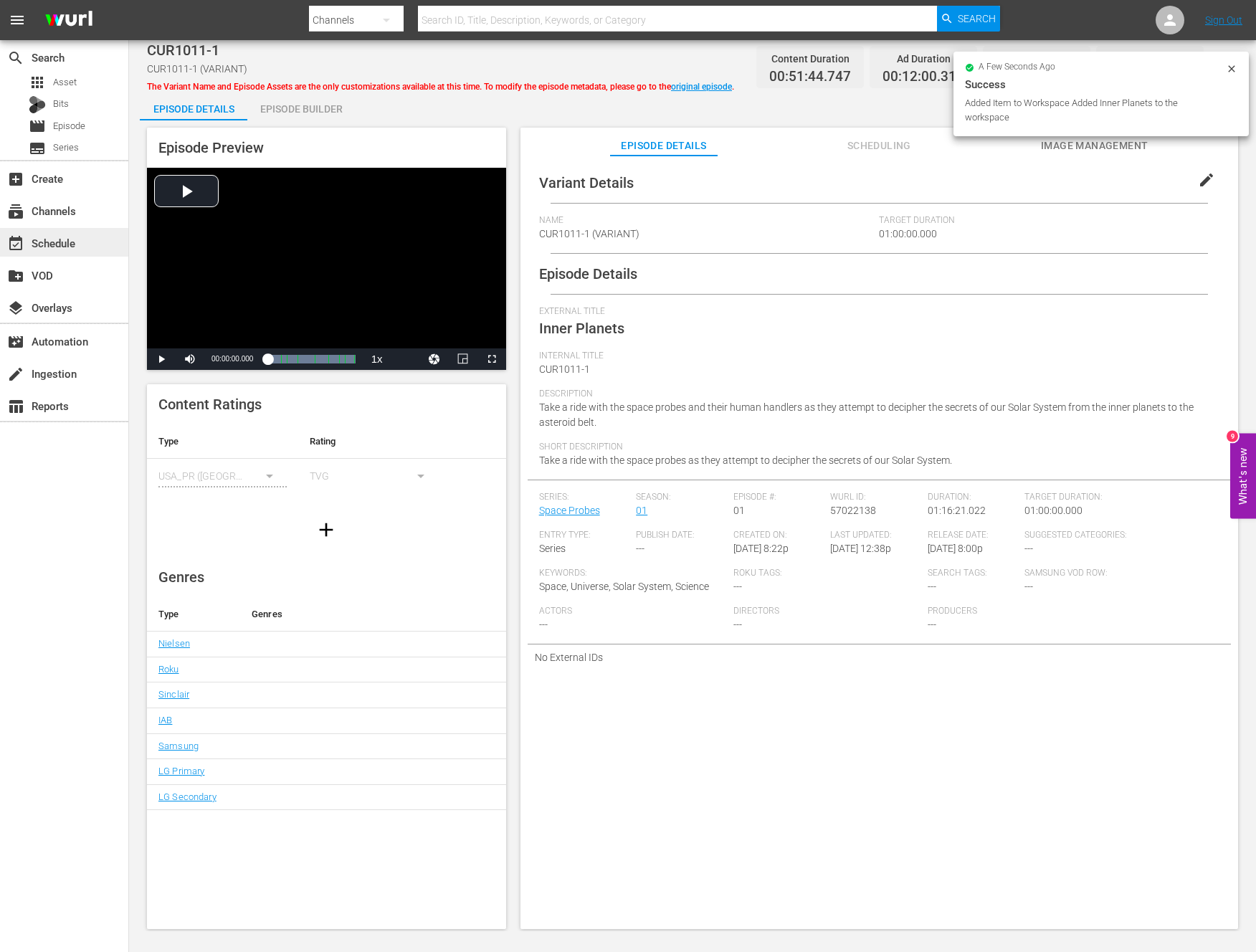
click at [66, 244] on div "event_available Schedule" at bounding box center [40, 240] width 80 height 13
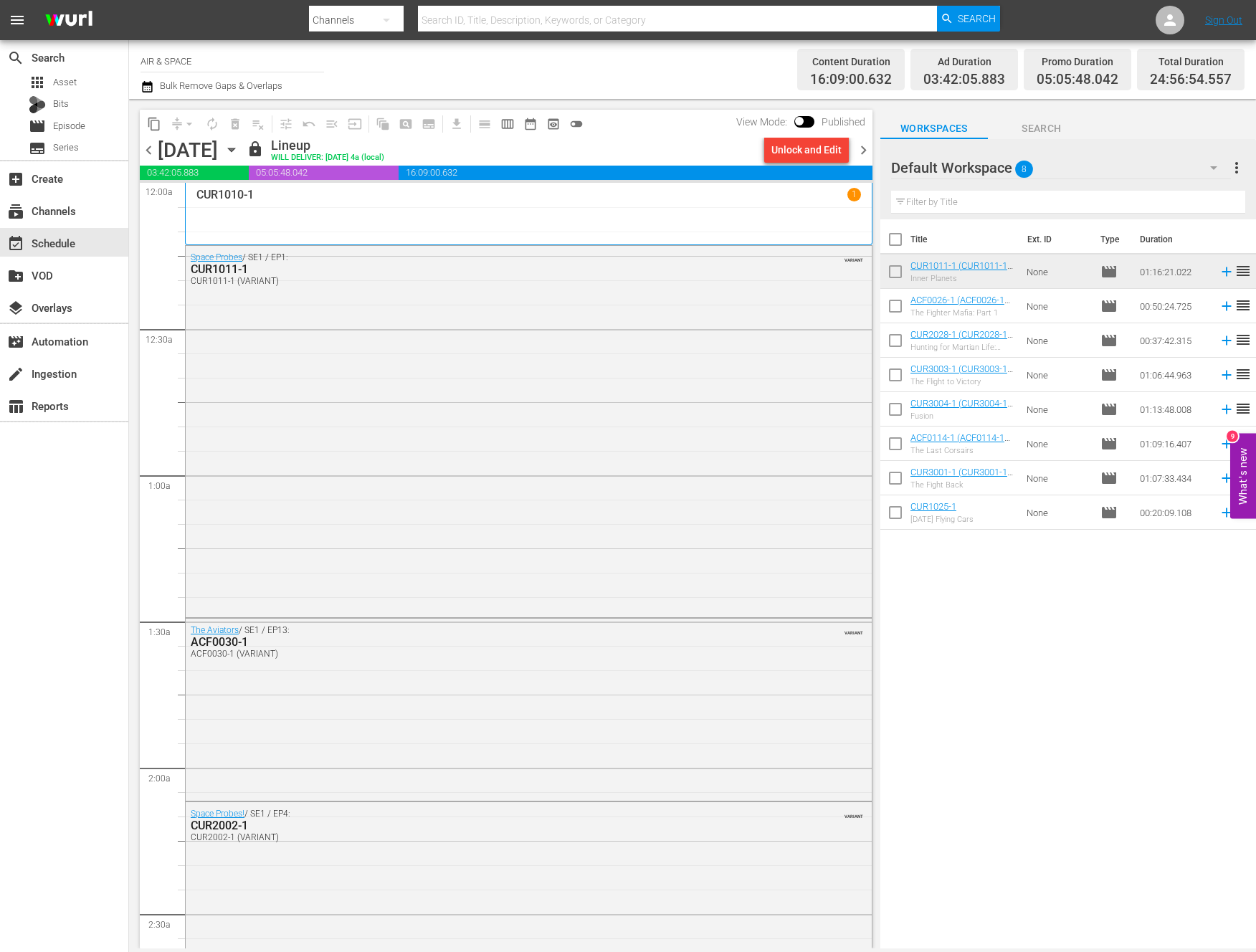
click at [234, 148] on icon "button" at bounding box center [231, 150] width 6 height 3
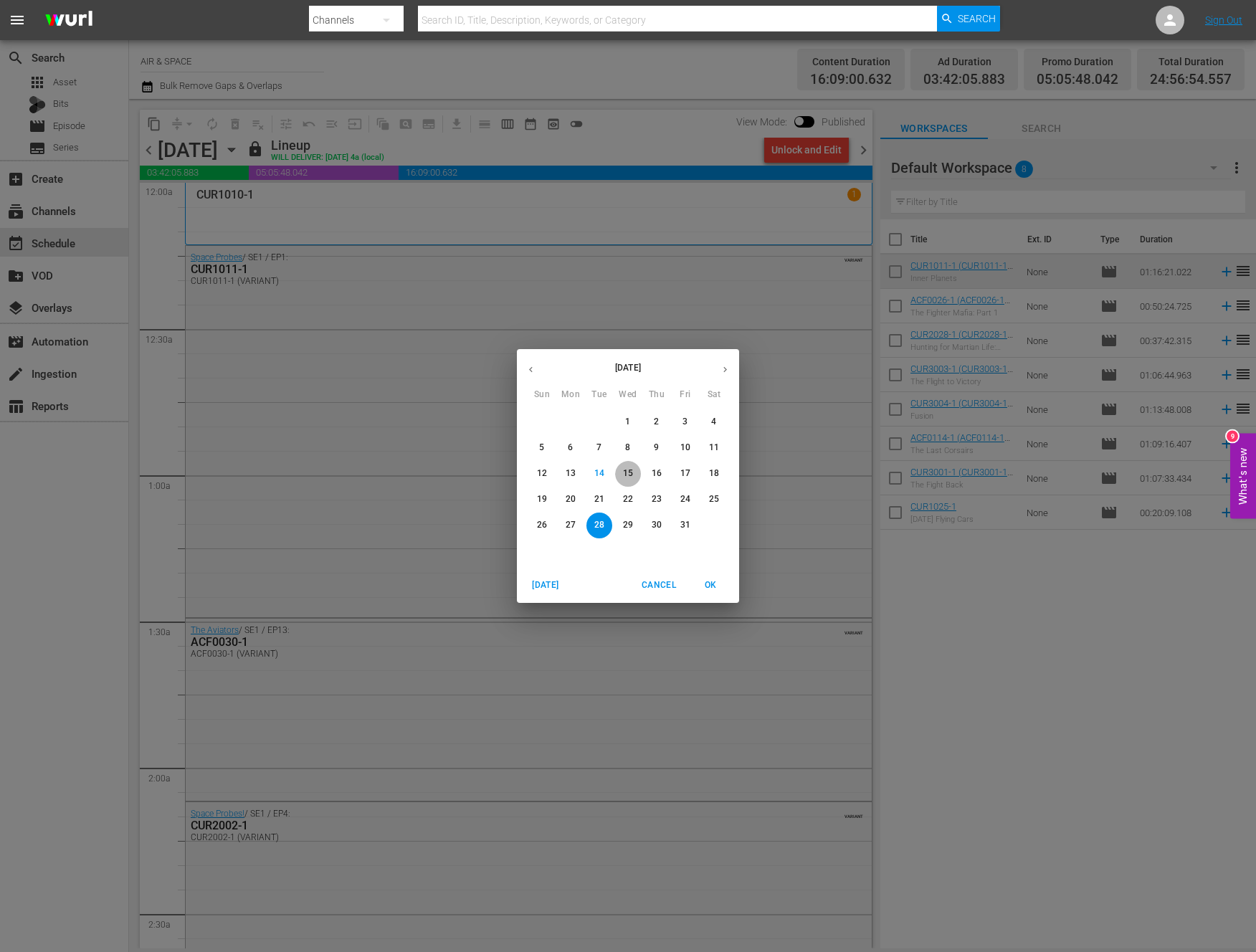
click at [627, 469] on p "15" at bounding box center [627, 473] width 10 height 12
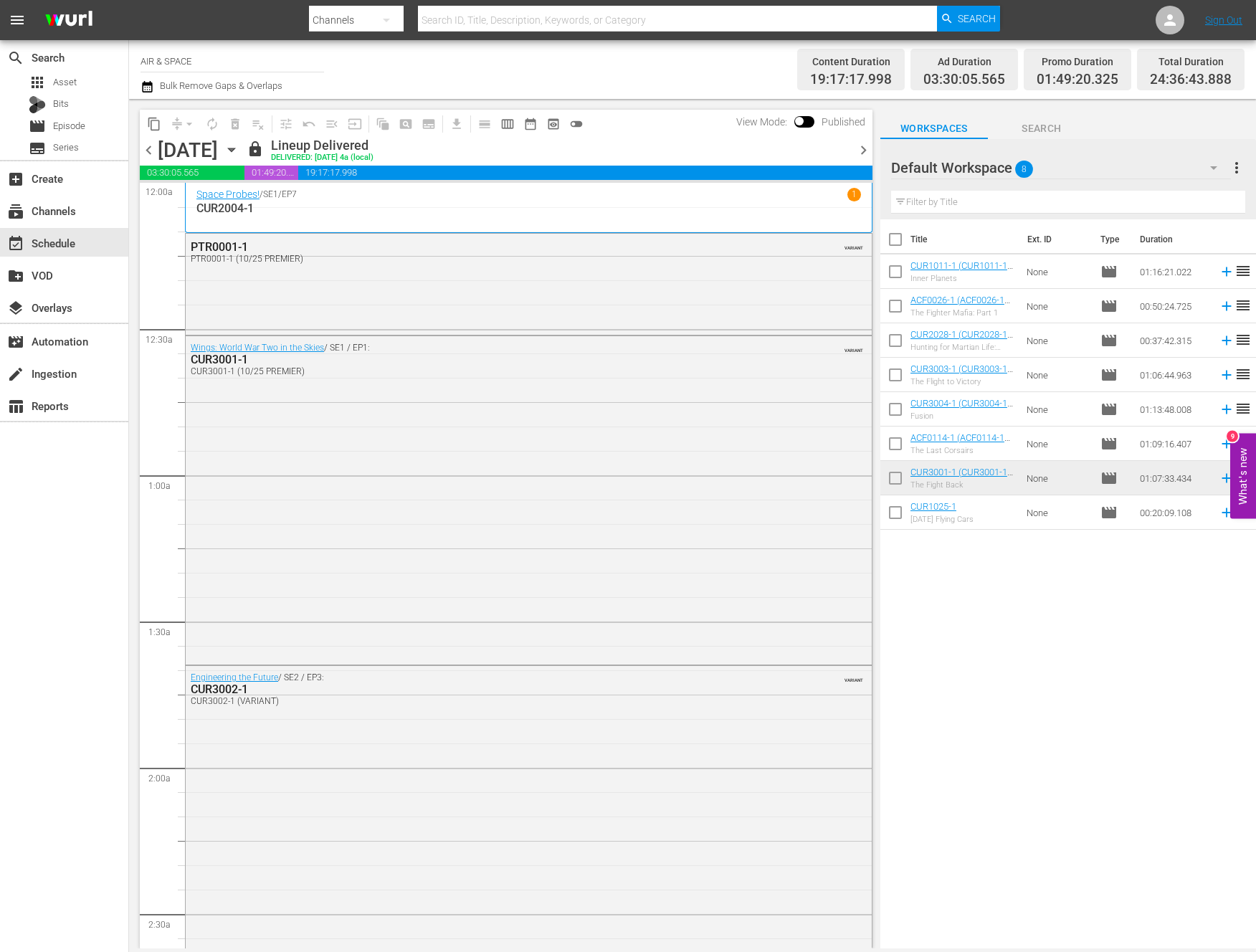
click at [239, 147] on icon "button" at bounding box center [231, 150] width 16 height 16
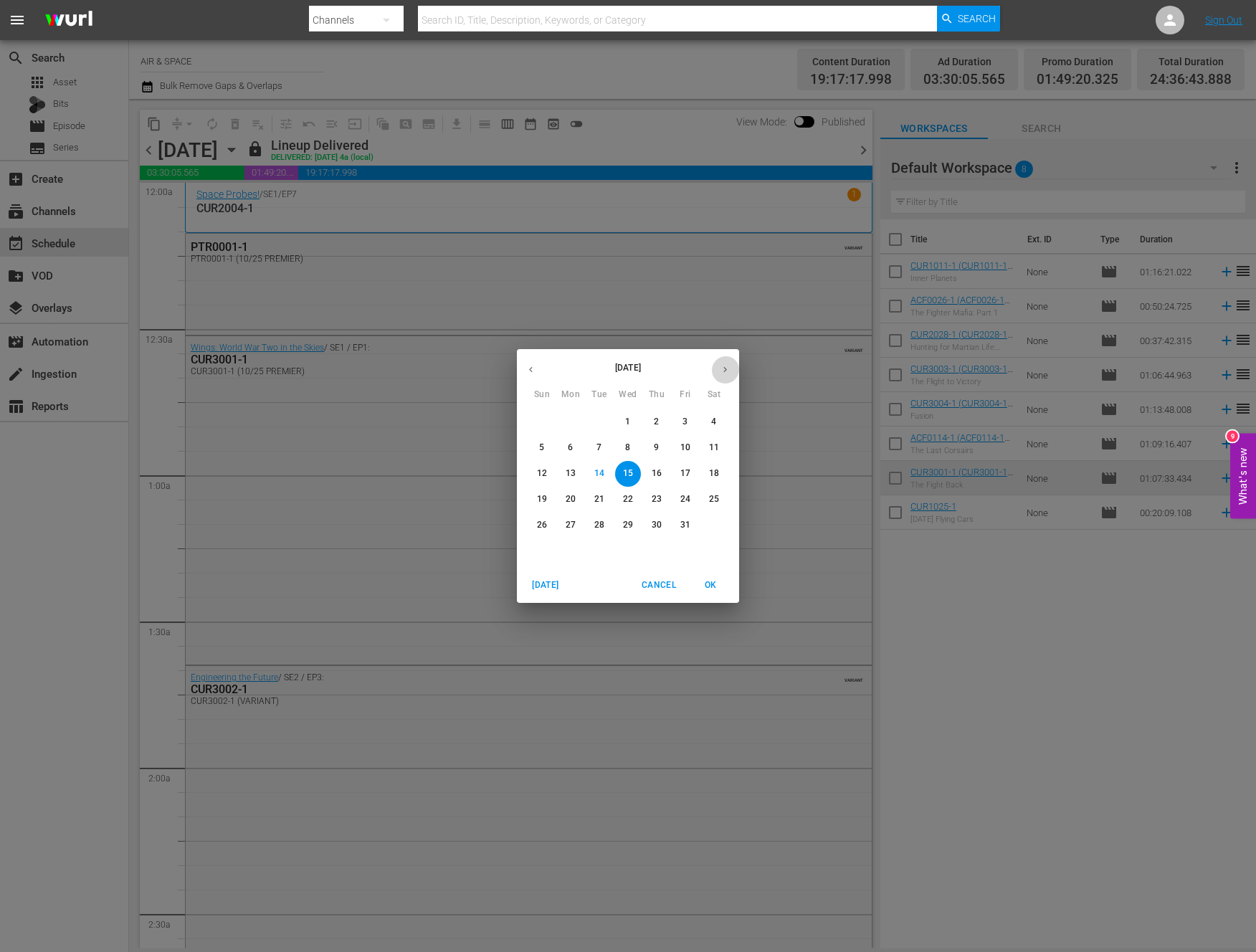
click at [723, 366] on icon "button" at bounding box center [725, 369] width 10 height 10
click at [532, 372] on icon "button" at bounding box center [531, 369] width 10 height 10
click at [631, 527] on p "29" at bounding box center [627, 525] width 10 height 12
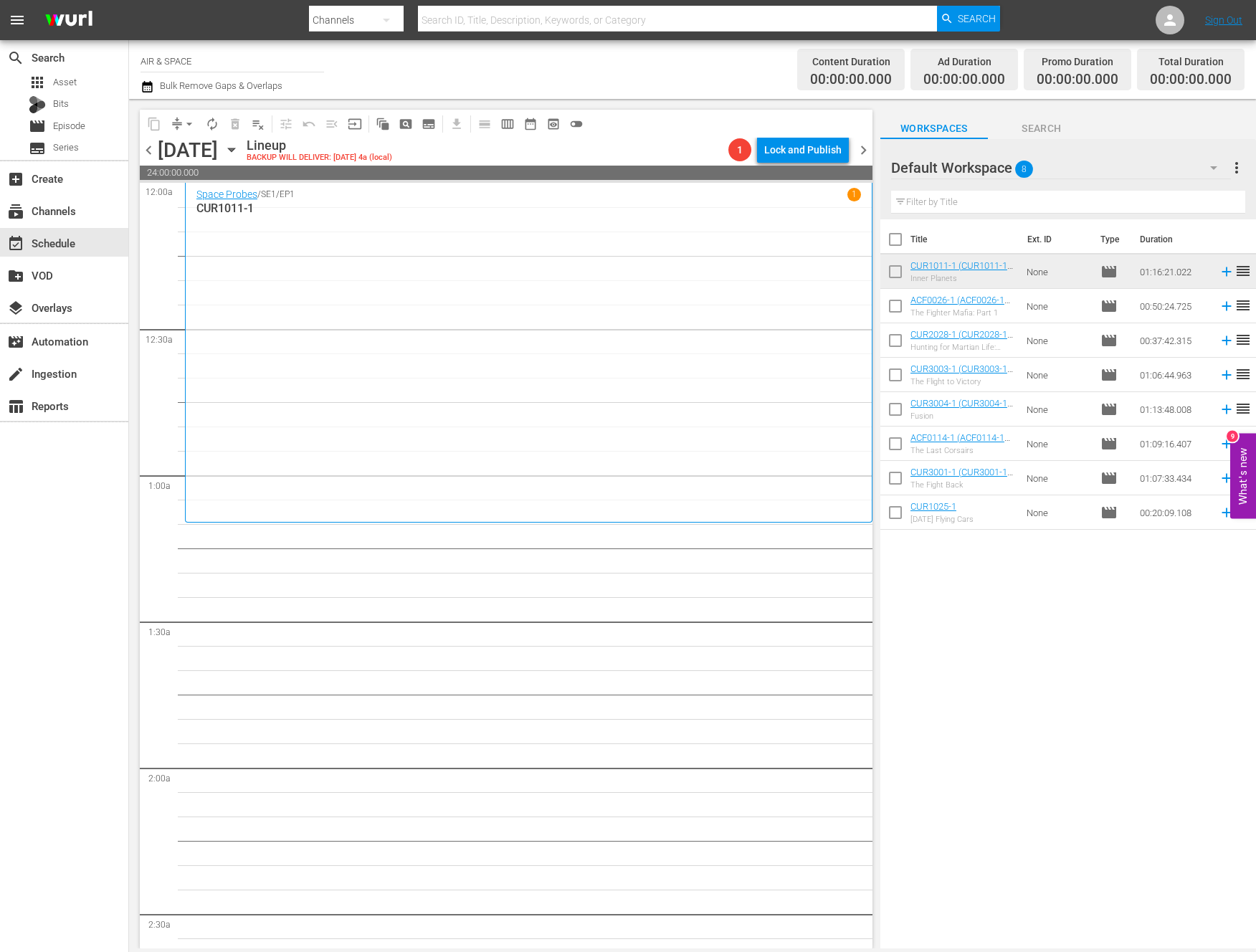
click at [234, 149] on icon "button" at bounding box center [231, 150] width 6 height 3
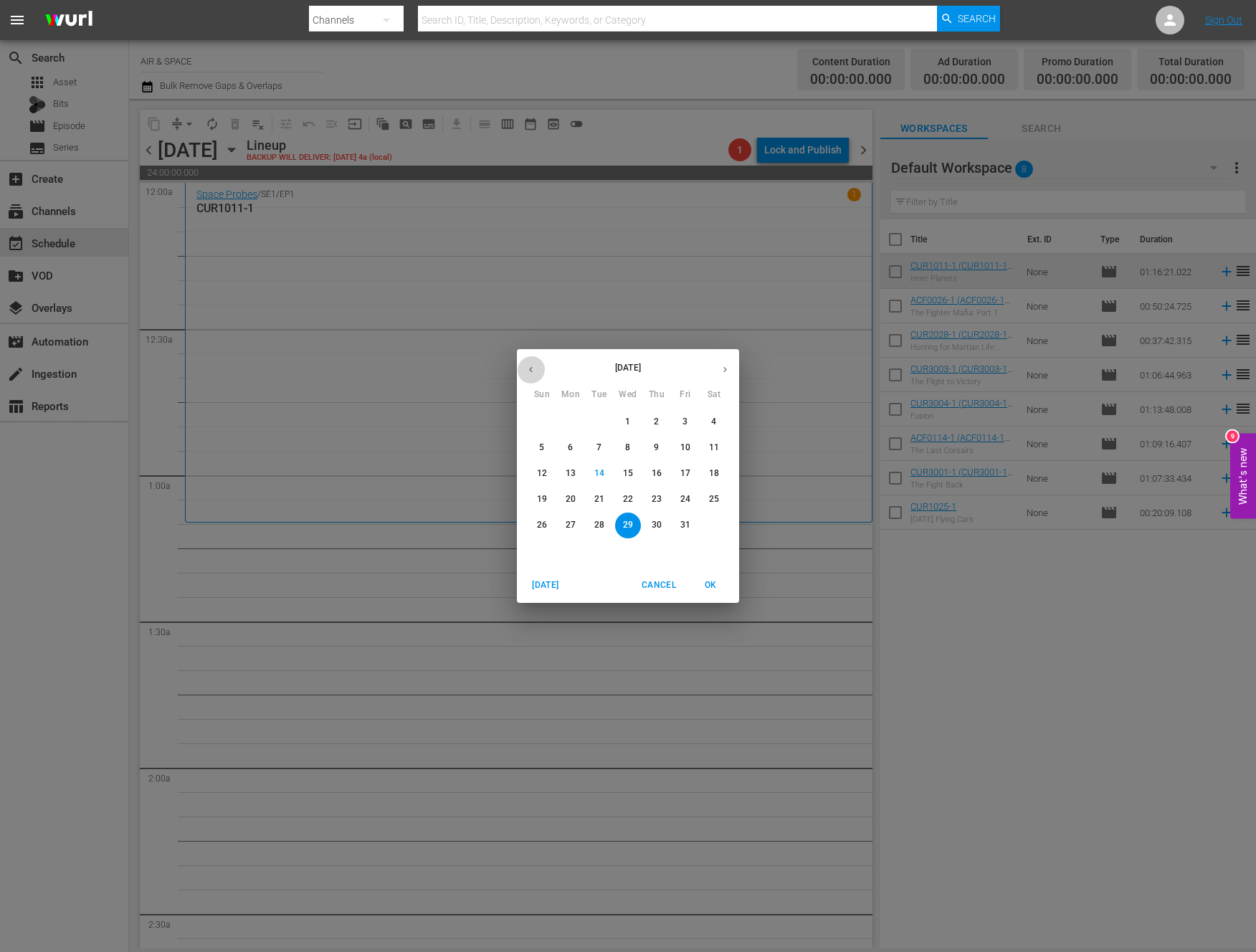
click at [529, 369] on icon "button" at bounding box center [531, 369] width 10 height 10
click at [543, 473] on p "14" at bounding box center [542, 473] width 10 height 12
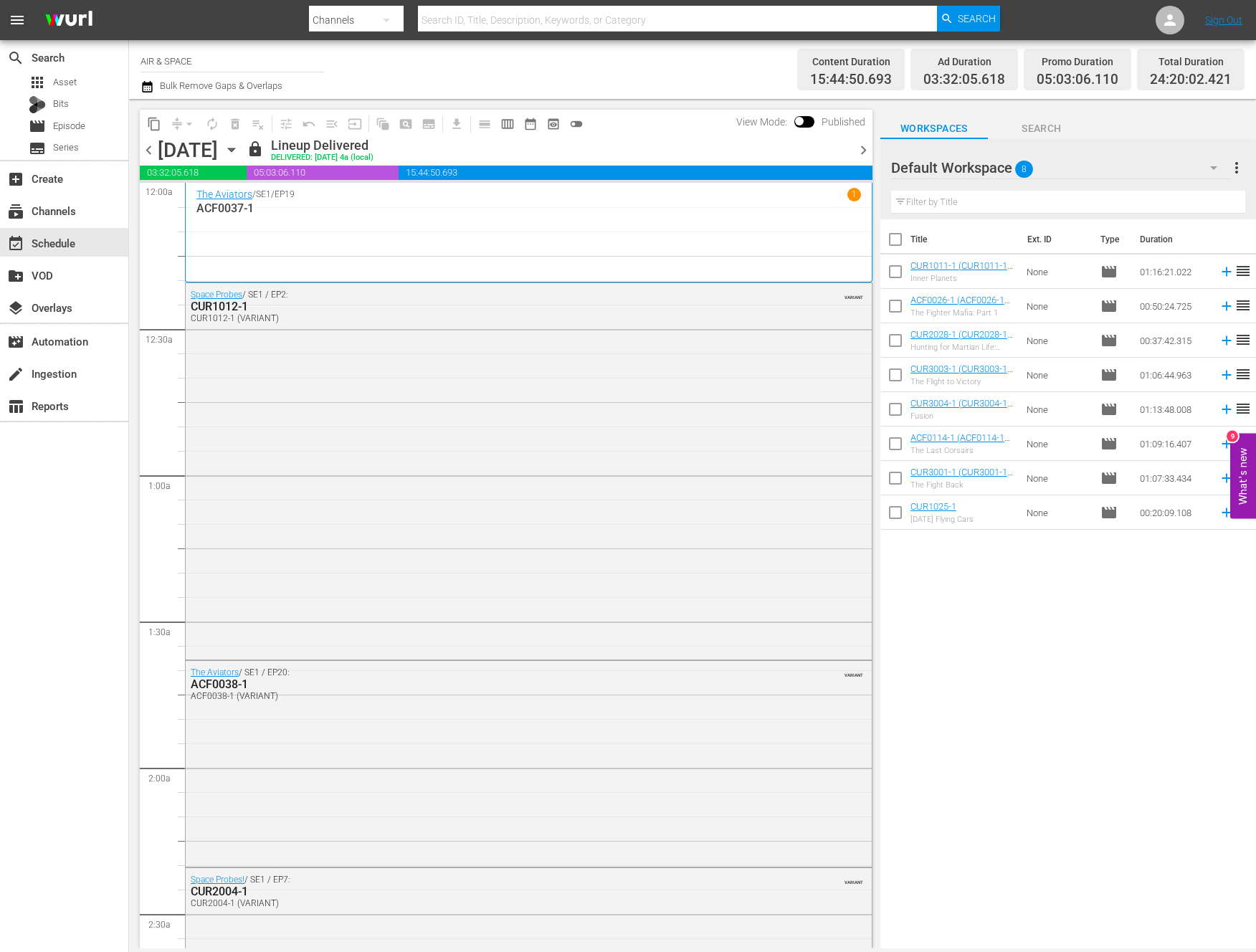
click at [239, 146] on icon "button" at bounding box center [231, 150] width 16 height 16
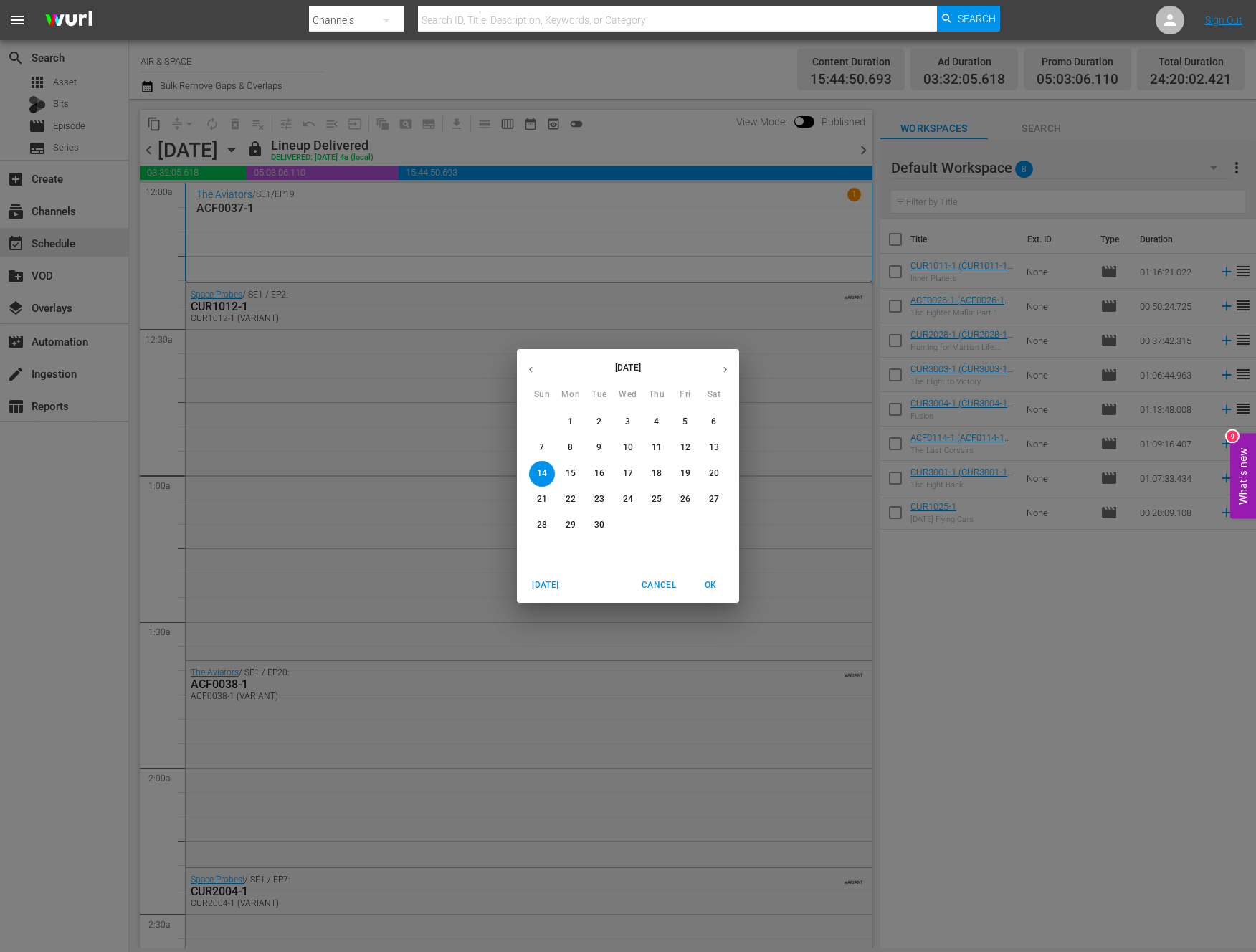
click at [723, 367] on icon "button" at bounding box center [725, 369] width 10 height 10
click at [627, 523] on p "29" at bounding box center [627, 525] width 10 height 12
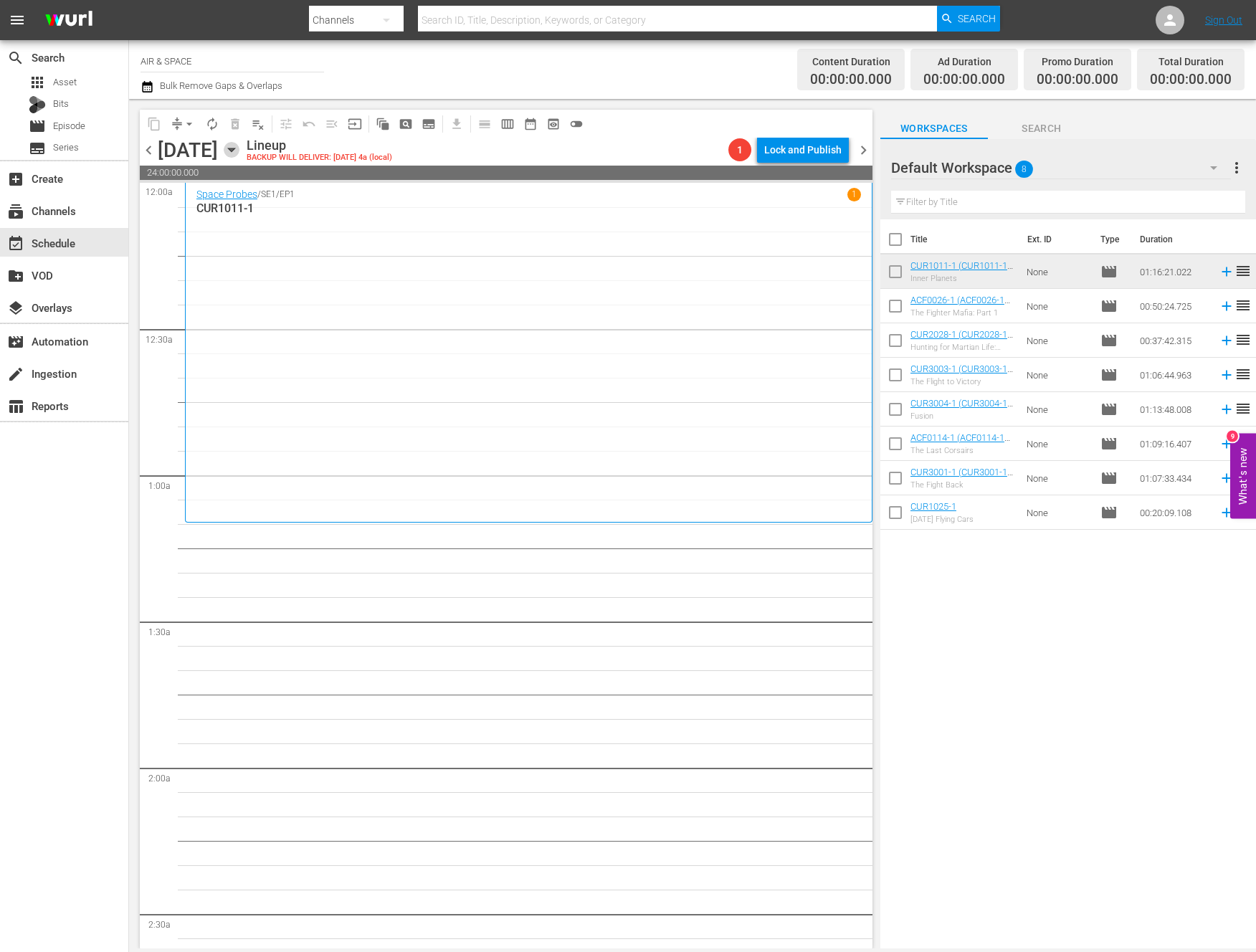
click at [239, 149] on icon "button" at bounding box center [231, 150] width 16 height 16
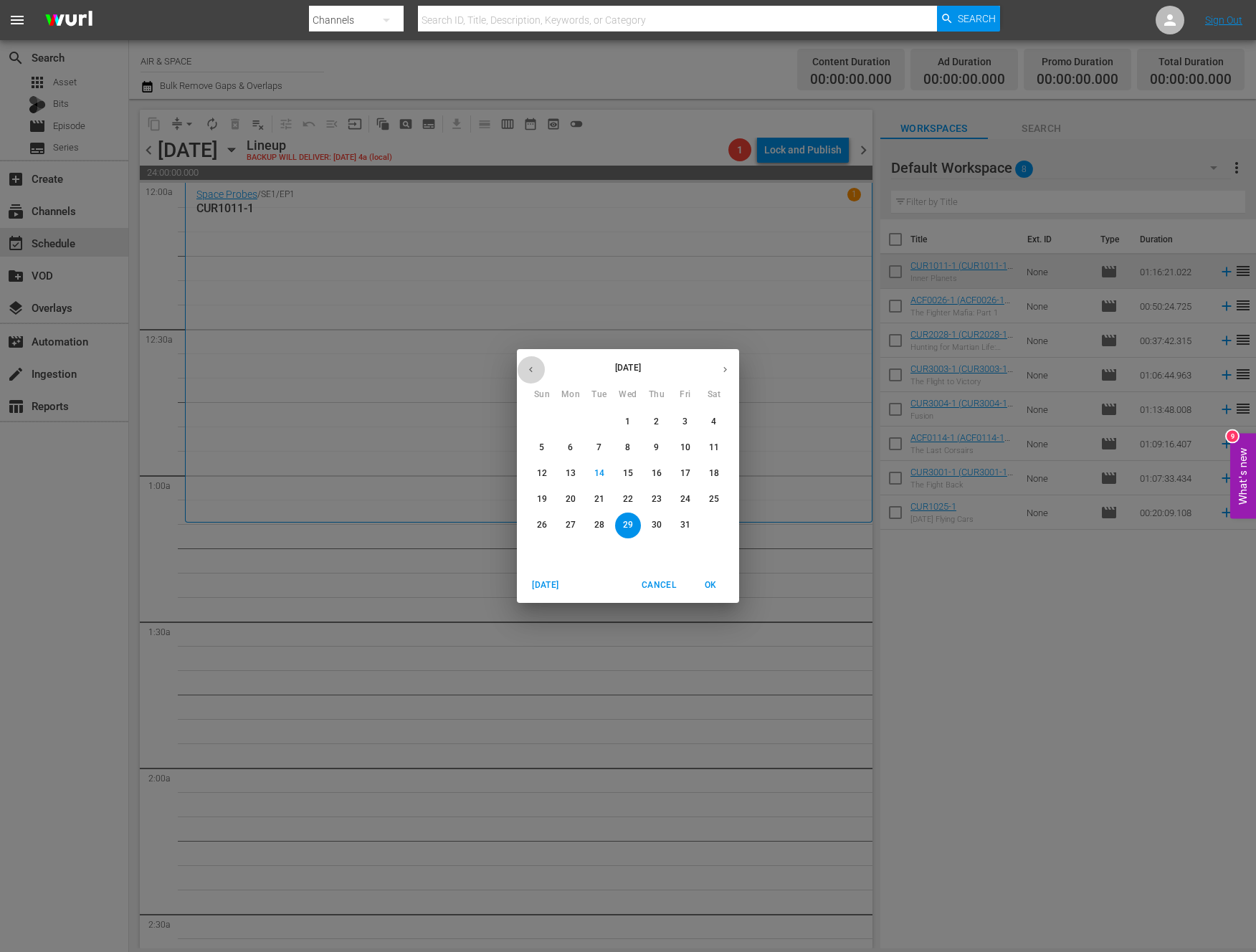
click at [532, 362] on button "button" at bounding box center [531, 369] width 28 height 28
click at [545, 477] on p "14" at bounding box center [542, 473] width 10 height 12
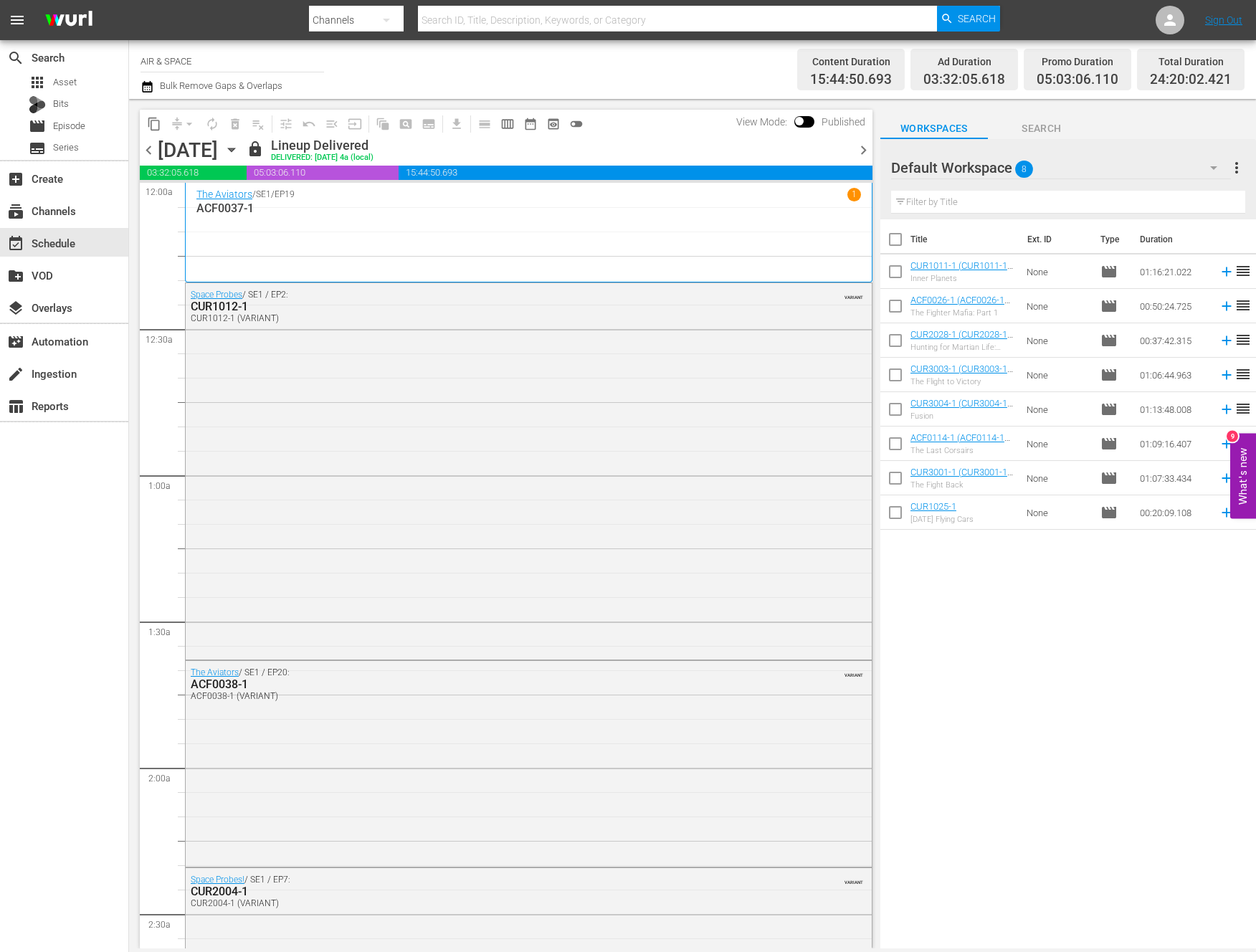
click at [239, 145] on icon "button" at bounding box center [231, 150] width 16 height 16
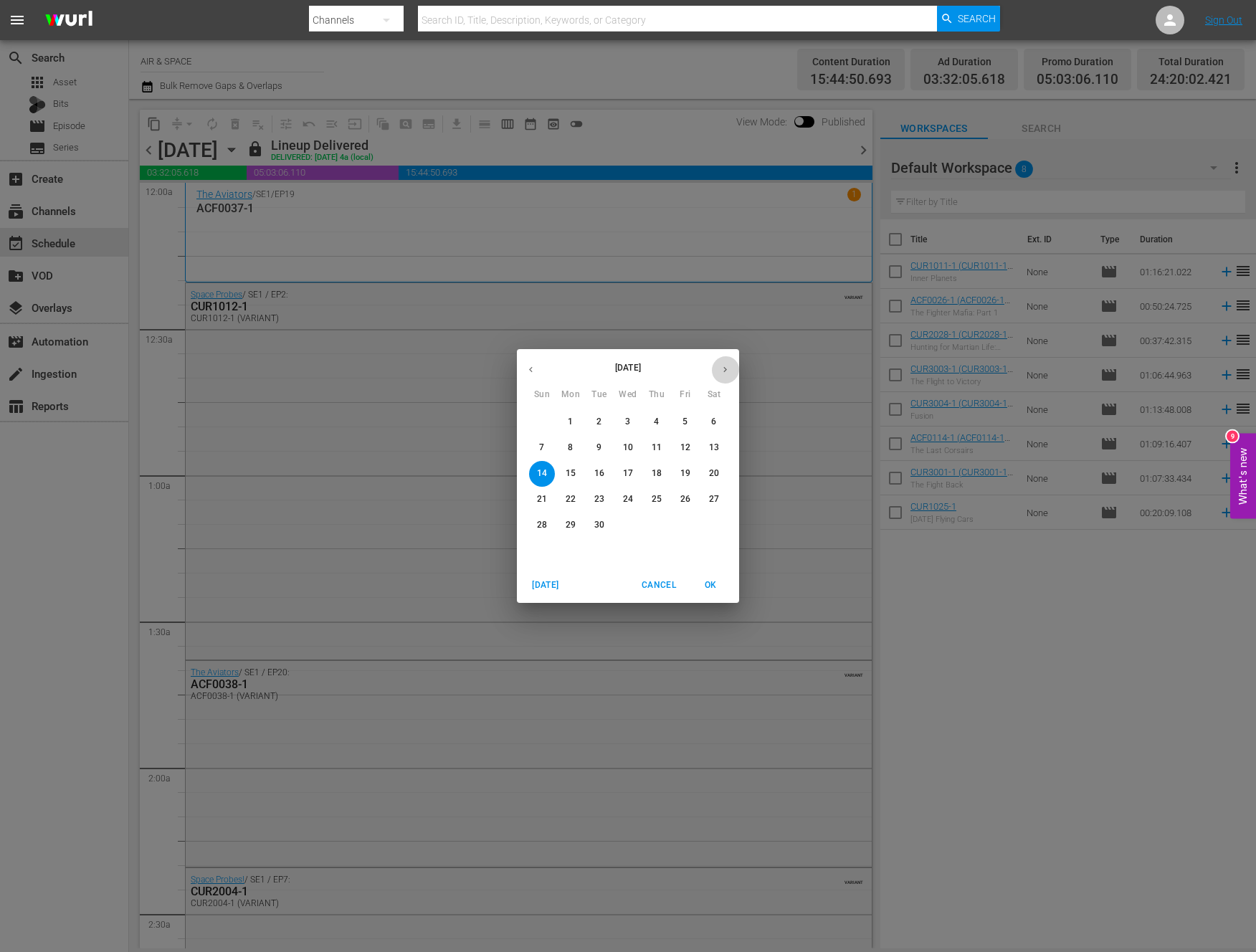
click at [725, 366] on icon "button" at bounding box center [725, 369] width 10 height 10
click at [630, 528] on p "29" at bounding box center [627, 525] width 10 height 12
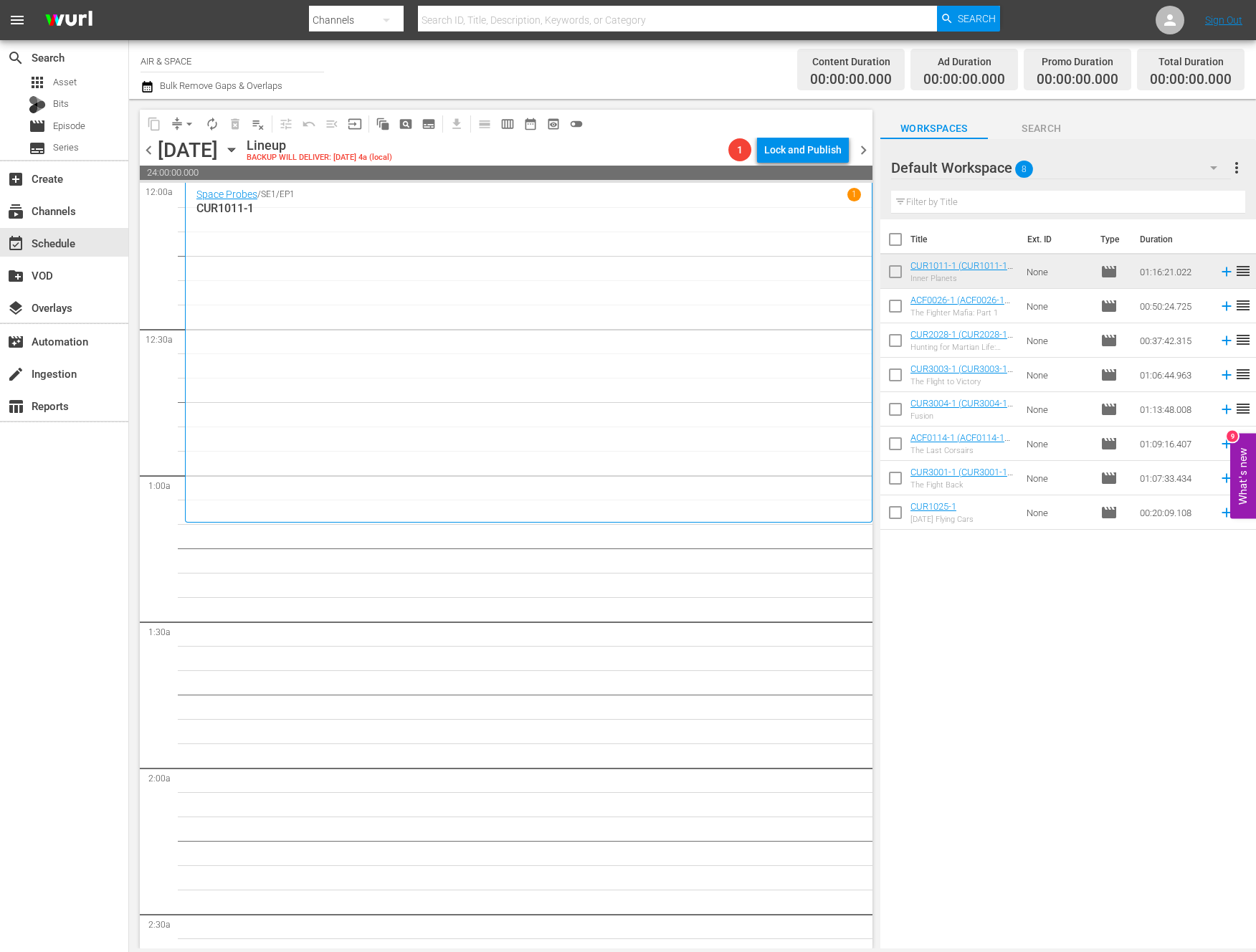
click at [243, 138] on div "[DATE] [DATE]" at bounding box center [201, 149] width 86 height 24
click at [239, 146] on icon "button" at bounding box center [231, 150] width 16 height 16
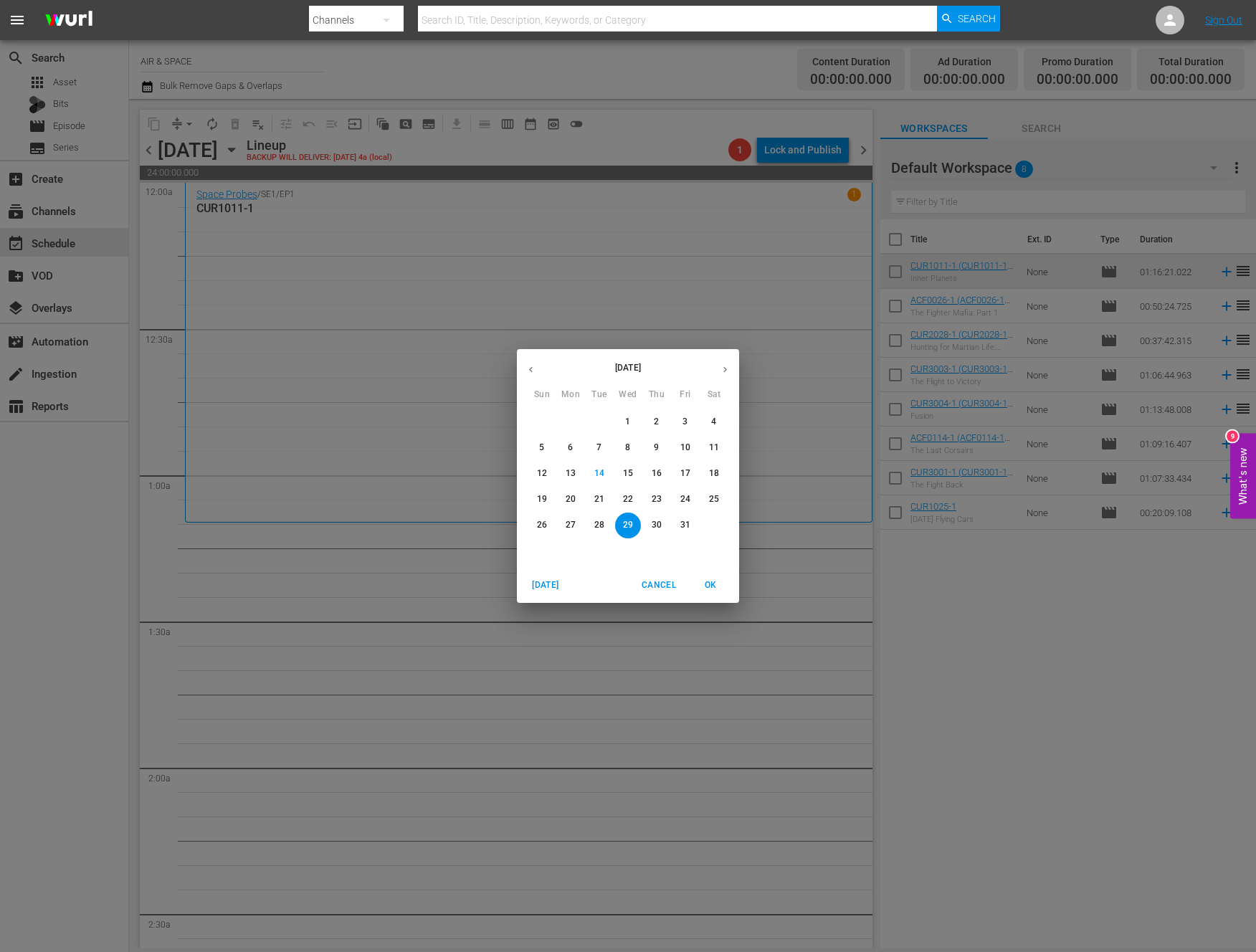
click at [525, 367] on button "button" at bounding box center [531, 369] width 28 height 28
click at [541, 471] on p "14" at bounding box center [542, 473] width 10 height 12
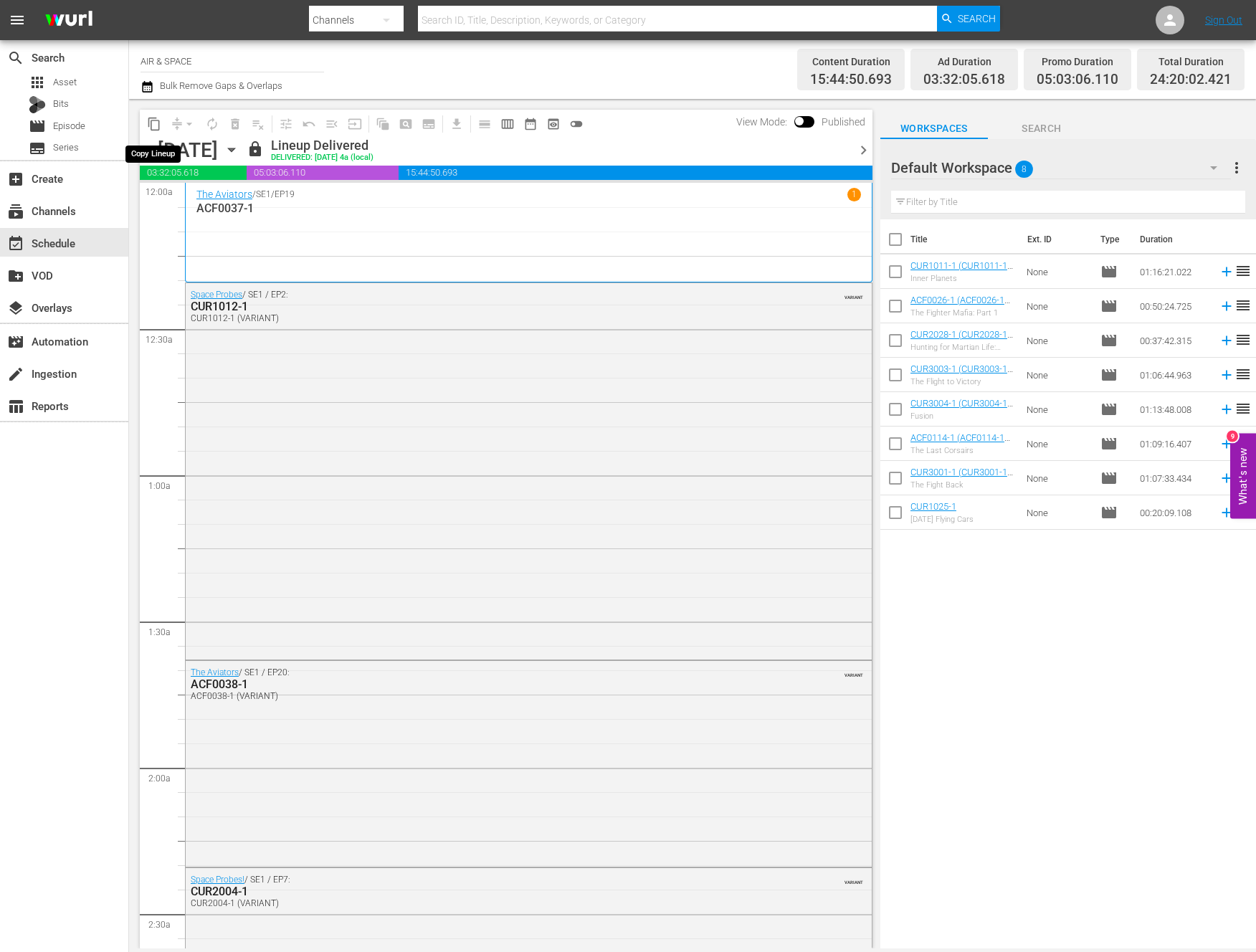
click at [156, 124] on span "content_copy" at bounding box center [154, 124] width 14 height 14
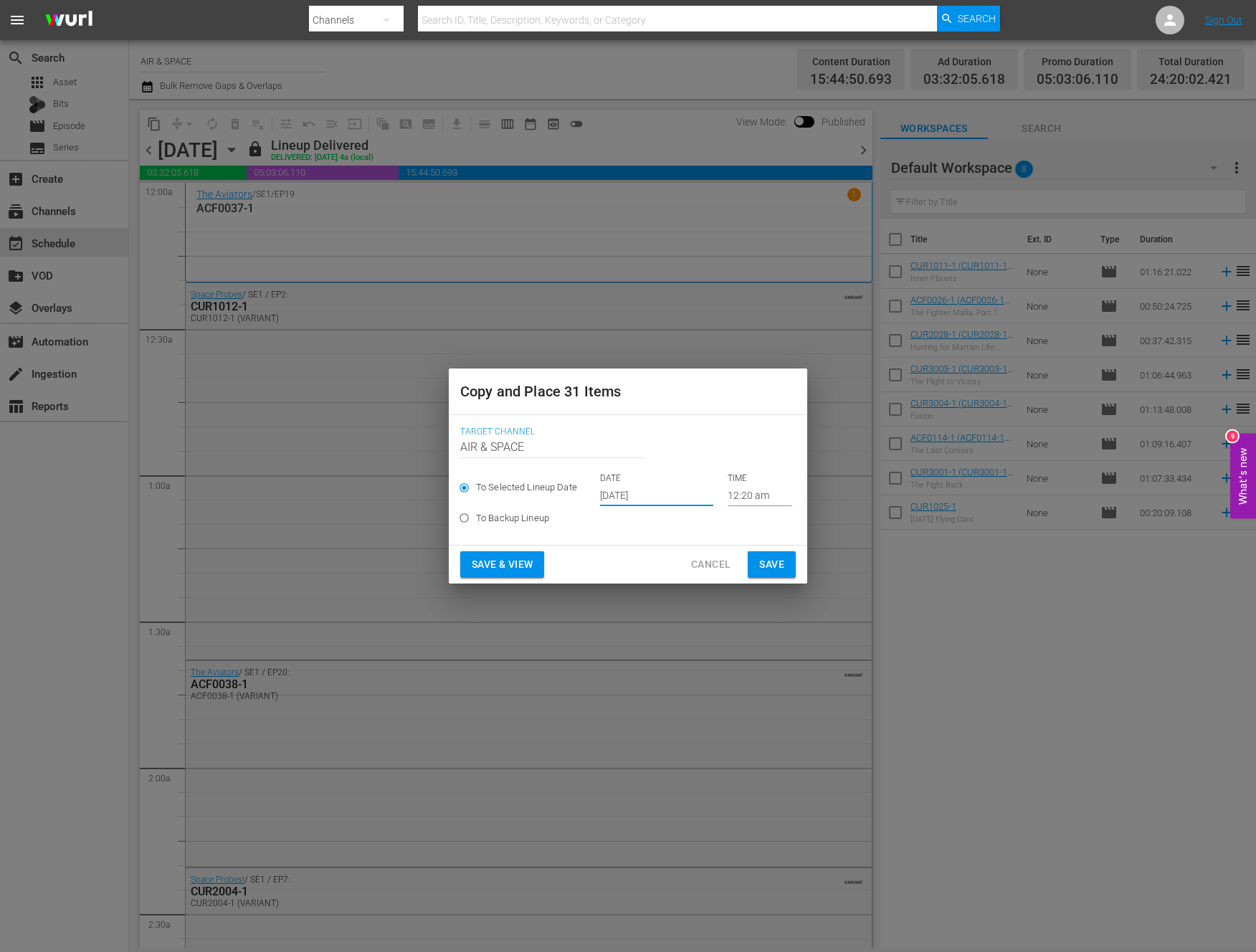
click at [639, 495] on input "[DATE]" at bounding box center [657, 495] width 114 height 22
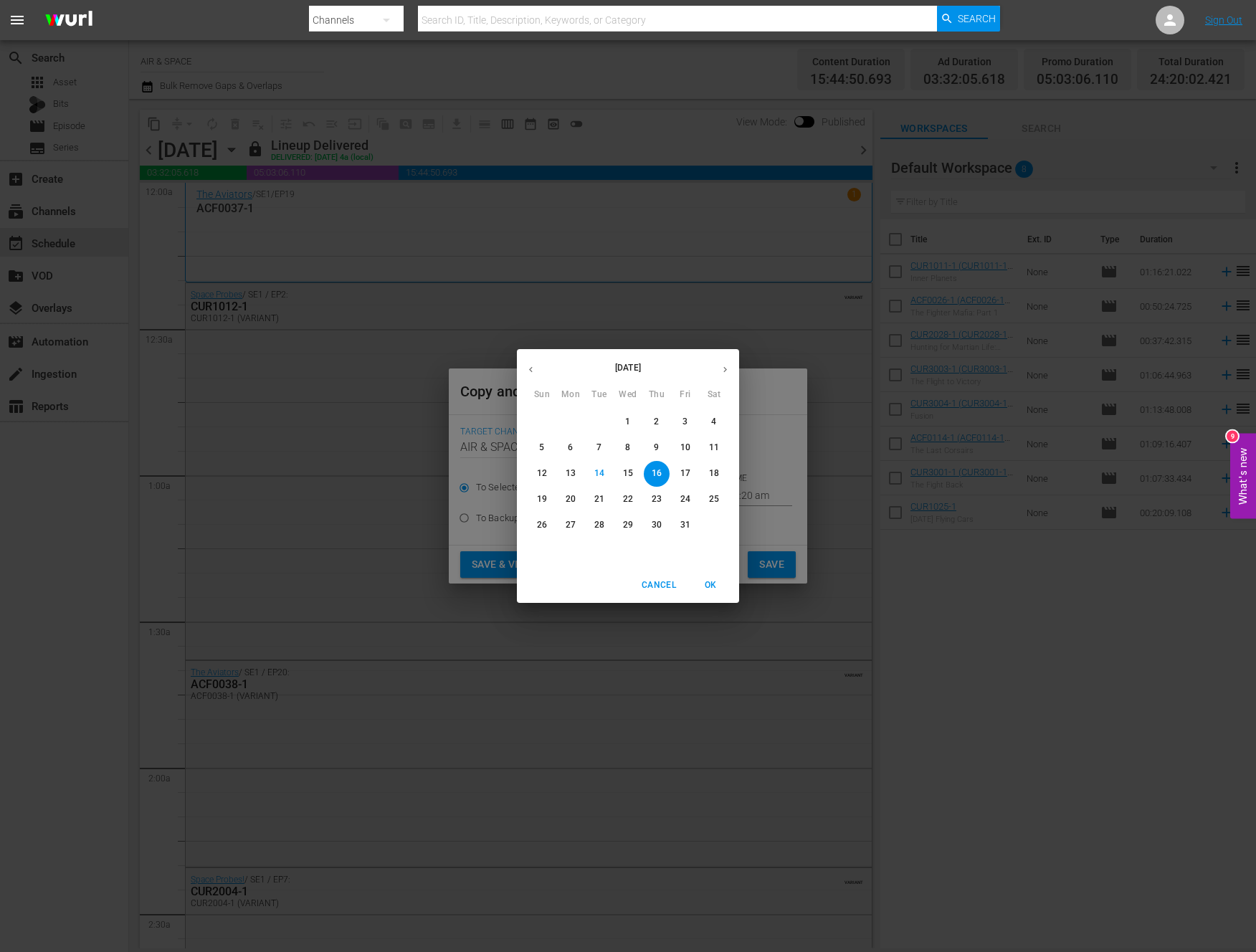
click at [624, 525] on p "29" at bounding box center [627, 525] width 10 height 12
type input "[DATE]"
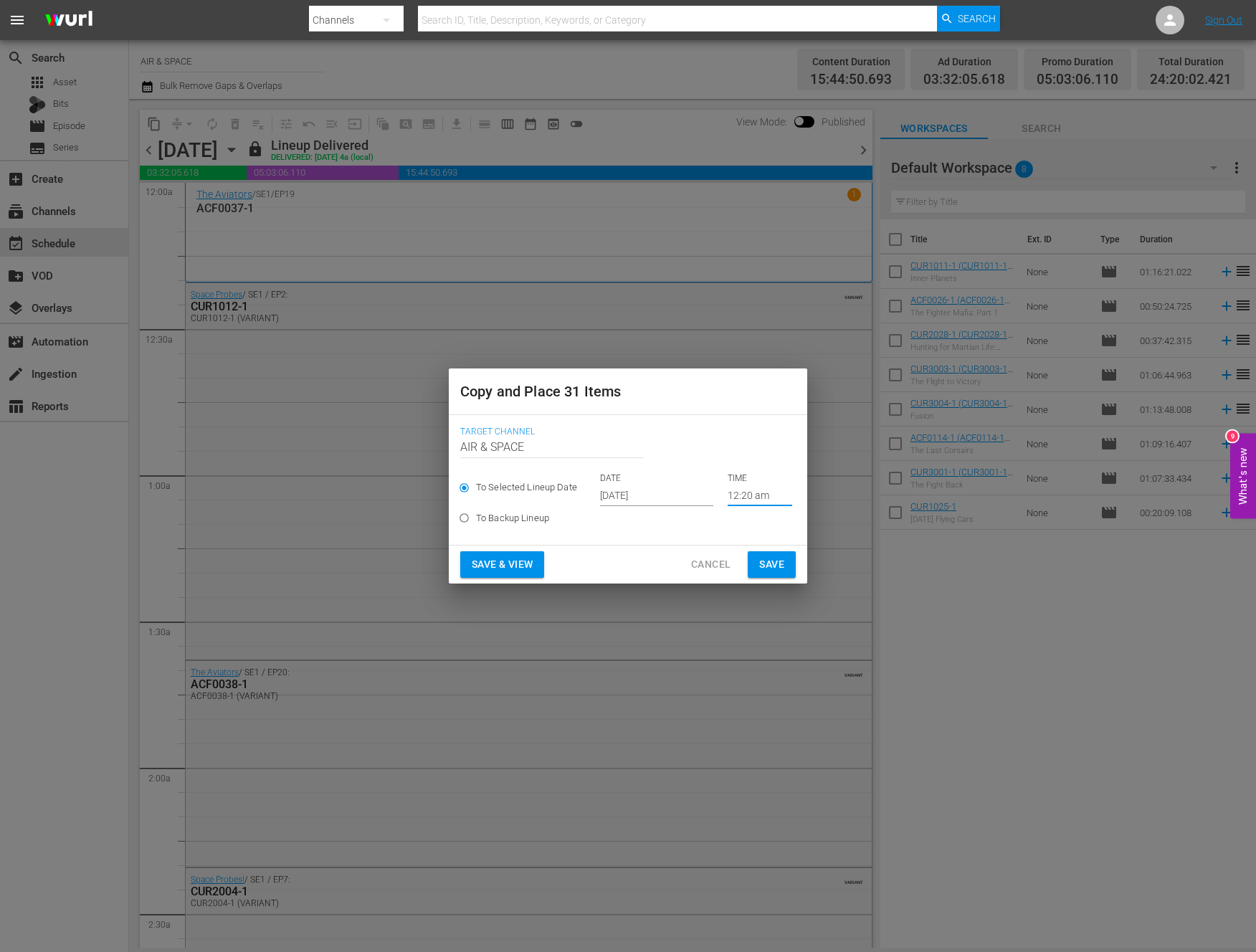
click at [746, 498] on input "12:20 am" at bounding box center [760, 495] width 65 height 22
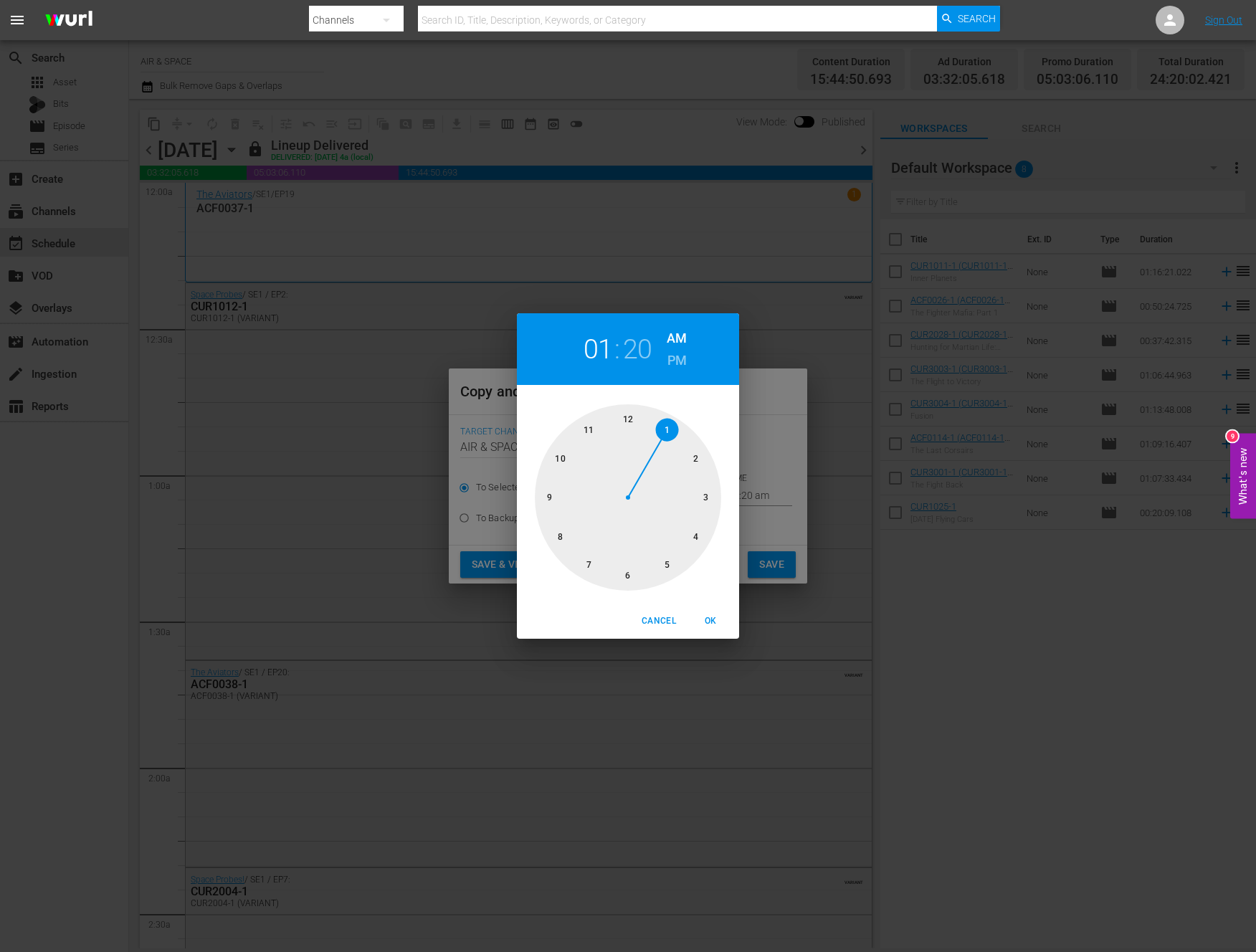
drag, startPoint x: 642, startPoint y: 417, endPoint x: 663, endPoint y: 435, distance: 27.7
click at [663, 435] on div at bounding box center [627, 497] width 186 height 186
drag, startPoint x: 703, startPoint y: 511, endPoint x: 702, endPoint y: 488, distance: 23.0
click at [702, 488] on div at bounding box center [627, 497] width 186 height 186
click at [718, 620] on span "OK" at bounding box center [710, 621] width 34 height 15
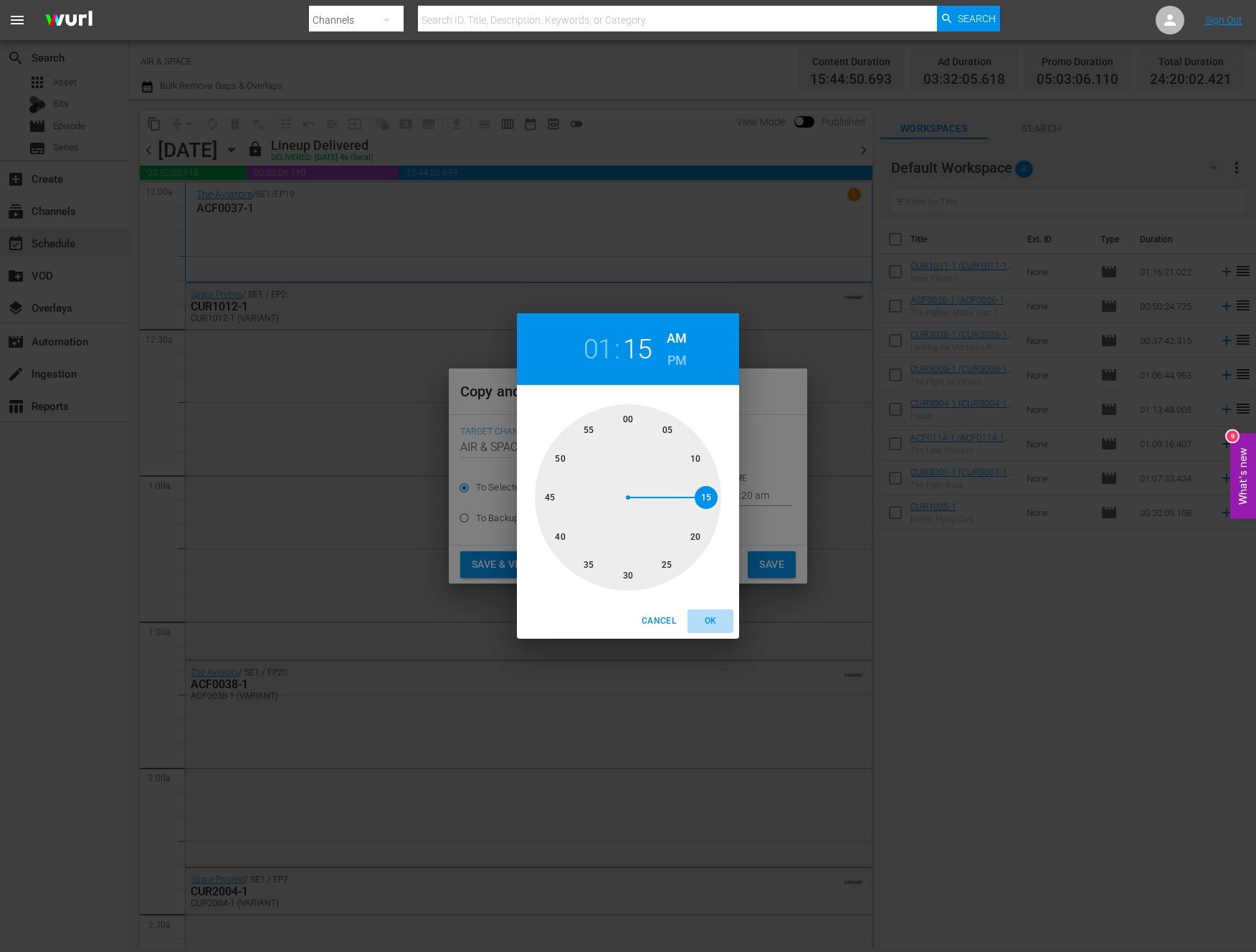
type input "01:15 am"
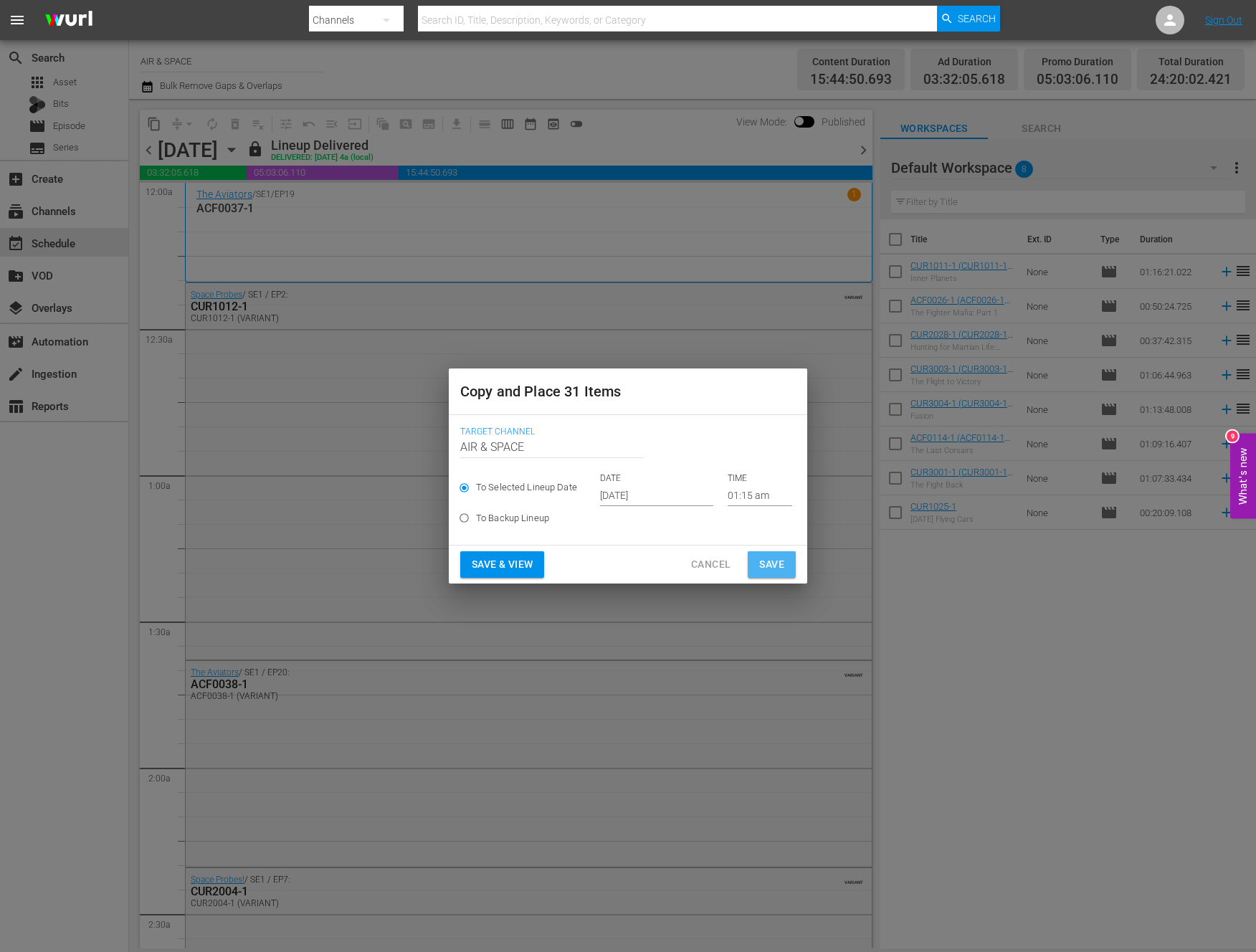
click at [769, 556] on span "Save" at bounding box center [771, 564] width 25 height 18
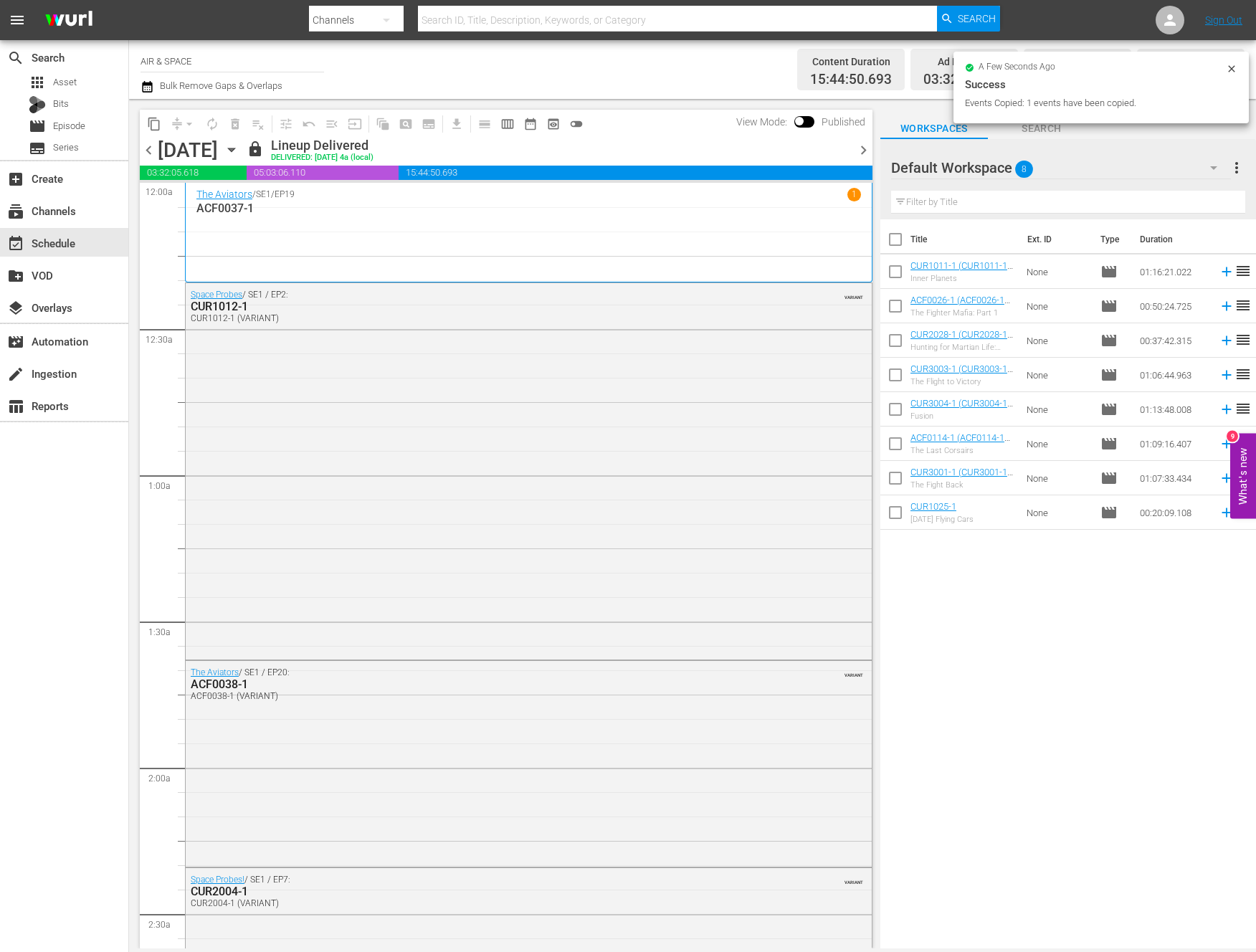
click at [239, 143] on icon "button" at bounding box center [231, 150] width 16 height 16
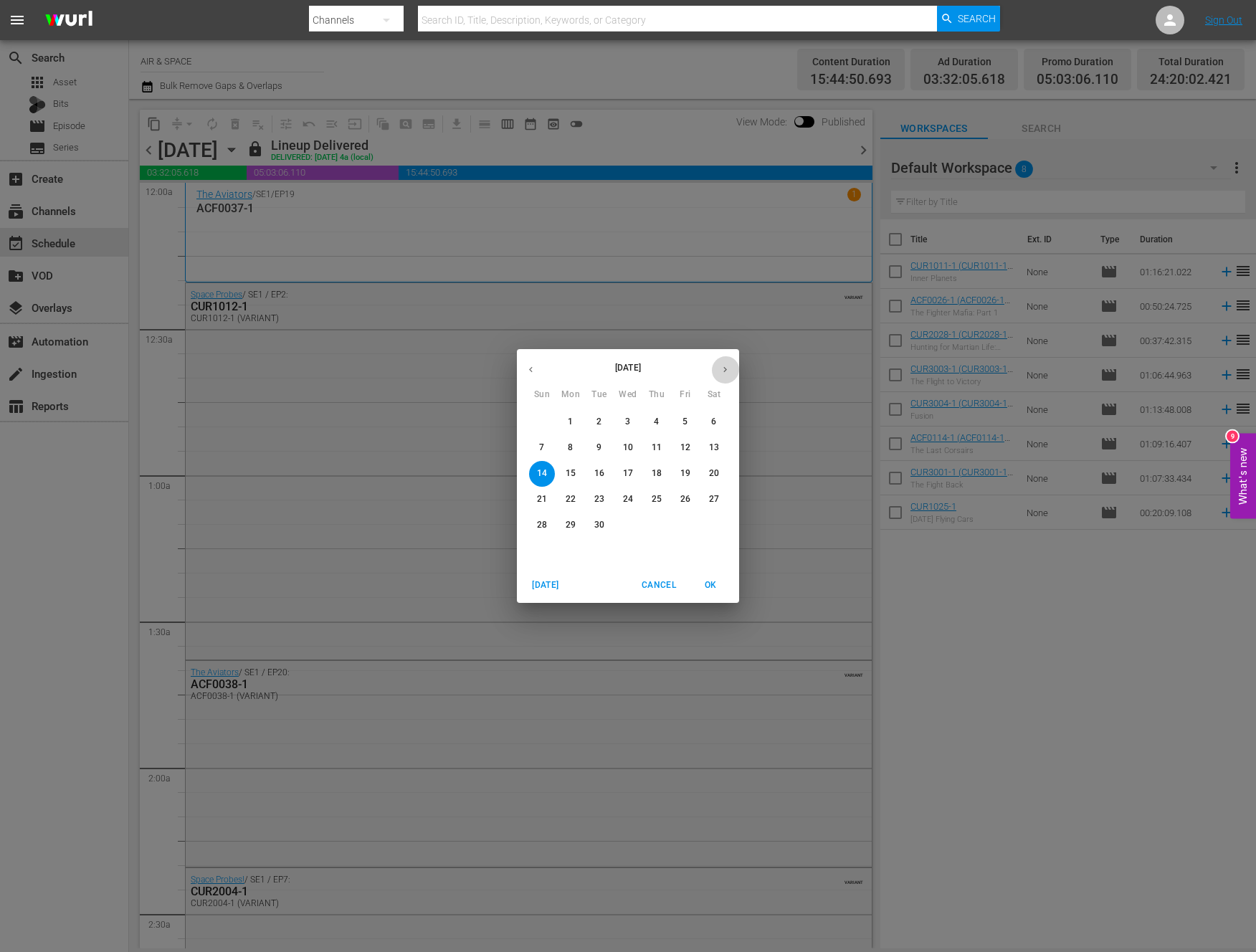
click at [728, 369] on icon "button" at bounding box center [725, 369] width 10 height 10
click at [629, 521] on p "29" at bounding box center [627, 525] width 10 height 12
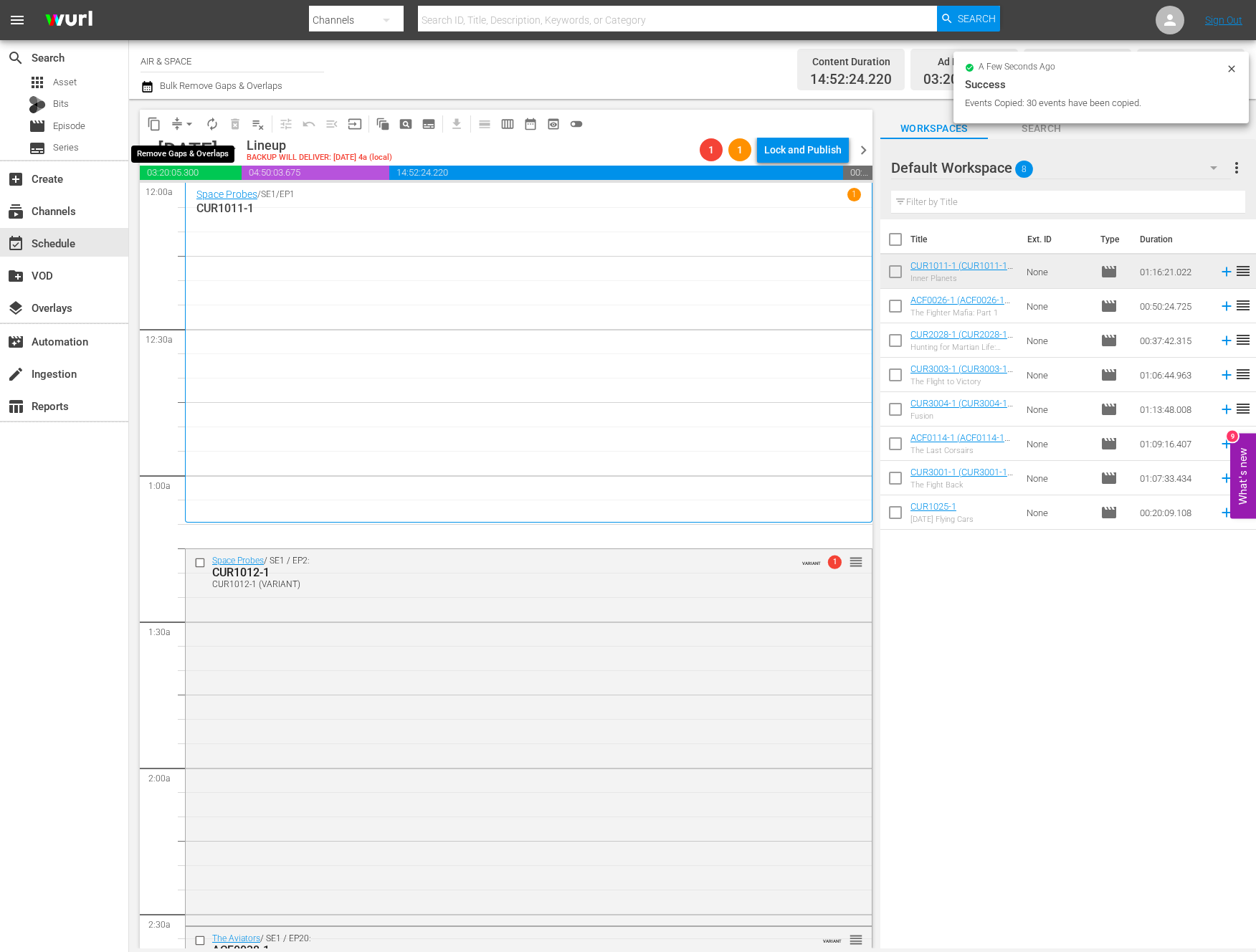
click at [190, 118] on span "arrow_drop_down" at bounding box center [190, 124] width 14 height 14
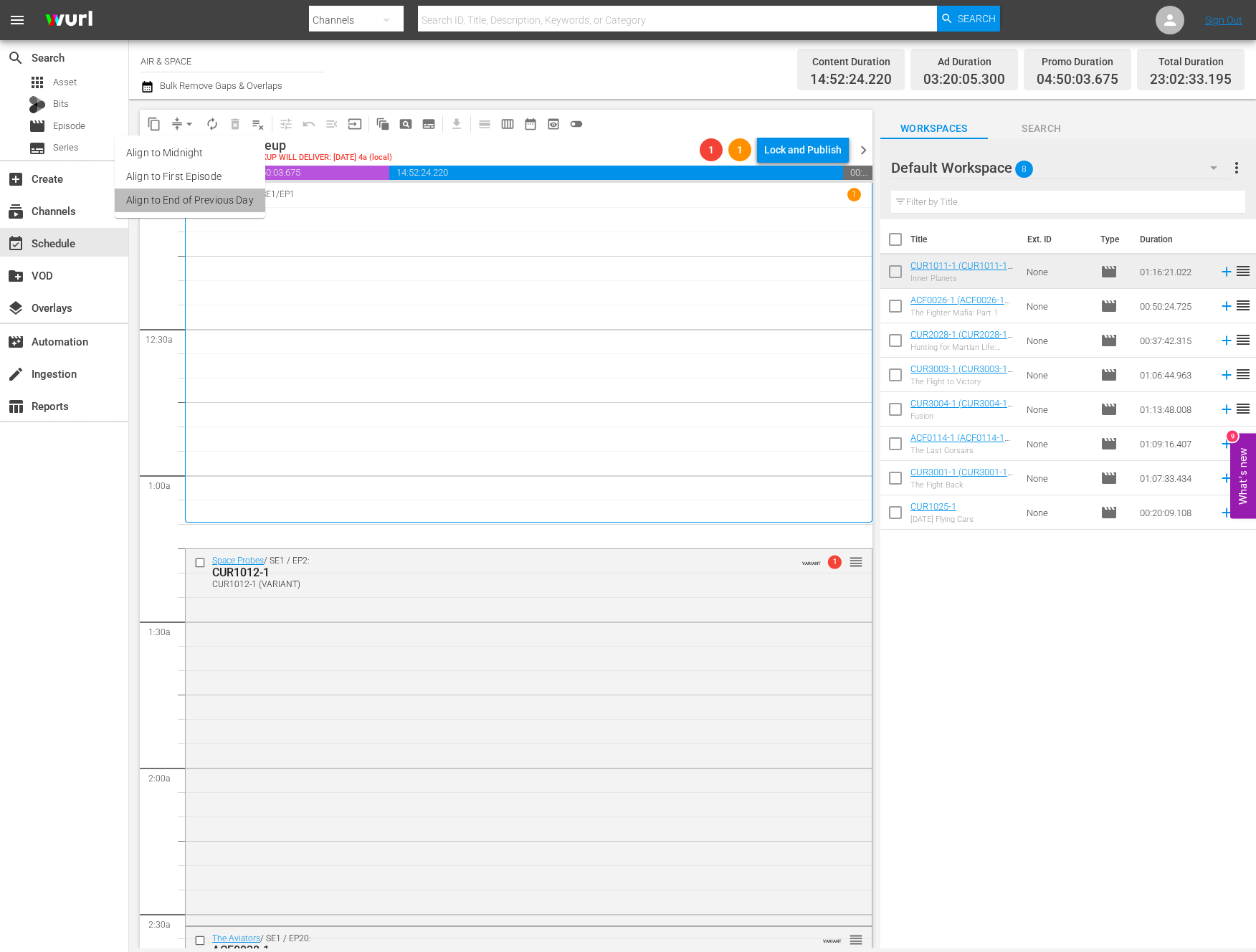
click at [204, 201] on li "Align to End of Previous Day" at bounding box center [190, 200] width 150 height 24
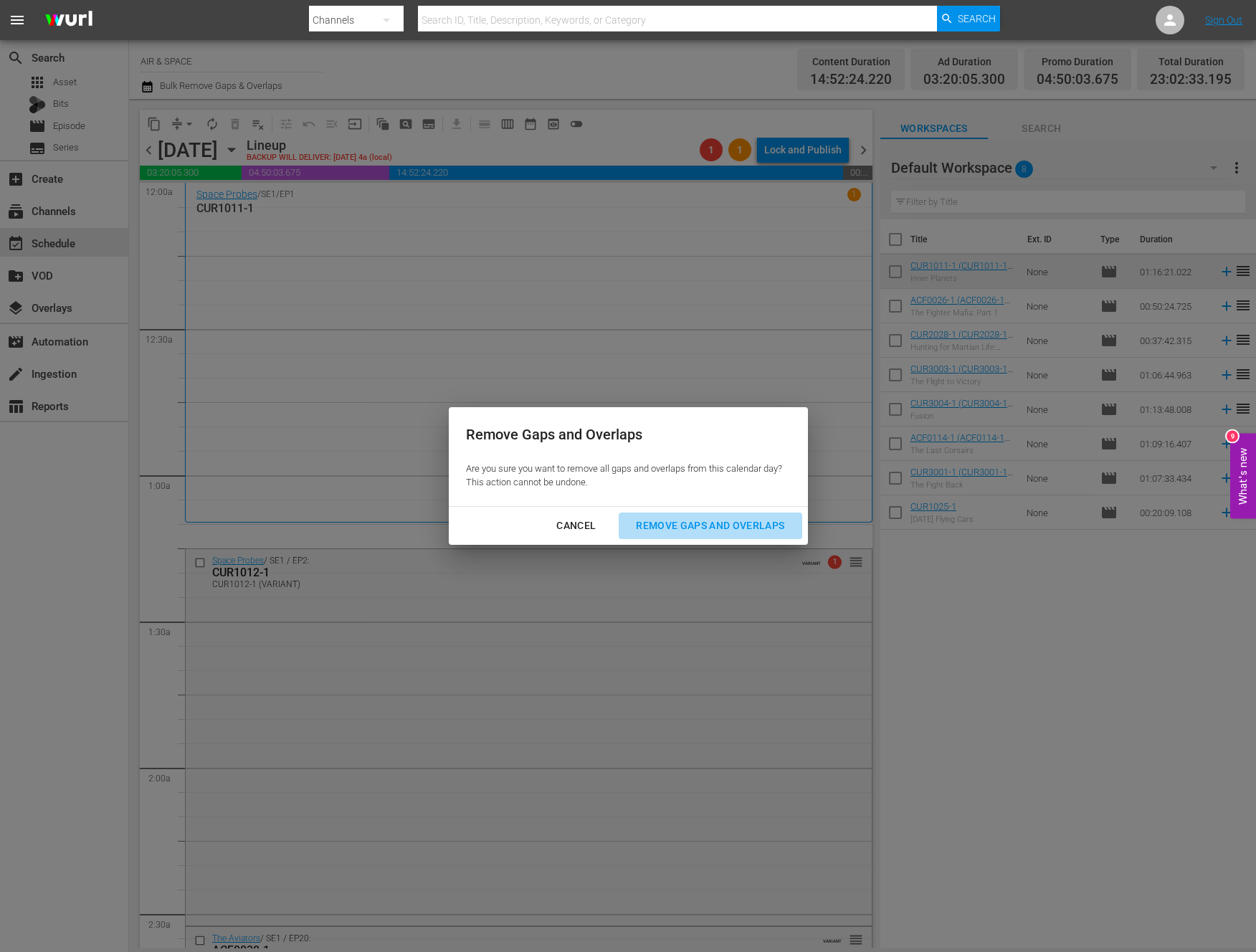
click at [683, 524] on div "Remove Gaps and Overlaps" at bounding box center [710, 526] width 171 height 18
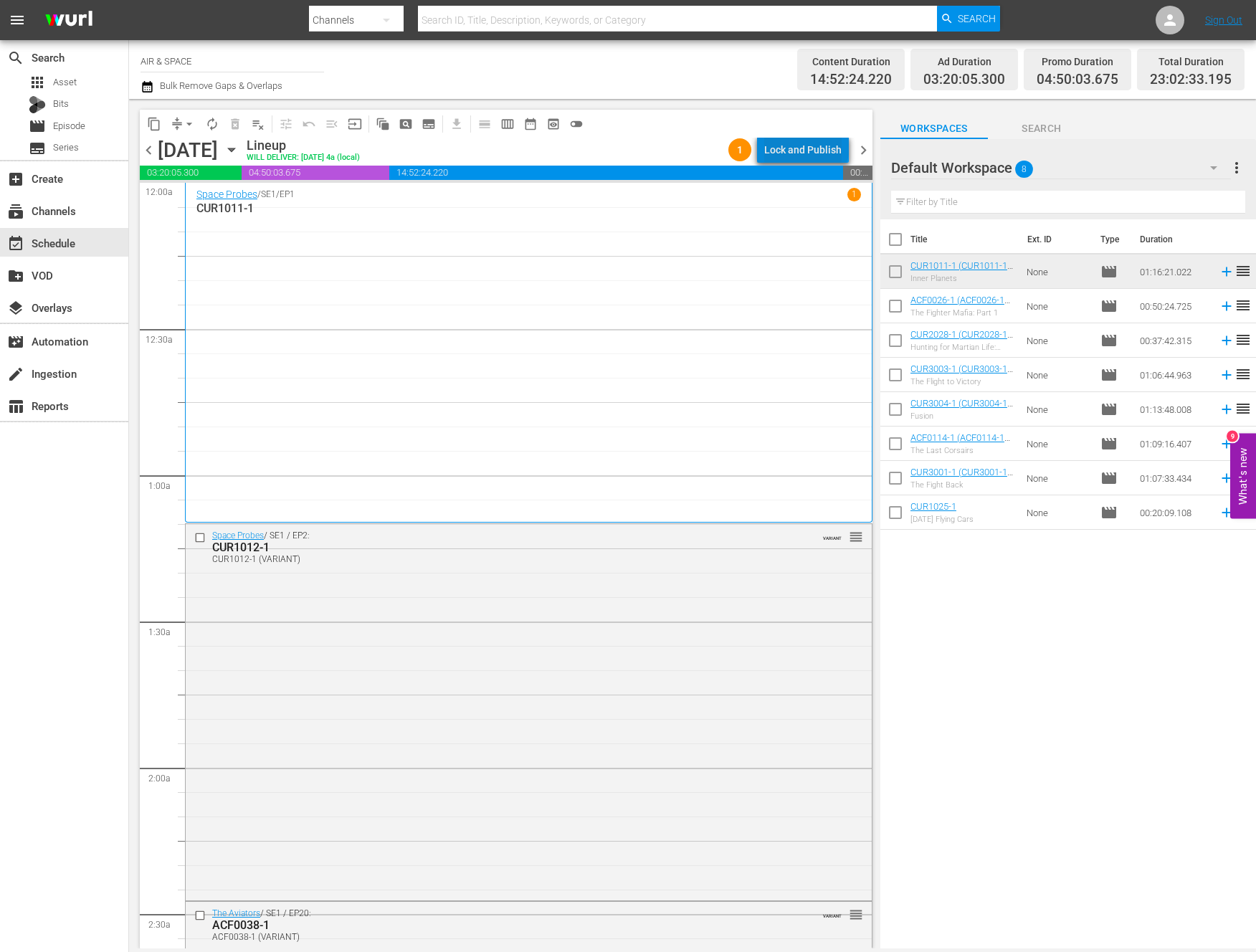
click at [811, 145] on div "Lock and Publish" at bounding box center [803, 150] width 78 height 26
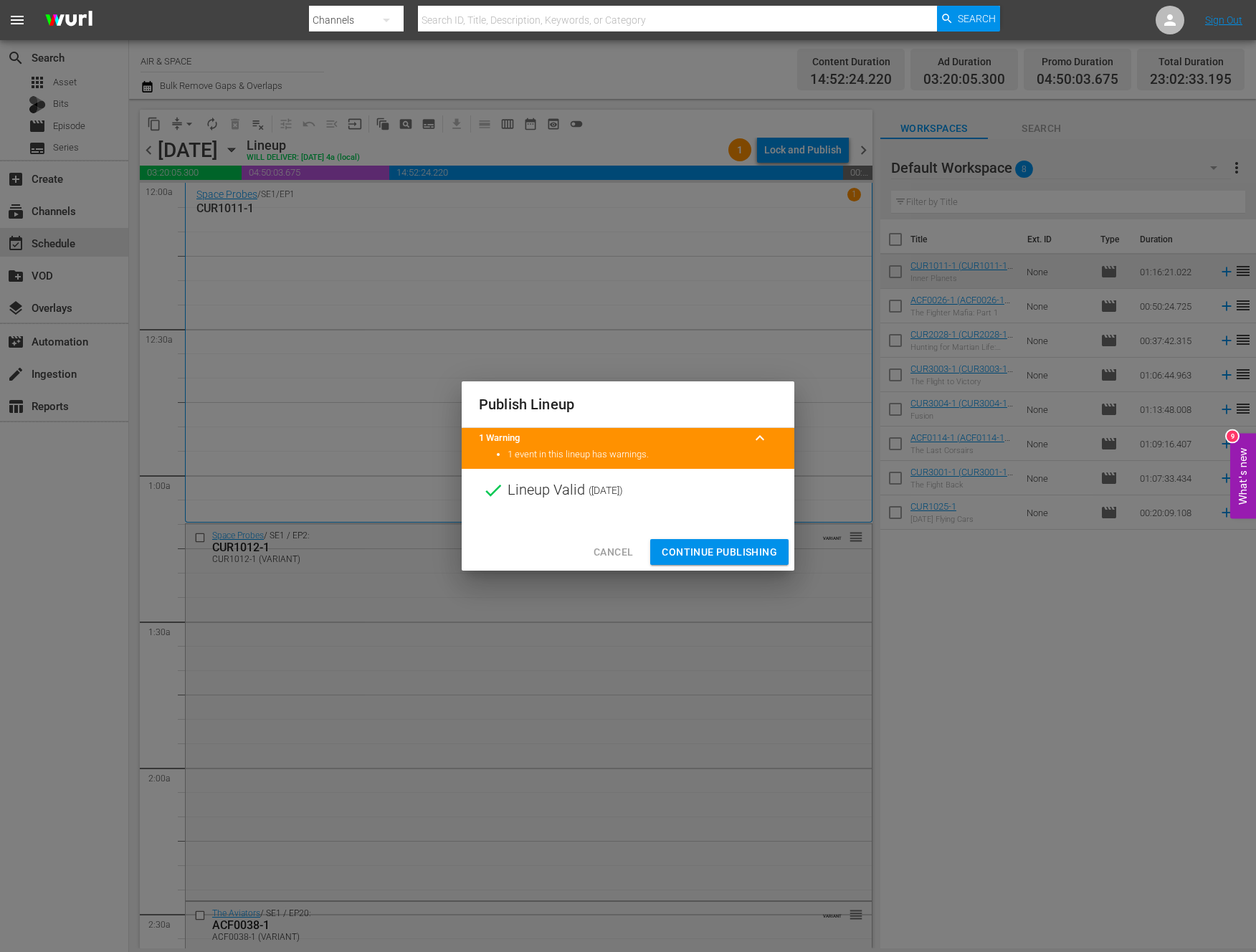
click at [715, 546] on span "Continue Publishing" at bounding box center [720, 552] width 115 height 18
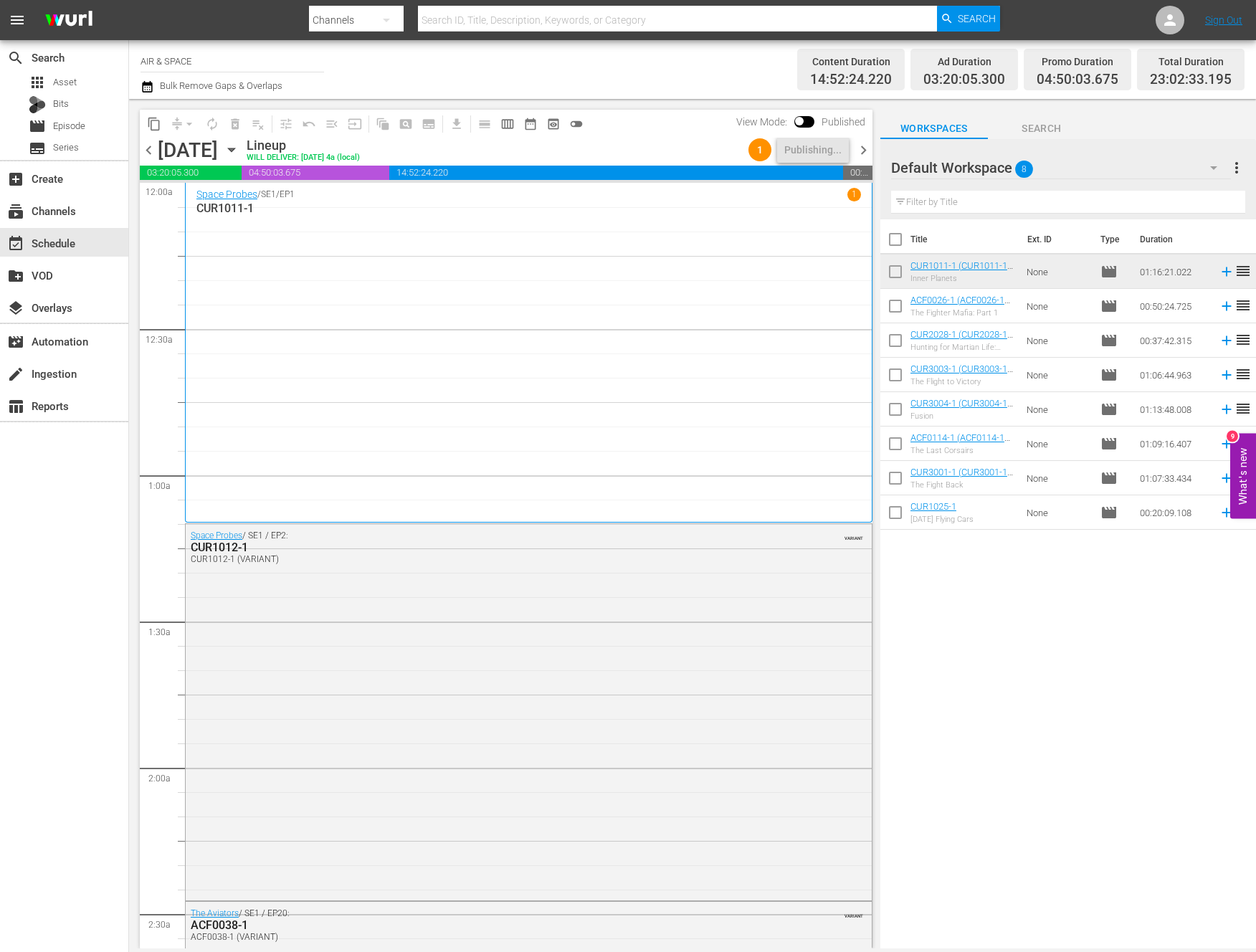
scroll to position [6316, 0]
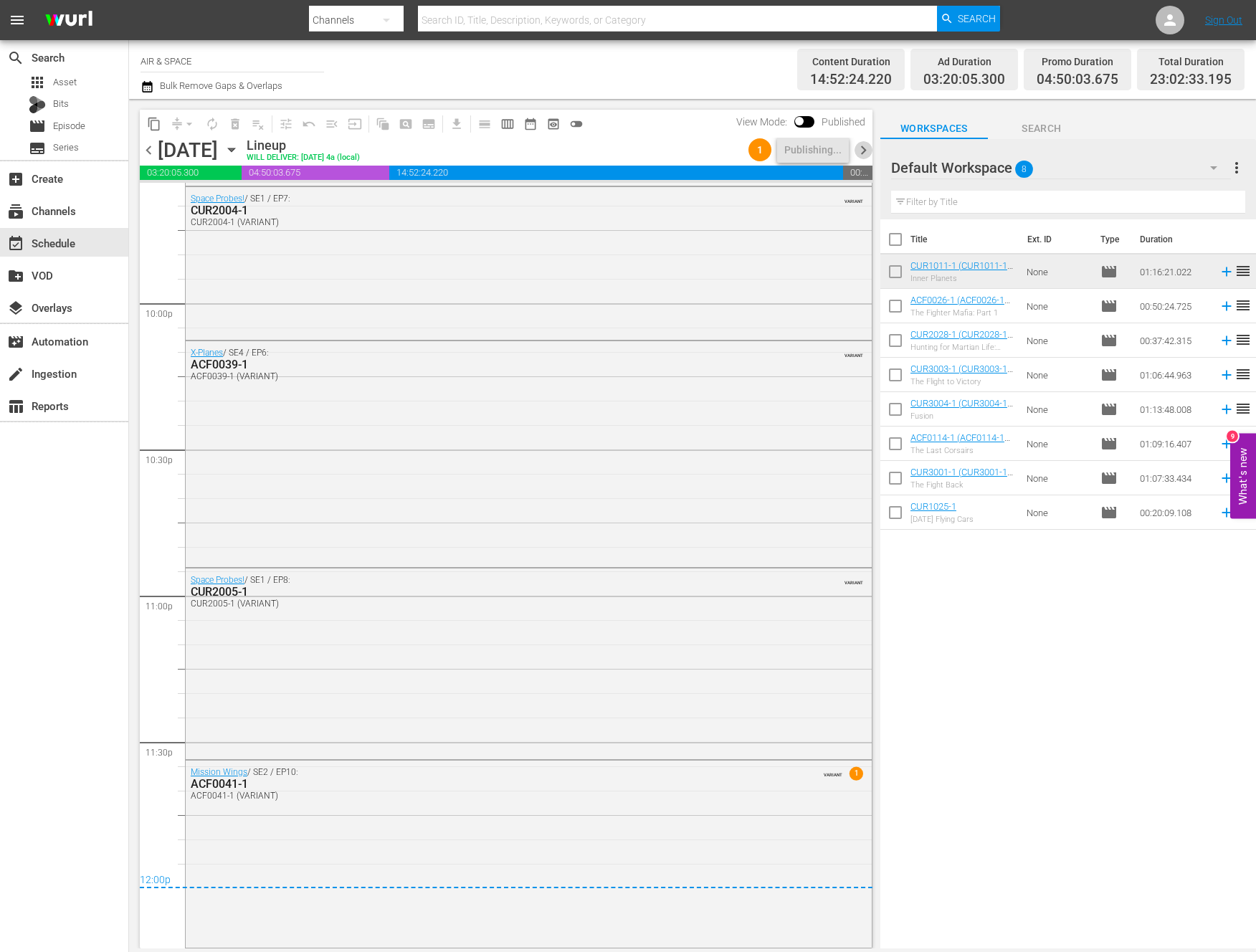
click at [863, 147] on span "chevron_right" at bounding box center [864, 150] width 18 height 18
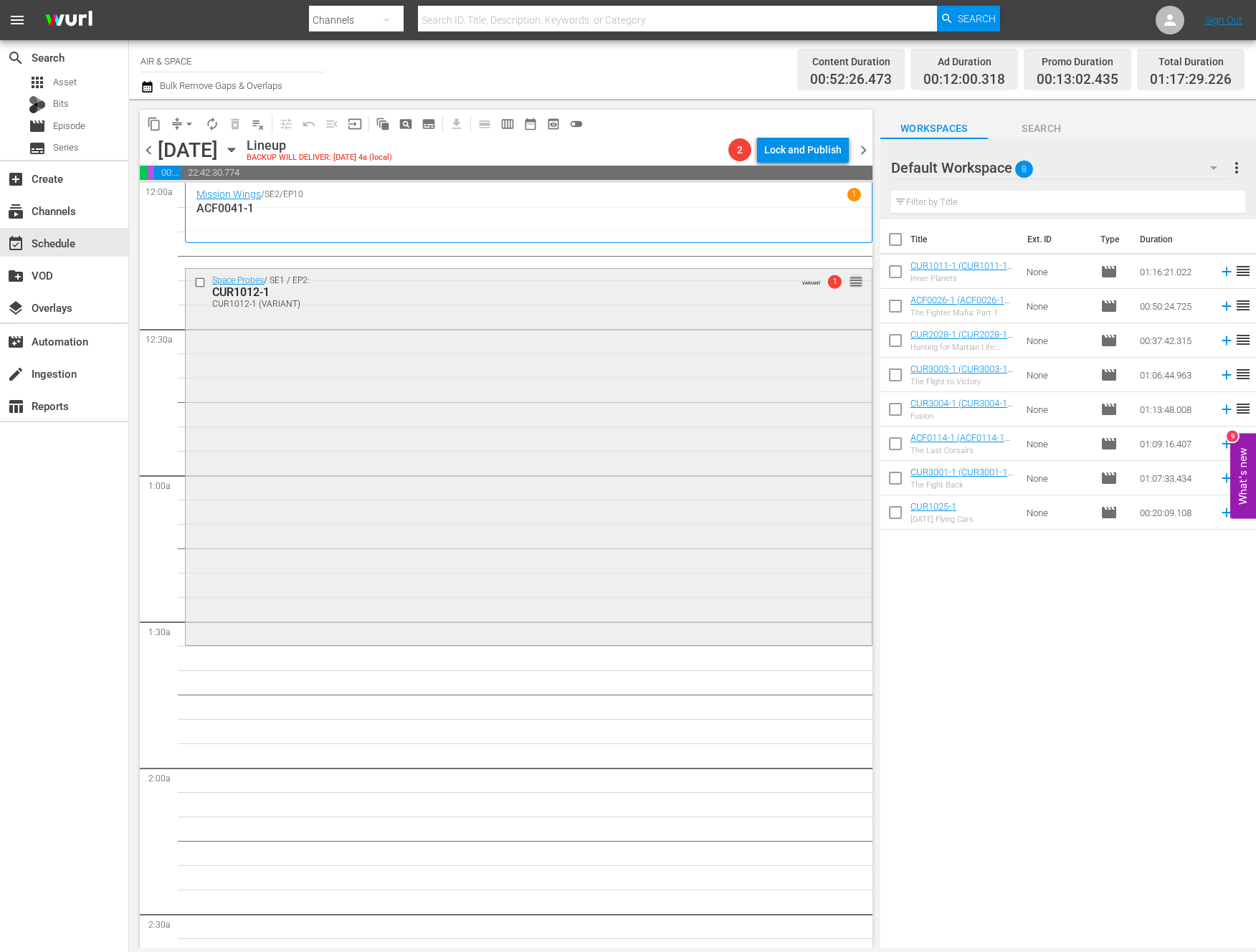
click at [849, 282] on span "reorder" at bounding box center [856, 282] width 14 height 16
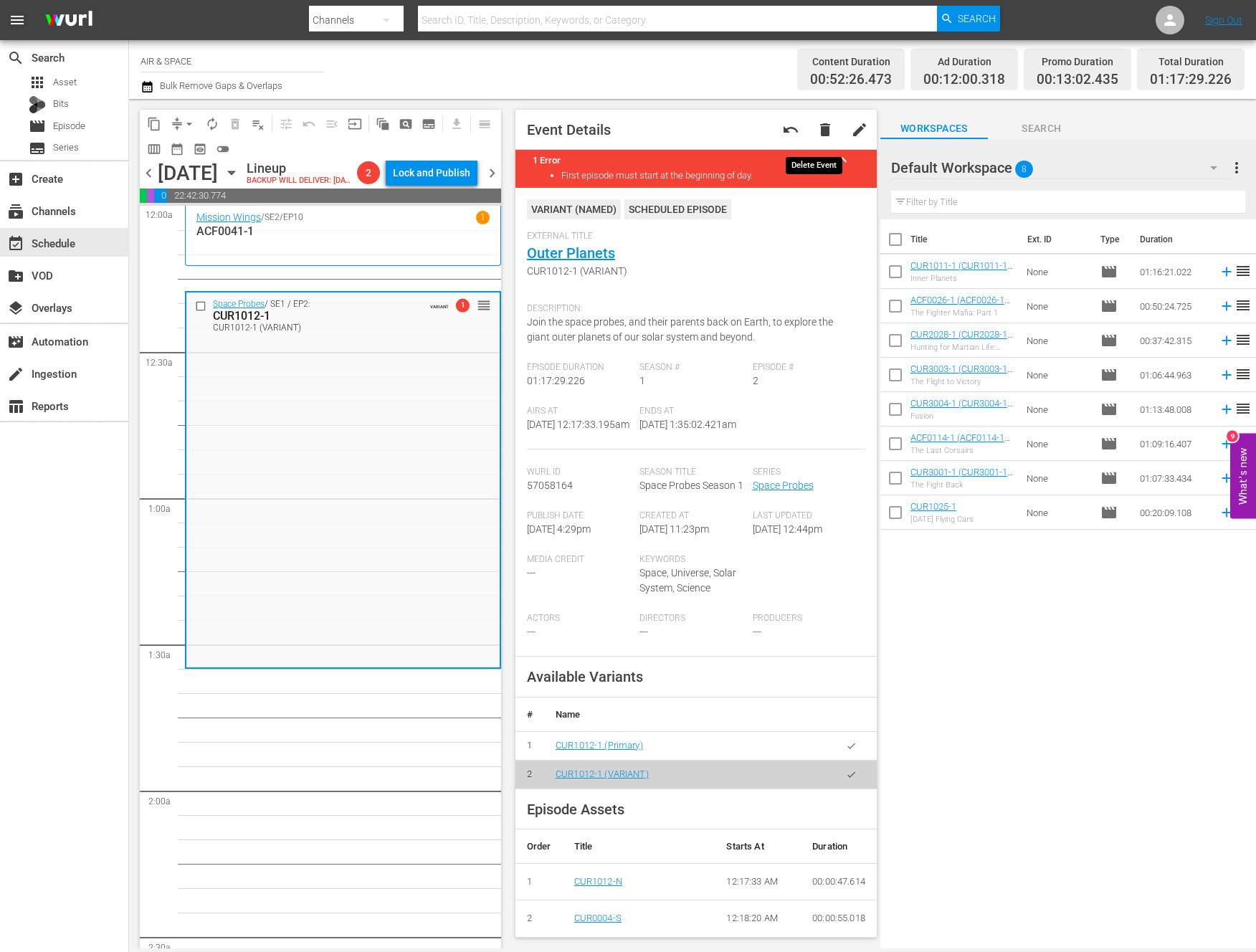
click at [817, 133] on span "delete" at bounding box center [825, 130] width 17 height 17
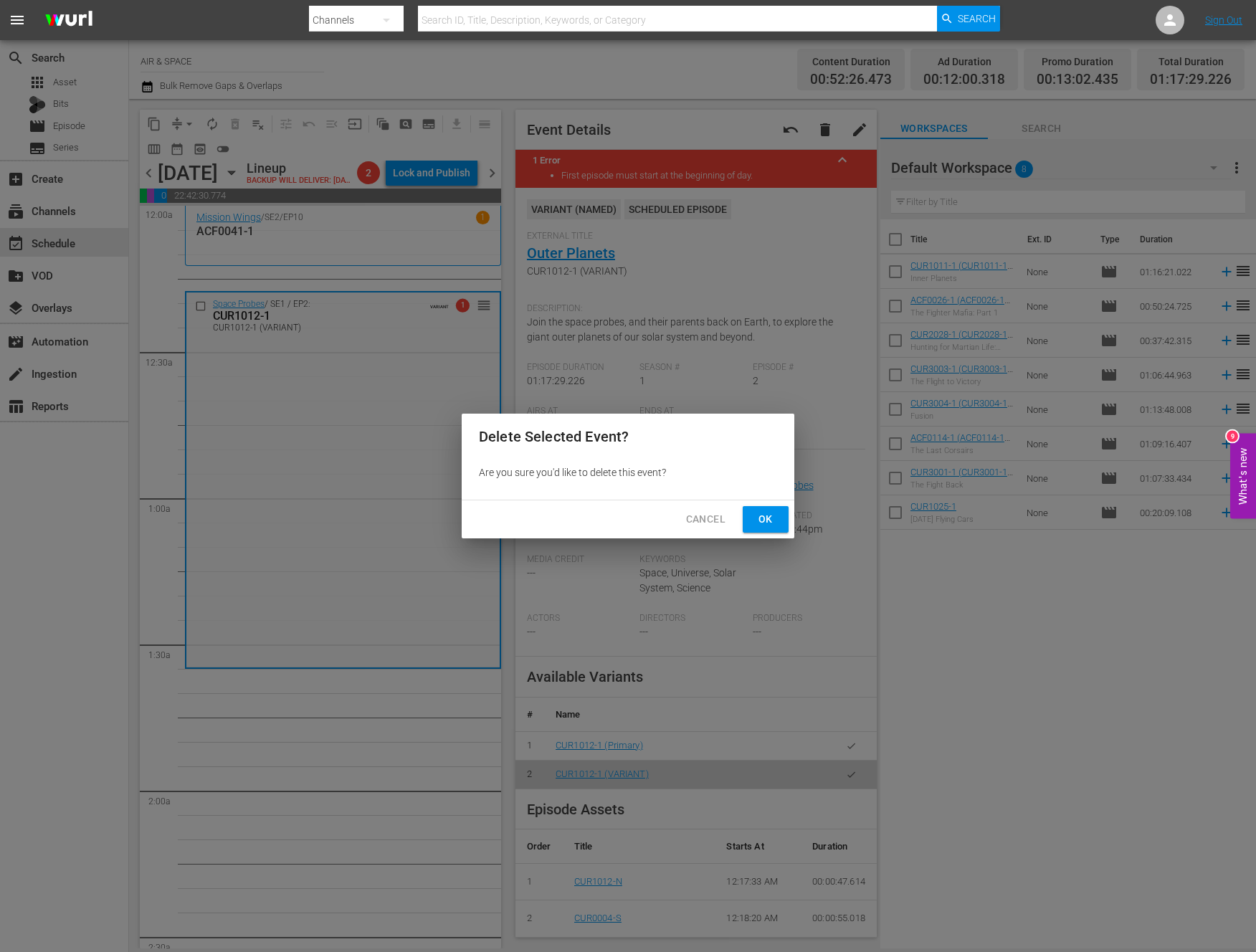
click at [769, 514] on span "Ok" at bounding box center [766, 520] width 23 height 18
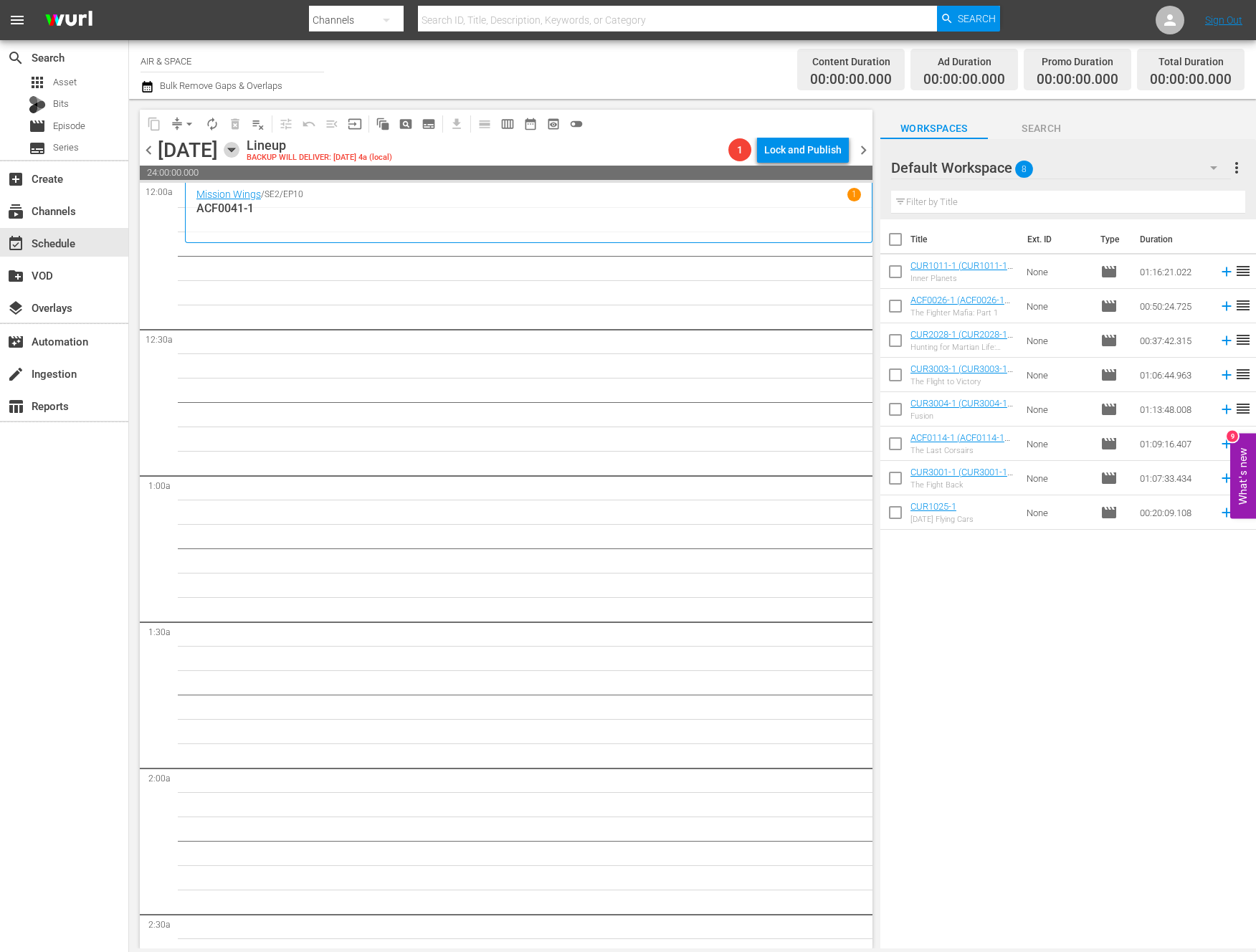
click at [239, 147] on icon "button" at bounding box center [231, 150] width 16 height 16
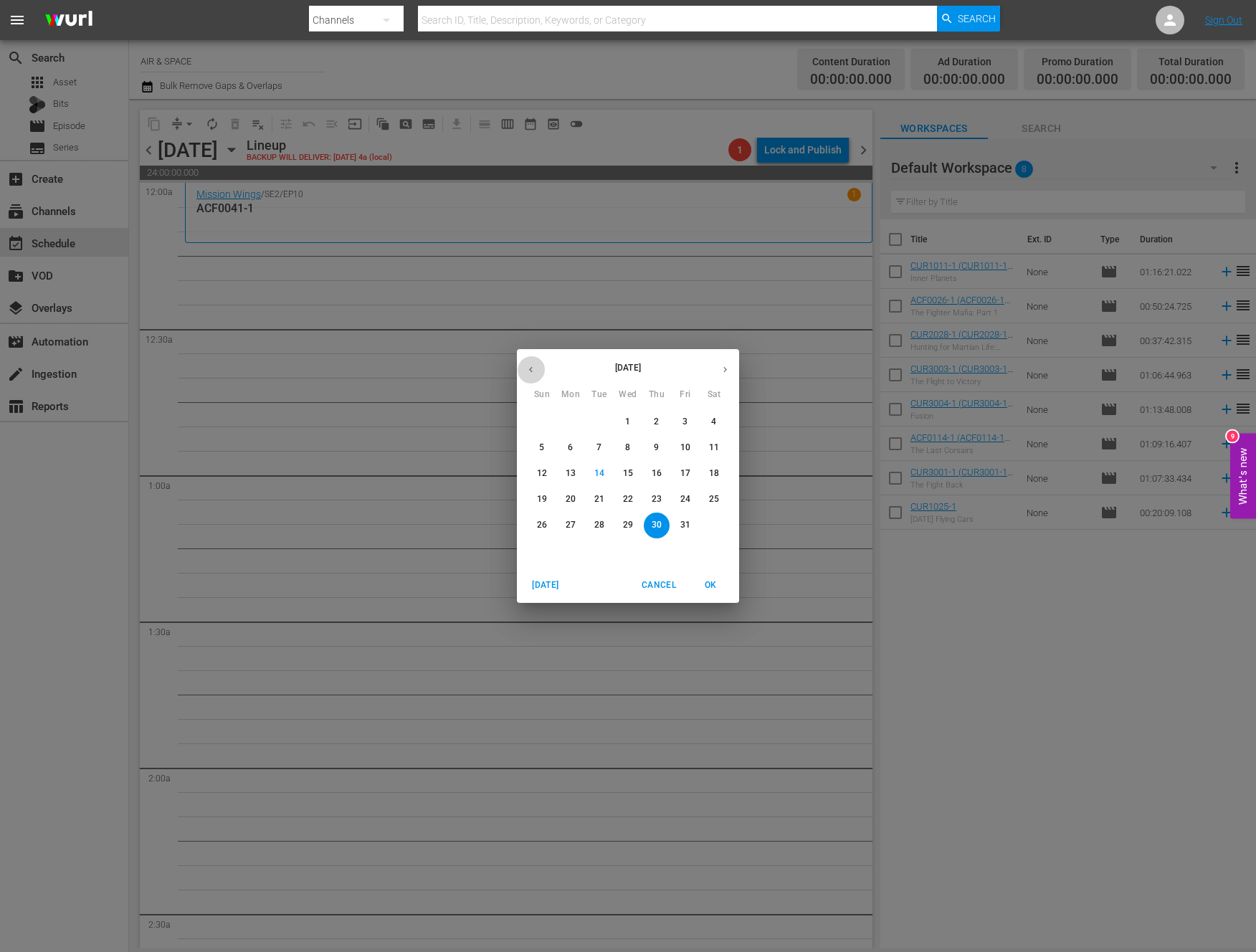
click at [523, 363] on button "button" at bounding box center [531, 369] width 28 height 28
click at [569, 468] on p "15" at bounding box center [570, 473] width 10 height 12
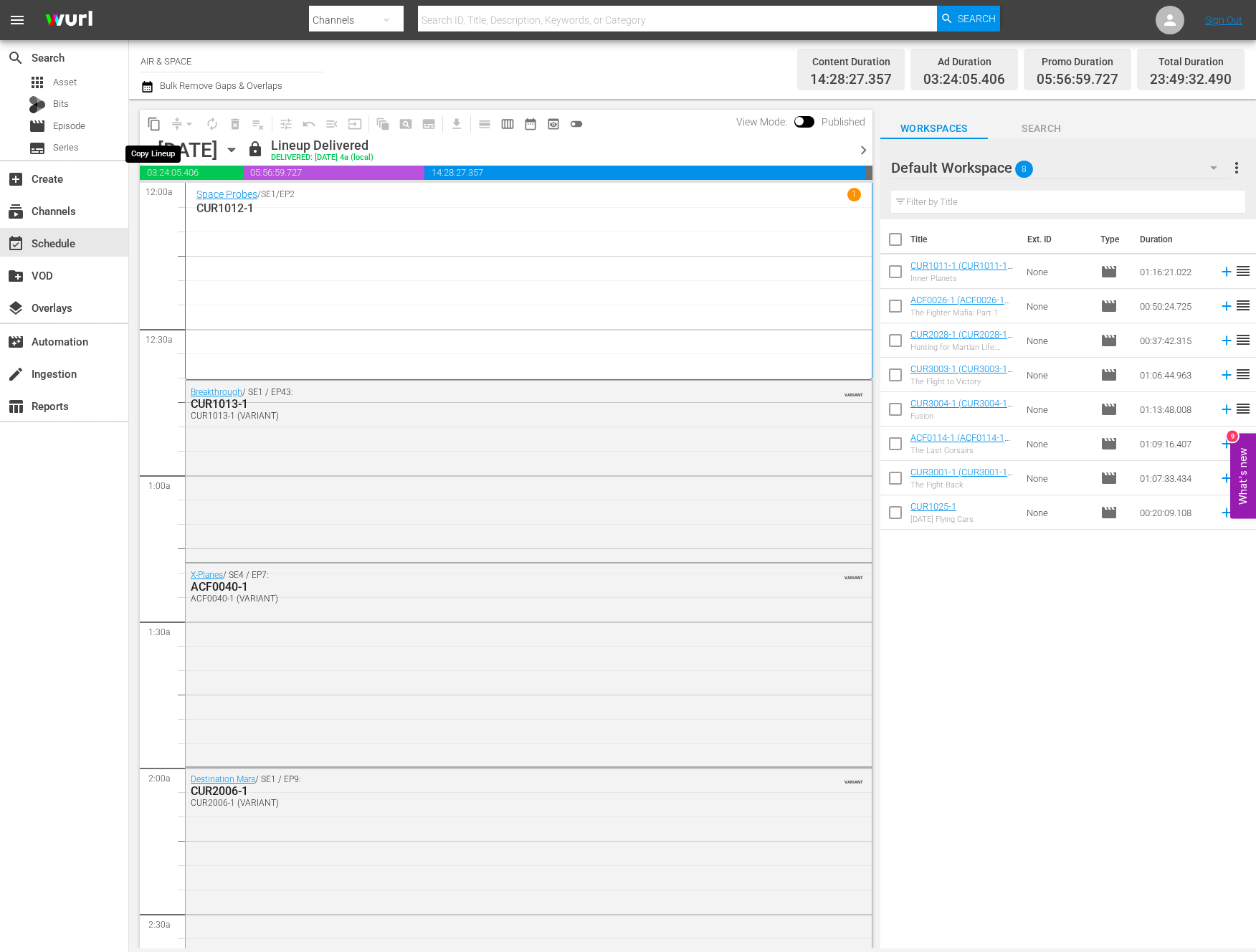
click at [156, 125] on span "content_copy" at bounding box center [154, 124] width 14 height 14
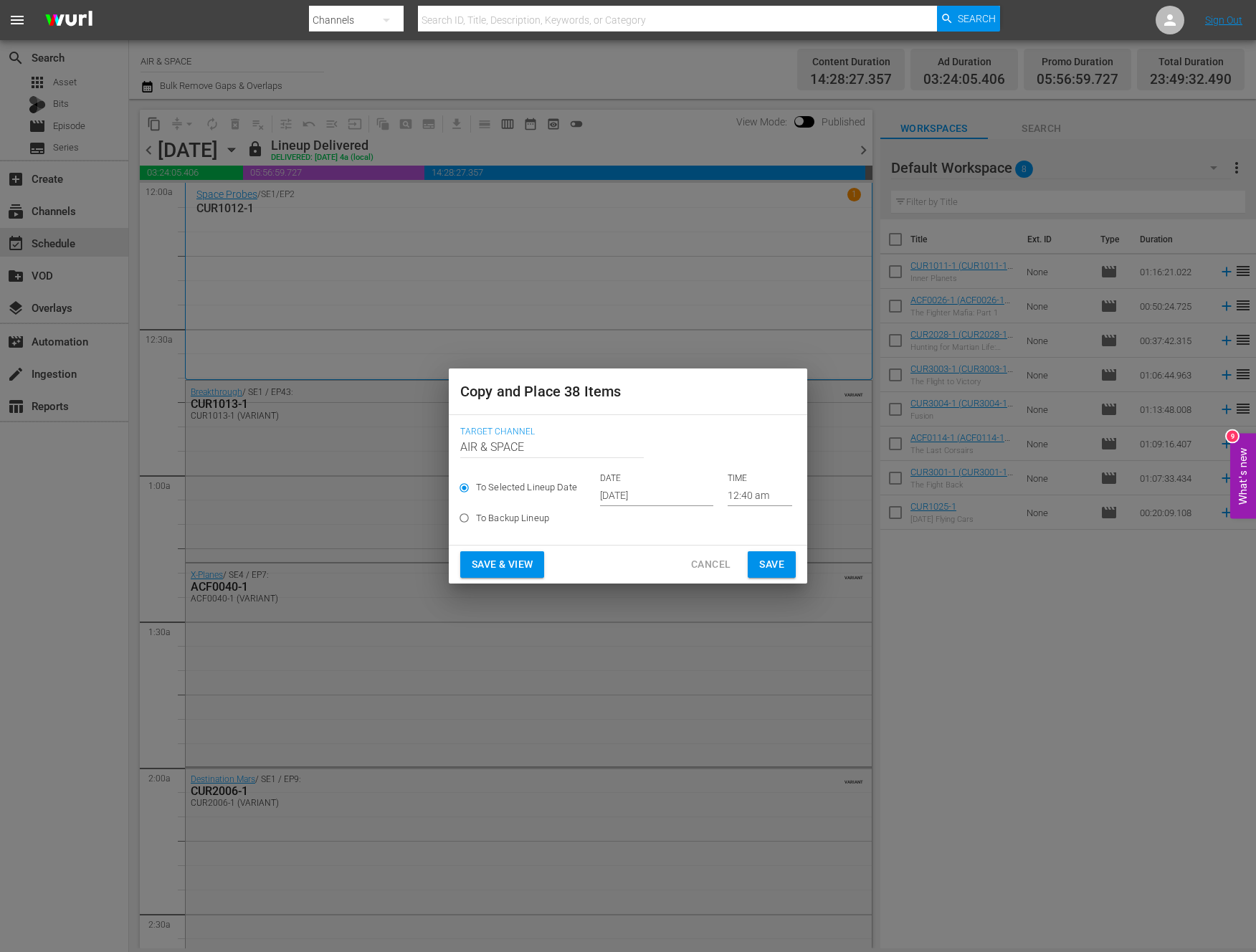
click at [650, 497] on input "[DATE]" at bounding box center [657, 495] width 114 height 22
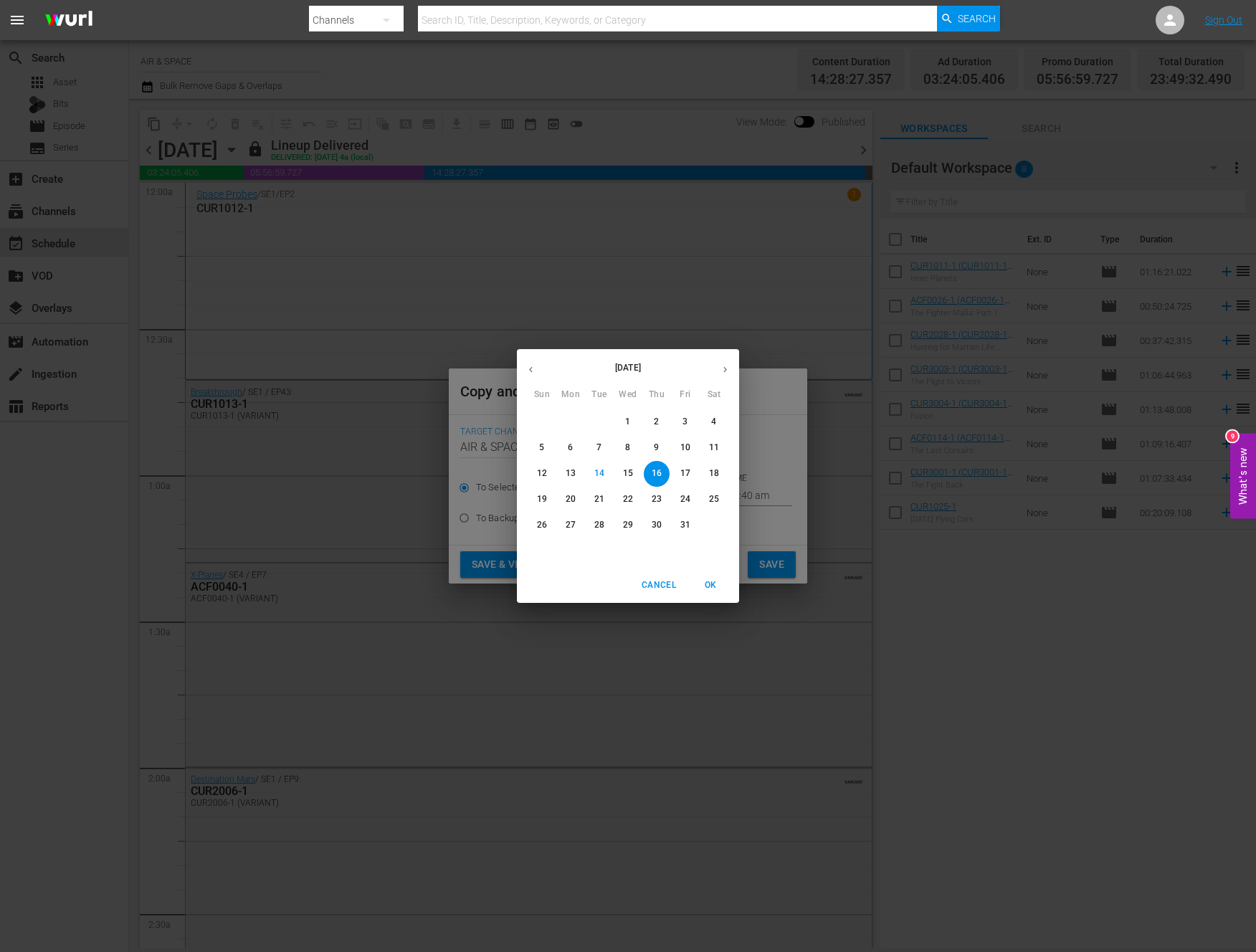
click at [655, 527] on p "30" at bounding box center [656, 525] width 10 height 12
type input "[DATE]"
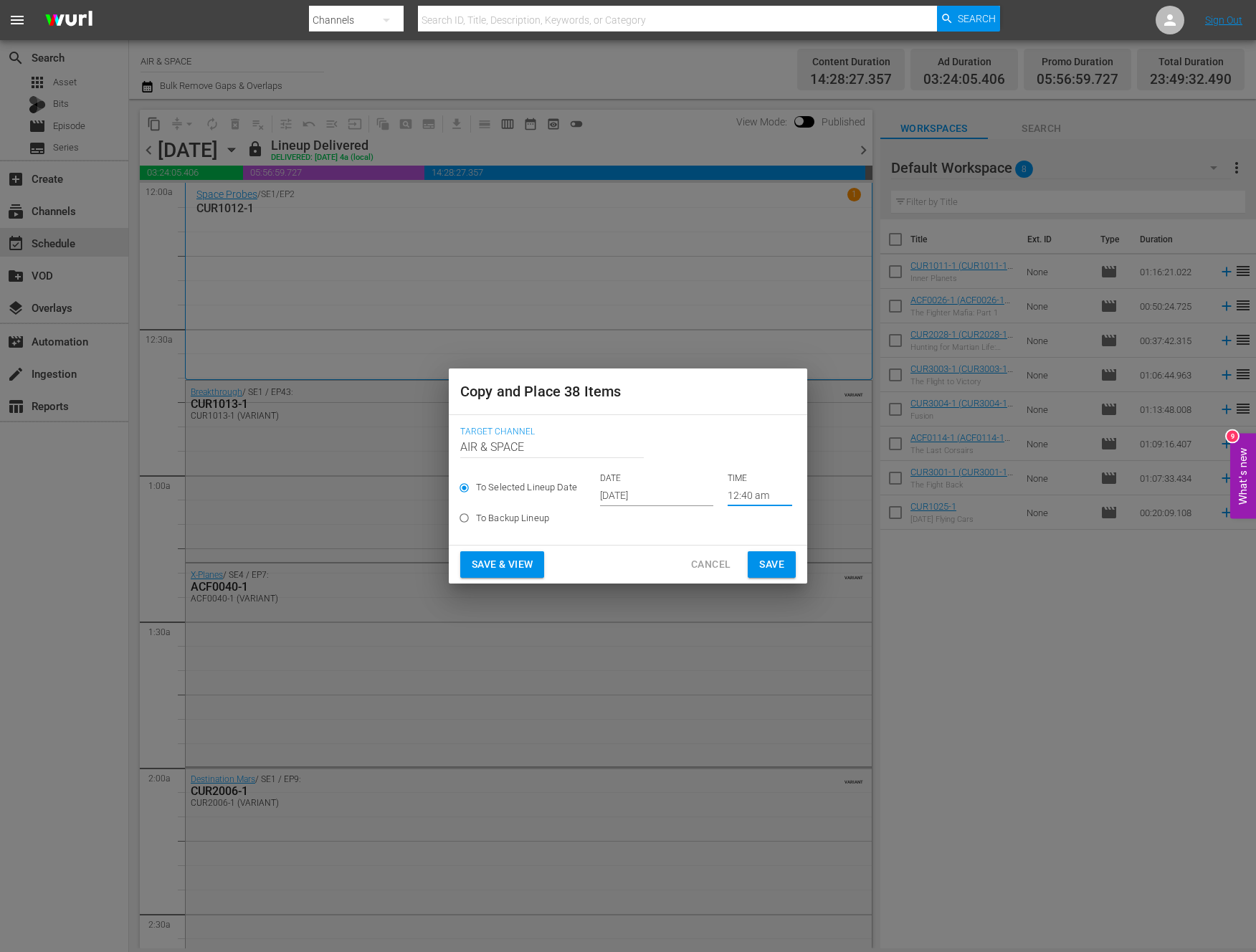
click at [734, 490] on input "12:40 am" at bounding box center [760, 495] width 65 height 22
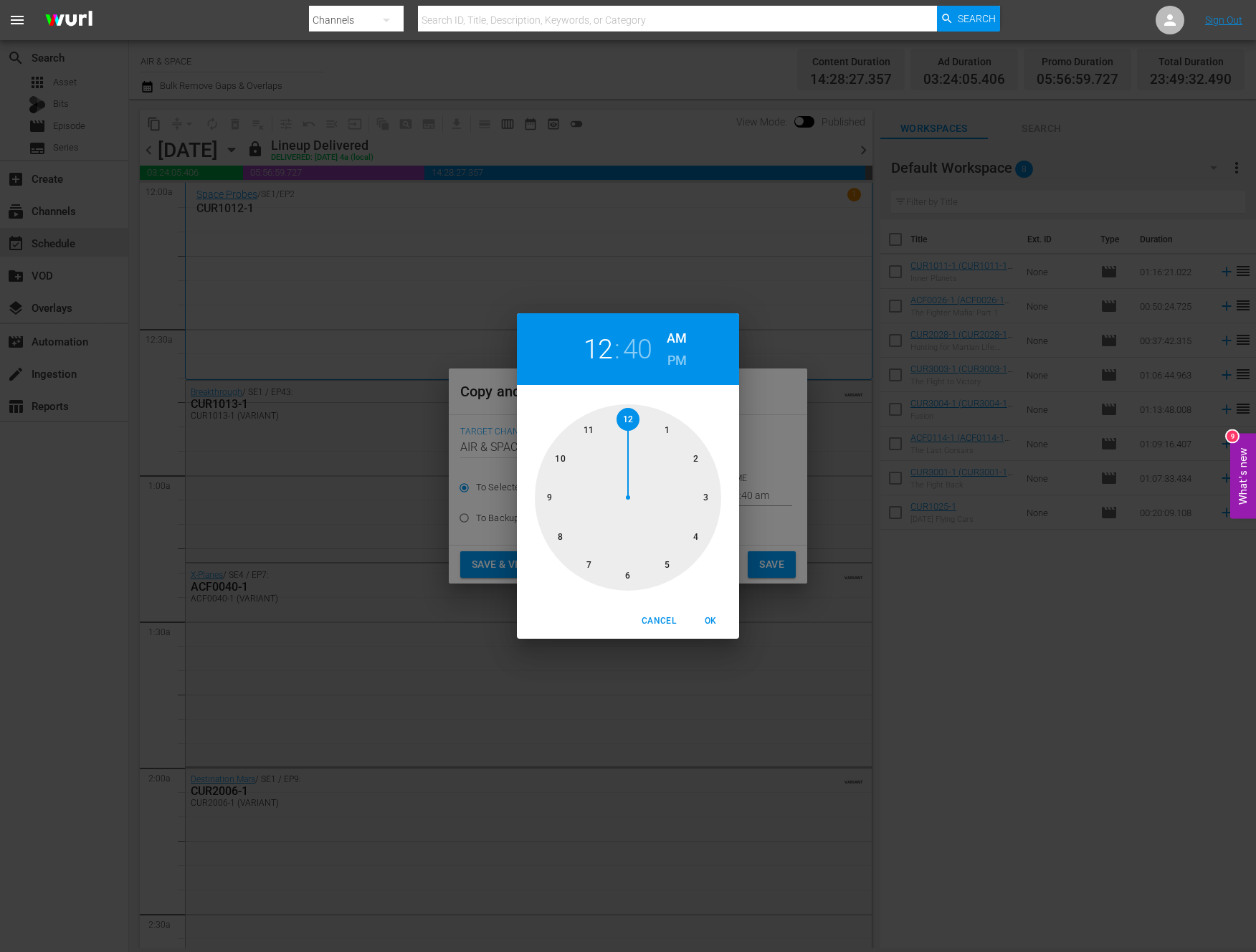
click at [642, 354] on h2 "40" at bounding box center [638, 349] width 30 height 32
drag, startPoint x: 560, startPoint y: 540, endPoint x: 716, endPoint y: 504, distance: 160.1
click at [716, 504] on div at bounding box center [627, 497] width 186 height 186
click at [707, 619] on span "OK" at bounding box center [710, 621] width 34 height 15
type input "12:15 am"
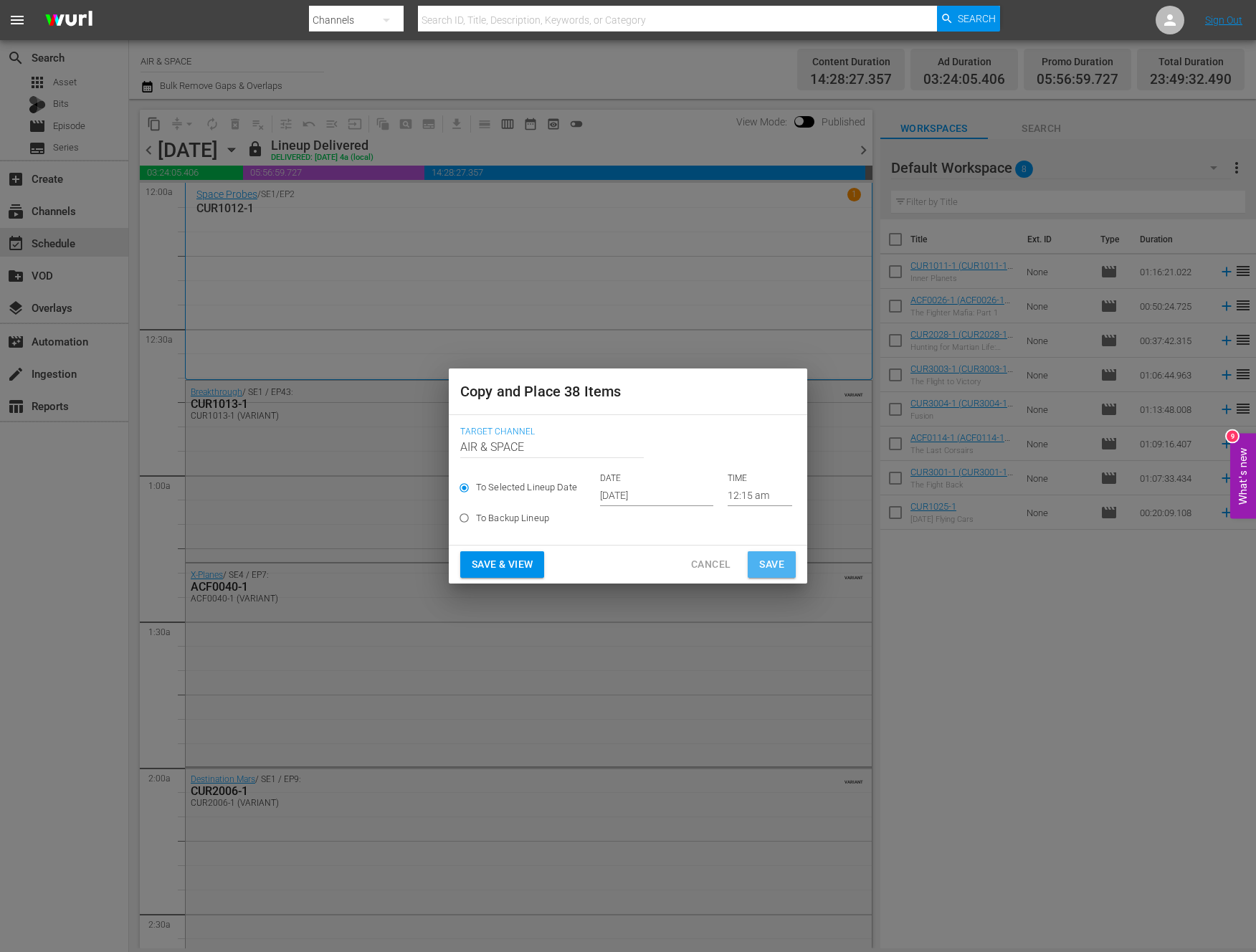
click at [775, 564] on span "Save" at bounding box center [771, 564] width 25 height 18
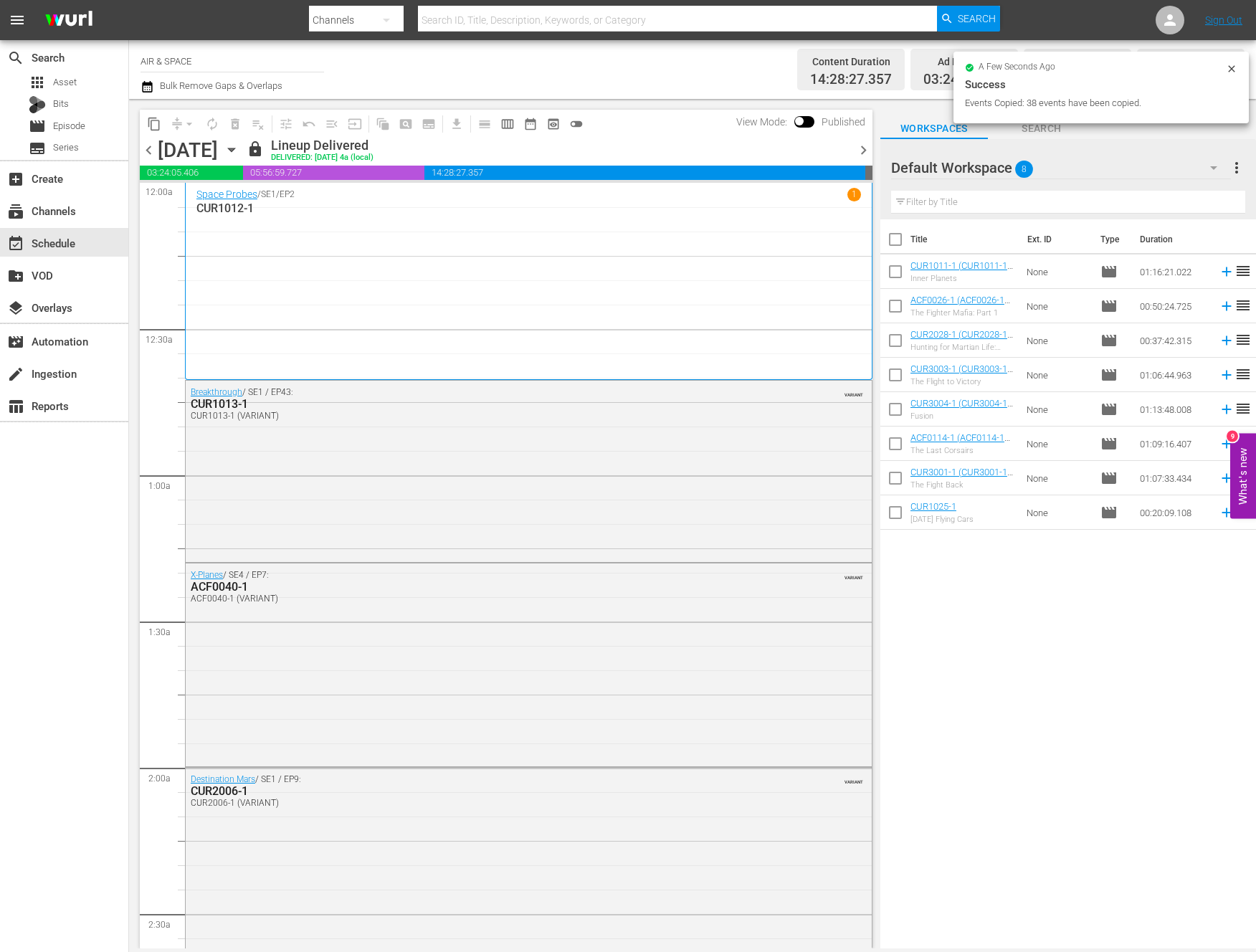
click at [243, 146] on div "[DATE] [DATE]" at bounding box center [201, 149] width 86 height 24
click at [239, 142] on icon "button" at bounding box center [231, 150] width 16 height 16
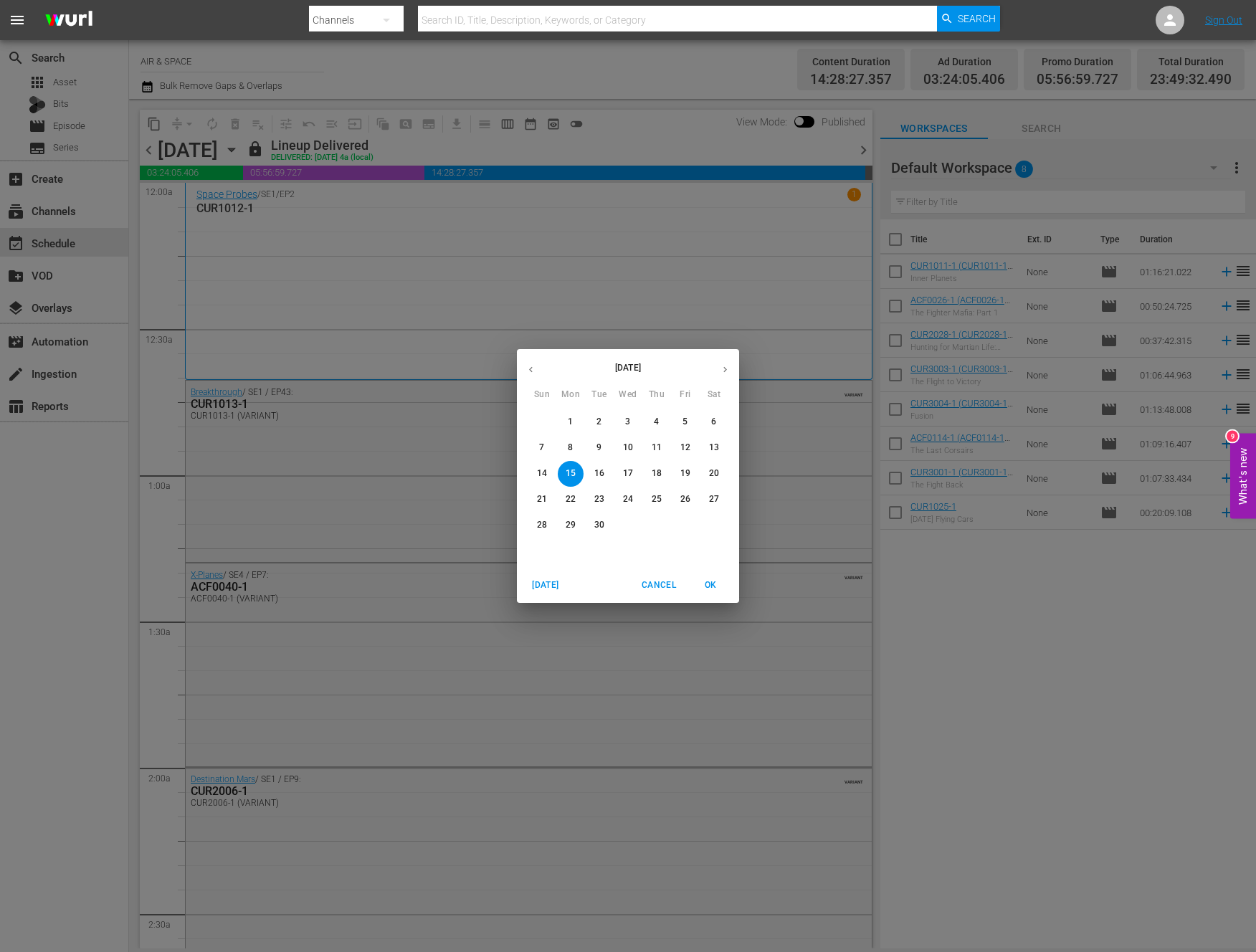
click at [723, 365] on icon "button" at bounding box center [725, 369] width 10 height 10
click at [657, 525] on p "30" at bounding box center [656, 525] width 10 height 12
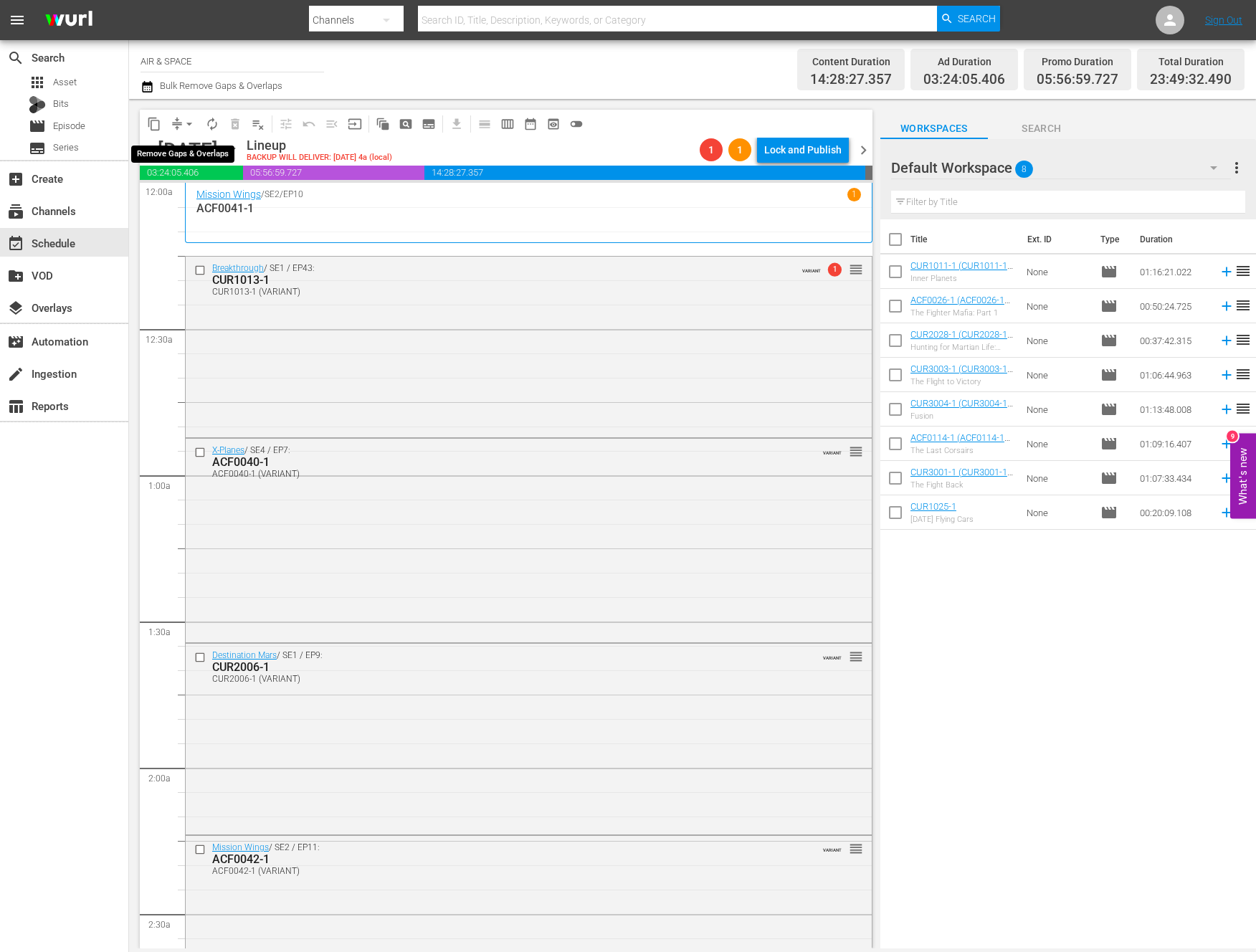
click at [188, 120] on span "arrow_drop_down" at bounding box center [190, 124] width 14 height 14
click at [180, 202] on li "Align to End of Previous Day" at bounding box center [190, 200] width 150 height 24
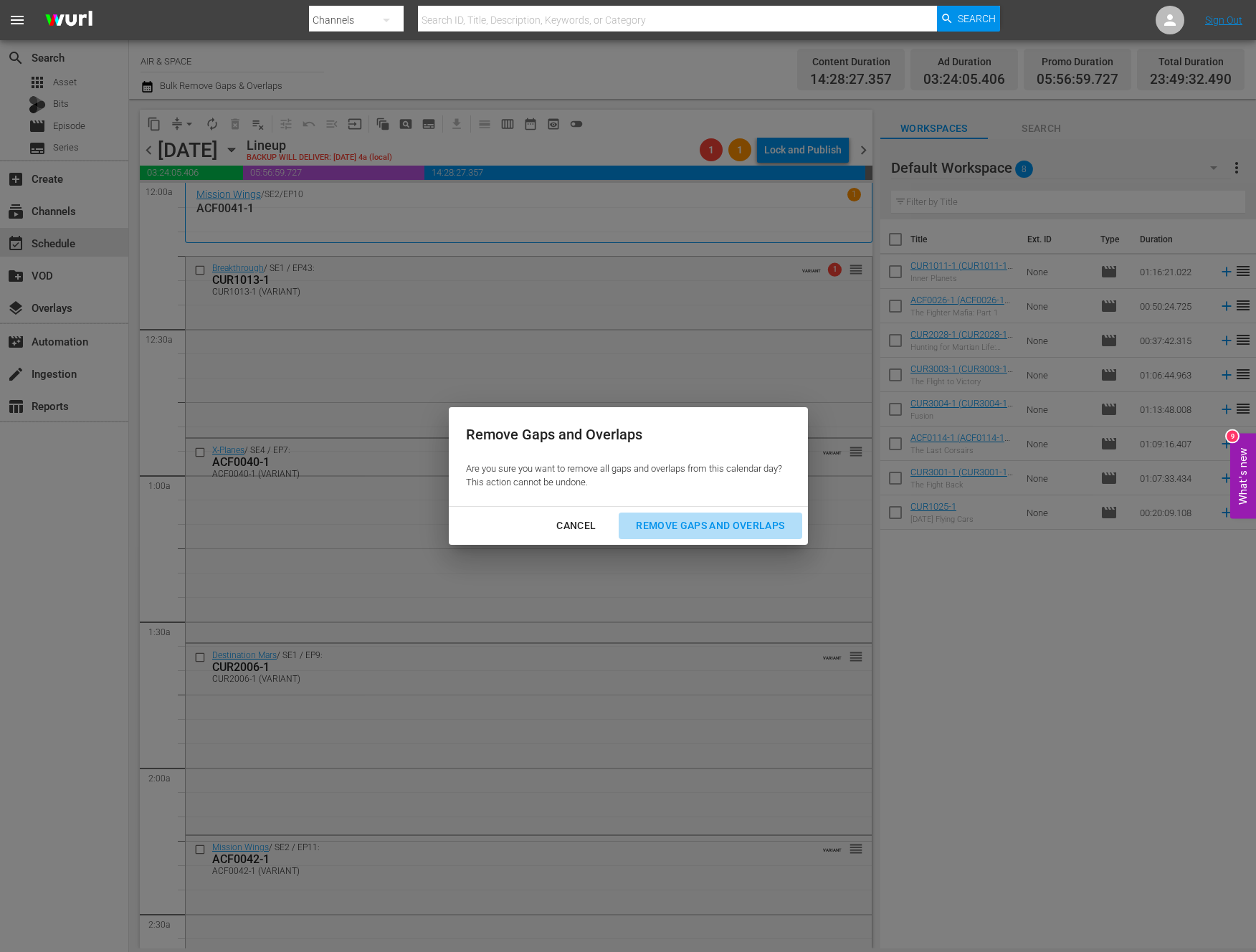
click at [700, 526] on div "Remove Gaps and Overlaps" at bounding box center [710, 526] width 171 height 18
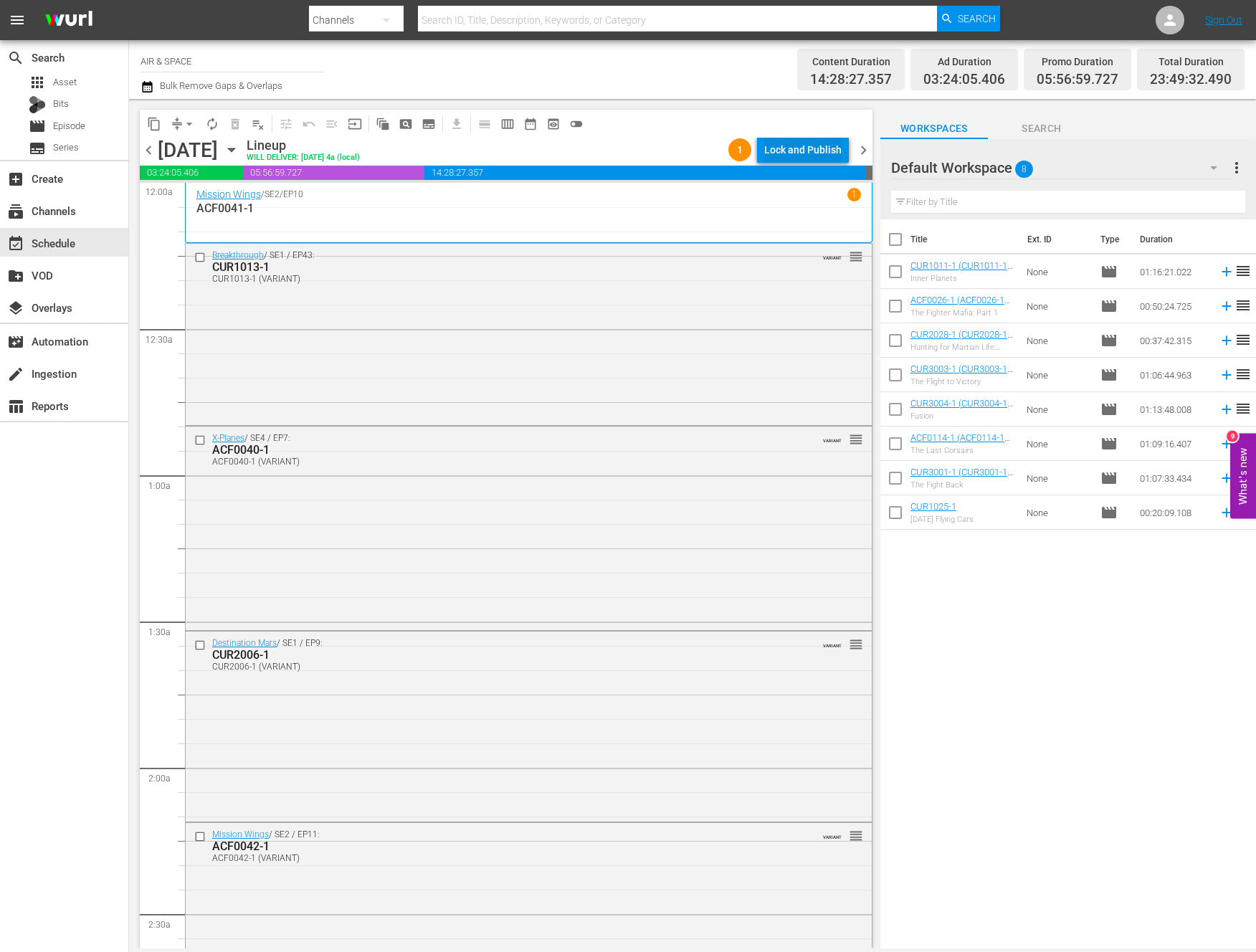
click at [798, 150] on div "Lock and Publish" at bounding box center [803, 150] width 78 height 26
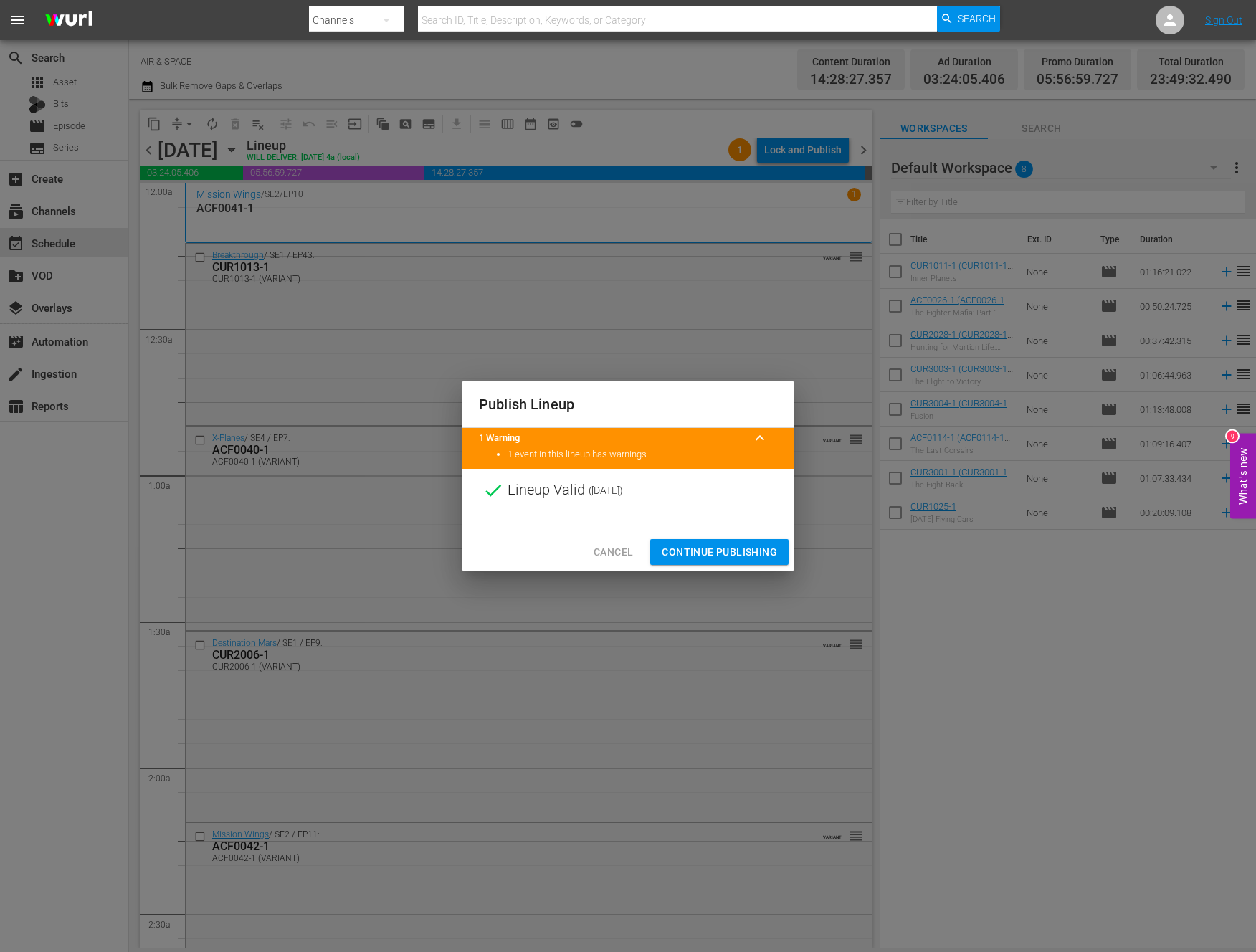
click at [700, 555] on span "Continue Publishing" at bounding box center [720, 552] width 115 height 18
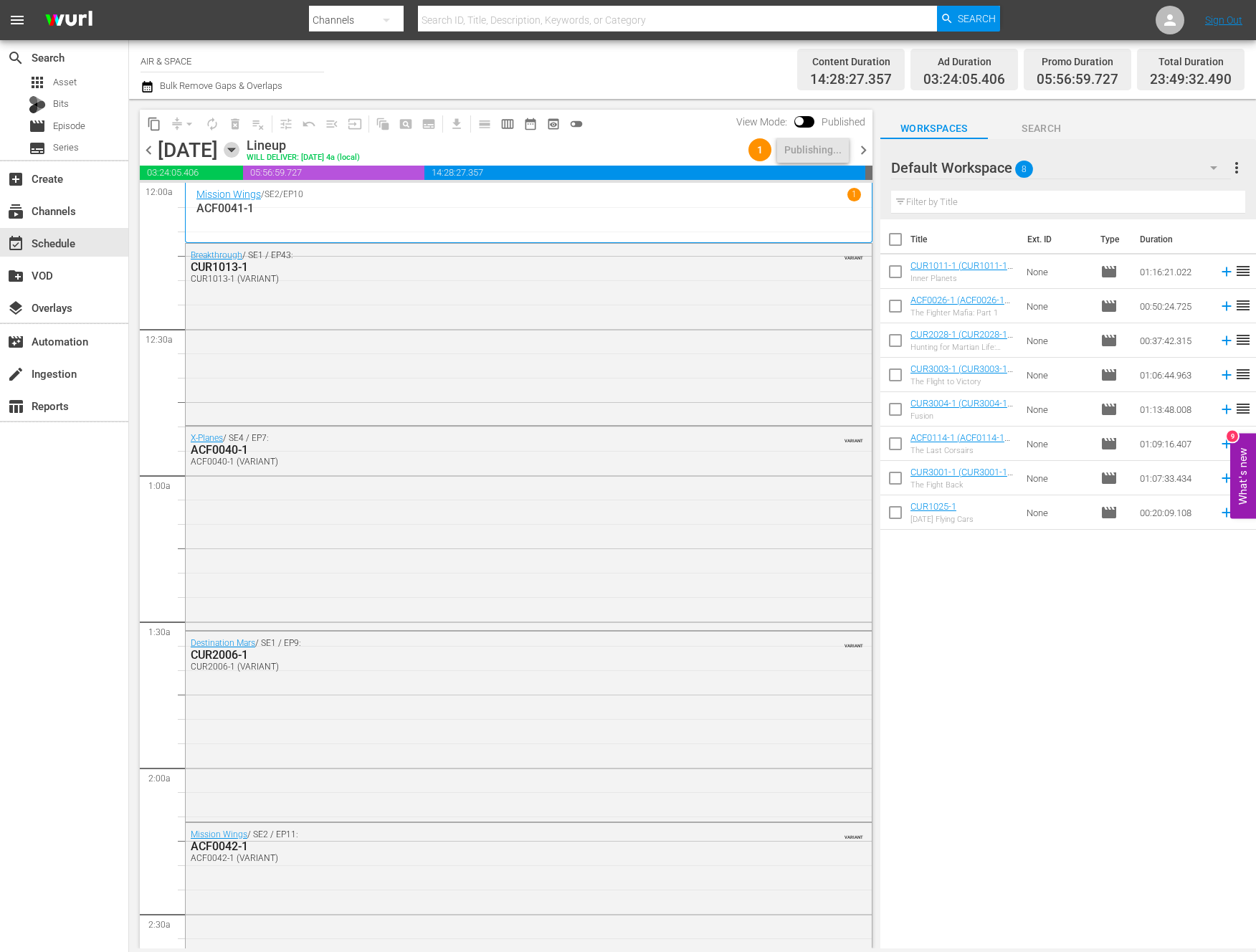
click at [239, 142] on icon "button" at bounding box center [231, 150] width 16 height 16
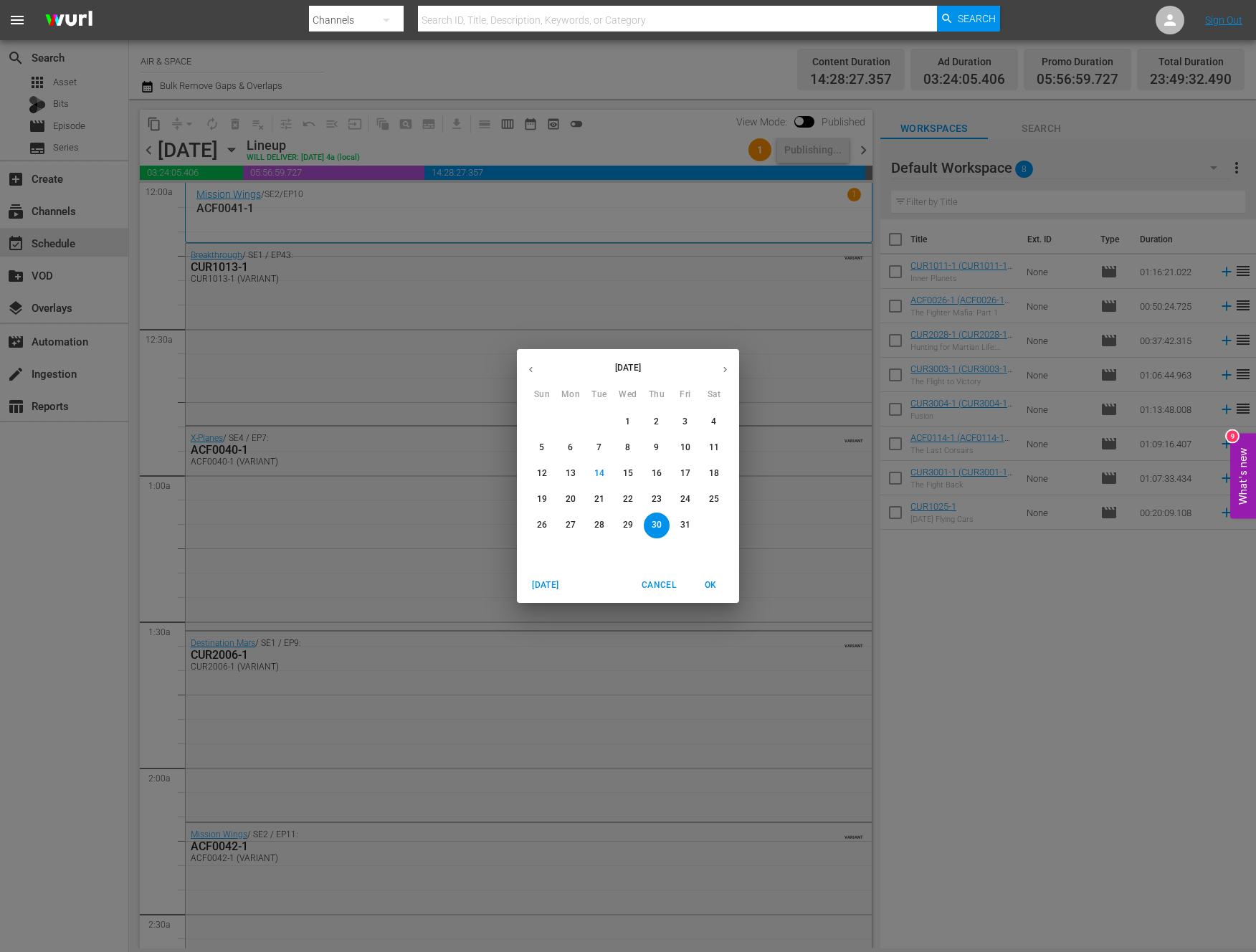
click at [683, 527] on p "31" at bounding box center [685, 525] width 10 height 12
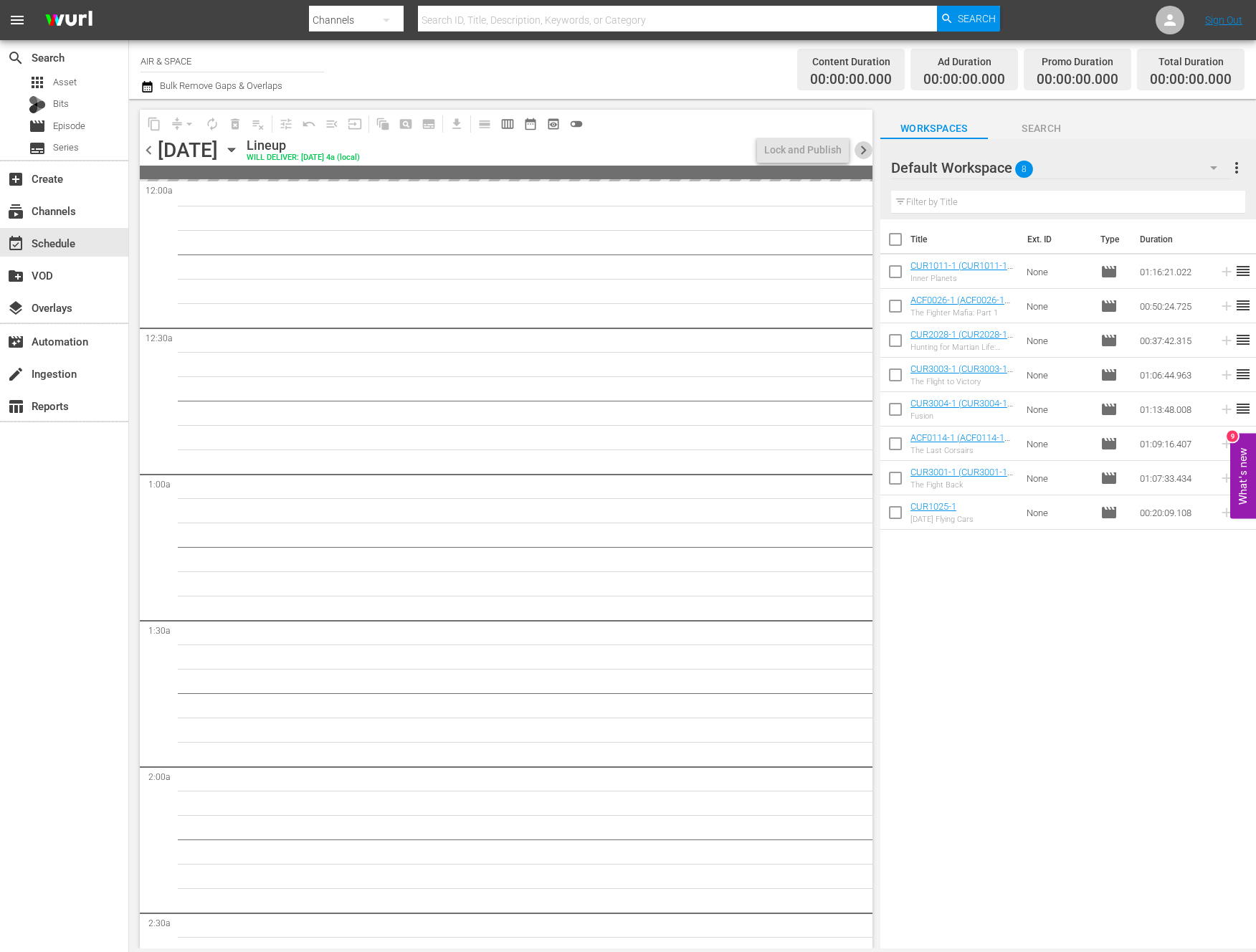
click at [864, 150] on span "chevron_right" at bounding box center [864, 150] width 18 height 18
click at [148, 148] on span "chevron_left" at bounding box center [148, 150] width 18 height 18
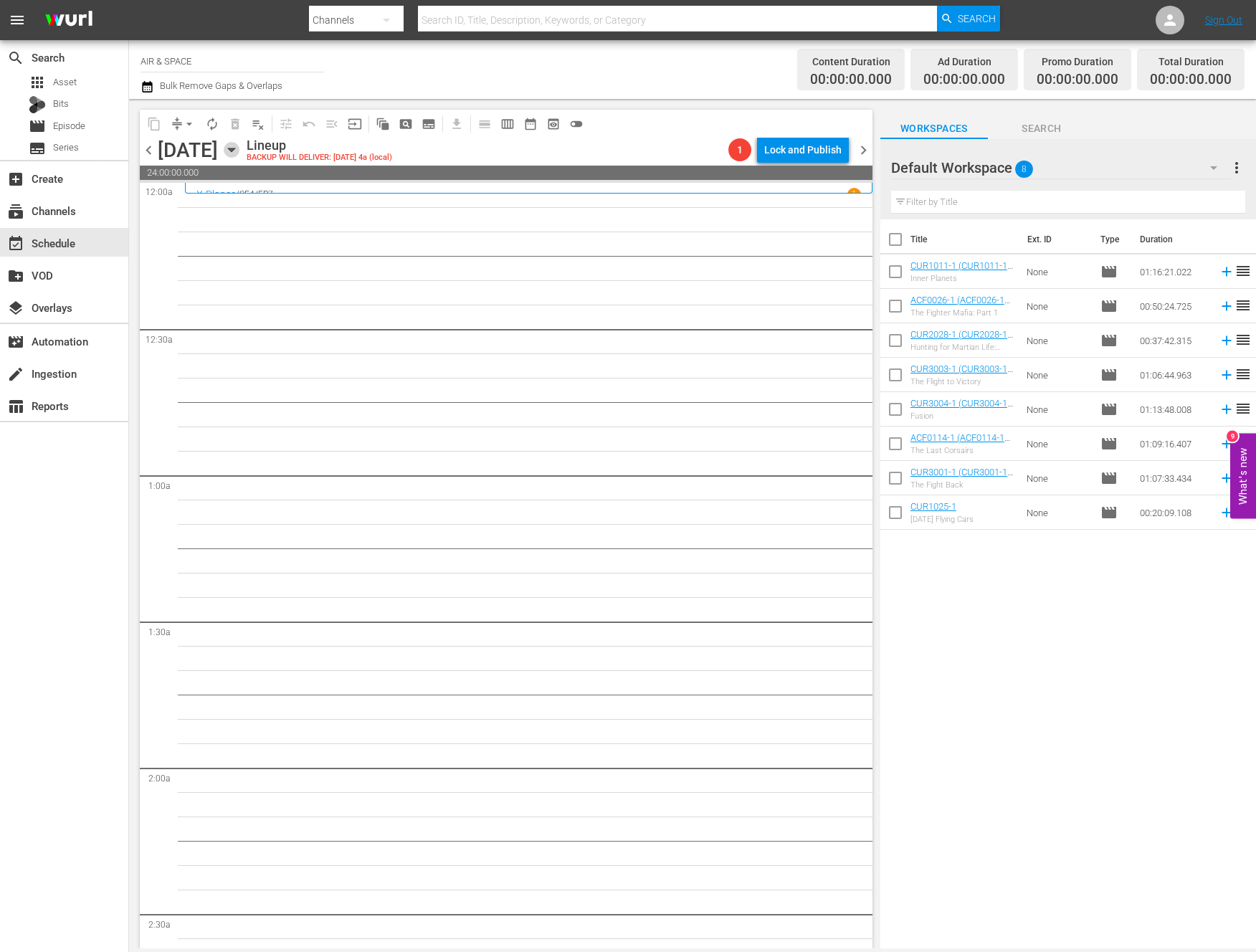
click at [234, 148] on icon "button" at bounding box center [231, 150] width 6 height 3
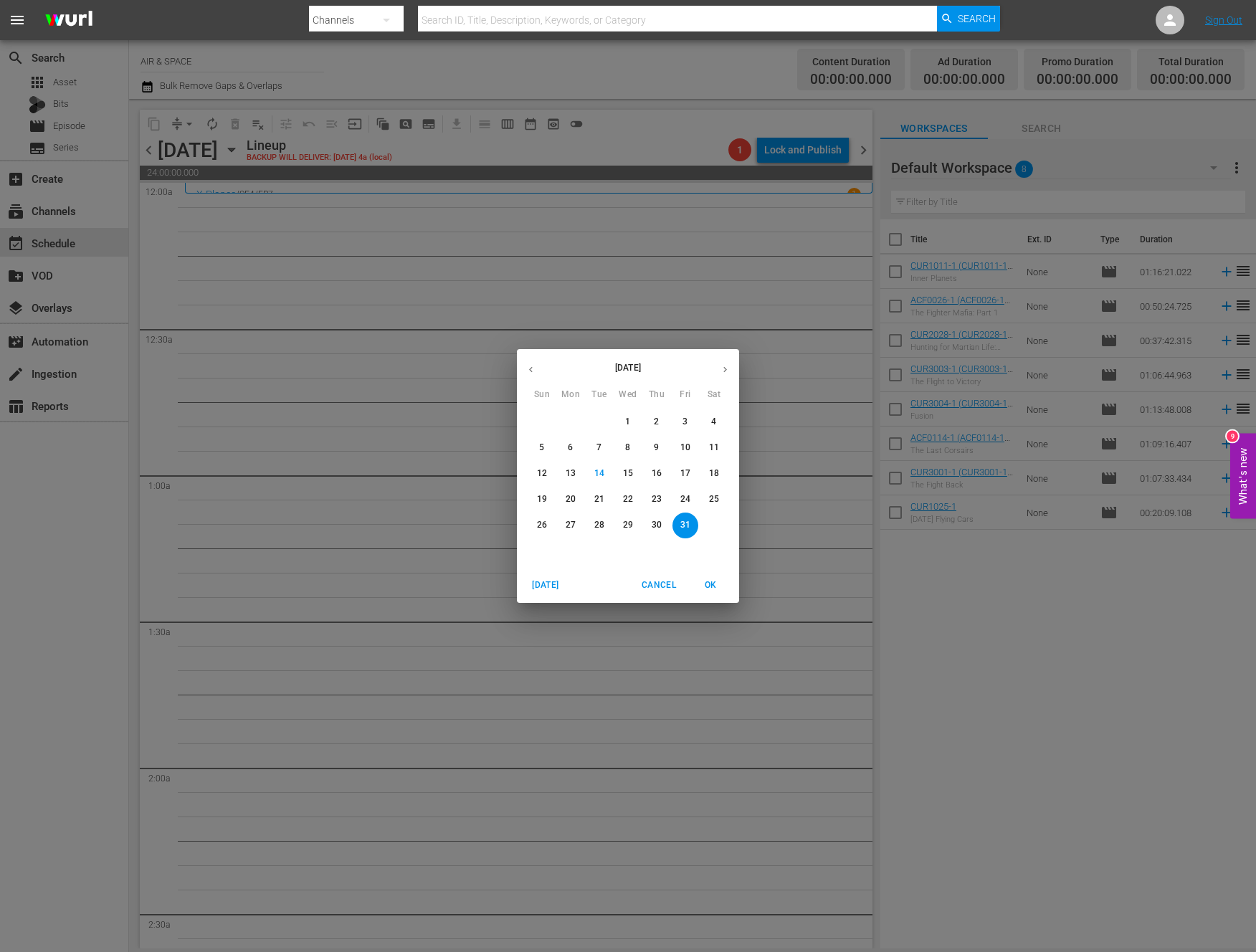
click at [534, 367] on icon "button" at bounding box center [531, 369] width 10 height 10
click at [599, 471] on p "16" at bounding box center [599, 473] width 10 height 12
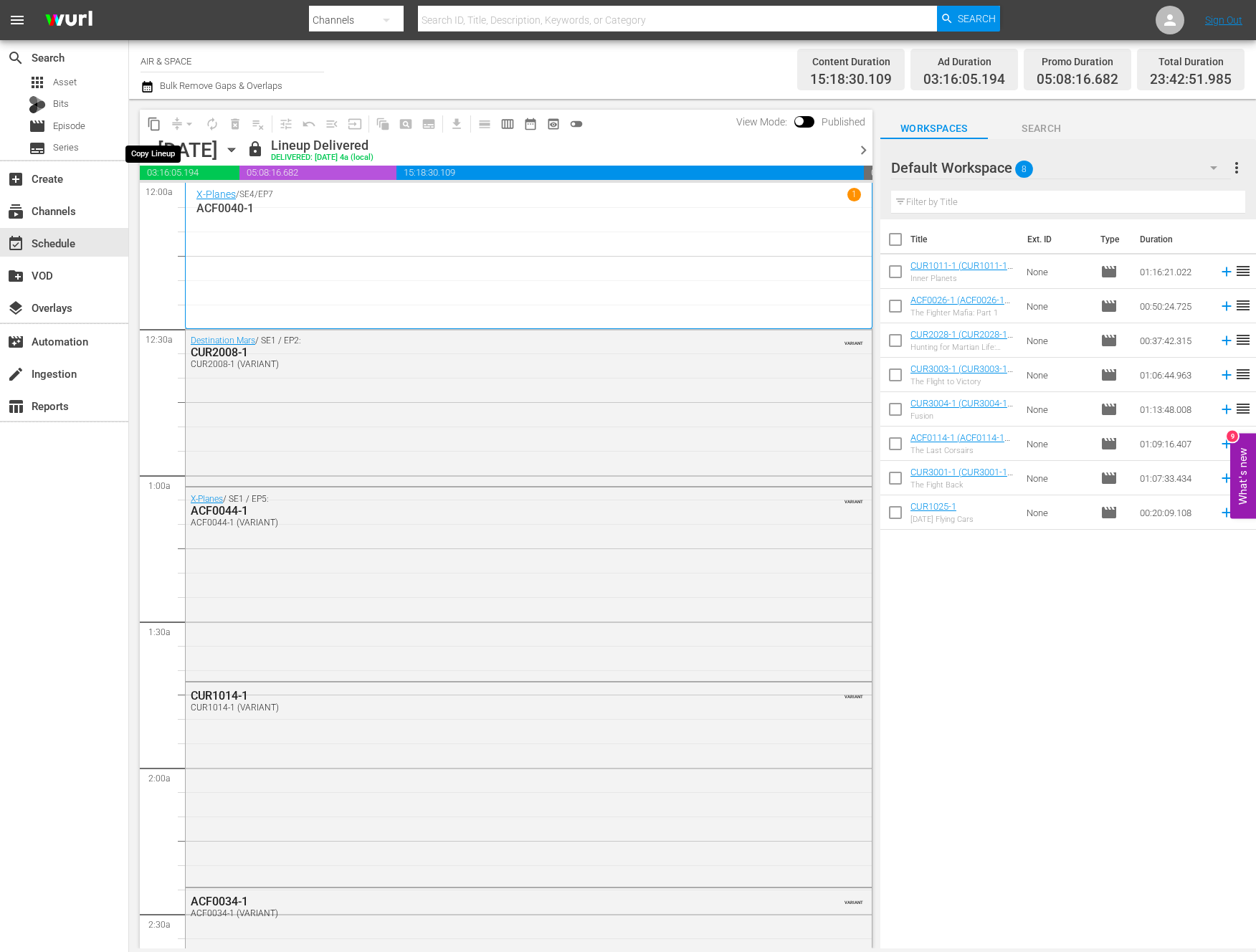
click at [152, 122] on span "content_copy" at bounding box center [154, 124] width 14 height 14
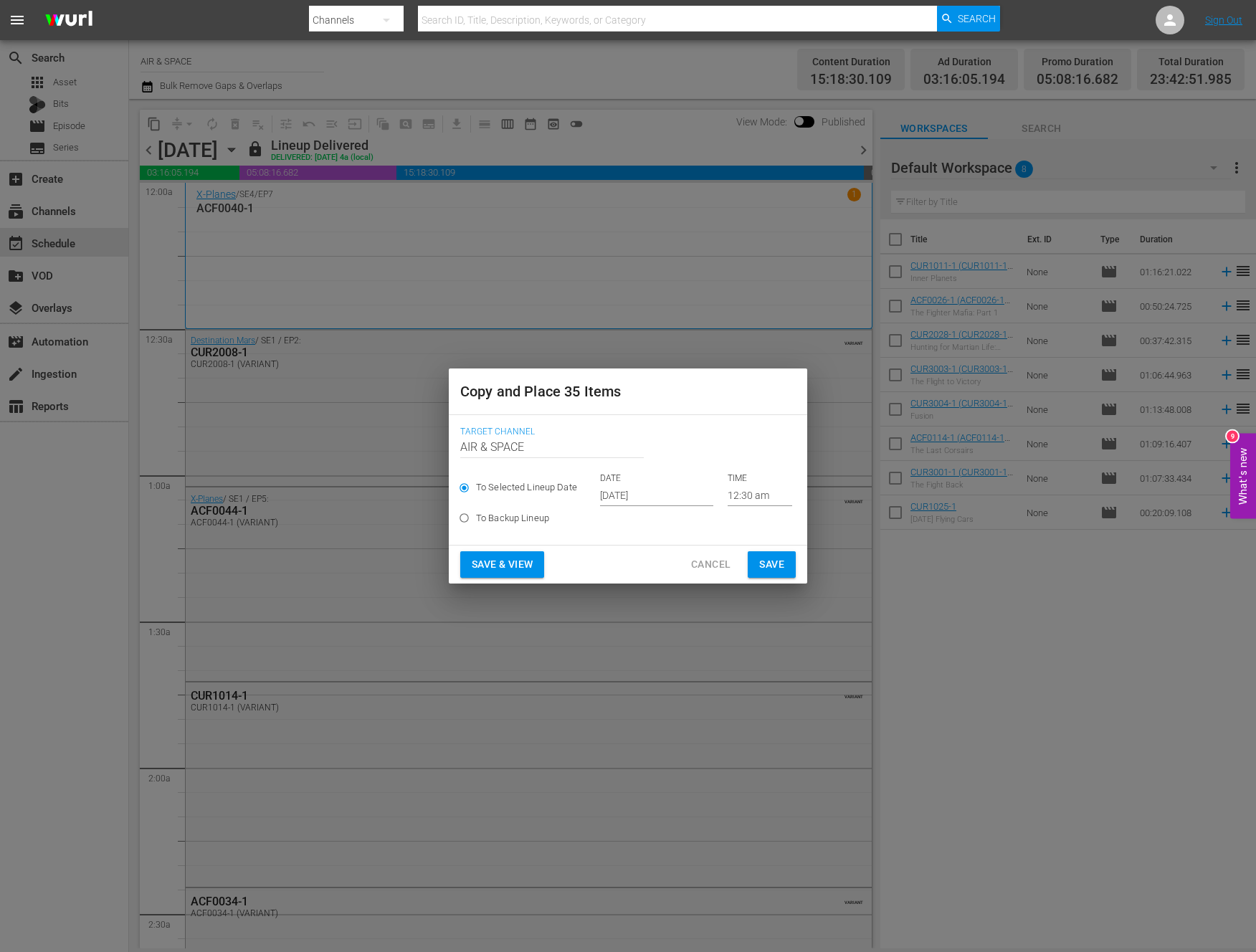
click at [641, 490] on input "[DATE]" at bounding box center [657, 495] width 114 height 22
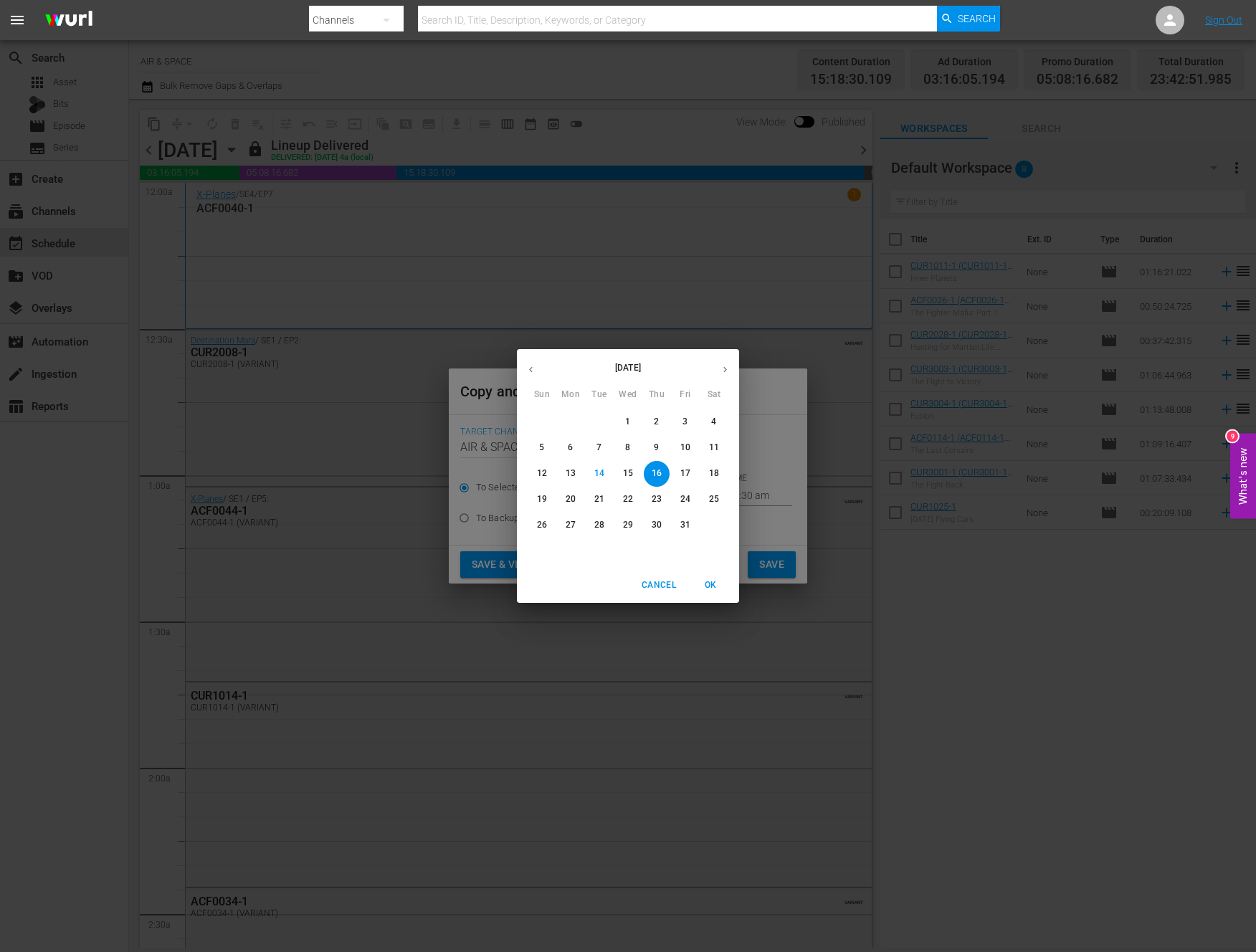
click at [687, 524] on p "31" at bounding box center [685, 525] width 10 height 12
type input "Oct 31st 2025"
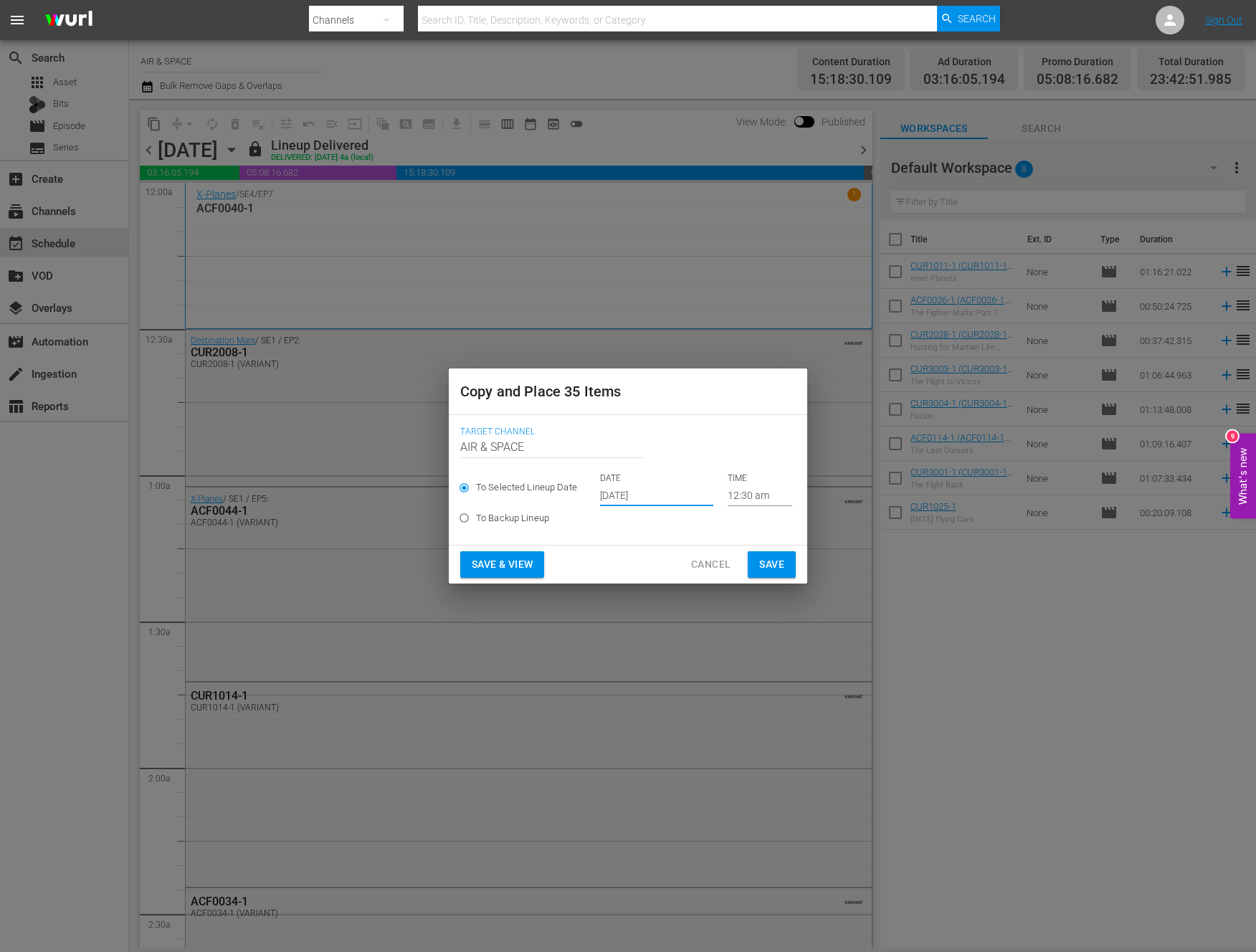
click at [736, 494] on input "12:30 am" at bounding box center [760, 495] width 65 height 22
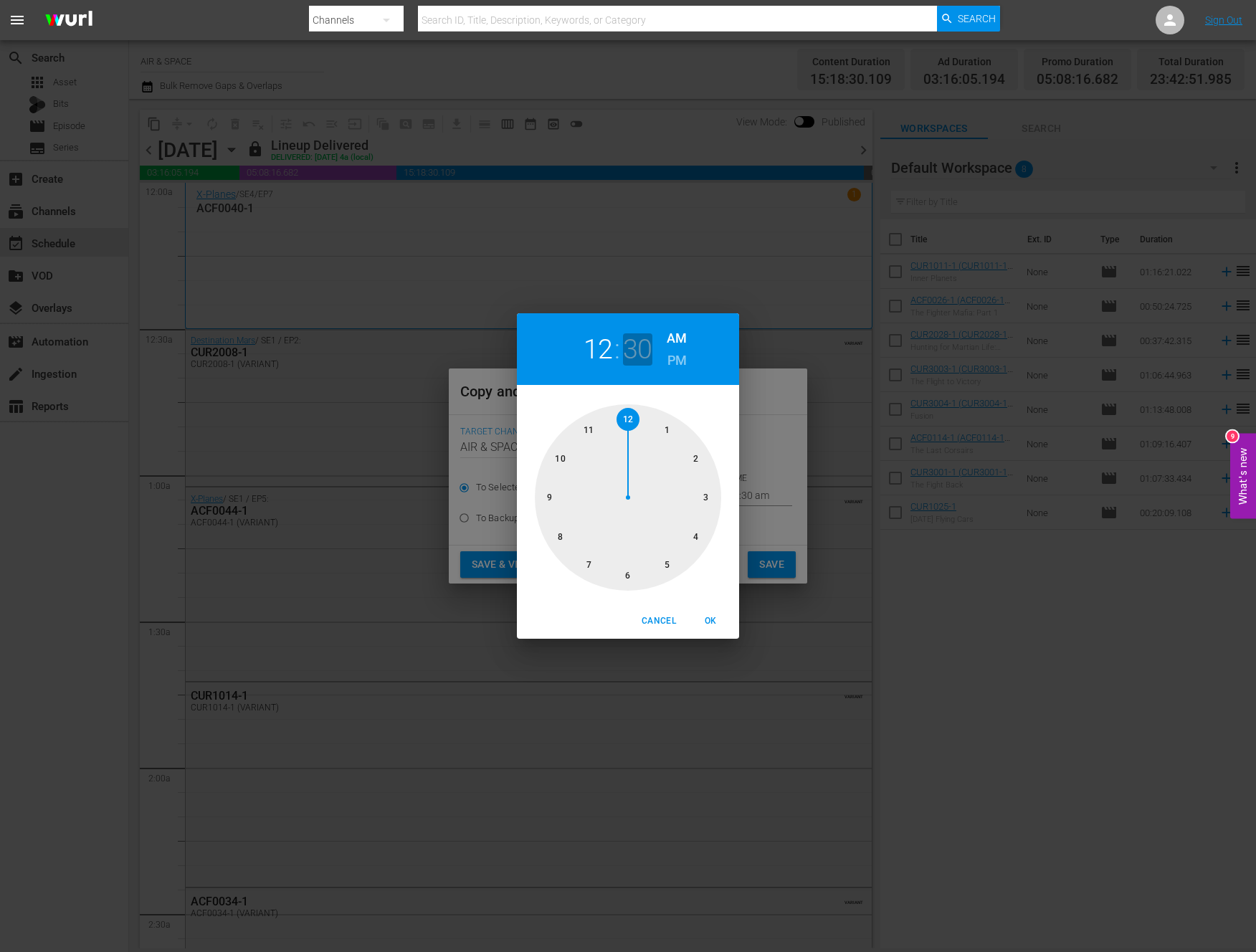
click at [637, 347] on h2 "30" at bounding box center [638, 349] width 30 height 32
drag, startPoint x: 619, startPoint y: 571, endPoint x: 661, endPoint y: 445, distance: 132.8
click at [661, 445] on div at bounding box center [627, 497] width 186 height 186
click at [715, 617] on span "OK" at bounding box center [710, 621] width 34 height 15
type input "12:05 am"
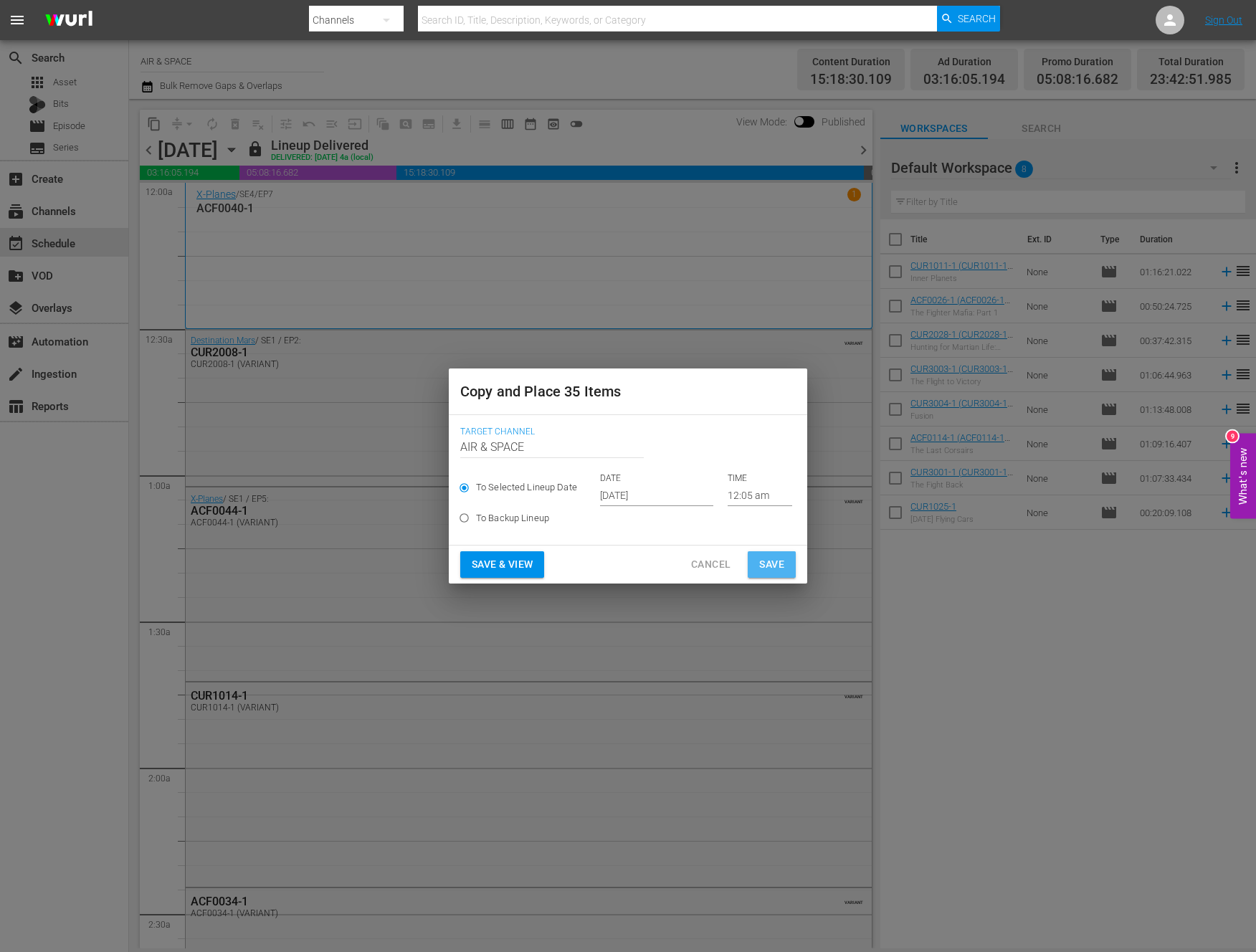
click at [779, 562] on span "Save" at bounding box center [771, 564] width 25 height 18
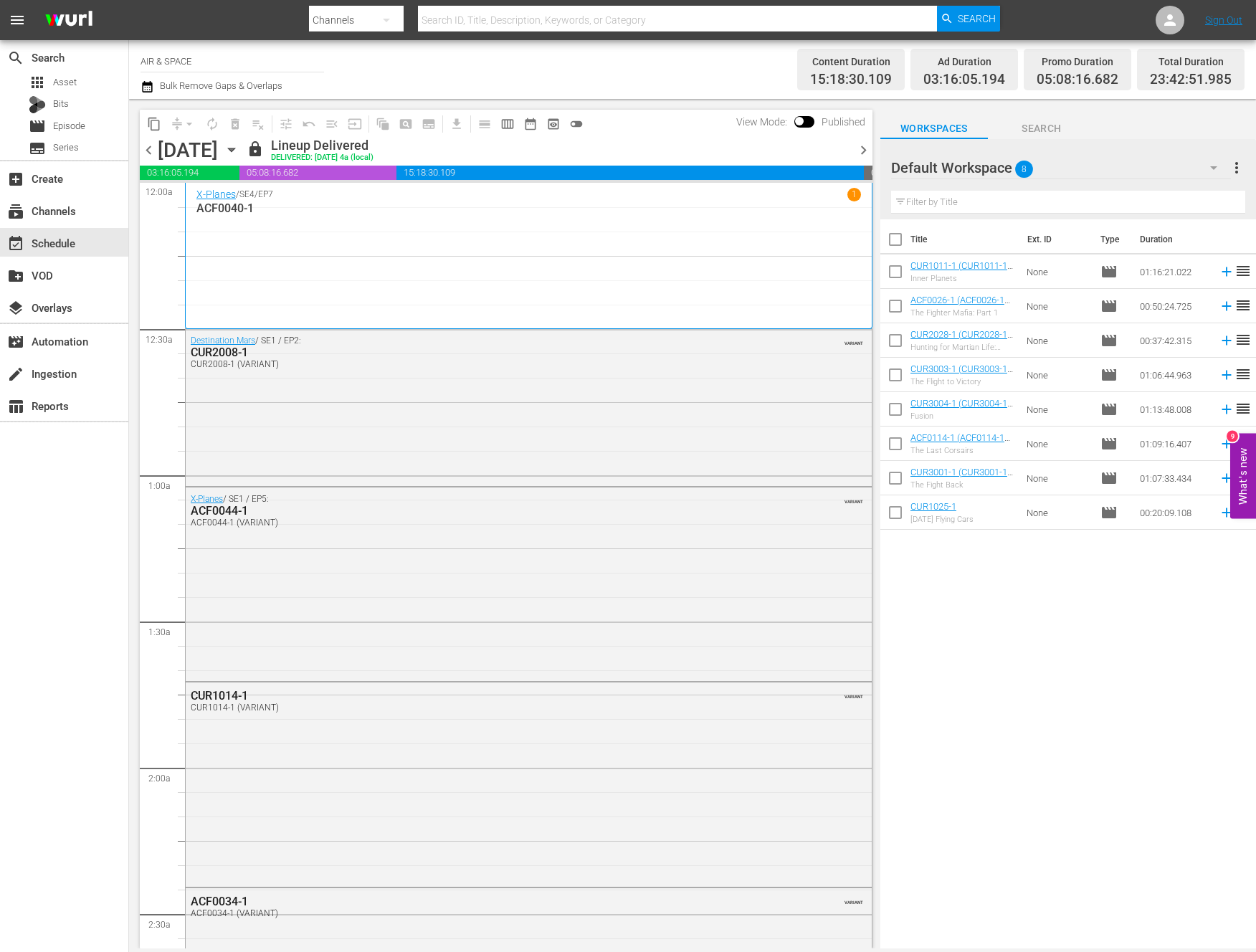
click at [234, 150] on icon "button" at bounding box center [231, 150] width 6 height 3
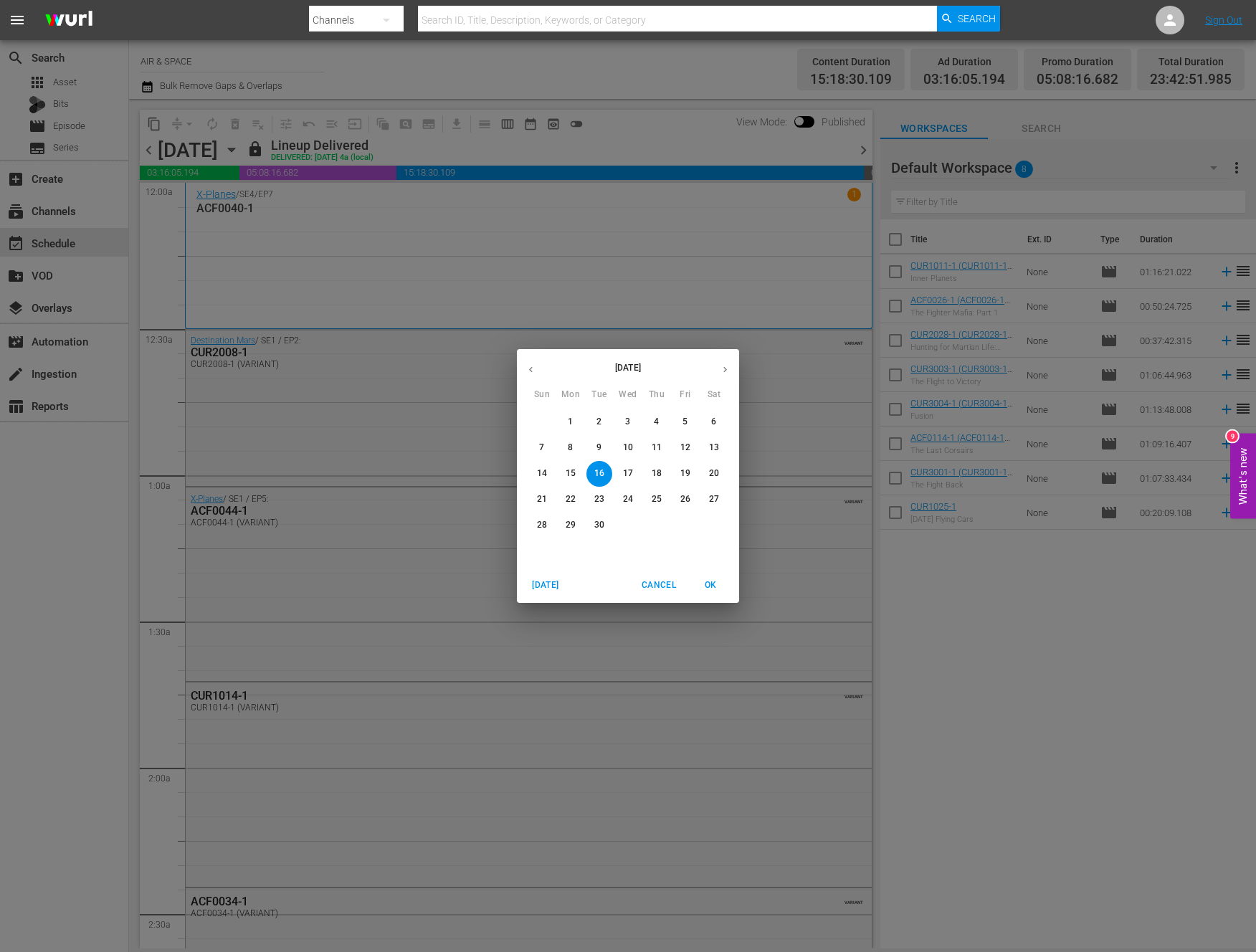
click at [728, 370] on icon "button" at bounding box center [725, 369] width 10 height 10
click at [683, 527] on p "31" at bounding box center [685, 525] width 10 height 12
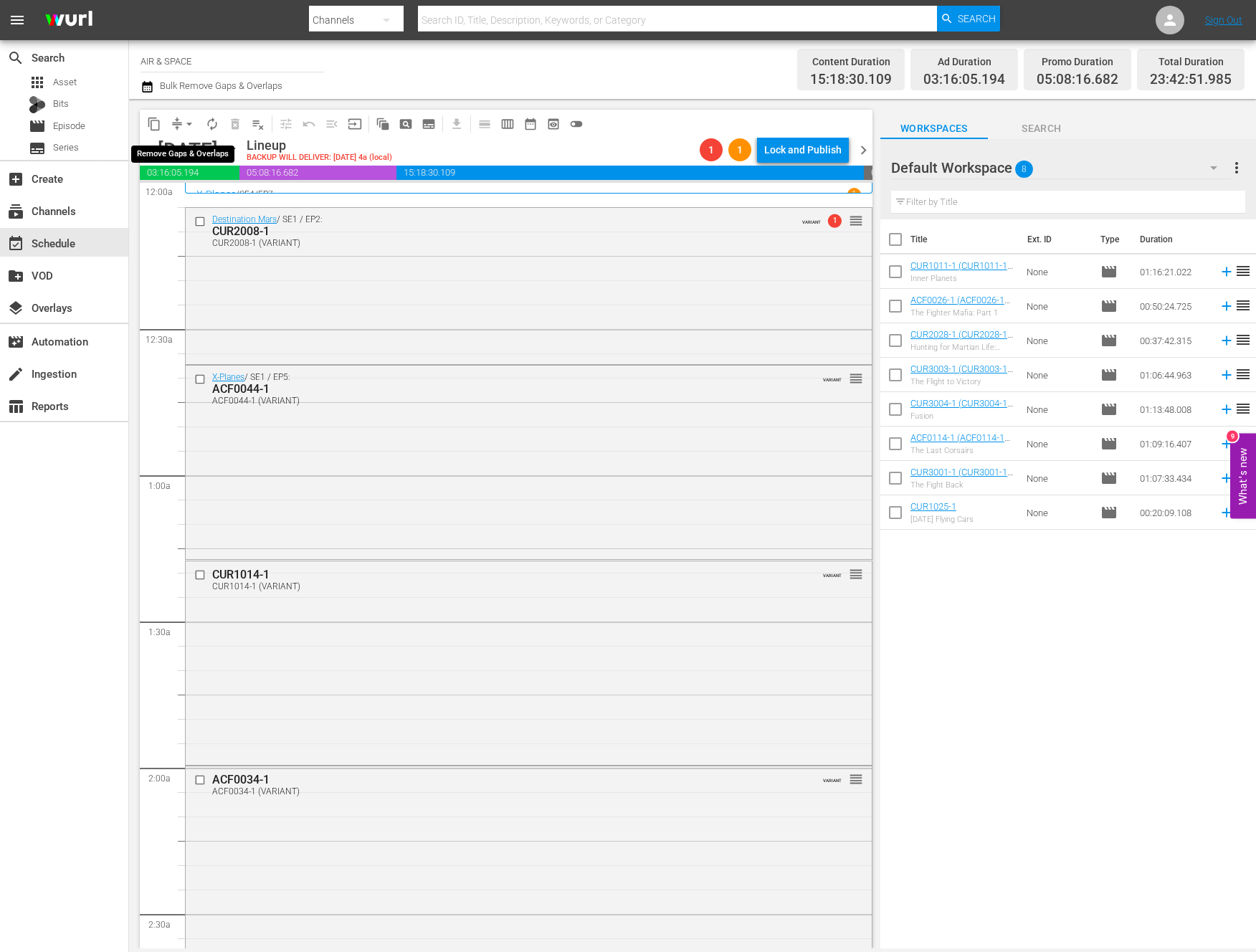
click at [188, 122] on span "arrow_drop_down" at bounding box center [190, 124] width 14 height 14
click at [203, 203] on li "Align to End of Previous Day" at bounding box center [190, 200] width 150 height 24
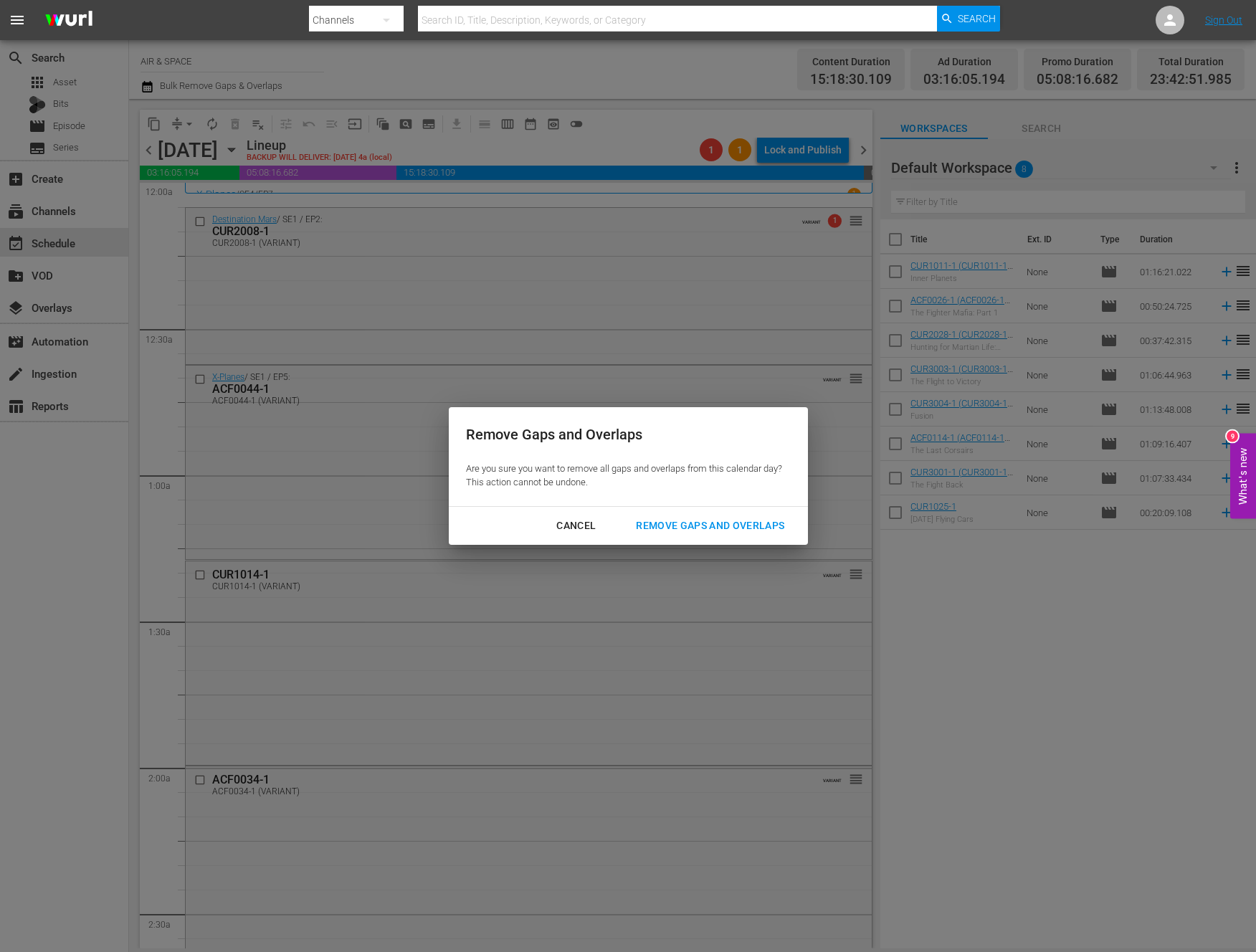
click at [714, 523] on div "Remove Gaps and Overlaps" at bounding box center [710, 526] width 171 height 18
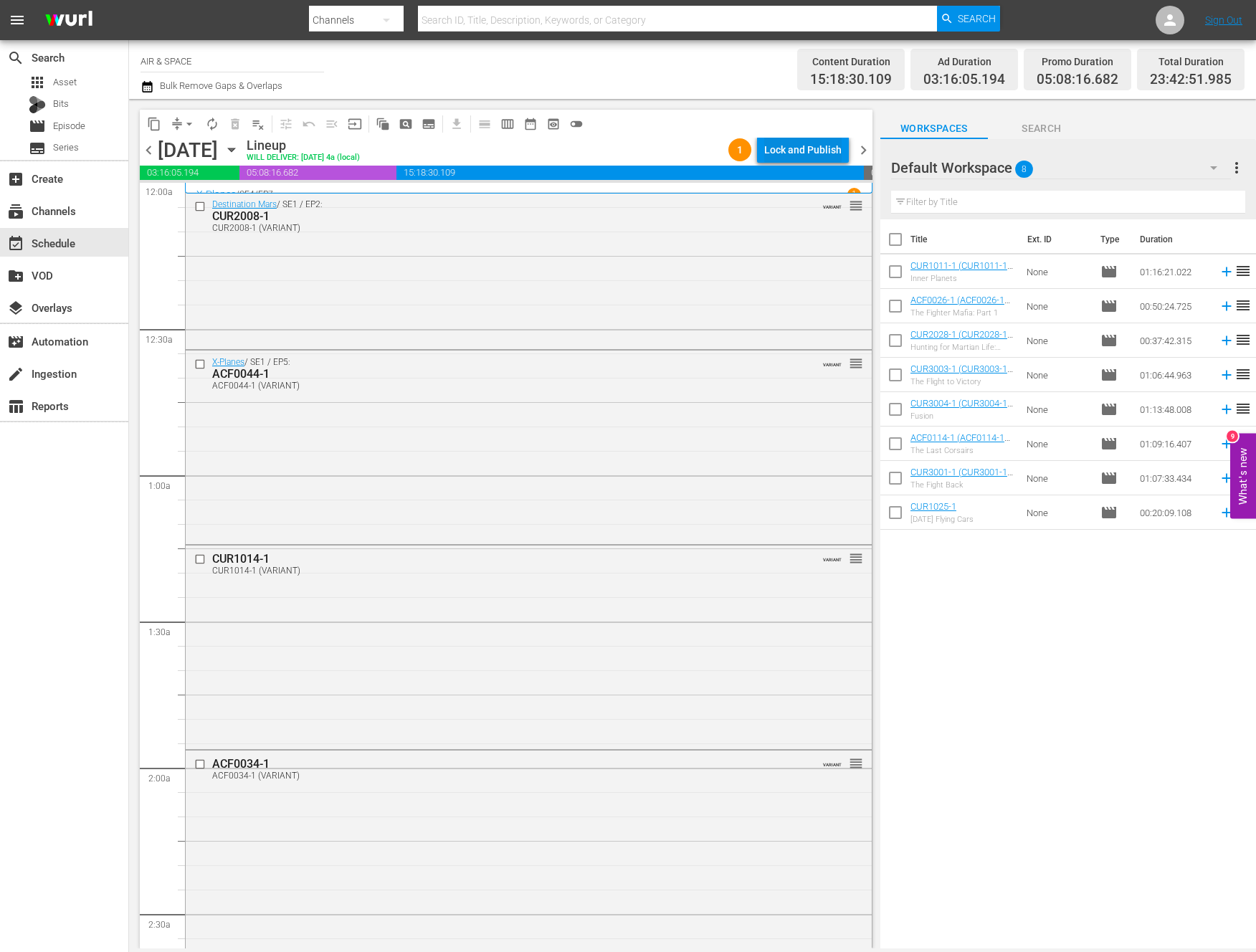
click at [793, 146] on div "Lock and Publish" at bounding box center [803, 150] width 78 height 26
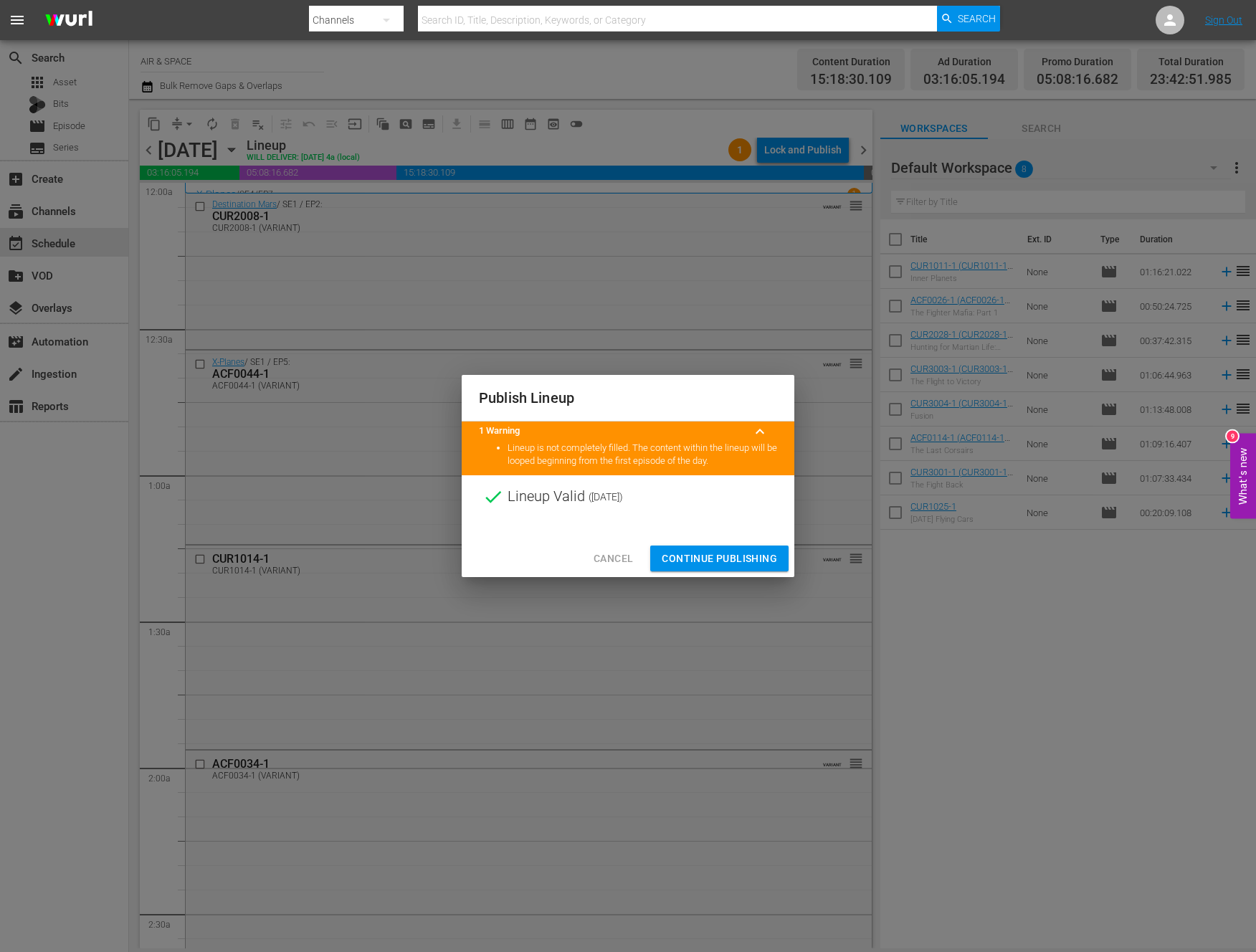
click at [724, 560] on span "Continue Publishing" at bounding box center [720, 559] width 115 height 18
